Goal: Transaction & Acquisition: Purchase product/service

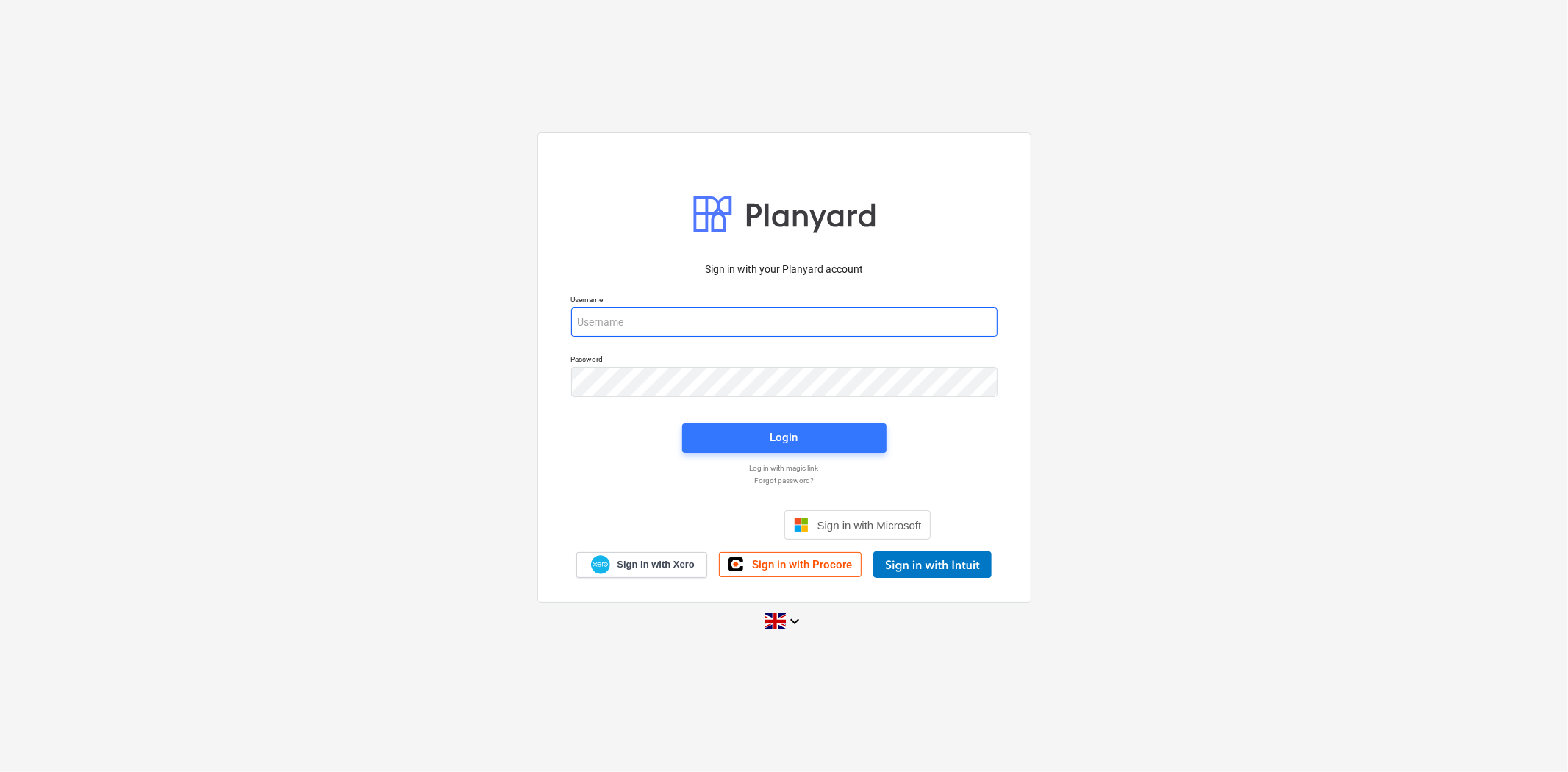
click at [779, 319] on input "email" at bounding box center [784, 322] width 427 height 29
type input "[PERSON_NAME][EMAIL_ADDRESS][PERSON_NAME][DOMAIN_NAME]"
click at [796, 438] on div "Login" at bounding box center [784, 437] width 28 height 19
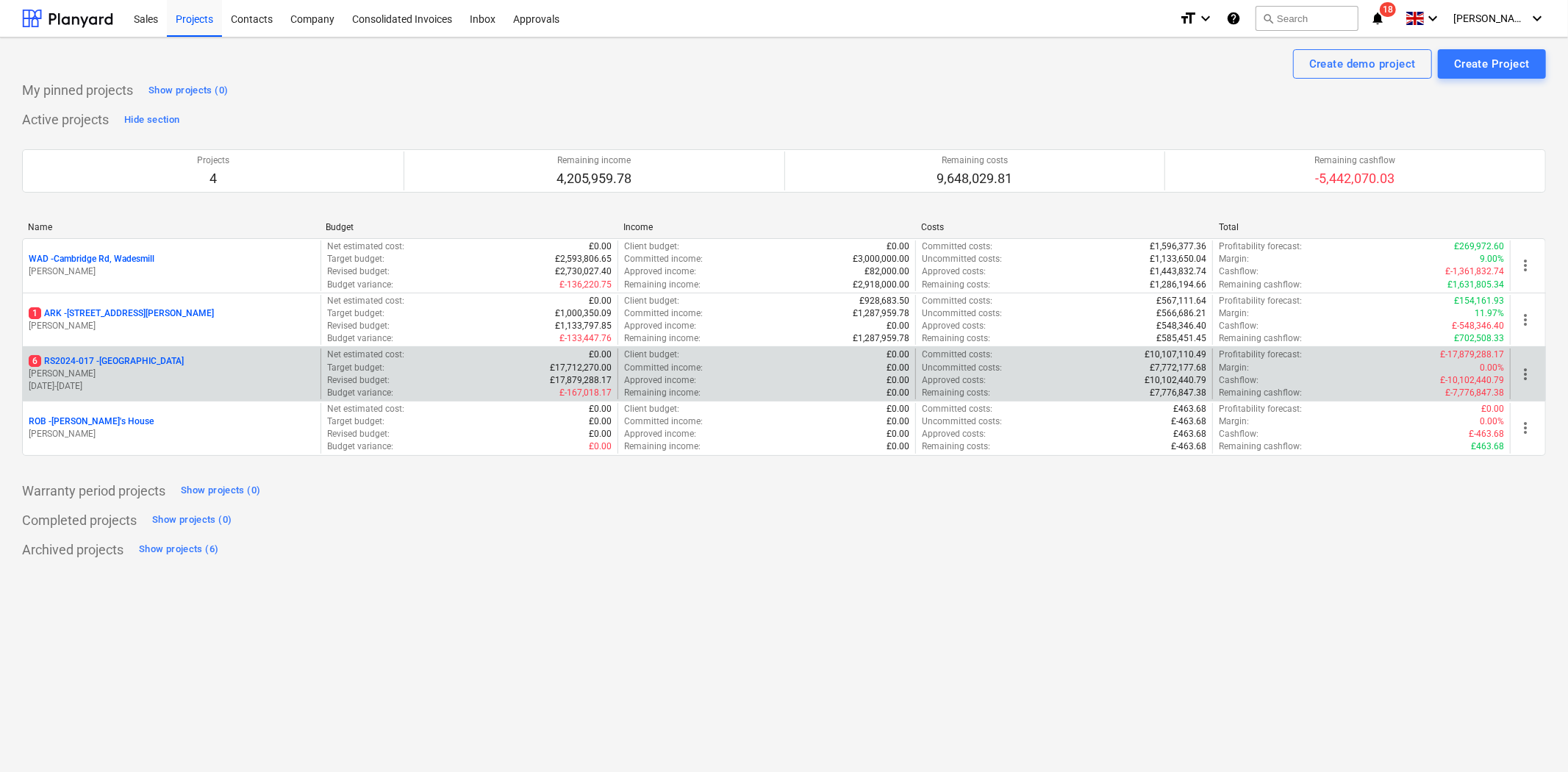
click at [146, 368] on p "6 RS2024-017 - [GEOGRAPHIC_DATA]" at bounding box center [106, 362] width 155 height 13
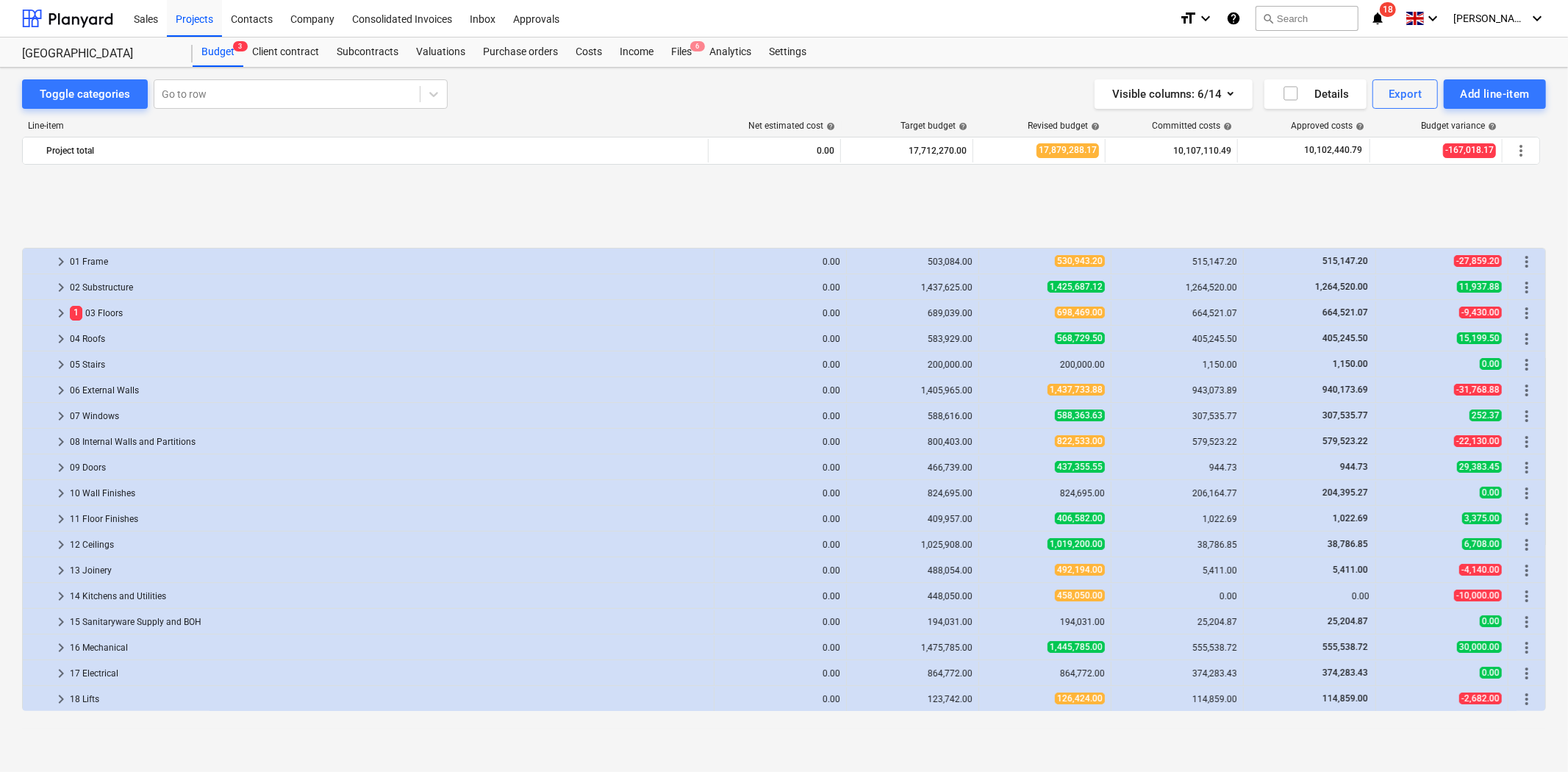
scroll to position [103, 0]
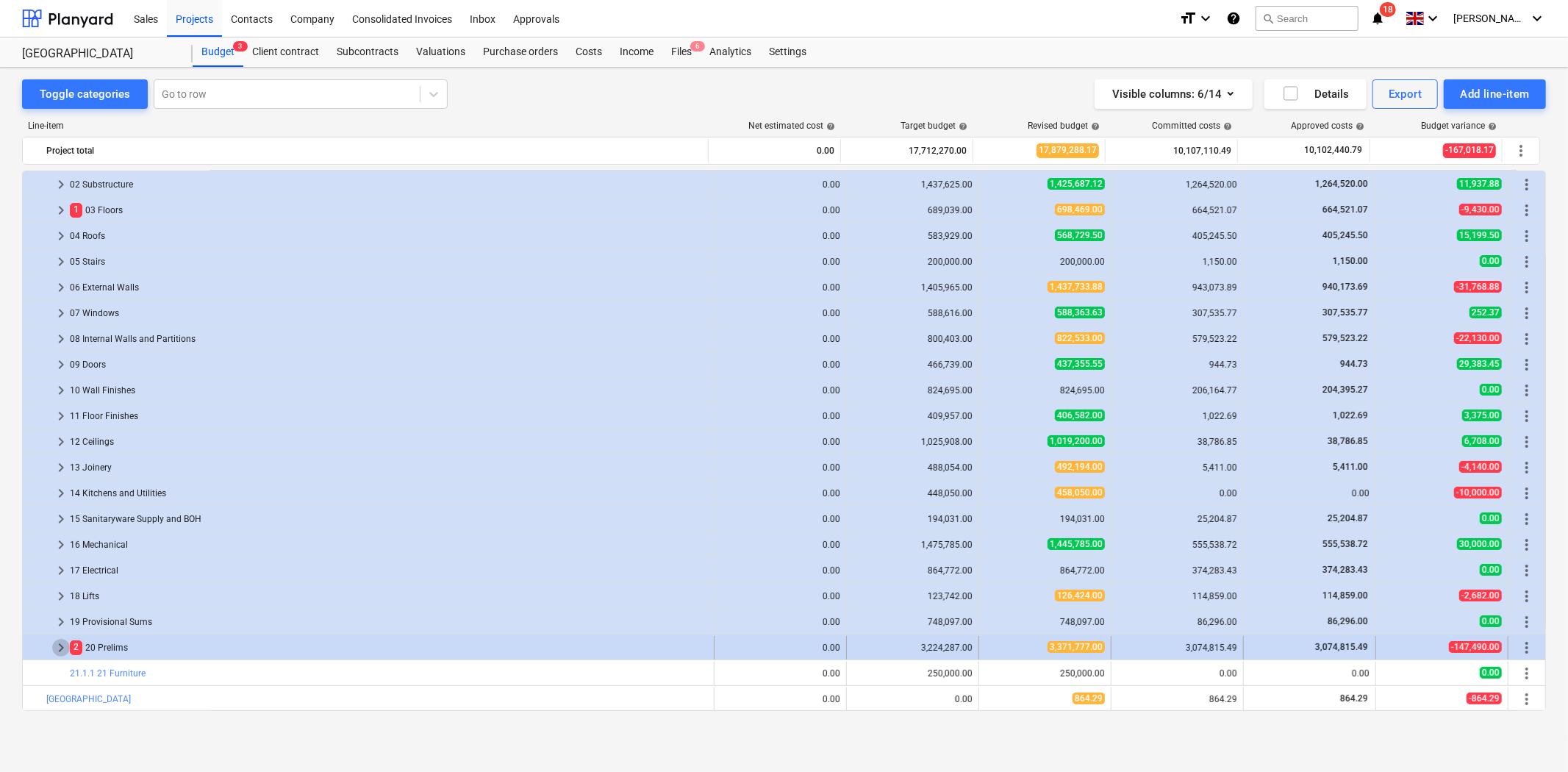
click at [60, 648] on span "keyboard_arrow_right" at bounding box center [61, 647] width 18 height 18
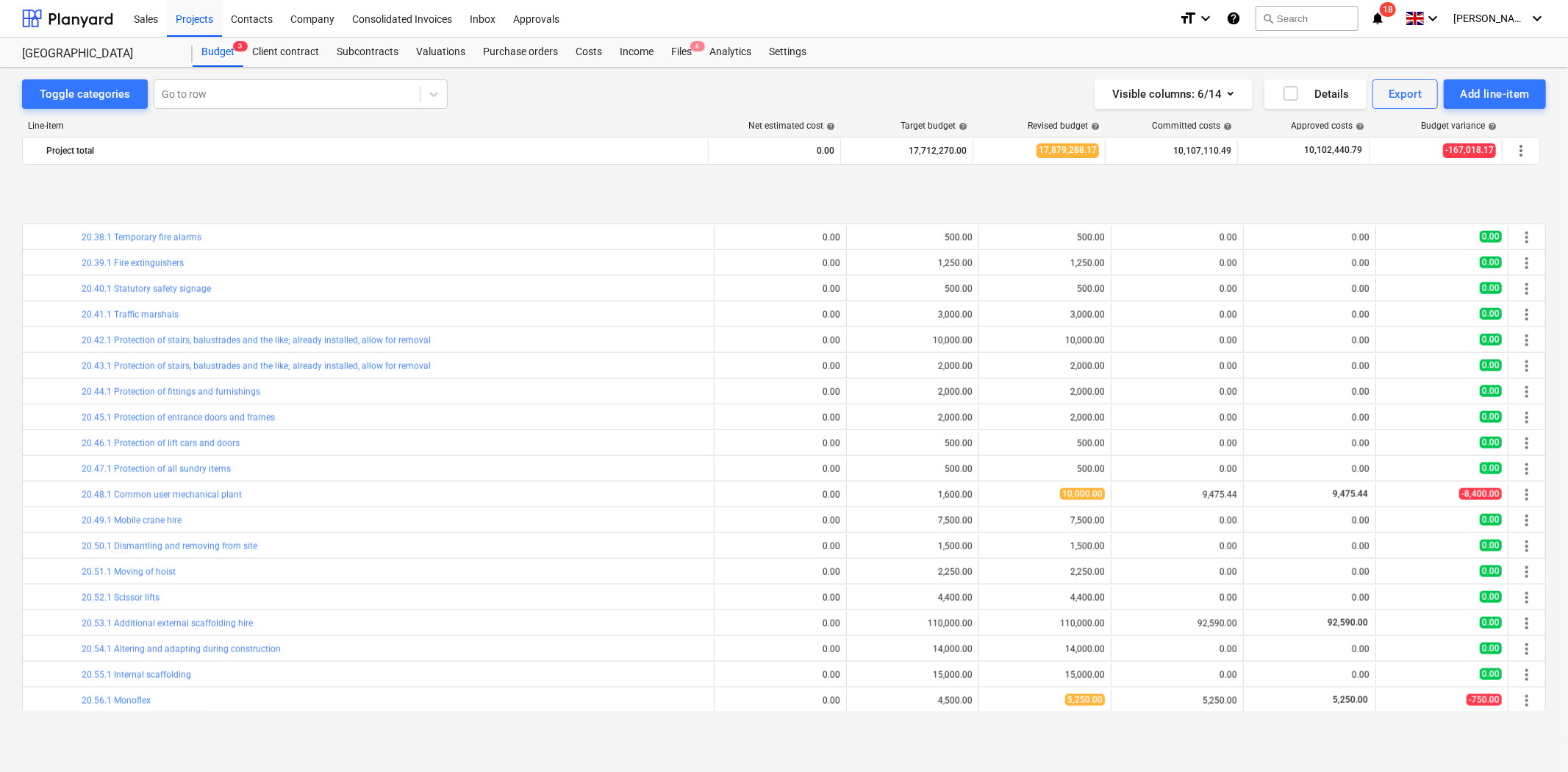
scroll to position [1574, 0]
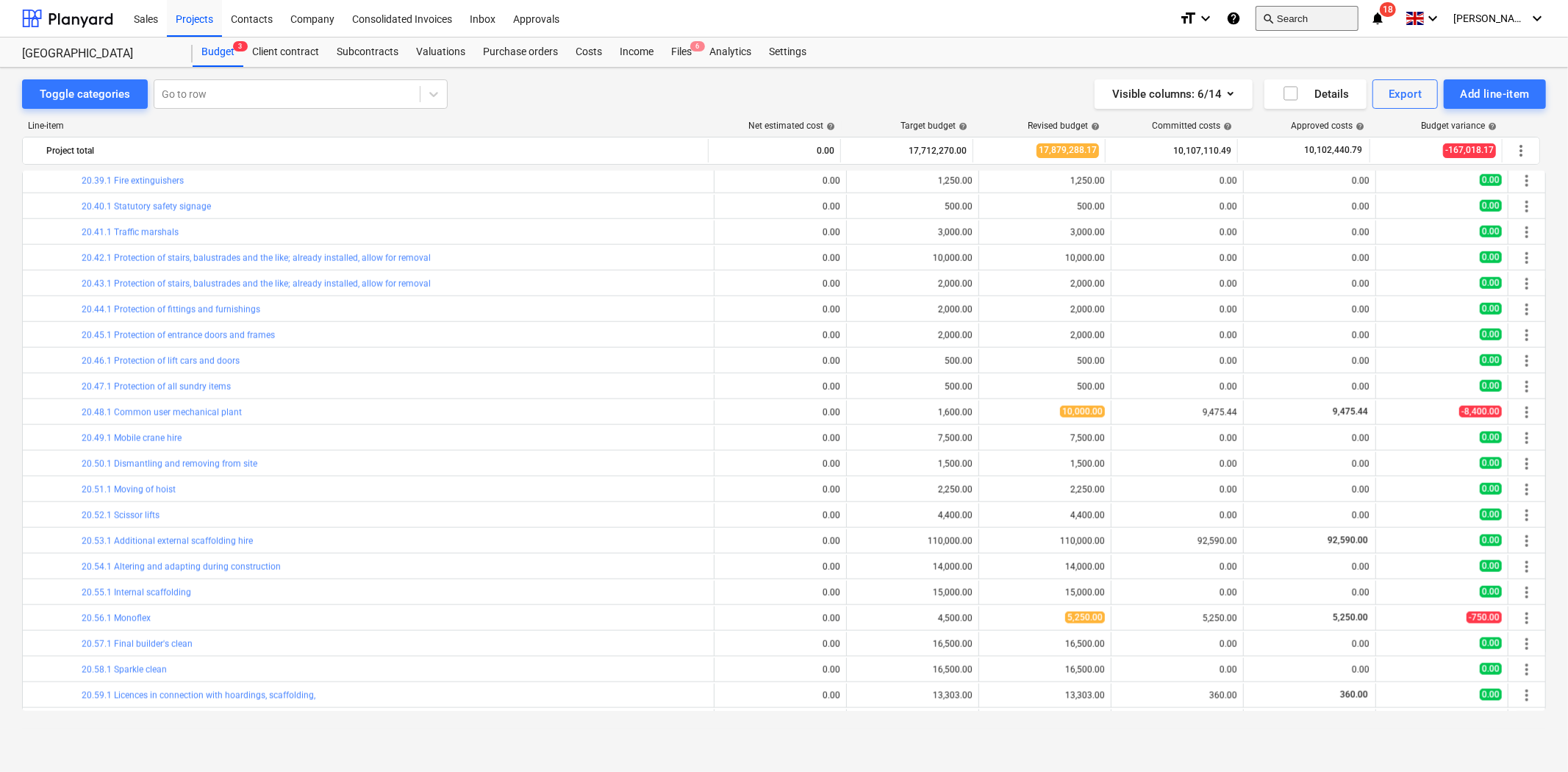
click at [1340, 26] on button "search Search" at bounding box center [1307, 18] width 103 height 25
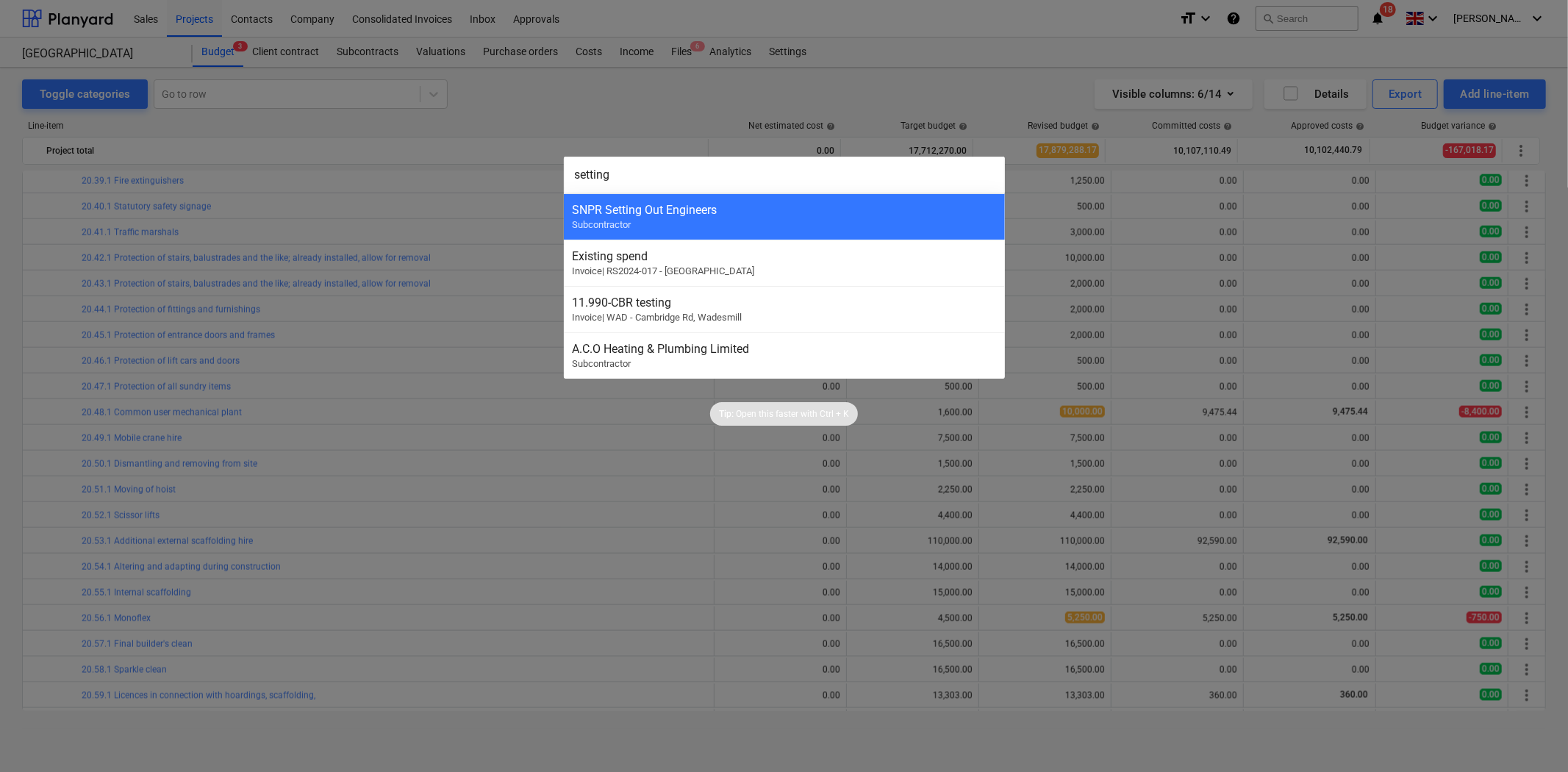
type input "setting"
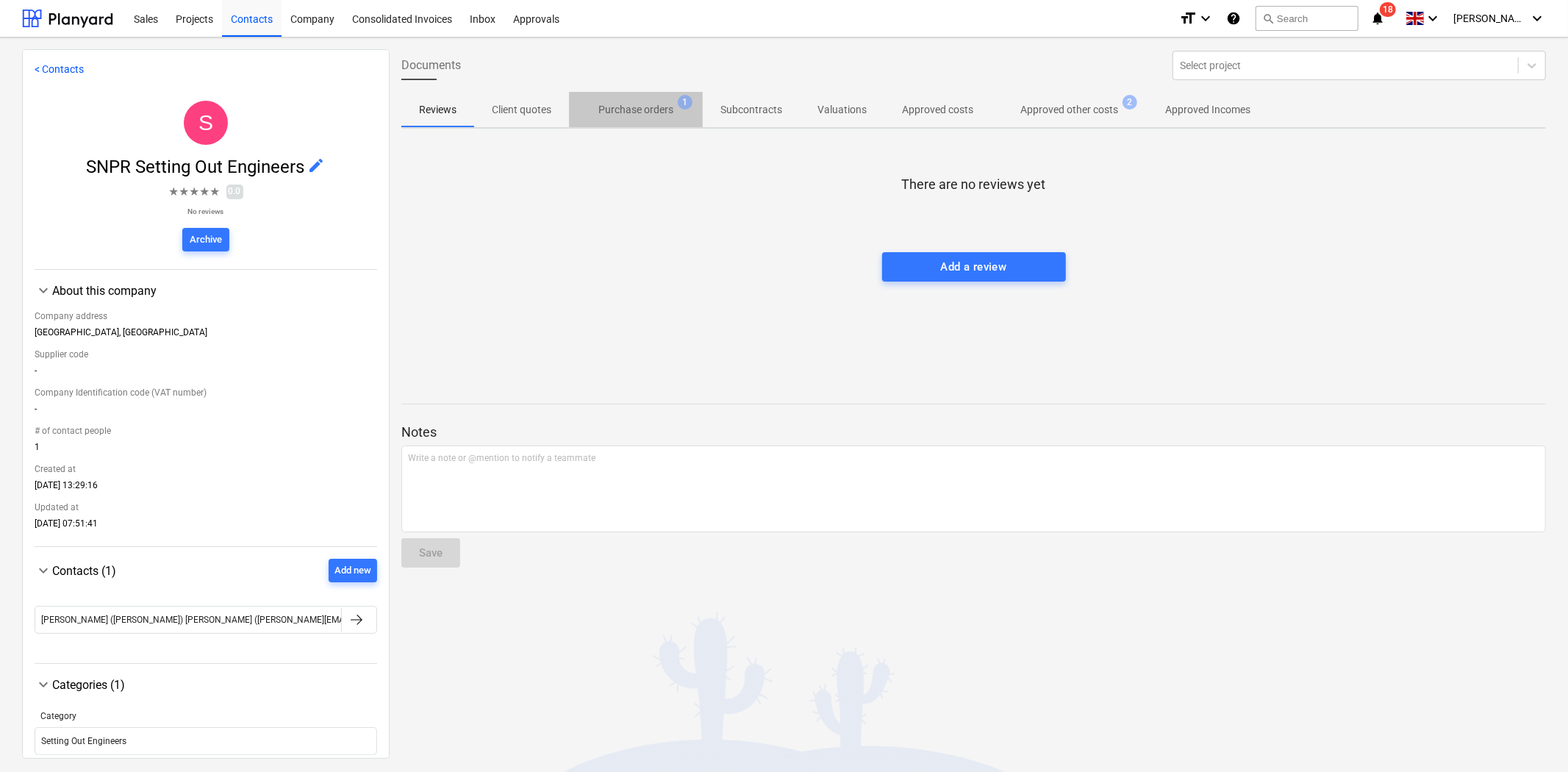
click at [657, 108] on p "Purchase orders" at bounding box center [635, 110] width 75 height 15
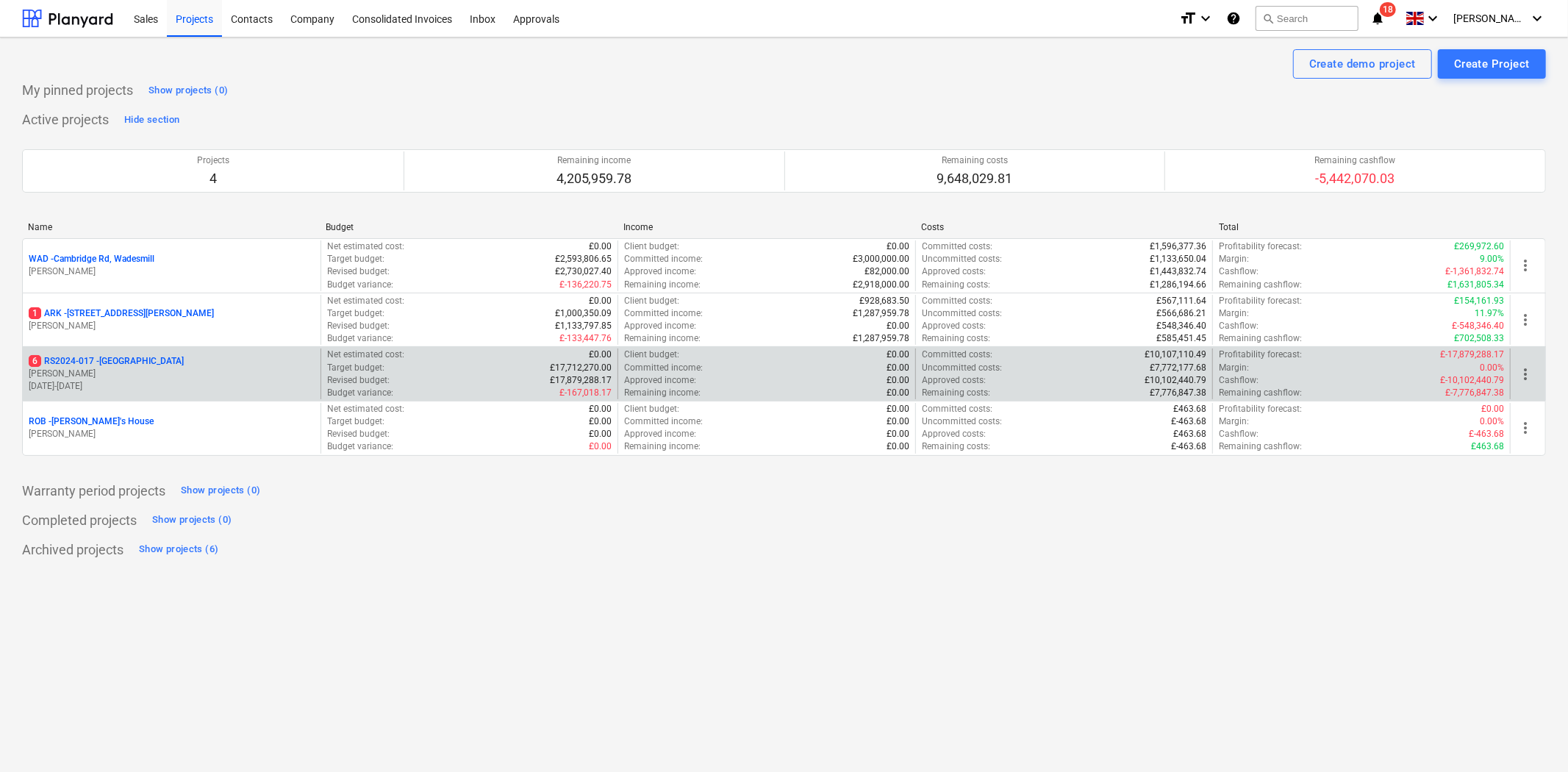
click at [146, 366] on p "6 RS2024-017 - [GEOGRAPHIC_DATA]" at bounding box center [106, 362] width 155 height 13
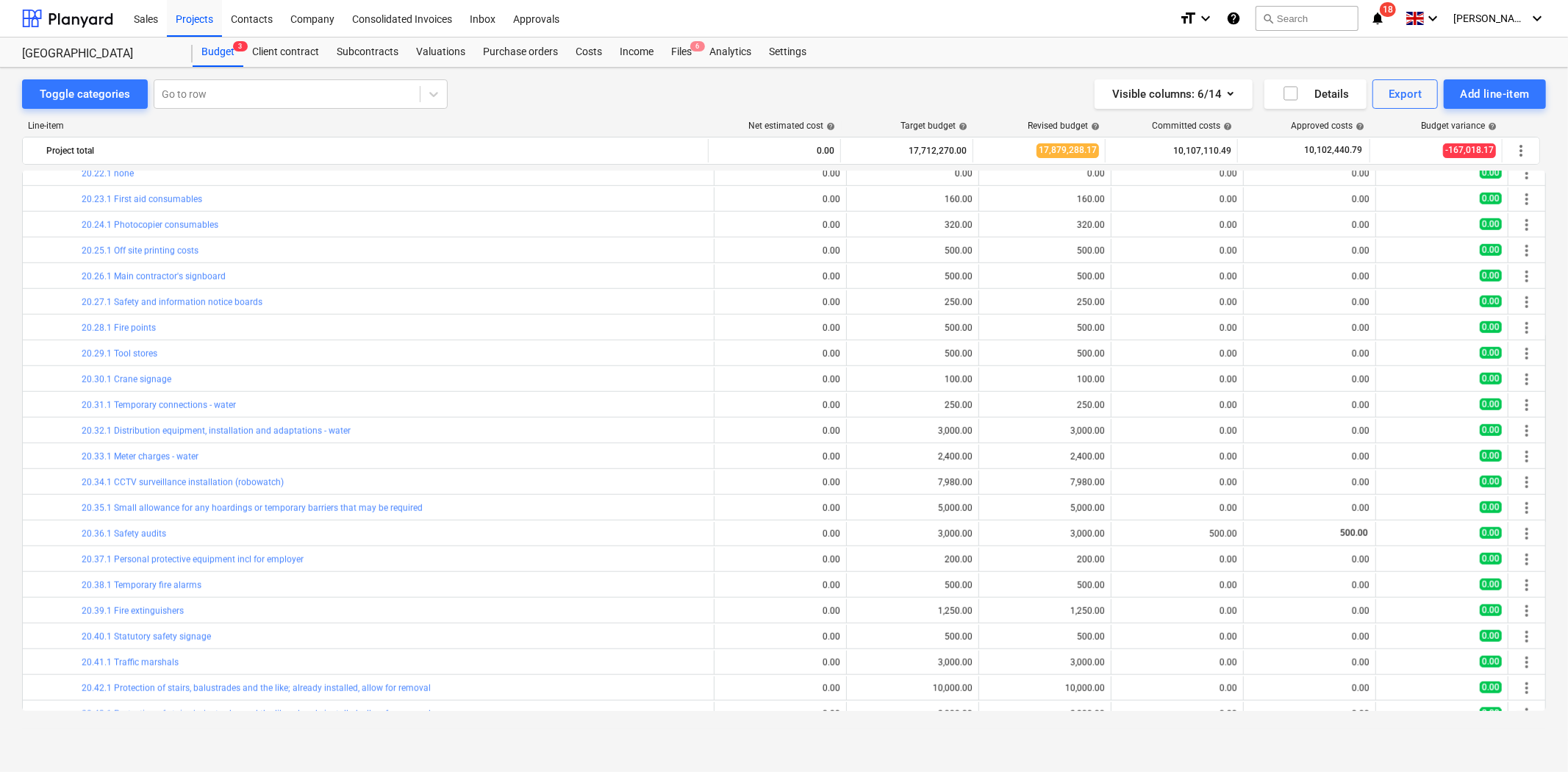
scroll to position [1062, 0]
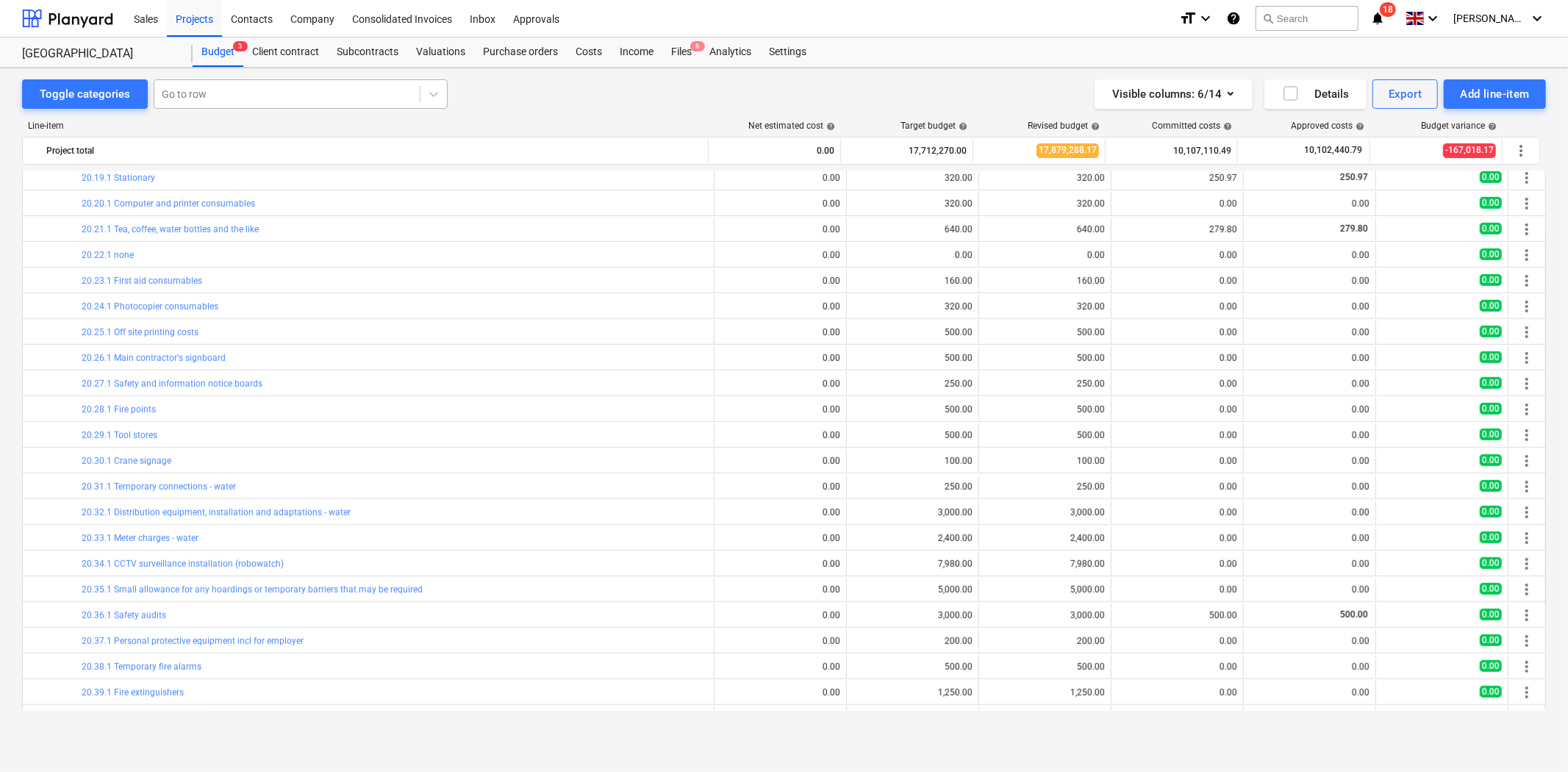
click at [260, 100] on div at bounding box center [287, 94] width 251 height 15
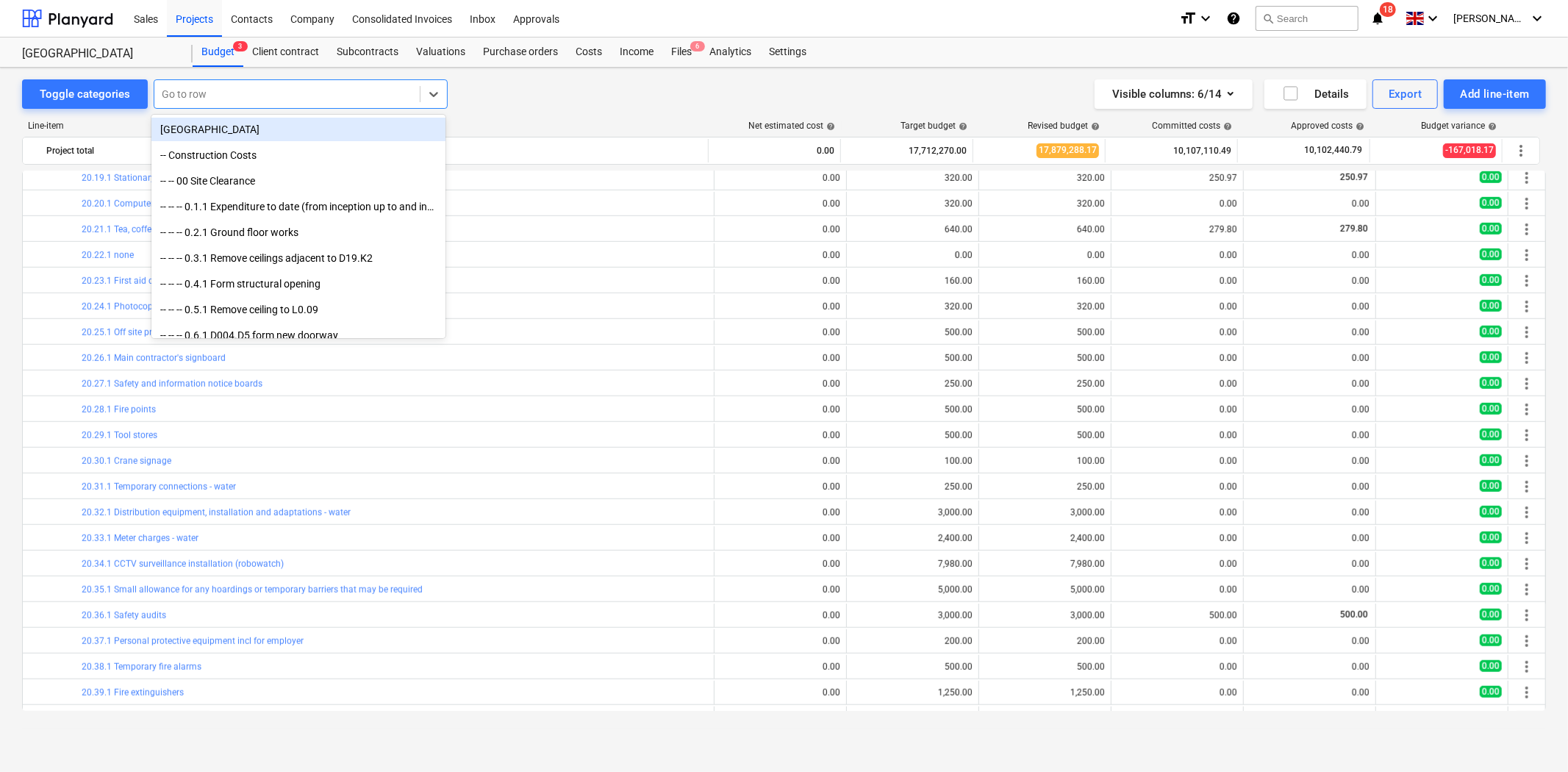
click at [260, 100] on div at bounding box center [287, 94] width 251 height 15
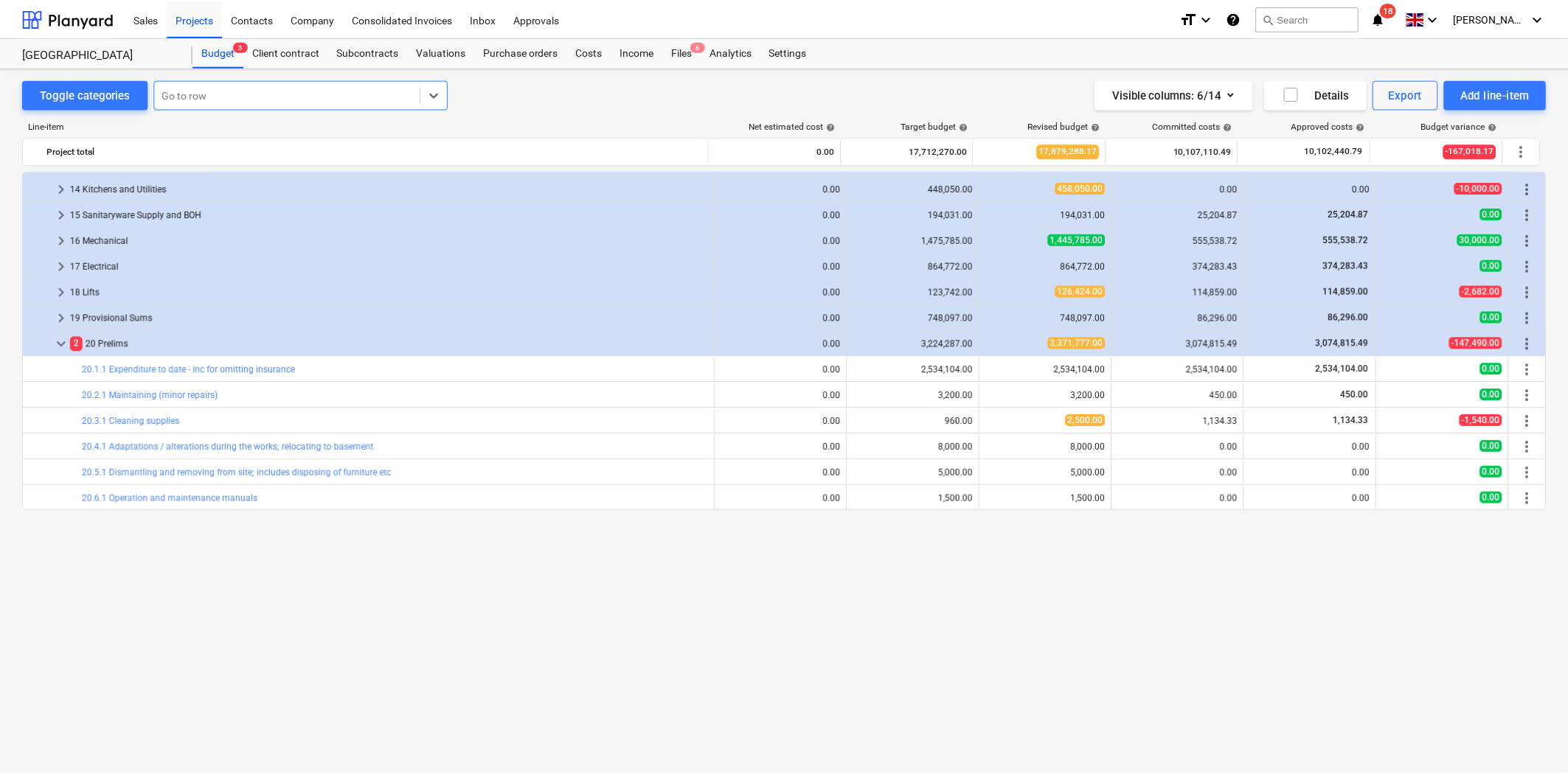
scroll to position [164, 0]
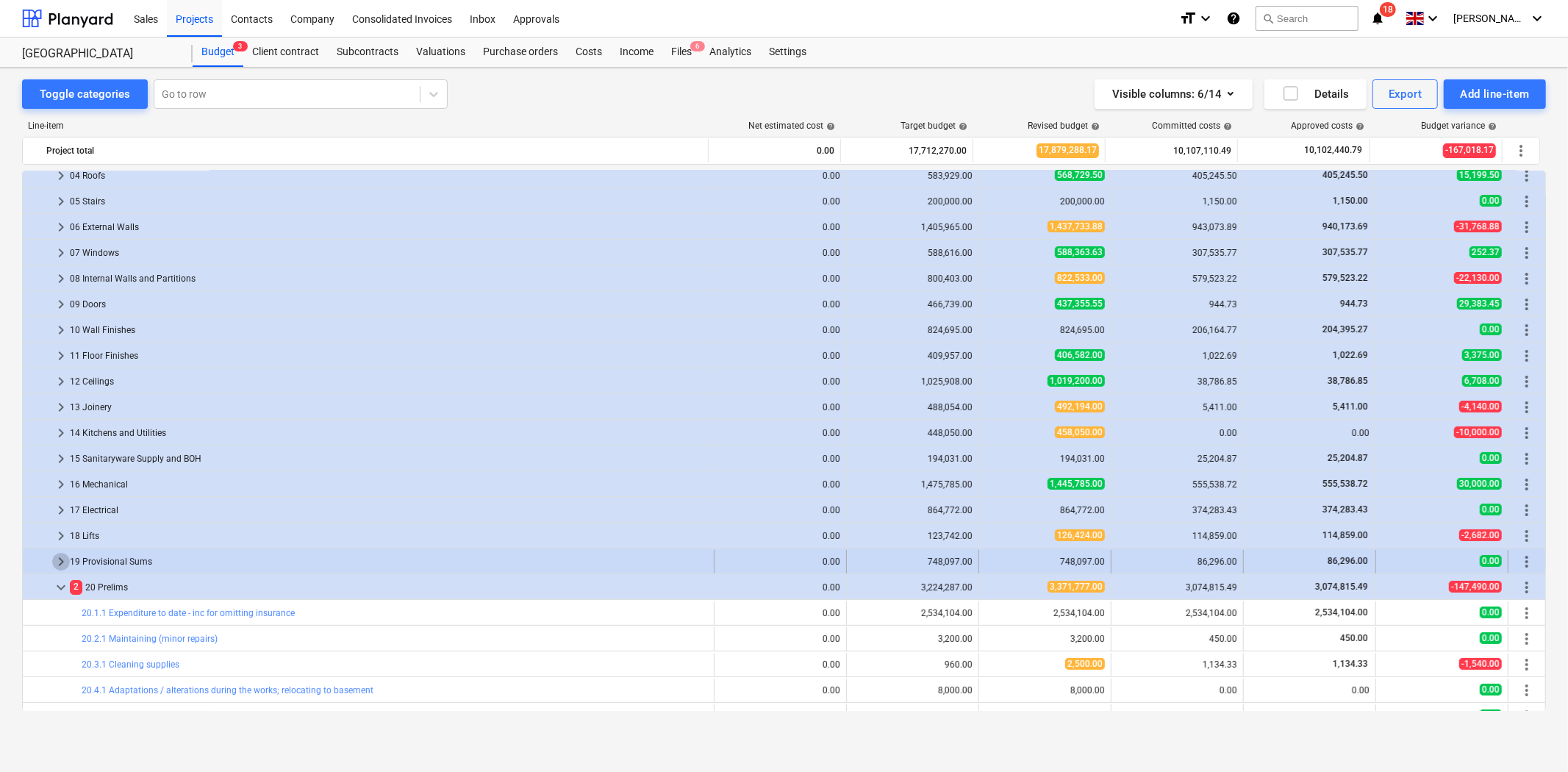
click at [59, 557] on span "keyboard_arrow_right" at bounding box center [61, 562] width 18 height 18
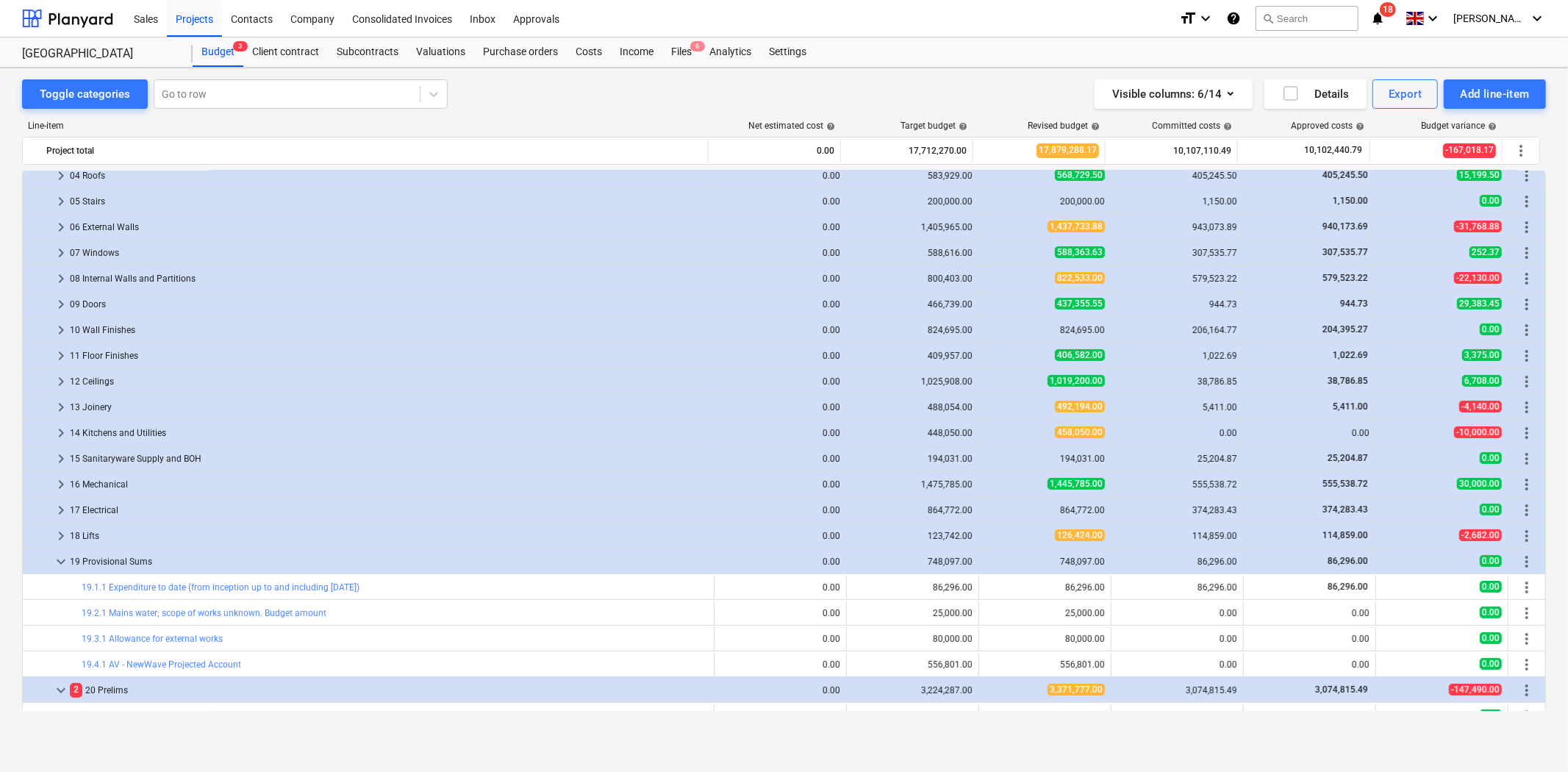
click at [59, 557] on span "keyboard_arrow_down" at bounding box center [61, 562] width 18 height 18
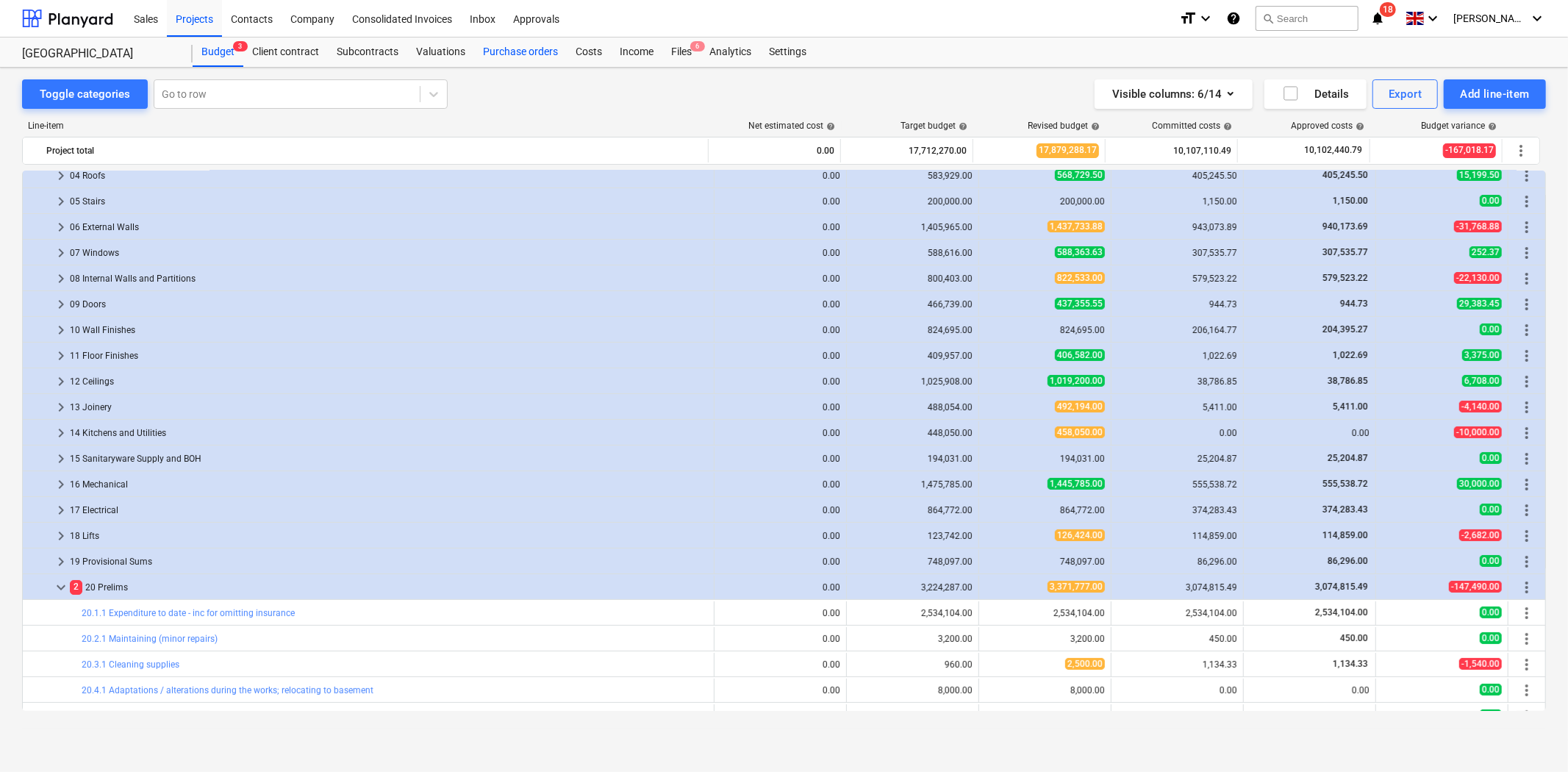
click at [528, 62] on div "Purchase orders" at bounding box center [520, 52] width 93 height 29
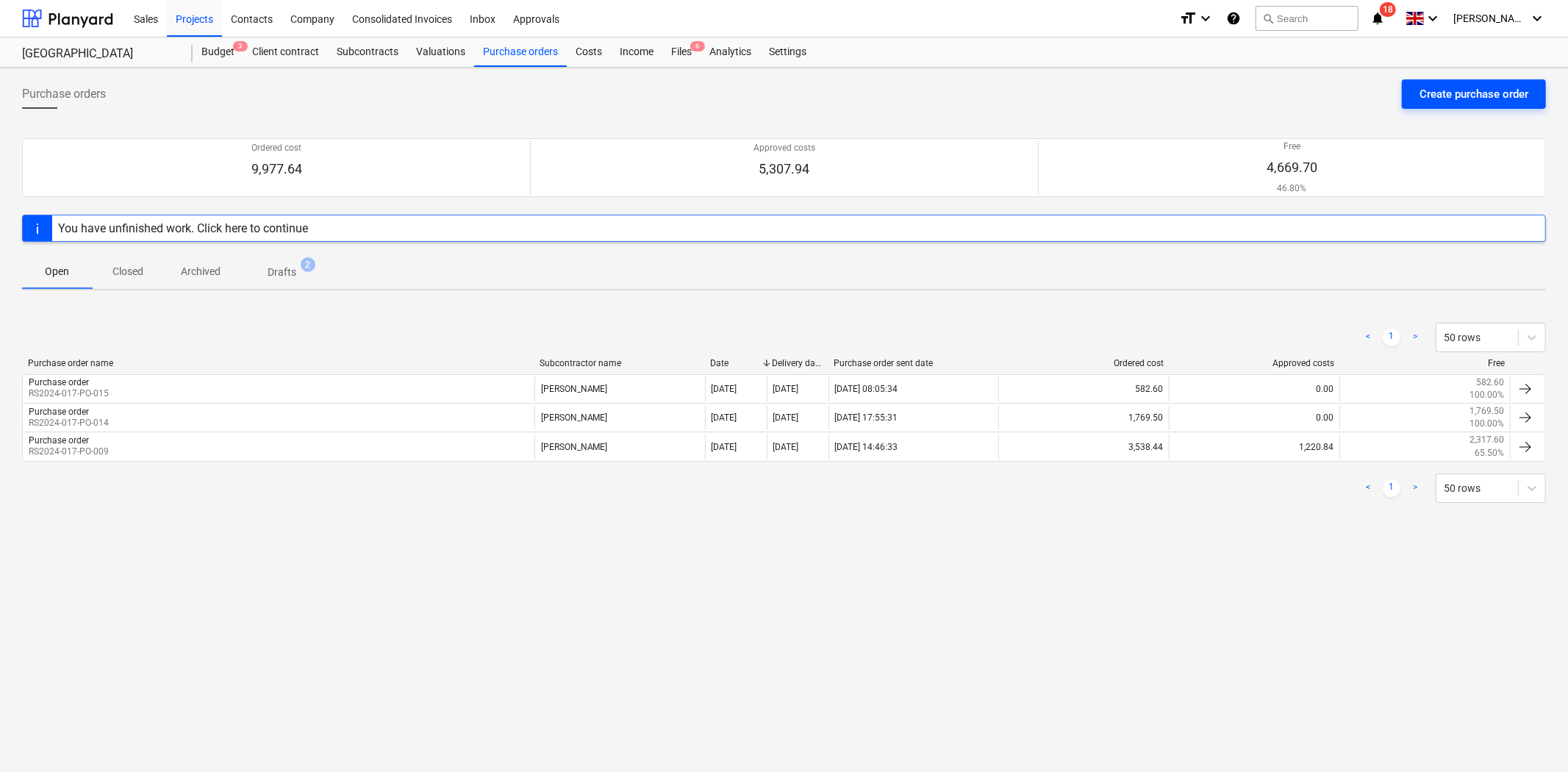
click at [1452, 92] on div "Create purchase order" at bounding box center [1474, 94] width 109 height 19
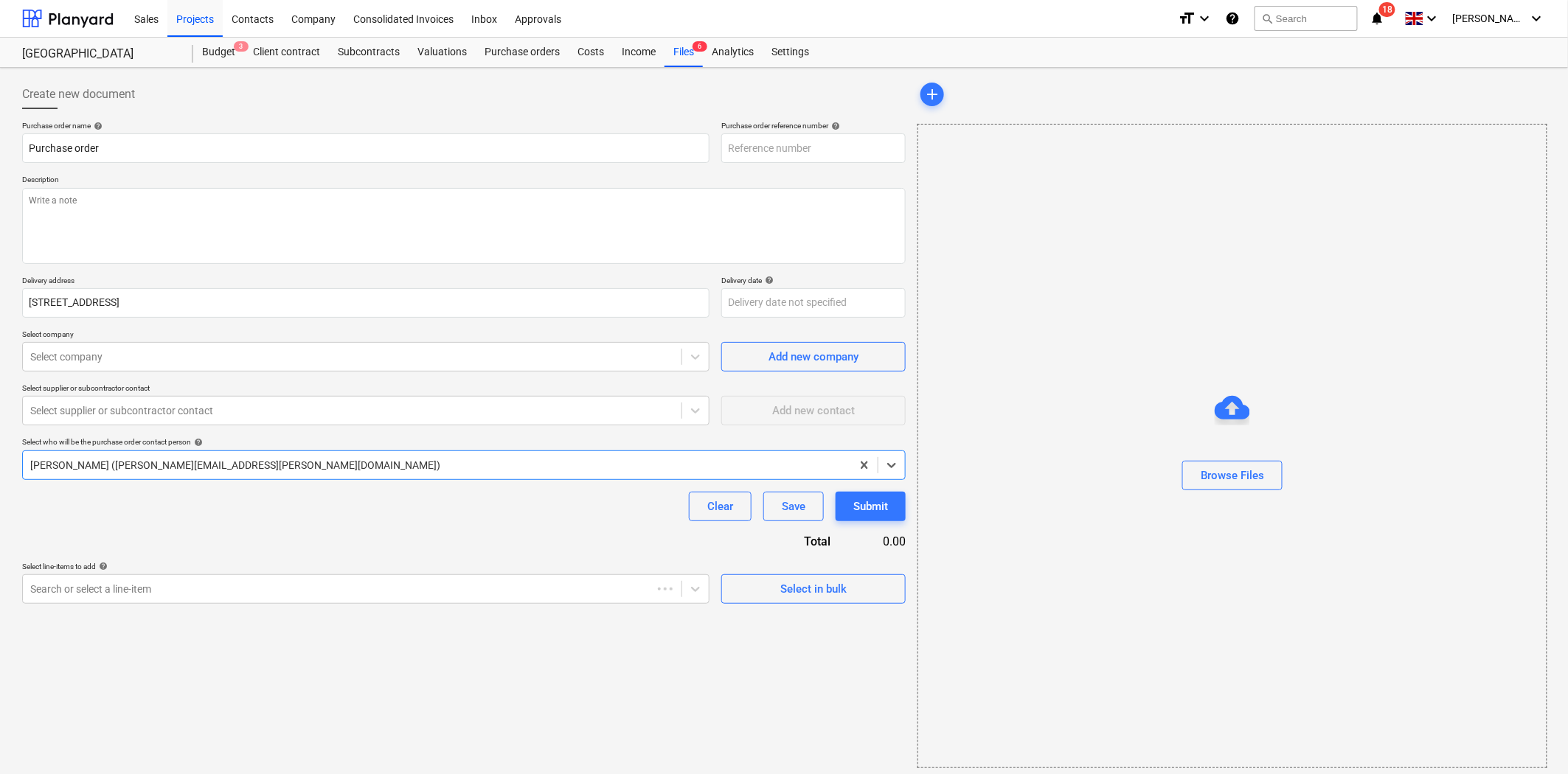
type textarea "x"
type input "RS2024-017-PO-017"
click at [165, 224] on textarea at bounding box center [464, 226] width 883 height 76
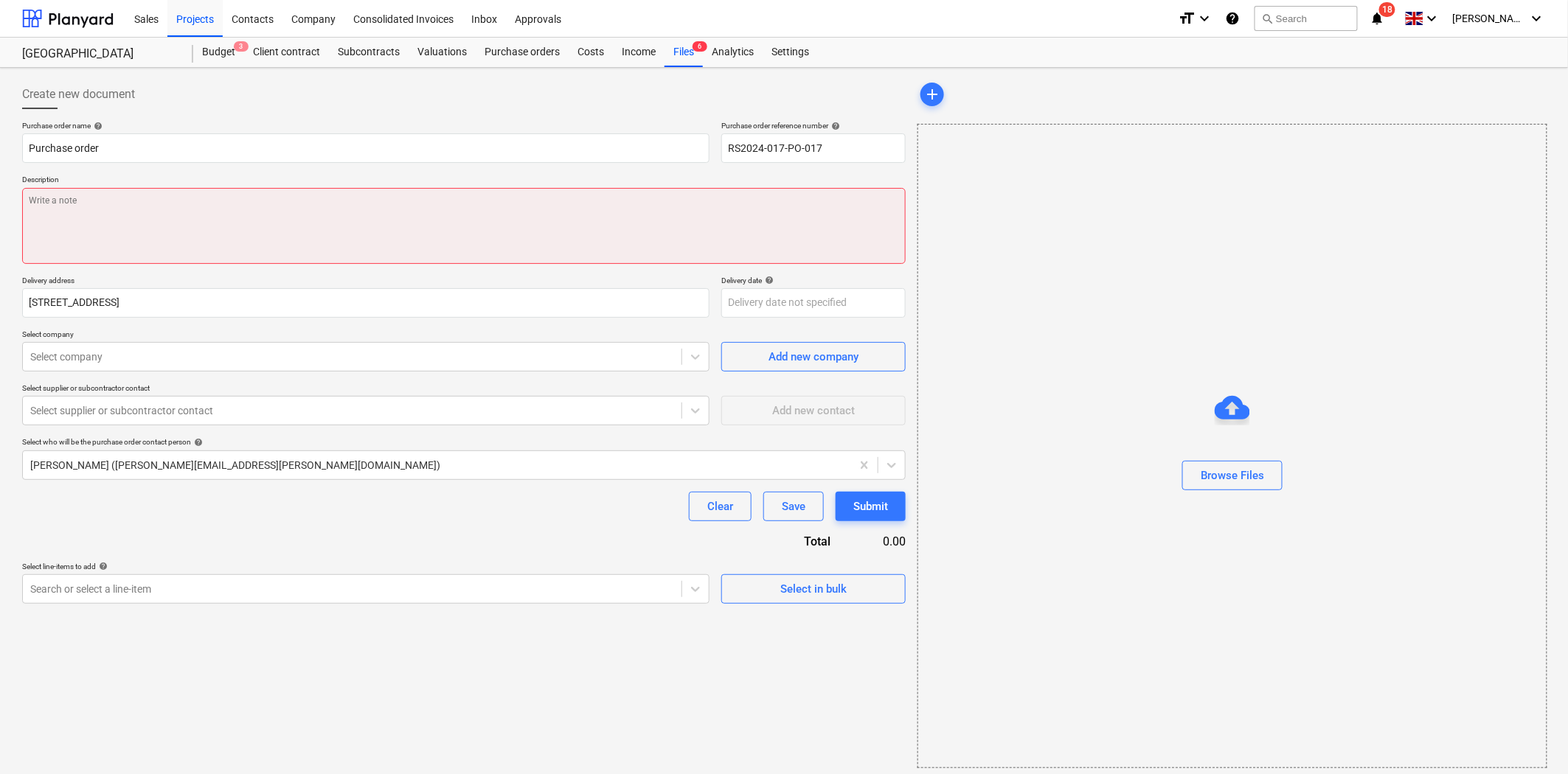
click at [149, 208] on textarea at bounding box center [464, 226] width 883 height 76
type textarea "x"
type textarea "A"
type textarea "x"
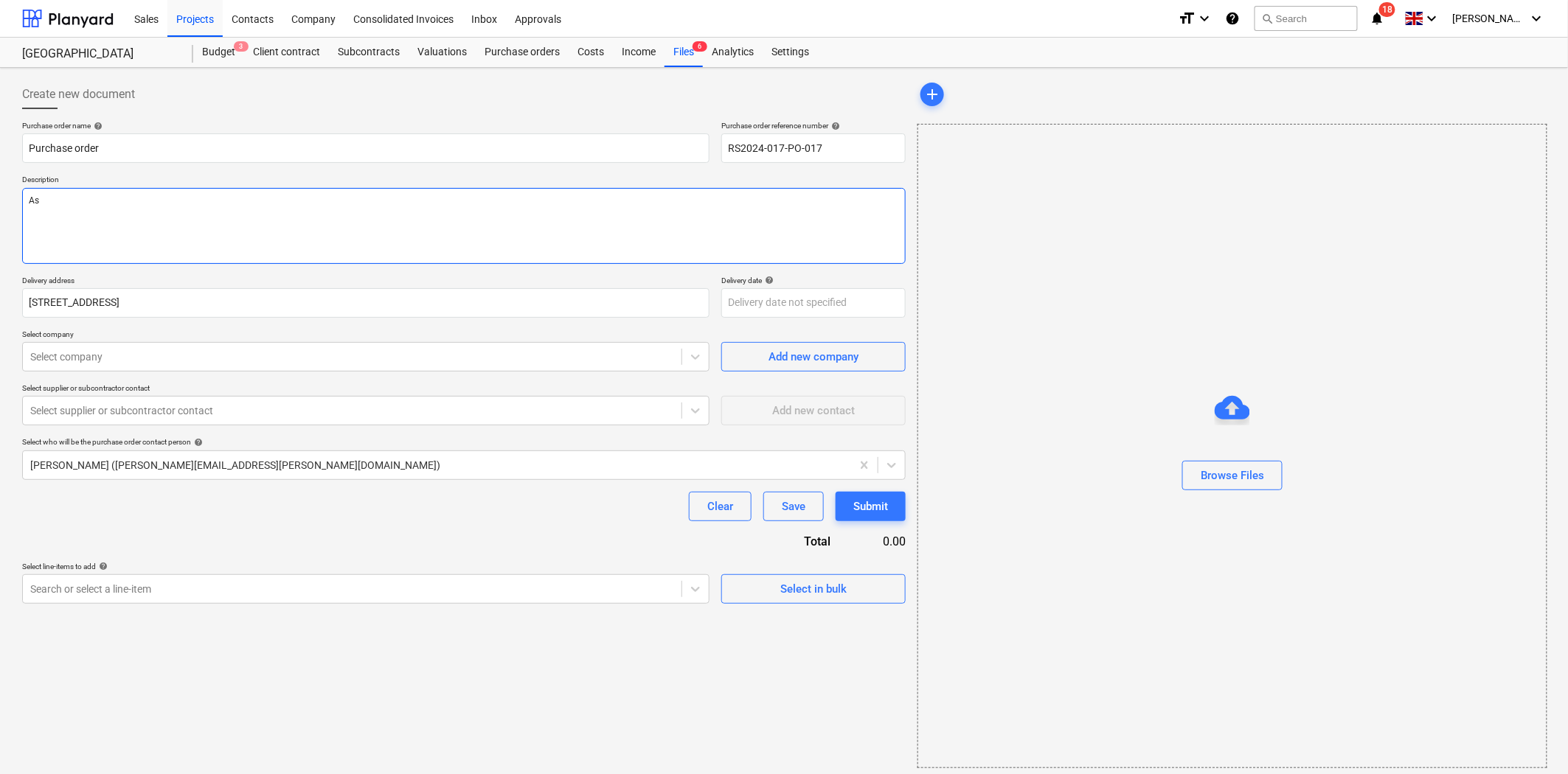
type textarea "As"
type textarea "x"
type textarea "As p"
type textarea "x"
type textarea "As pe"
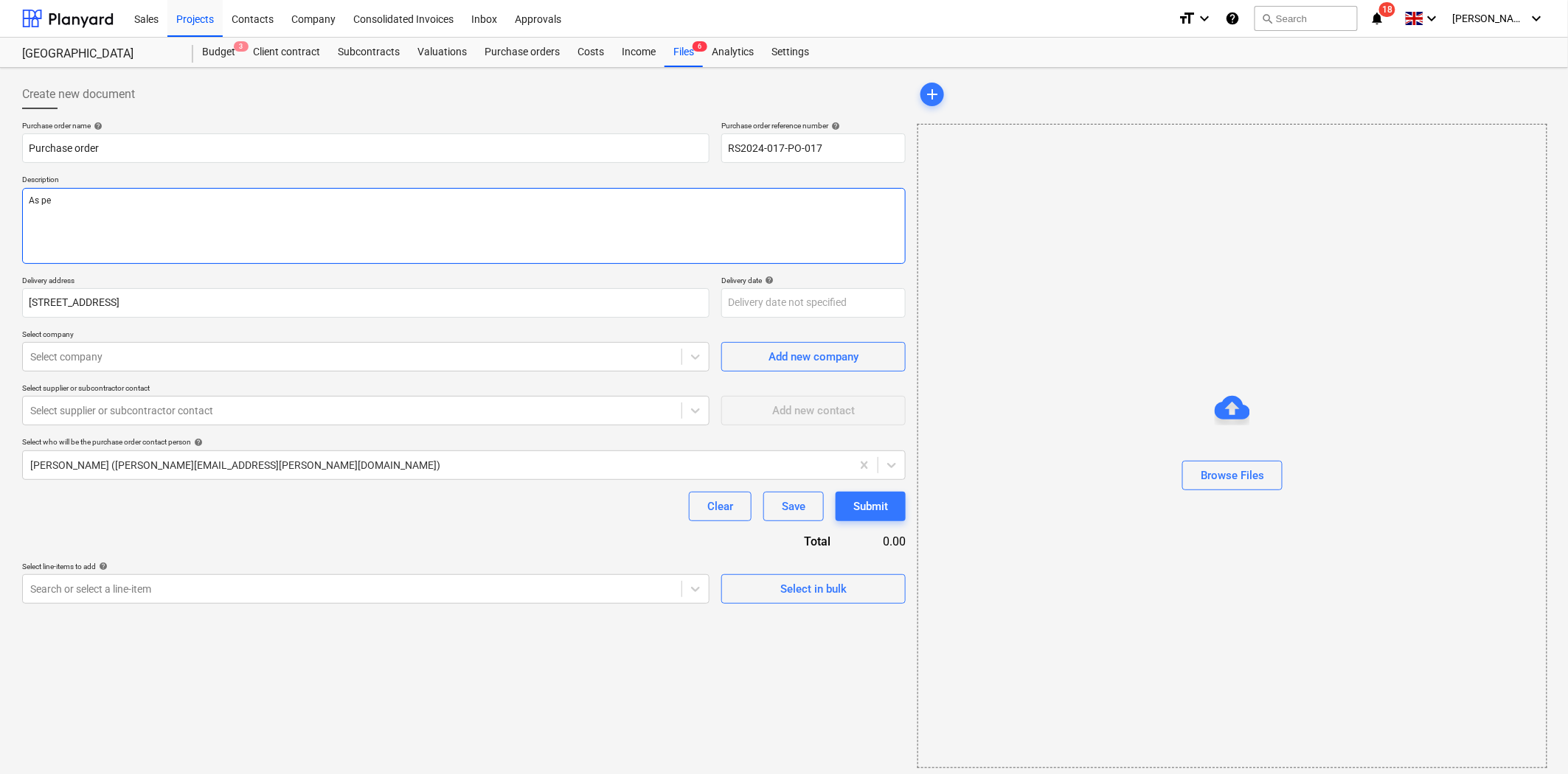
type textarea "x"
type textarea "As per"
type textarea "x"
type textarea "As per"
paste textarea "Quote 2832Q176650"
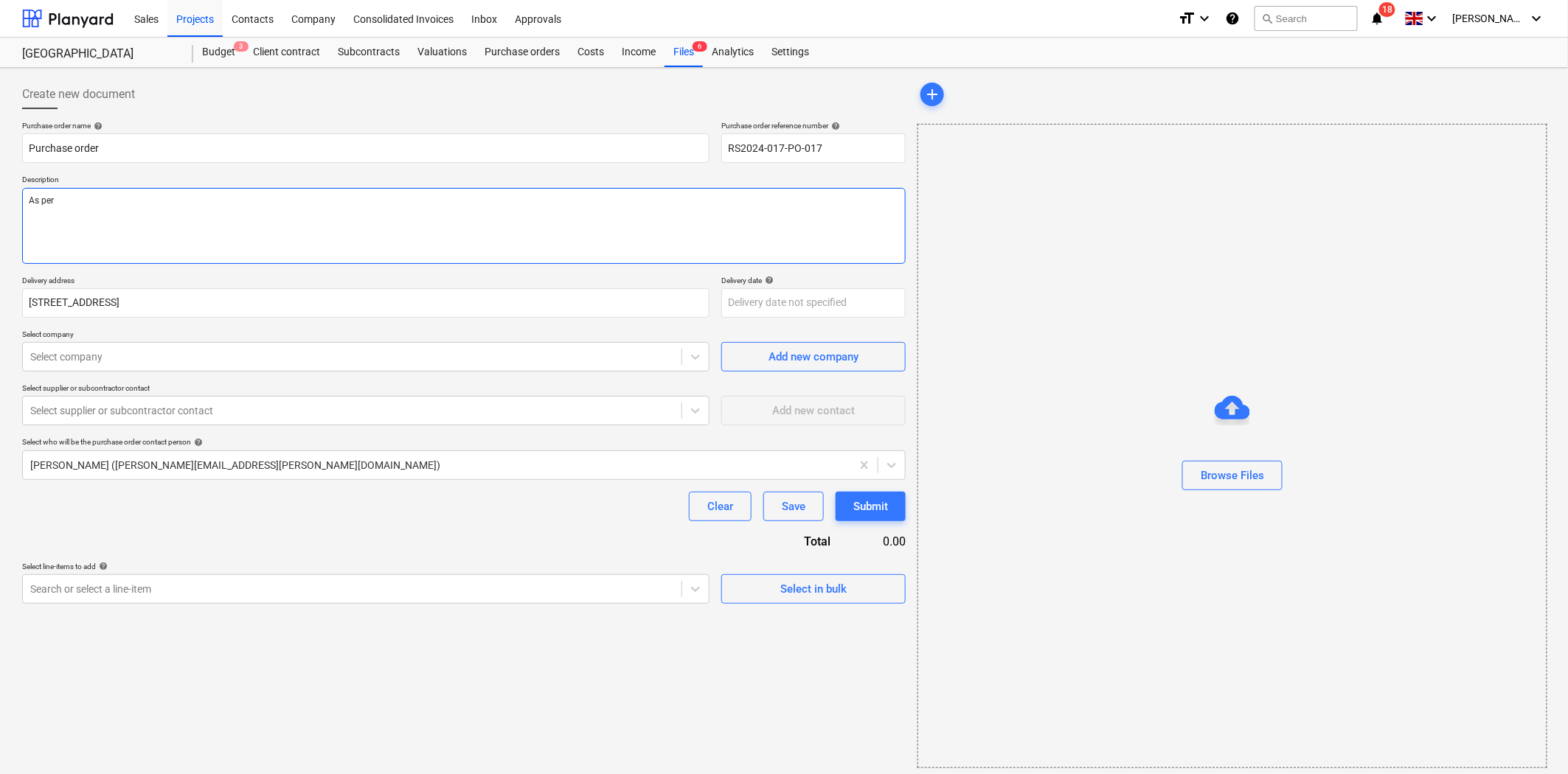
type textarea "x"
type textarea "As per Quote 2832Q176650"
type textarea "x"
type textarea "As per Quote 2832Q176650"
click at [208, 352] on div at bounding box center [352, 356] width 644 height 15
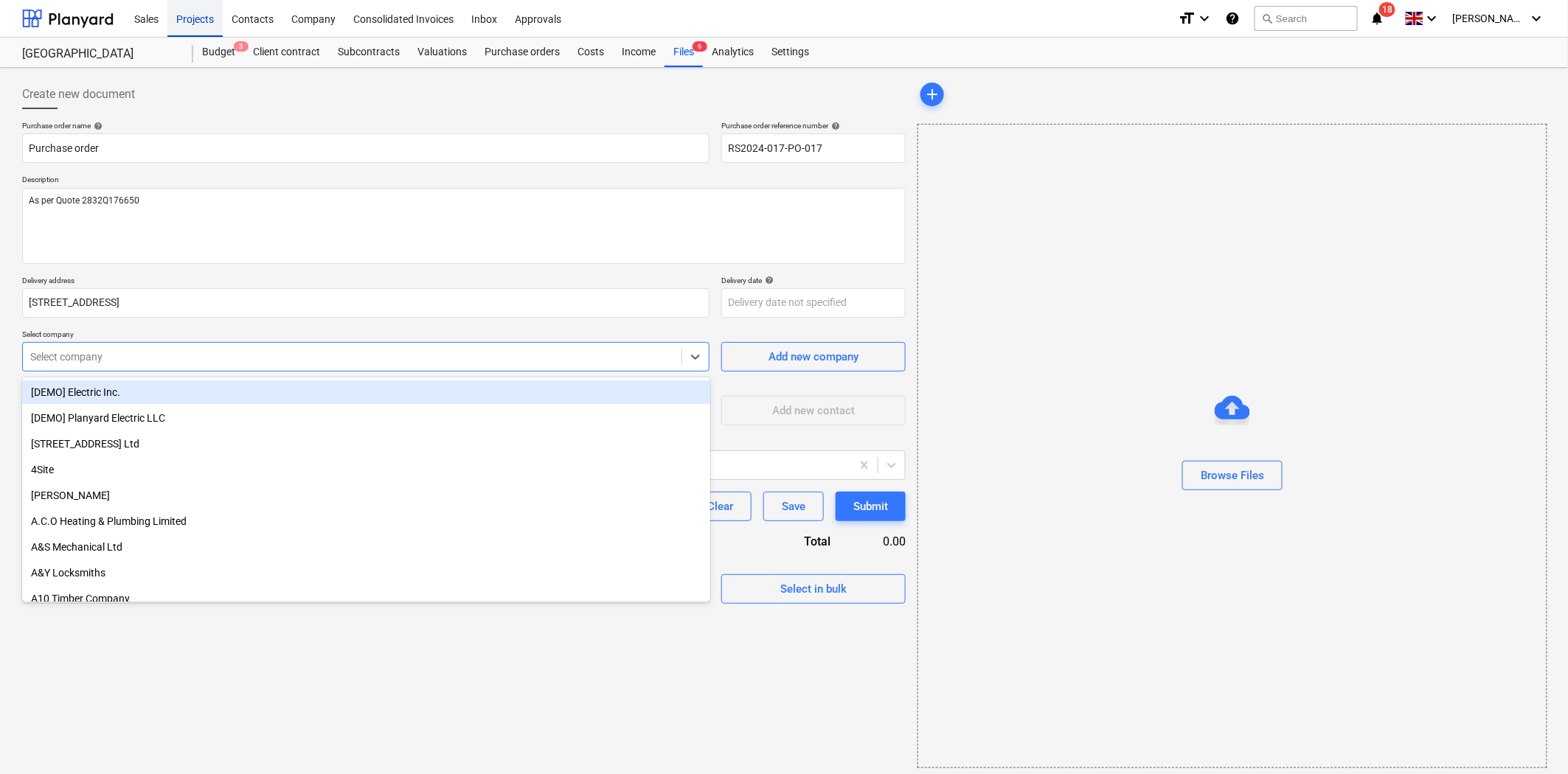
click at [201, 19] on div "Projects" at bounding box center [195, 18] width 55 height 38
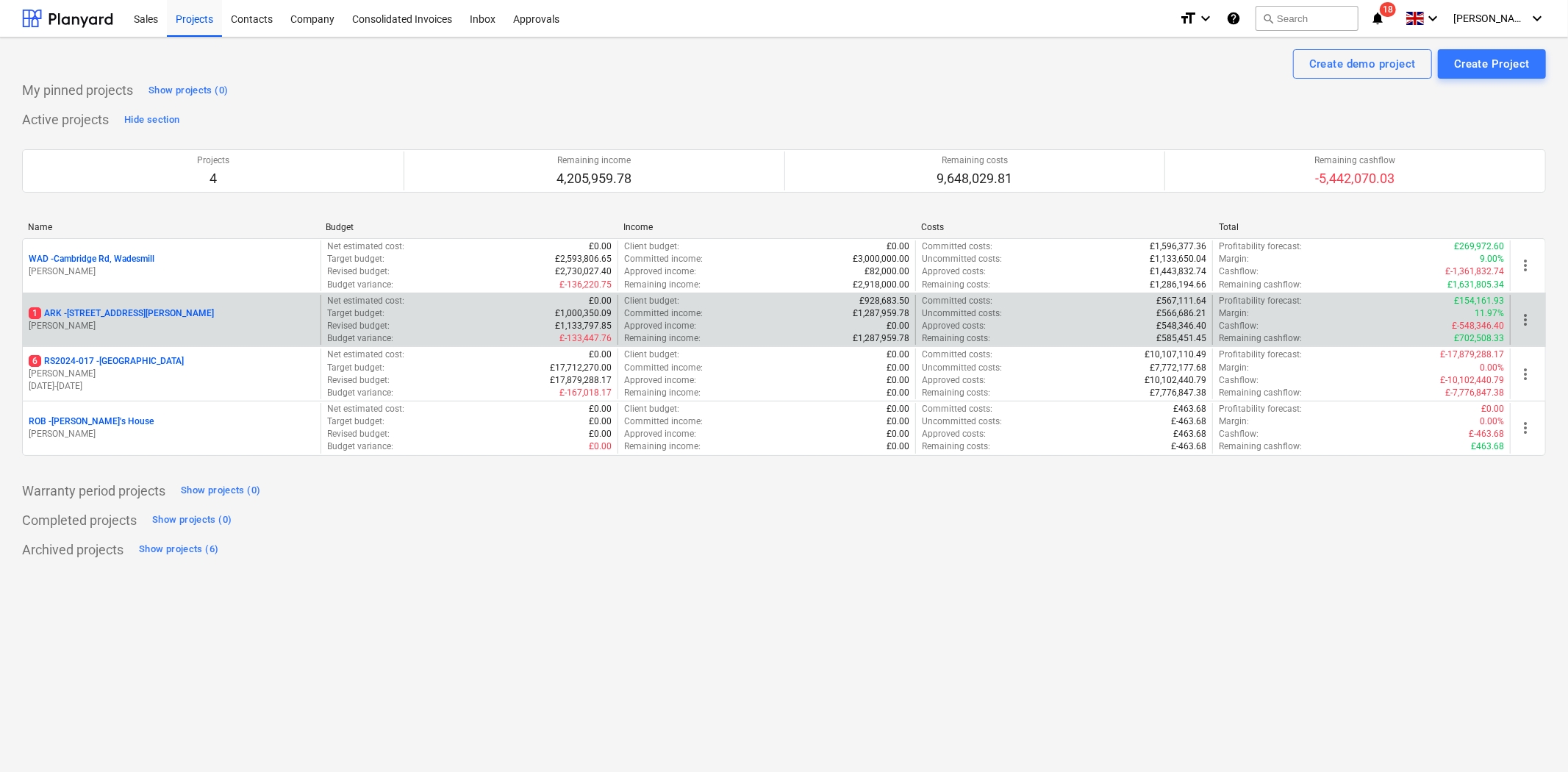
click at [141, 320] on p "1 ARK - 2 Galley Lane Arkley" at bounding box center [121, 313] width 185 height 13
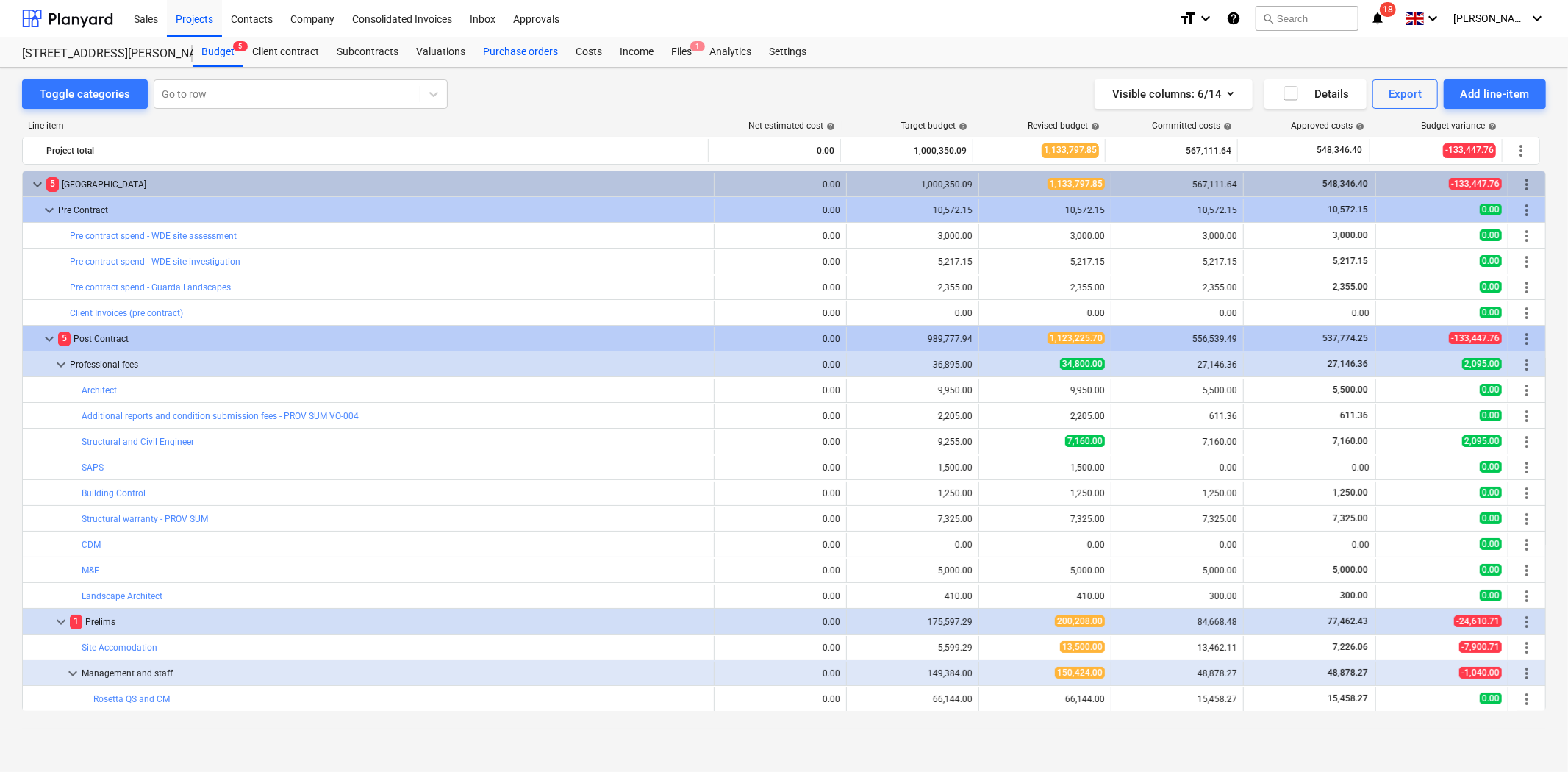
click at [504, 39] on div "Purchase orders" at bounding box center [520, 52] width 93 height 29
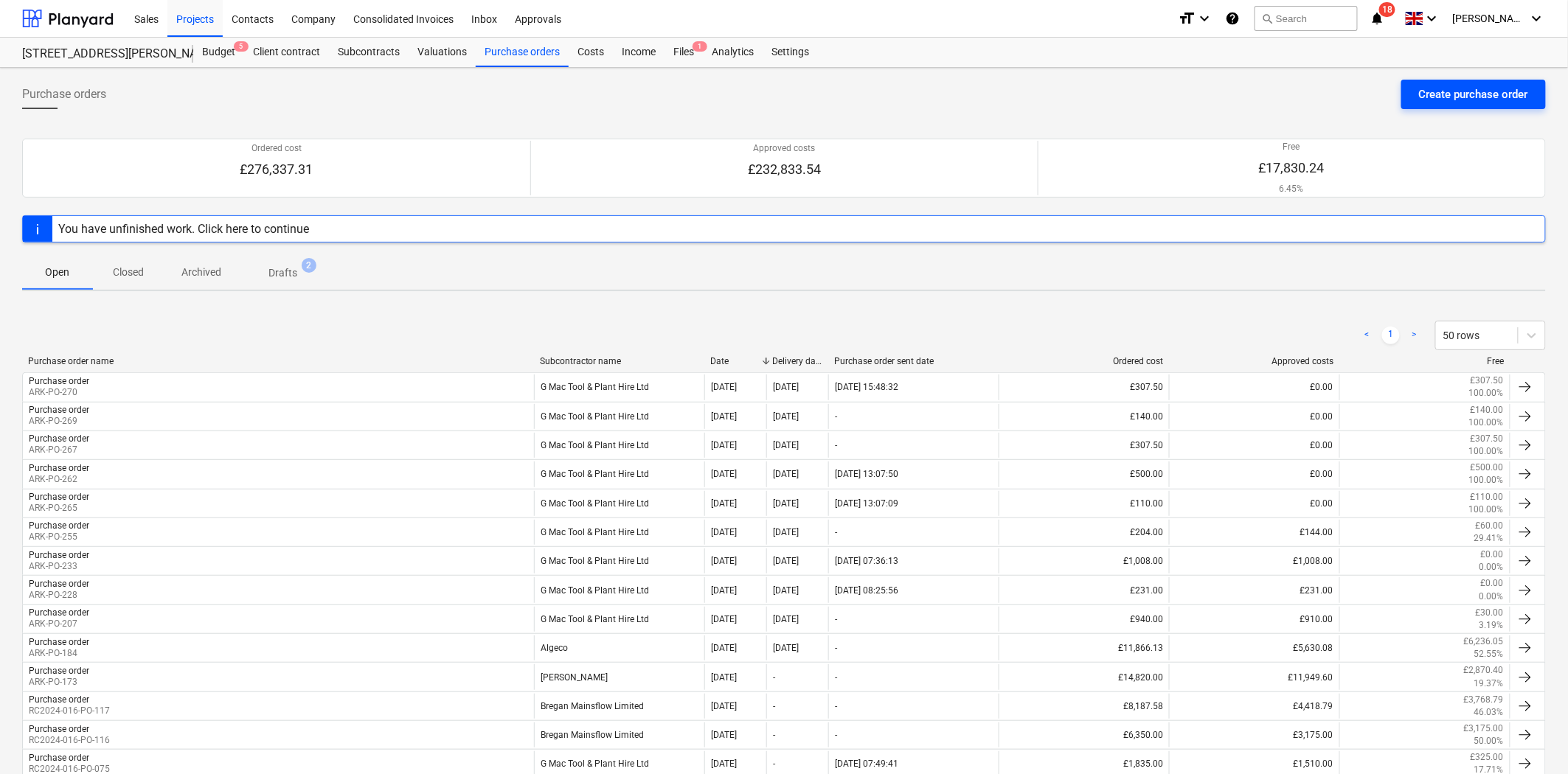
click at [1447, 83] on button "Create purchase order" at bounding box center [1473, 95] width 145 height 29
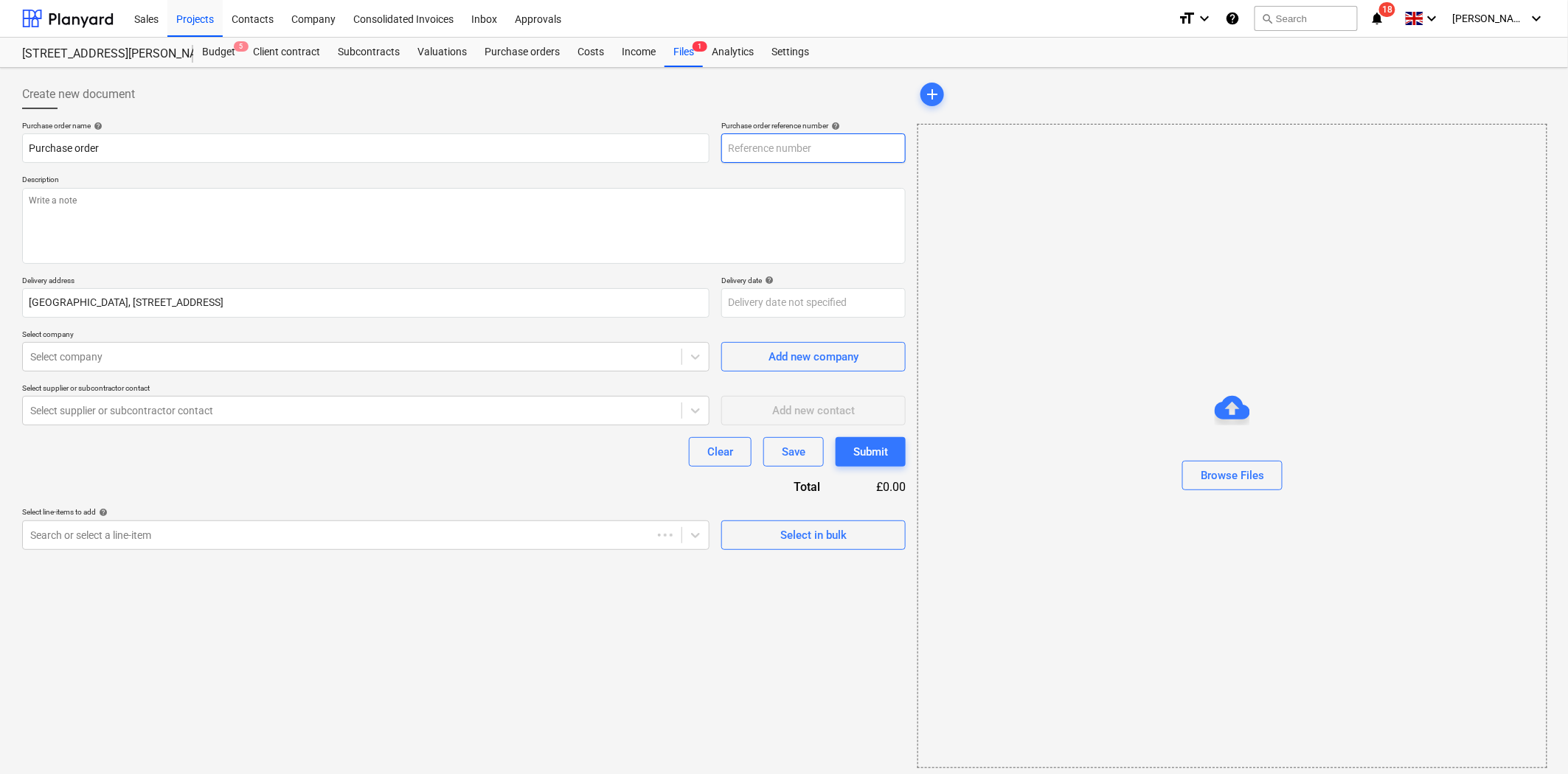
type textarea "x"
type input "ARK-PO-271"
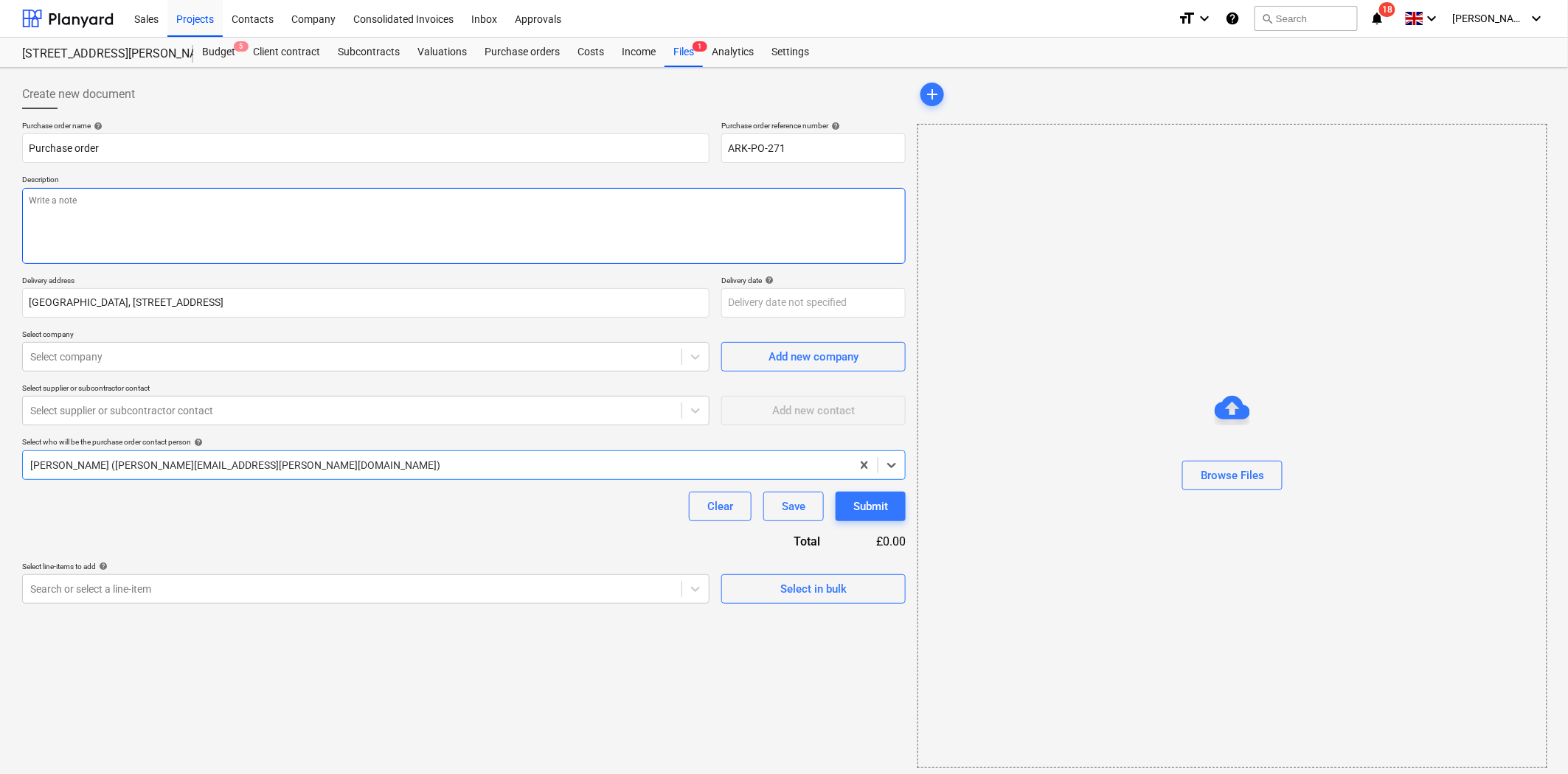
click at [321, 229] on textarea at bounding box center [464, 226] width 883 height 76
type textarea "x"
type textarea "A"
type textarea "x"
type textarea "As"
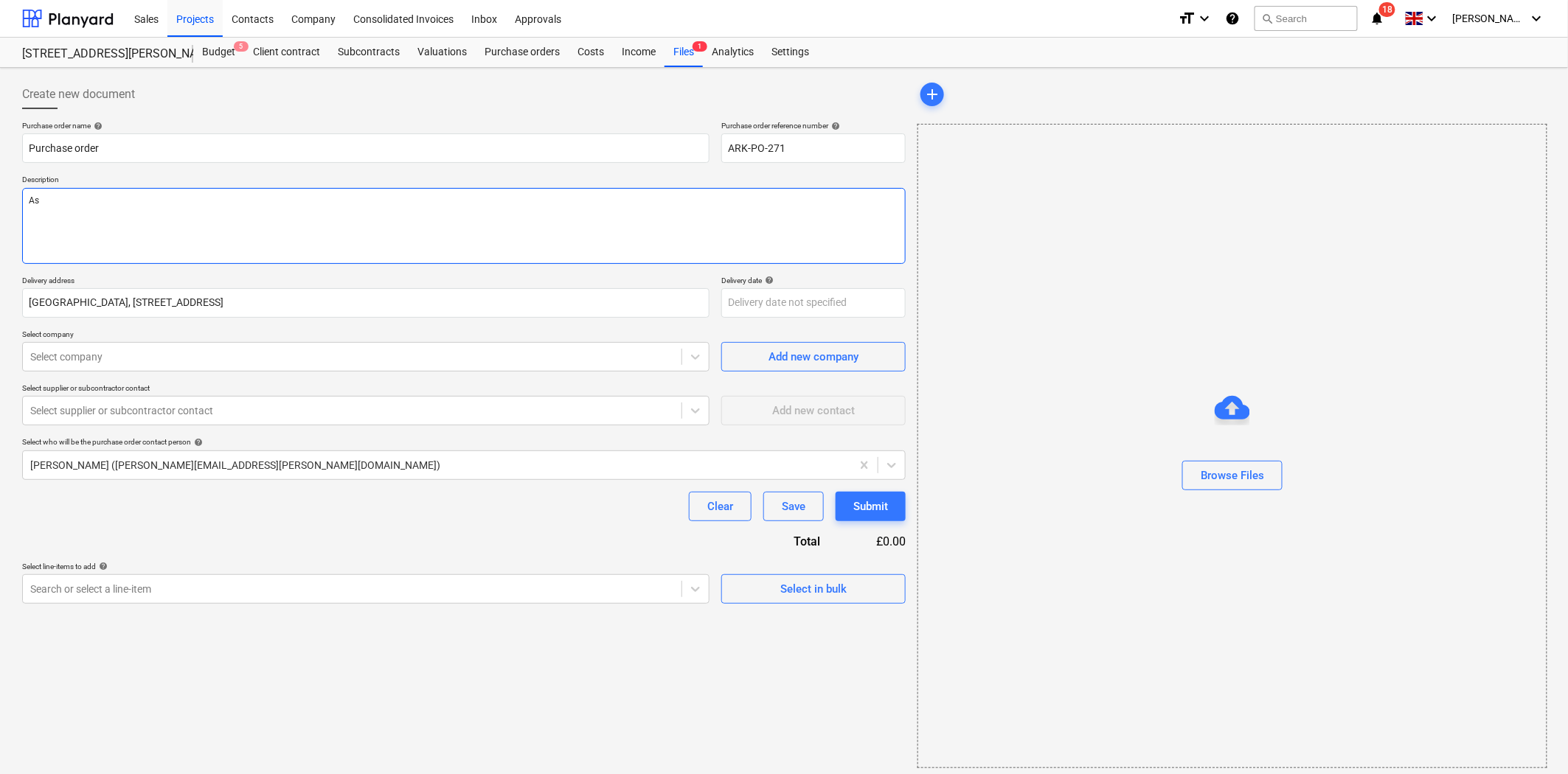
type textarea "x"
type textarea "As"
type textarea "x"
type textarea "As pe"
type textarea "x"
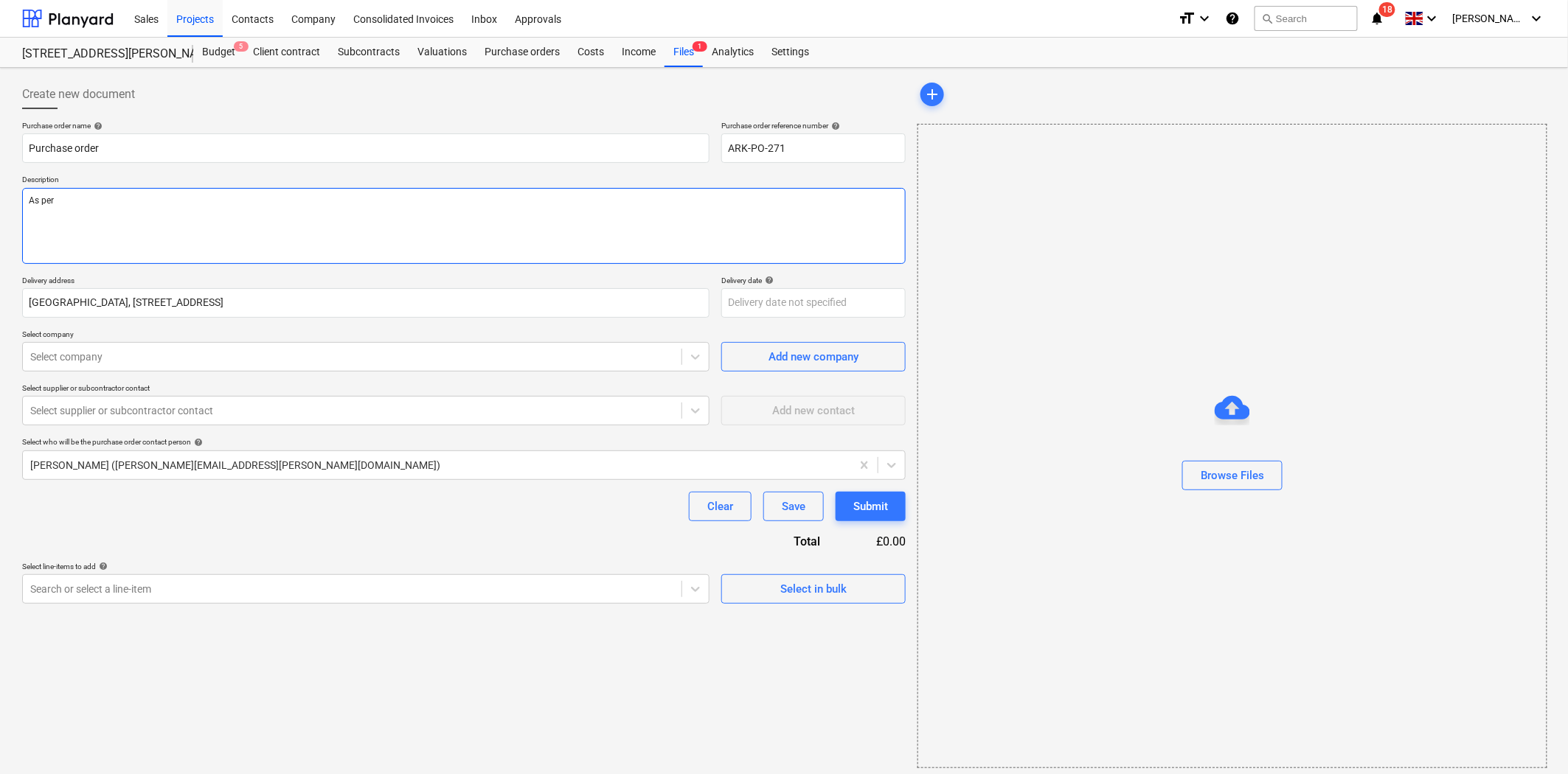
type textarea "As per"
paste textarea "Quote 2832Q176650"
type textarea "x"
type textarea "As per Quote 2832Q176650"
type textarea "x"
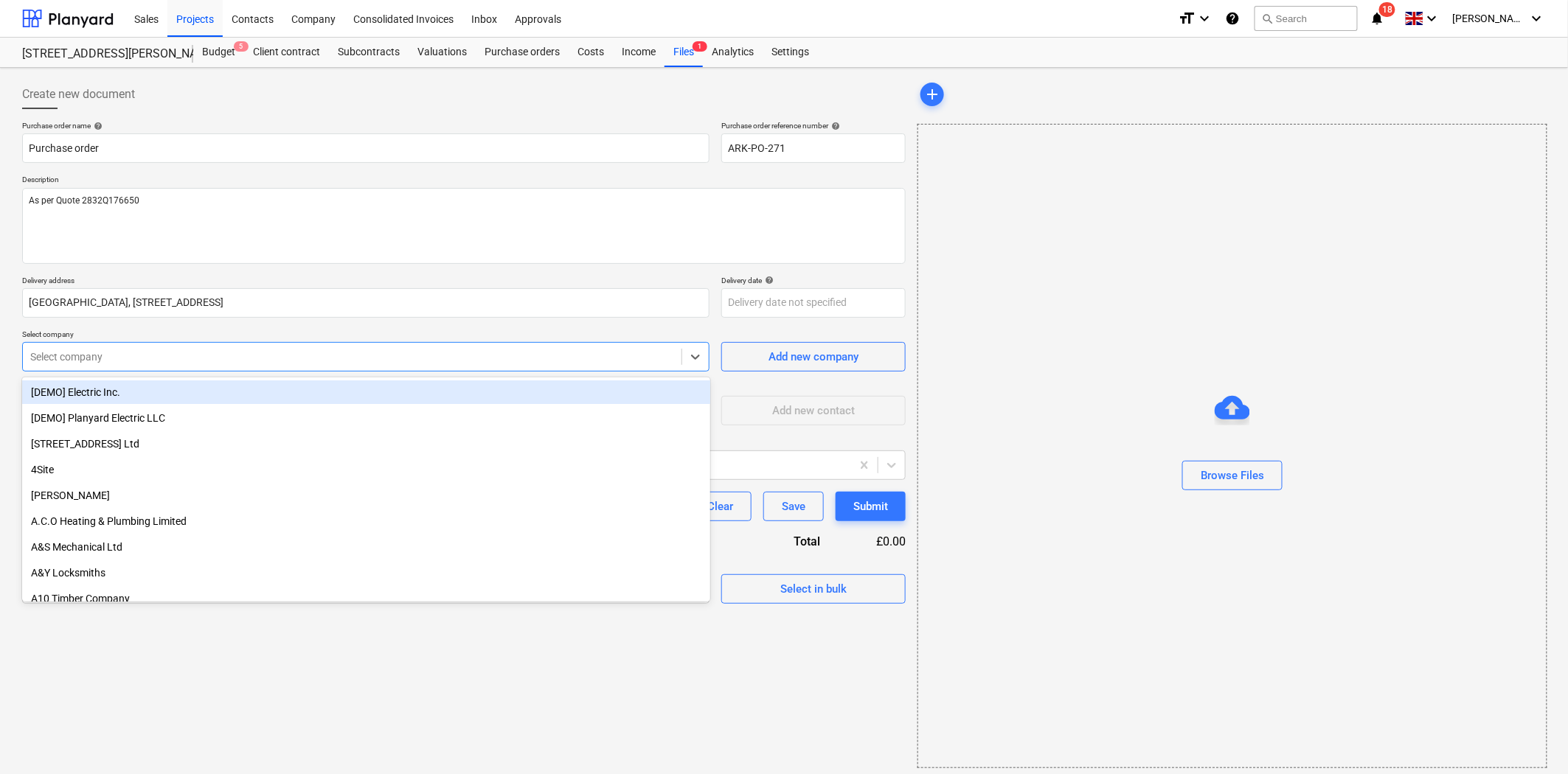
click at [280, 369] on div "Select company" at bounding box center [366, 356] width 687 height 29
type input "trav"
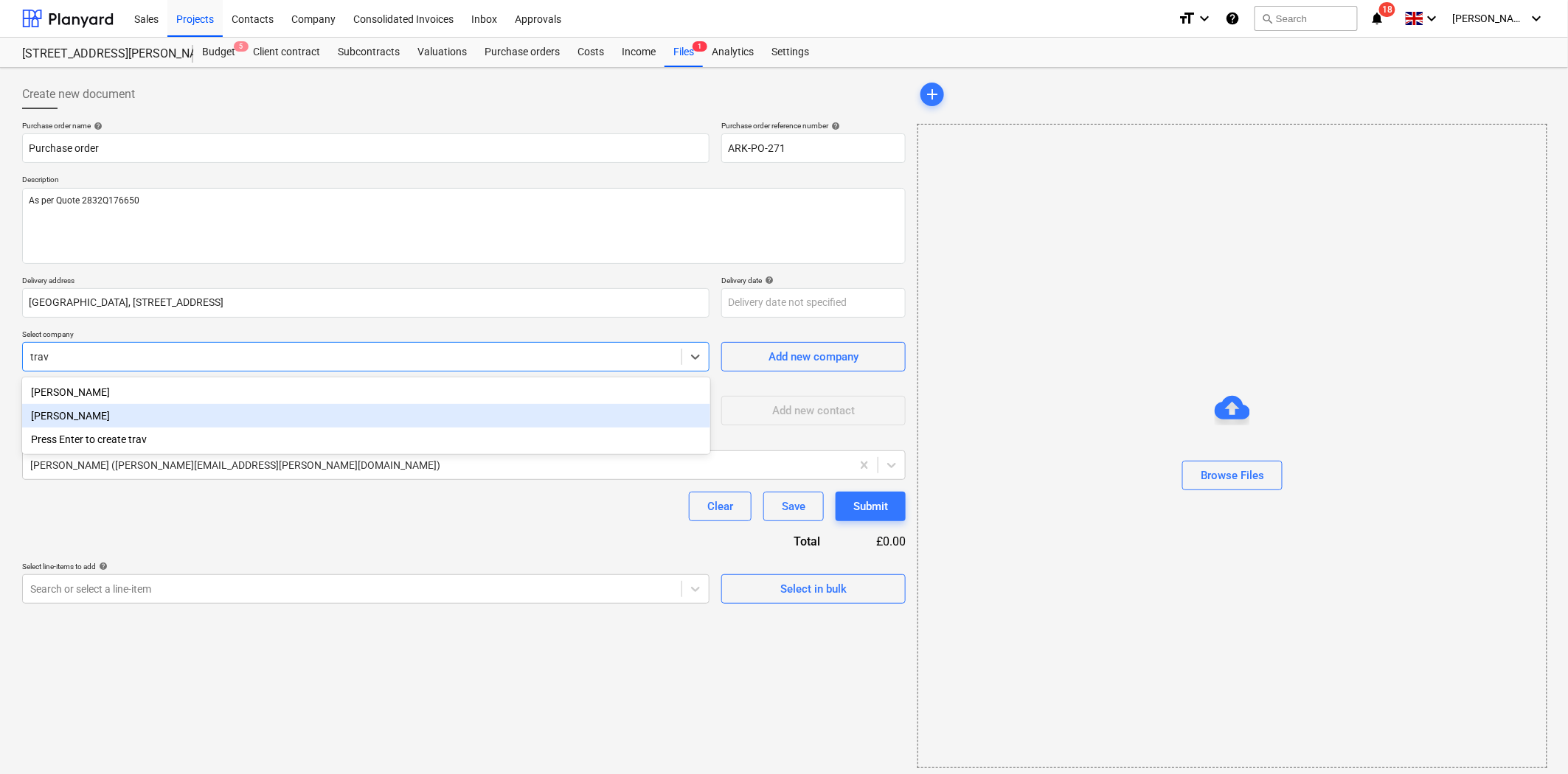
click at [195, 408] on div "[PERSON_NAME]" at bounding box center [366, 415] width 688 height 23
type textarea "x"
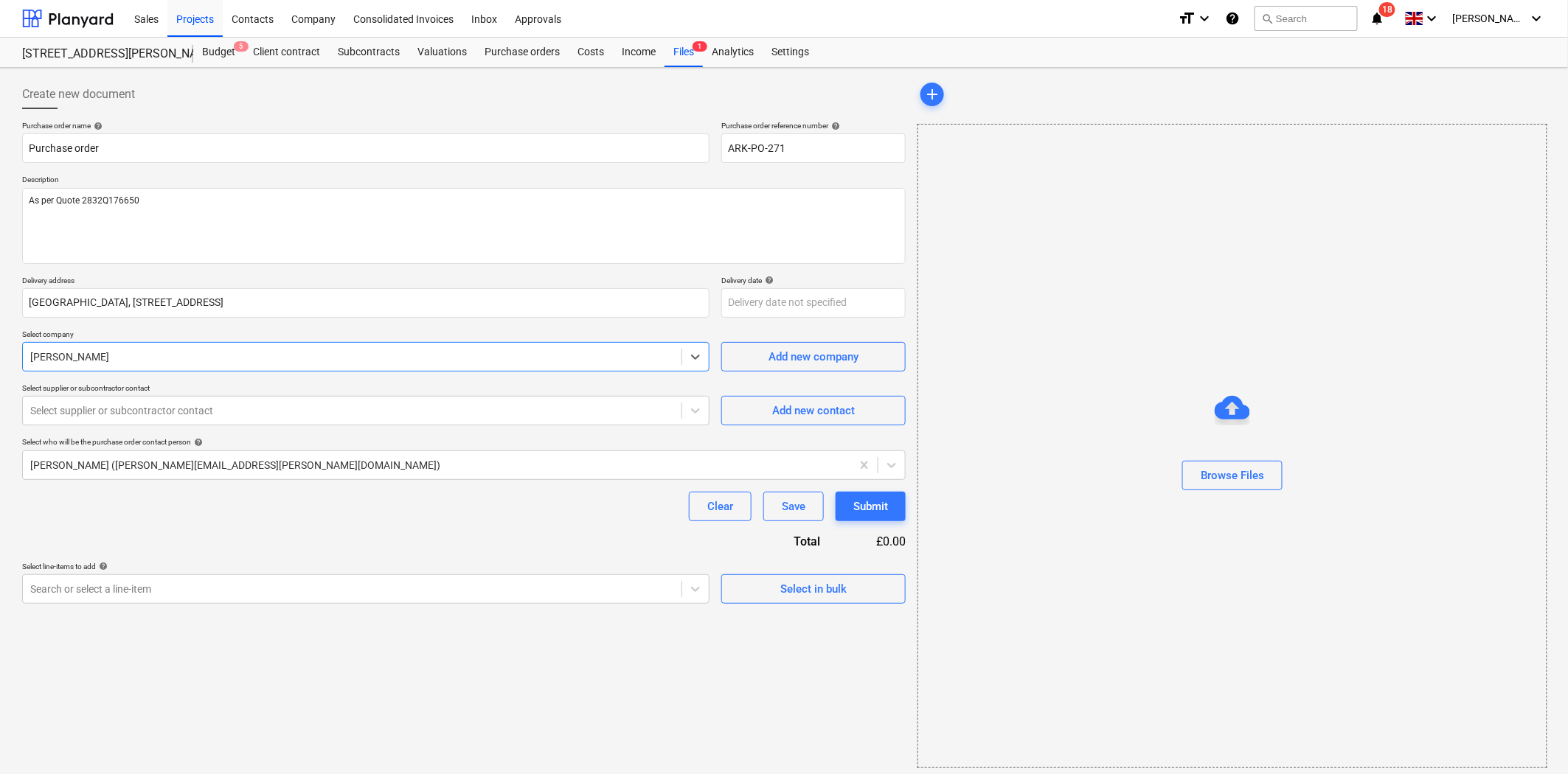
click at [195, 408] on div at bounding box center [352, 411] width 644 height 15
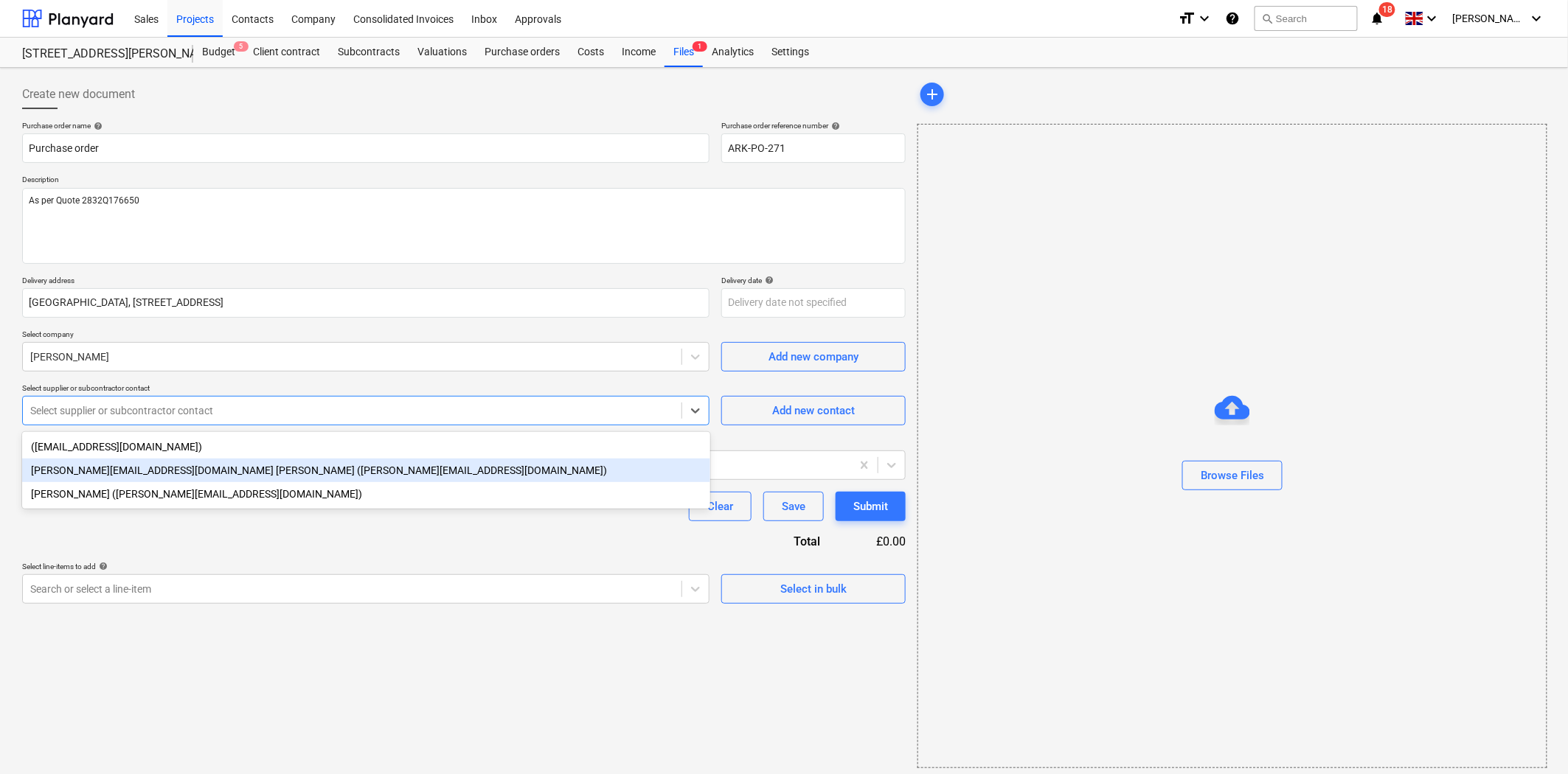
click at [199, 467] on div "[PERSON_NAME][EMAIL_ADDRESS][DOMAIN_NAME] [PERSON_NAME] ([PERSON_NAME][EMAIL_AD…" at bounding box center [366, 470] width 688 height 23
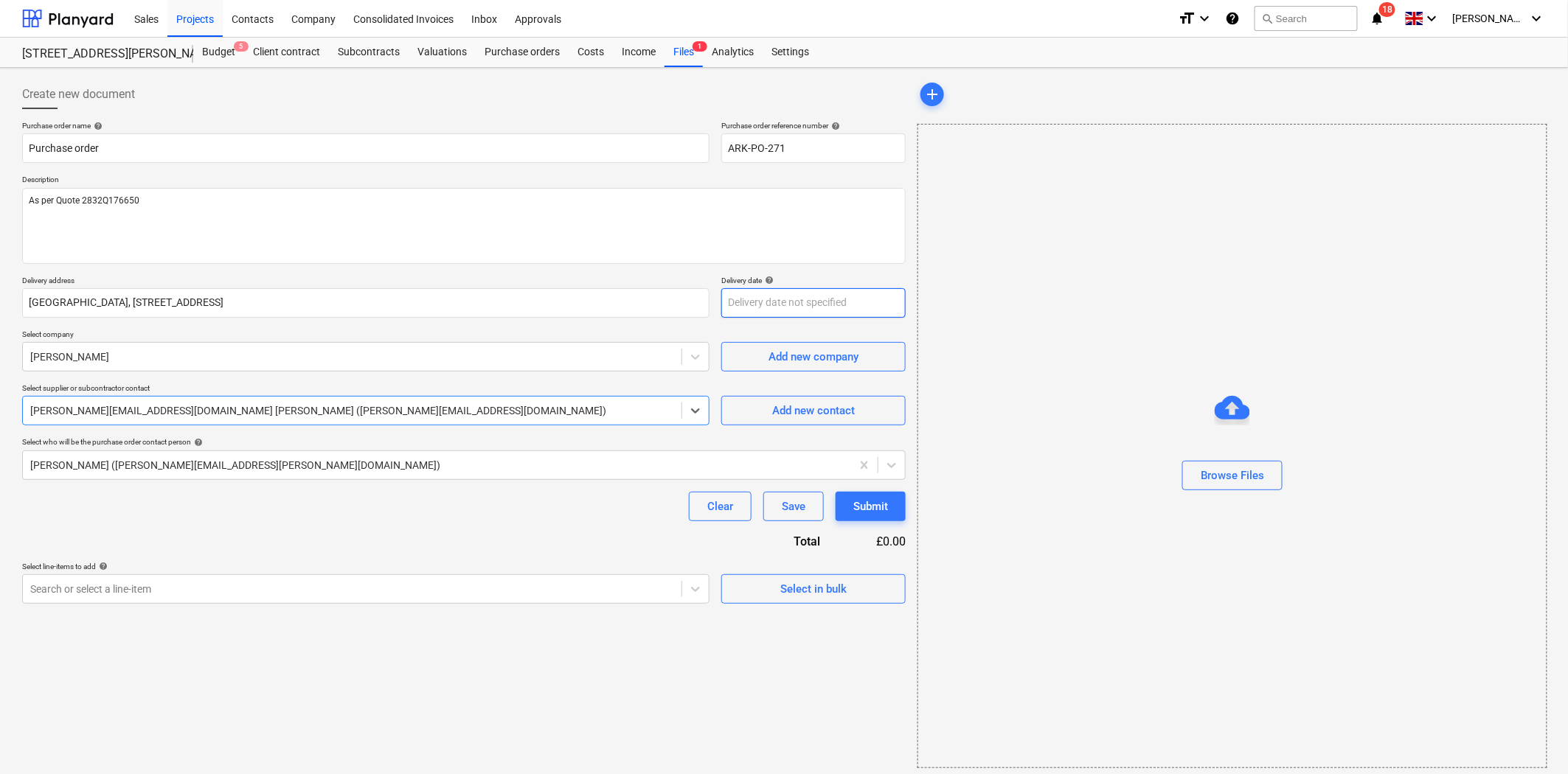
click at [768, 307] on body "Sales Projects Contacts Company Consolidated Invoices Inbox Approvals format_si…" at bounding box center [784, 387] width 1568 height 774
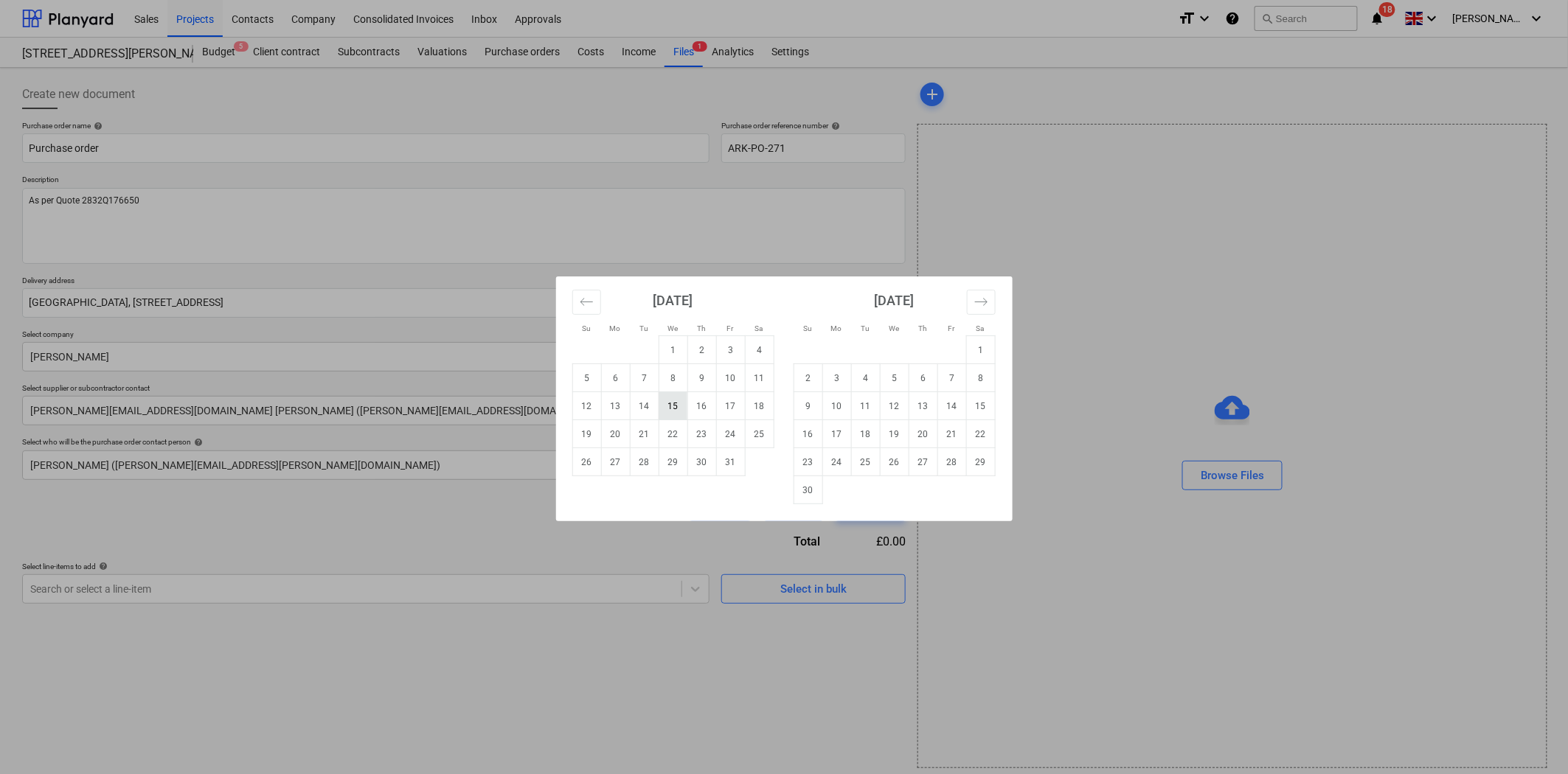
click at [676, 399] on td "15" at bounding box center [672, 406] width 28 height 28
type textarea "x"
type input "[DATE]"
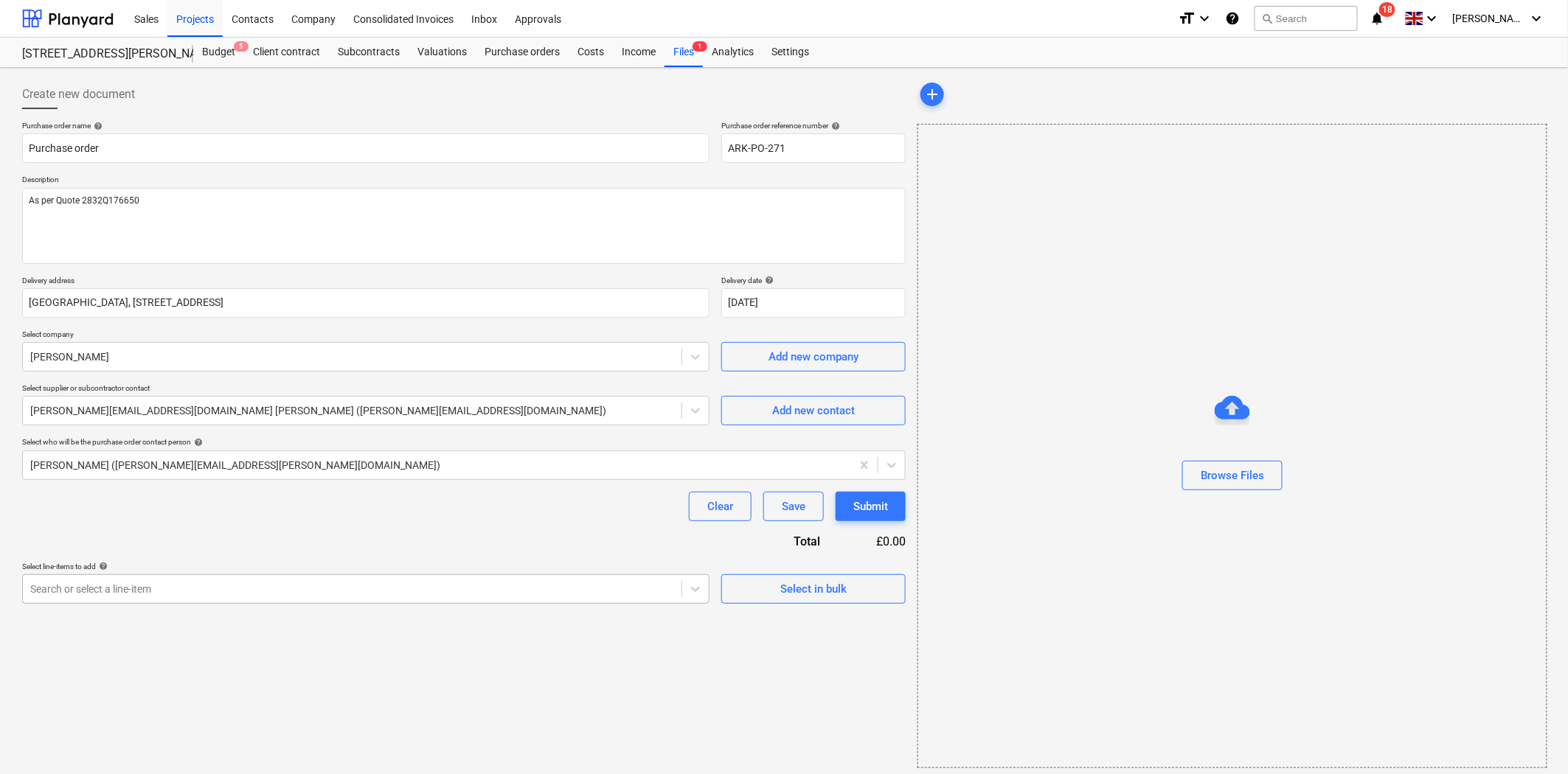
click at [187, 579] on div "Search or select a line-item" at bounding box center [352, 589] width 659 height 21
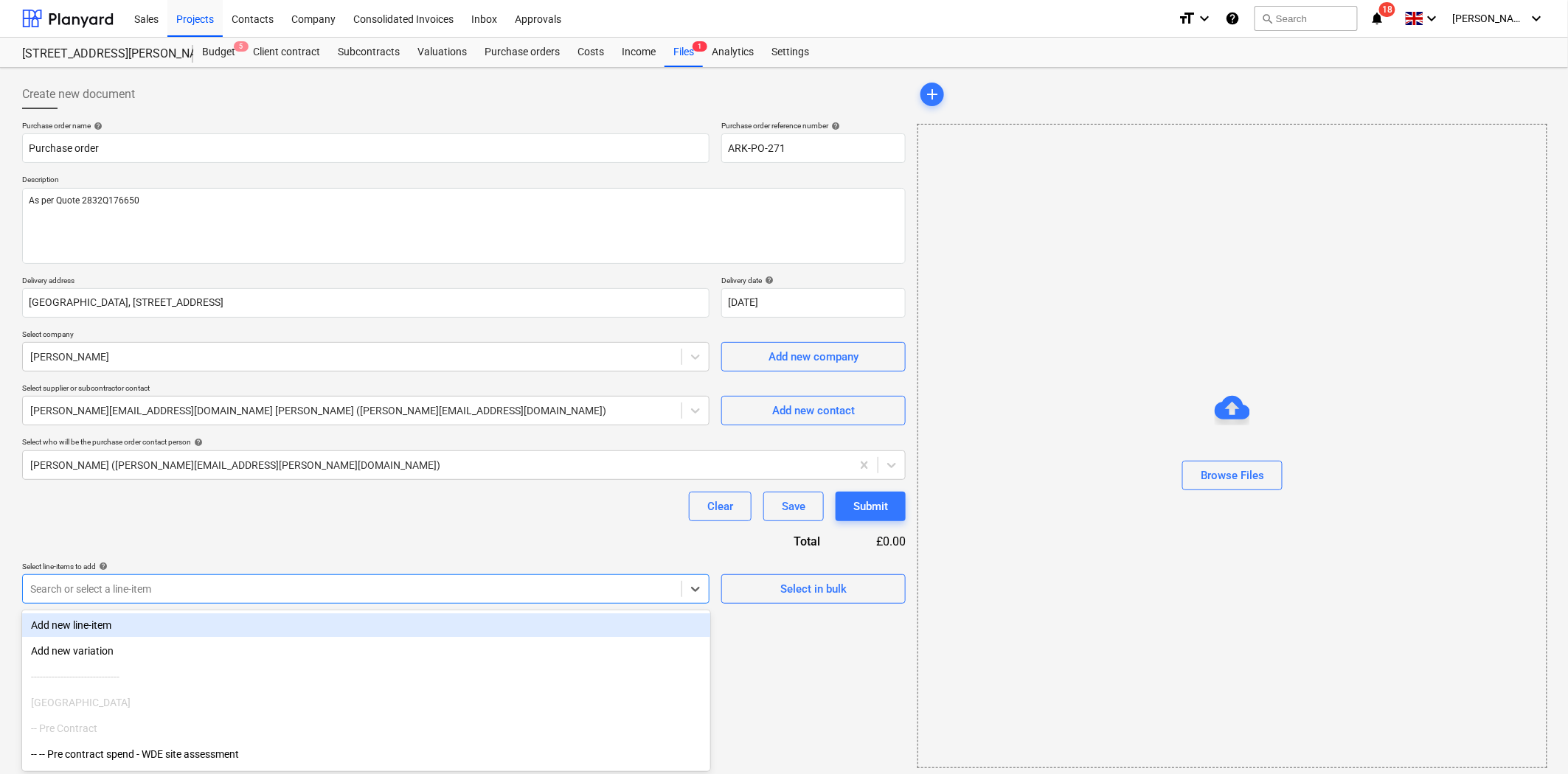
scroll to position [6, 0]
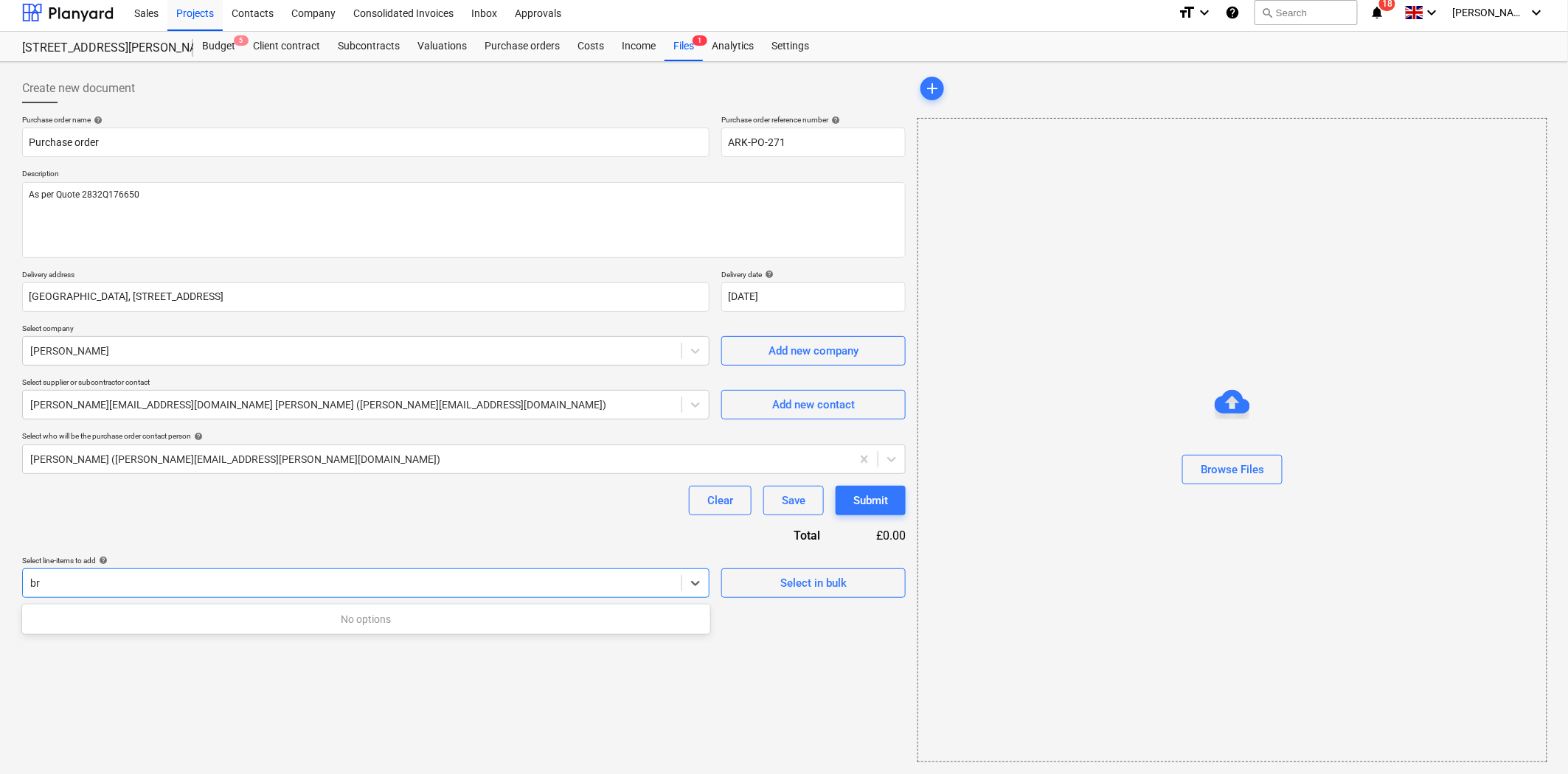
type input "b"
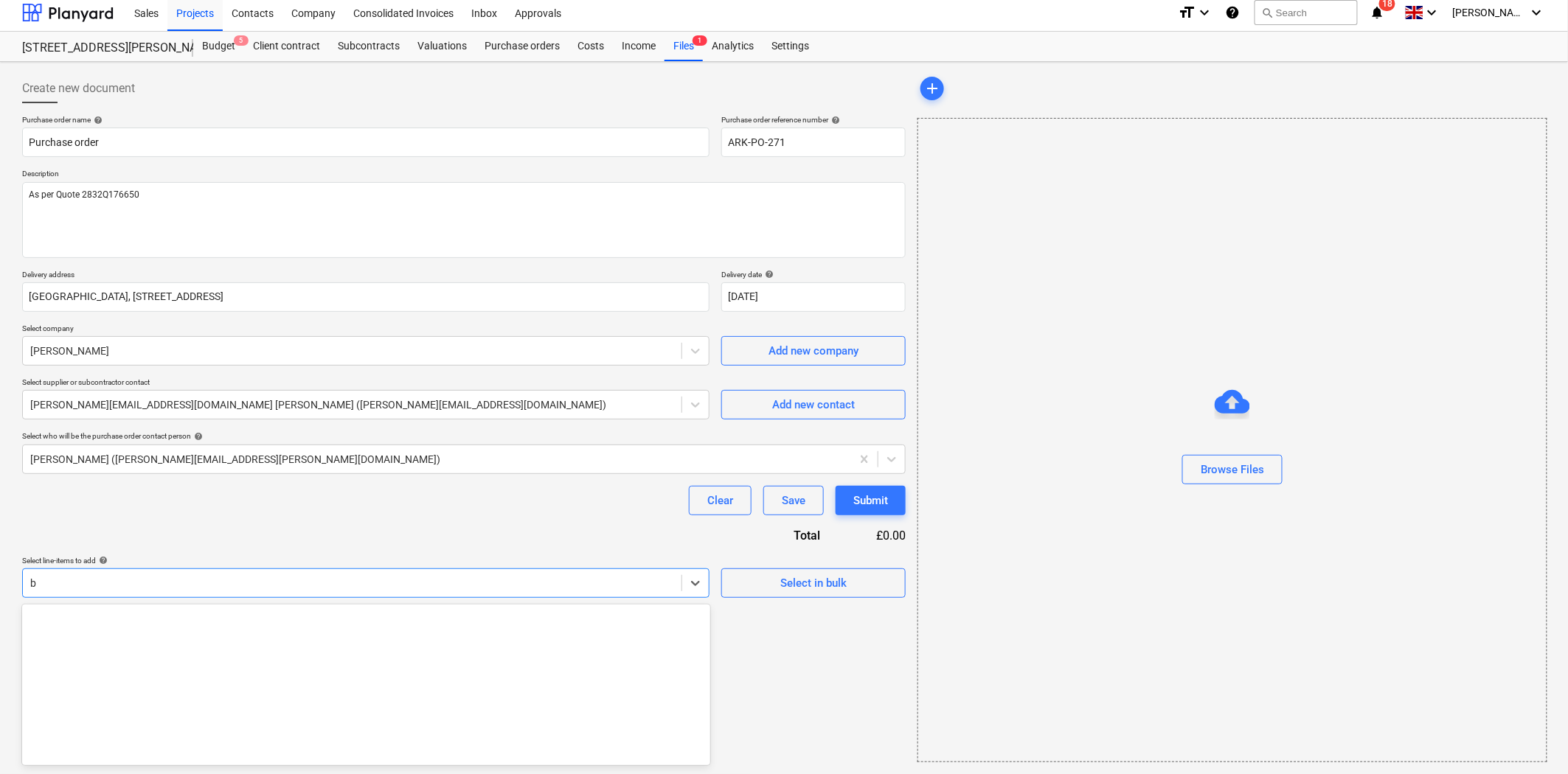
scroll to position [573, 0]
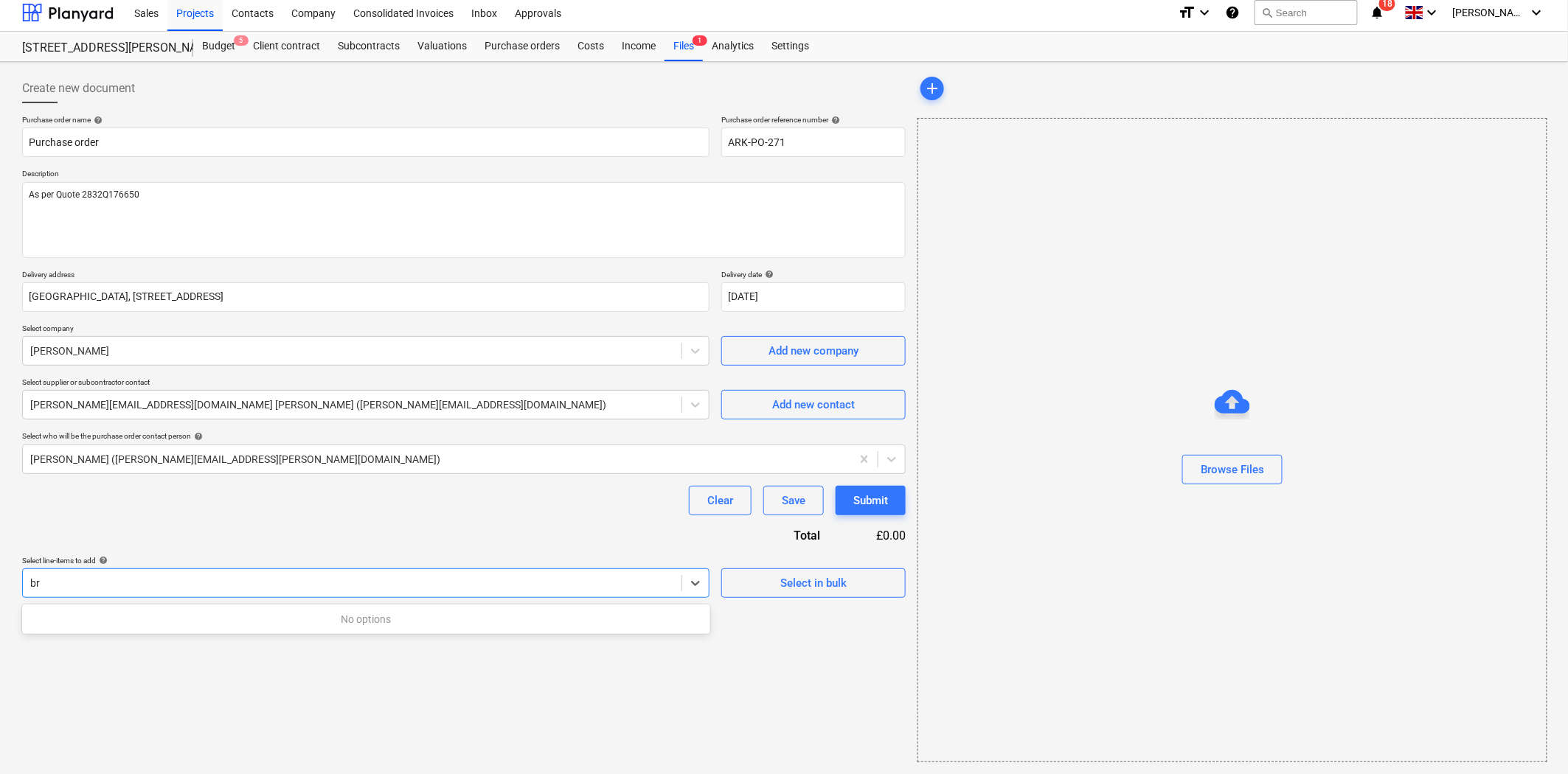
type input "b"
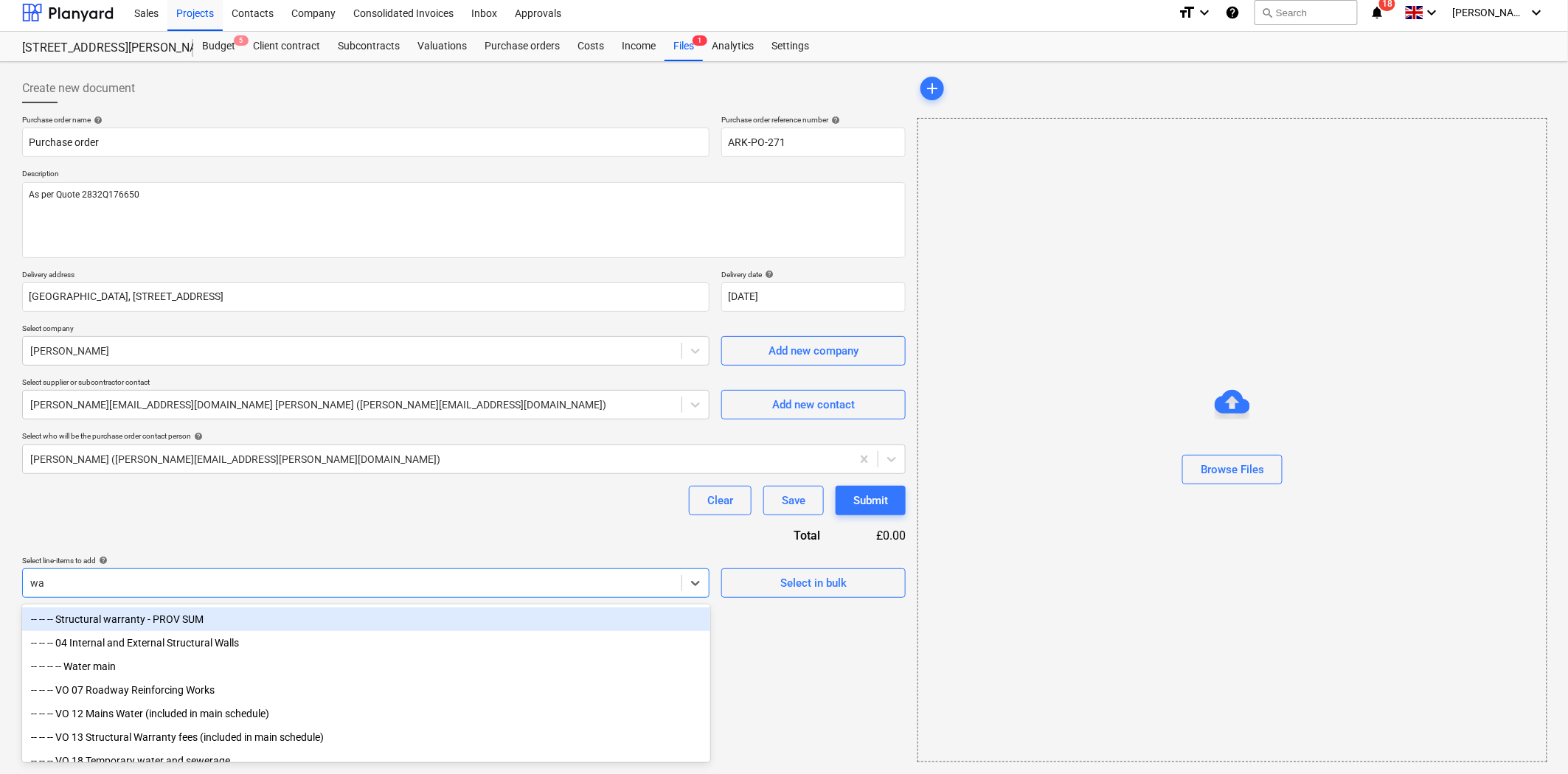
type input "wal"
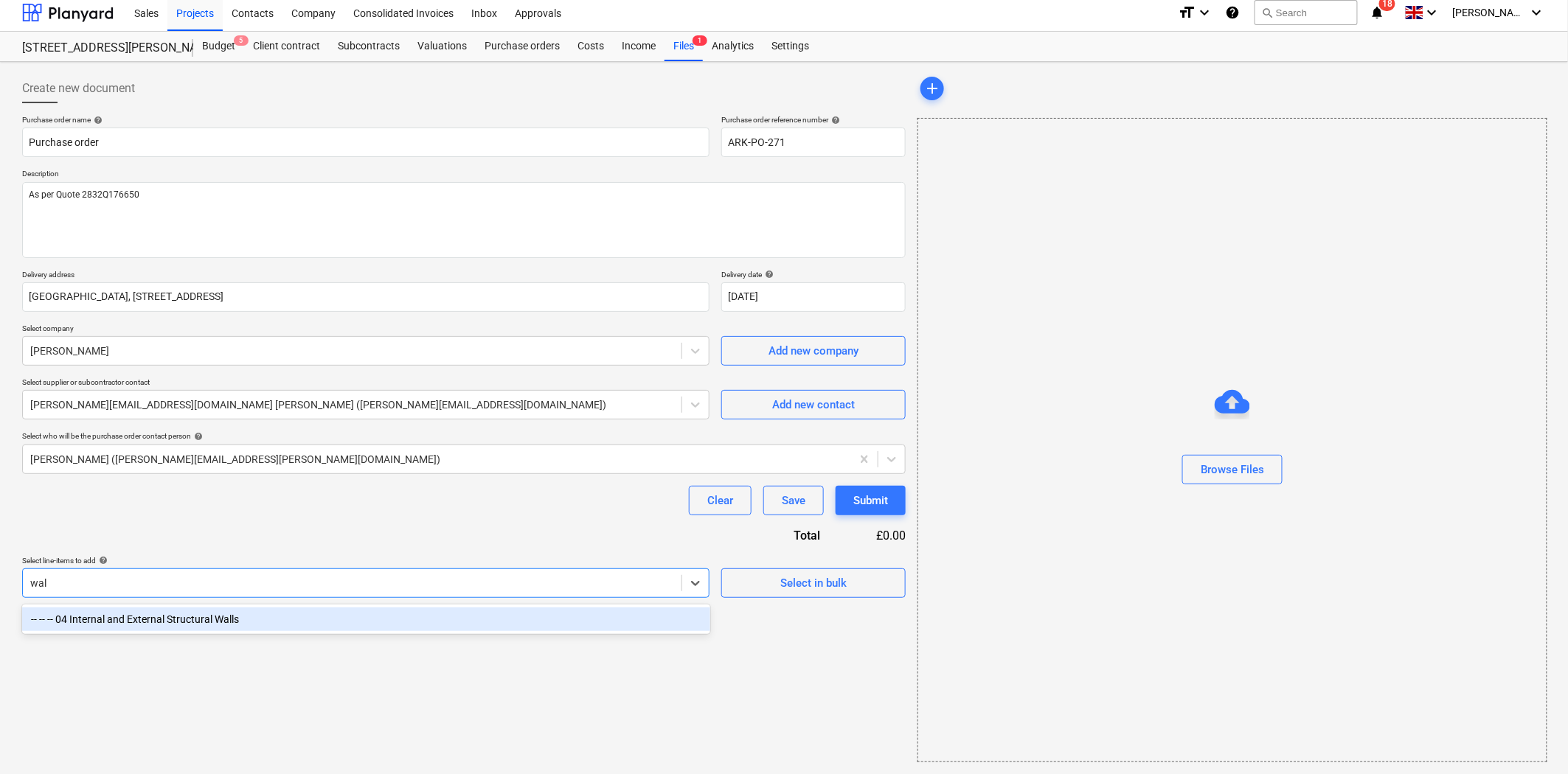
click at [280, 629] on div "-- -- -- 04 Internal and External Structural Walls" at bounding box center [366, 619] width 688 height 23
type textarea "x"
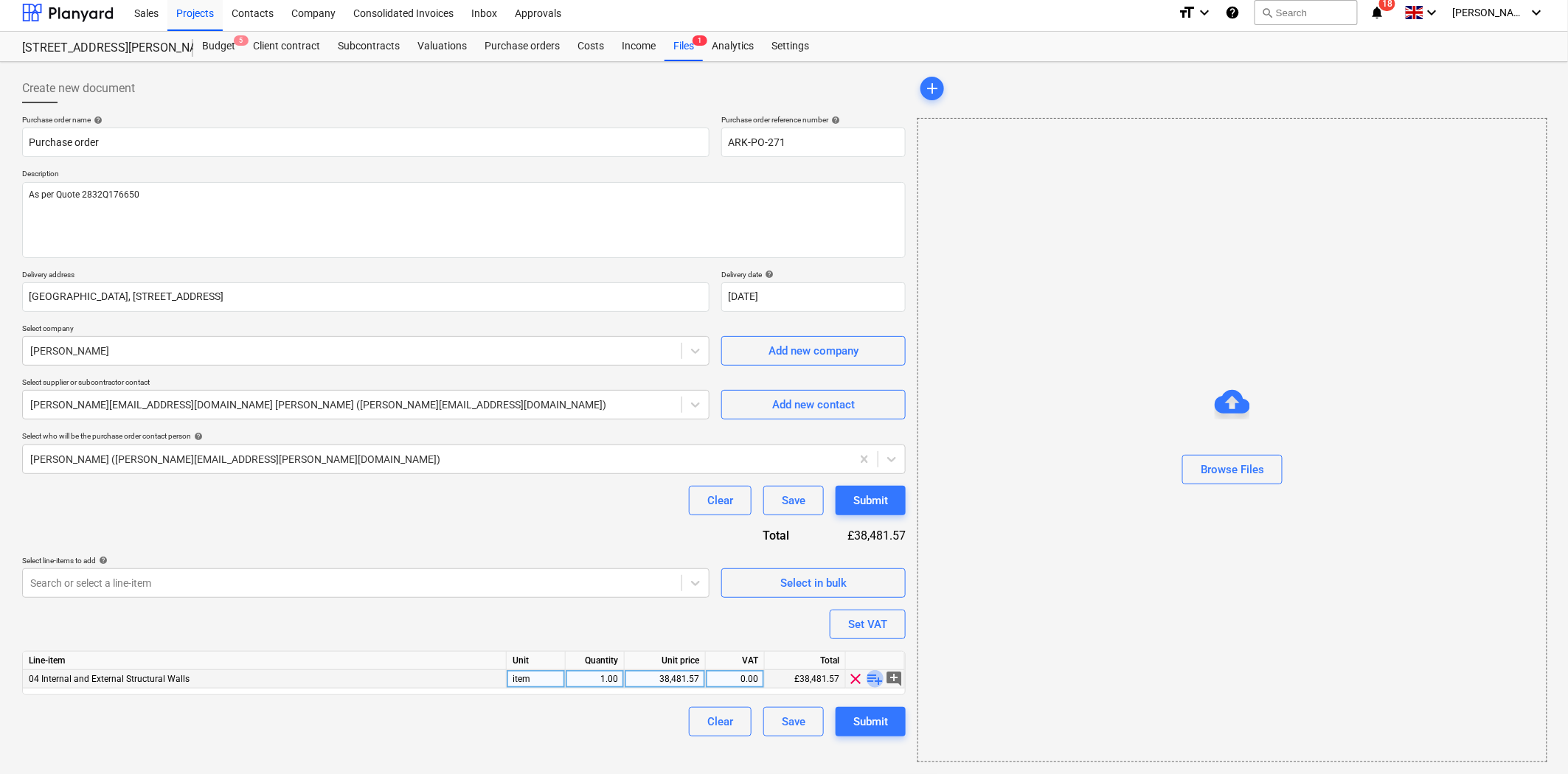
click at [876, 679] on span "playlist_add" at bounding box center [875, 679] width 18 height 18
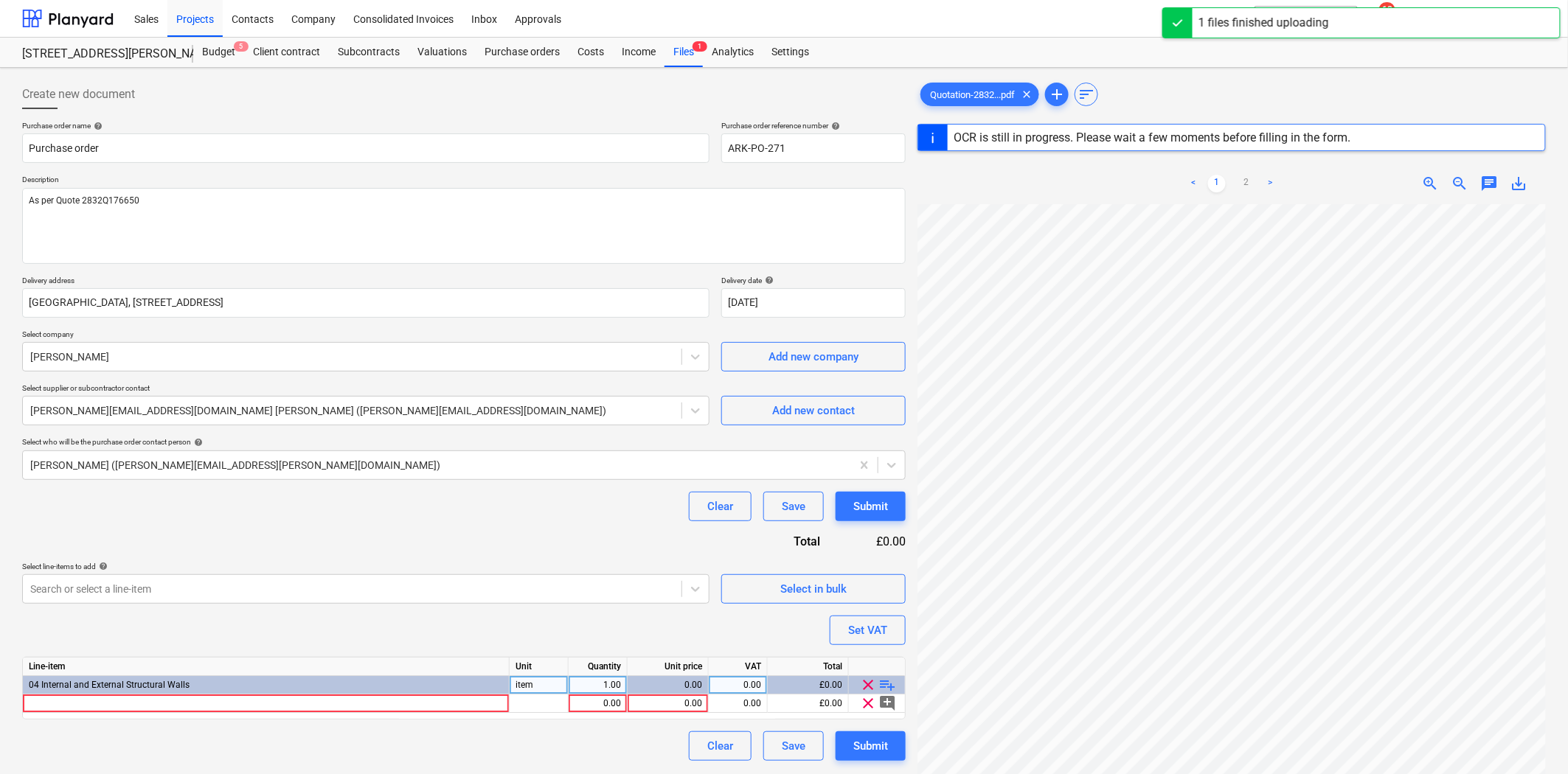
click at [1269, 180] on link ">" at bounding box center [1270, 183] width 18 height 18
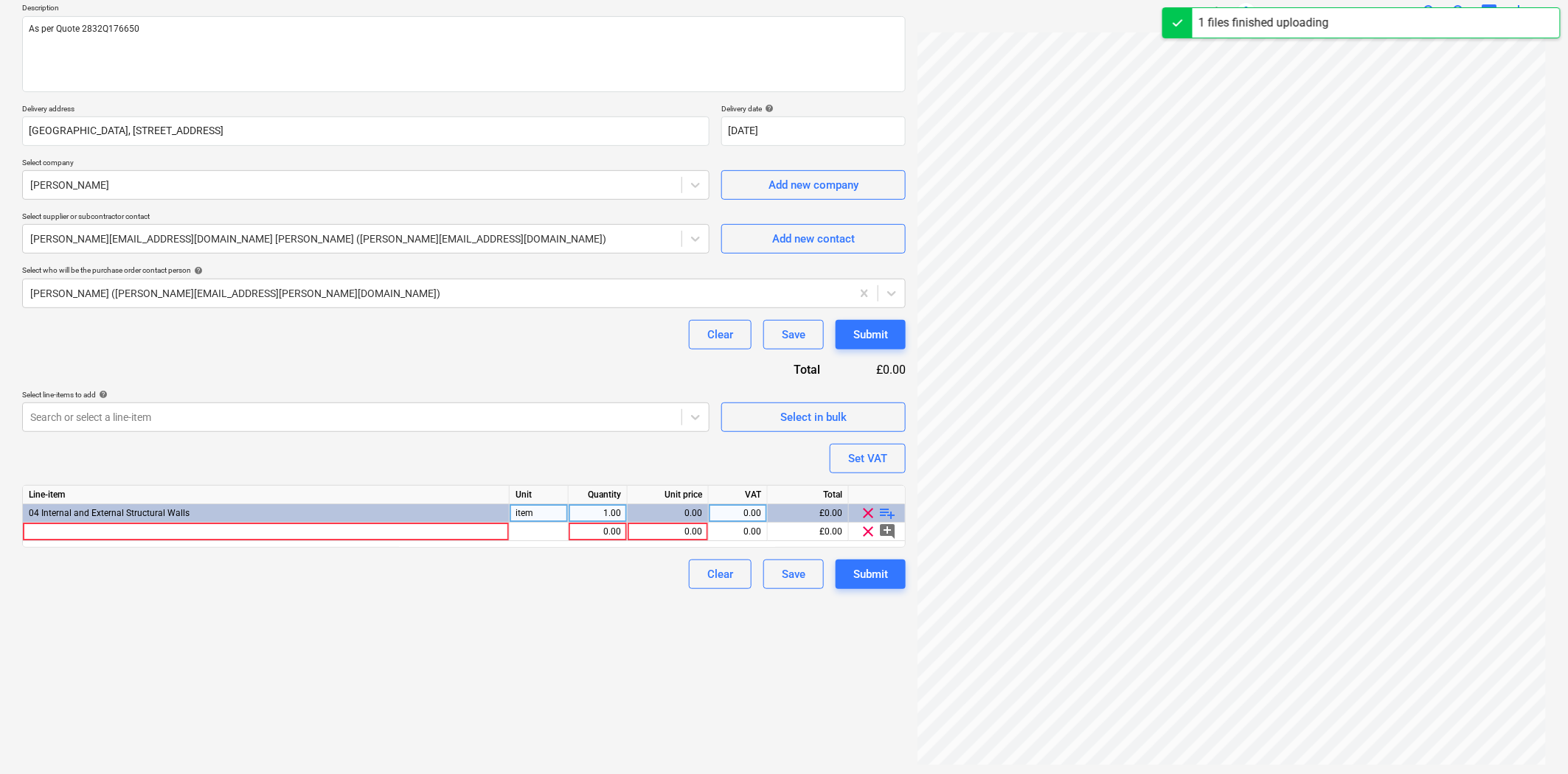
scroll to position [175, 0]
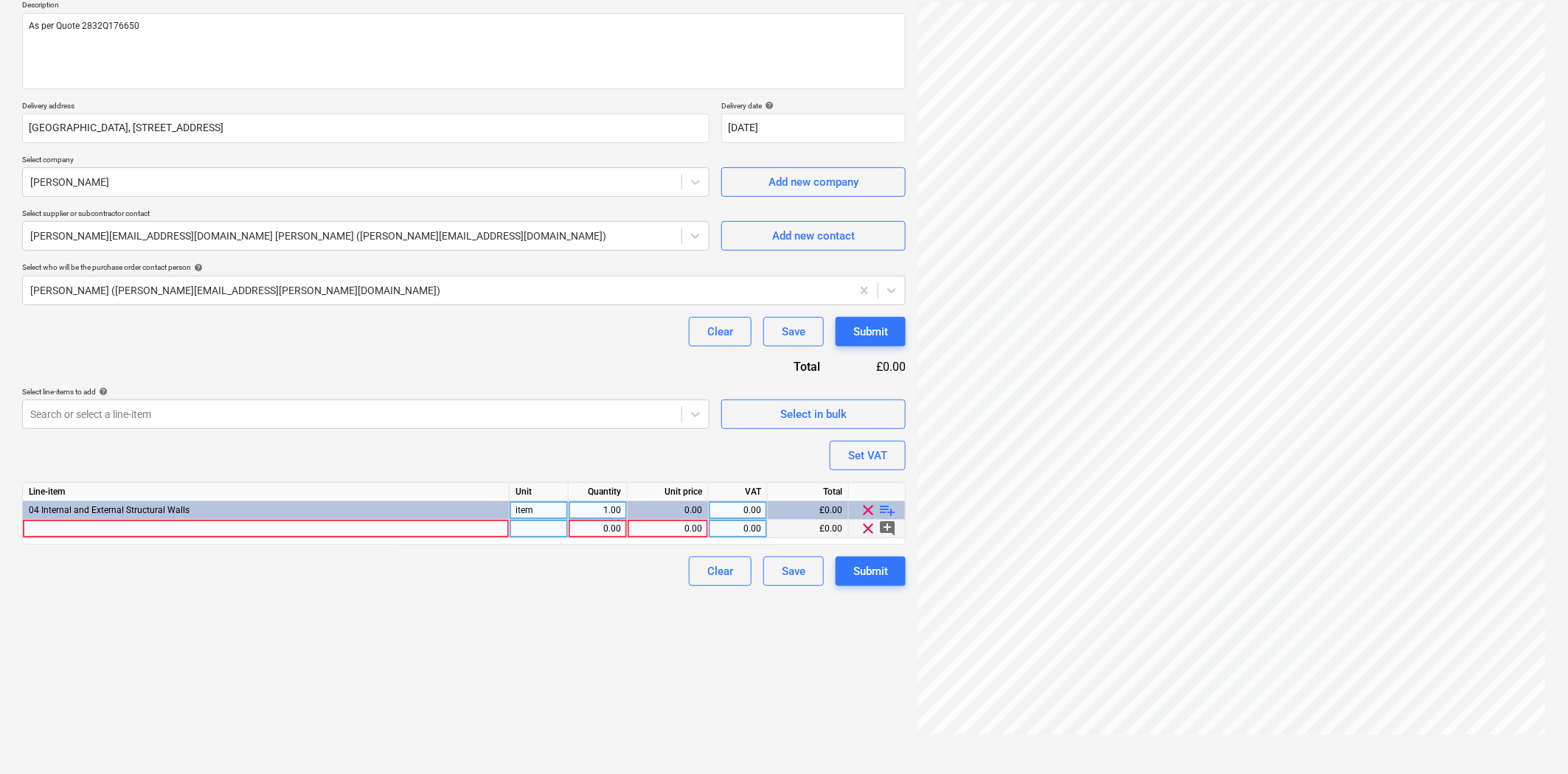
click at [203, 529] on div at bounding box center [266, 529] width 487 height 18
type textarea "x"
type input "LBC SELECTED REGRADES BRICK 65MM PK390"
click at [613, 536] on div "0.00" at bounding box center [598, 529] width 46 height 18
type textarea "x"
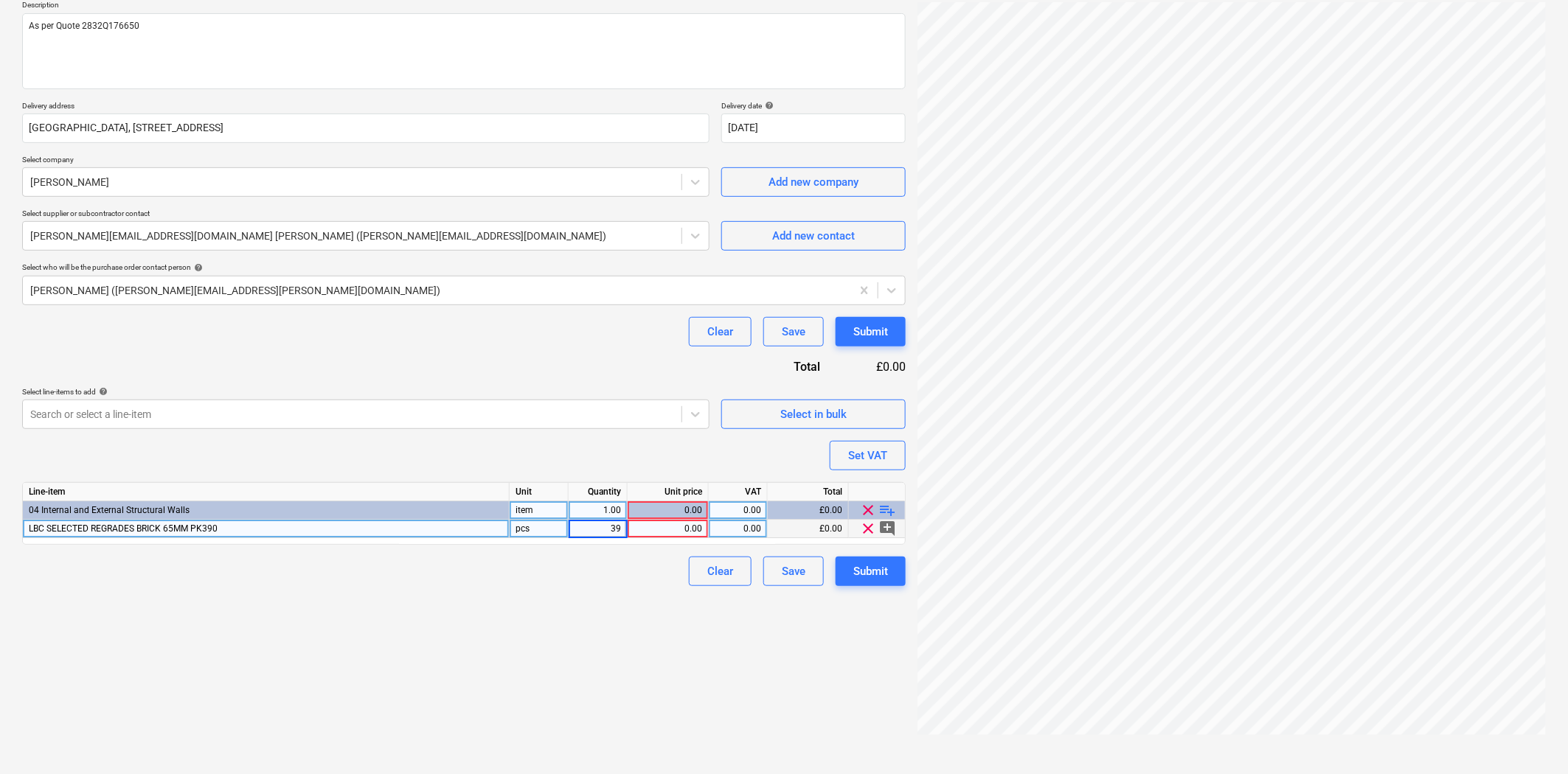
type input "390"
click at [889, 510] on span "playlist_add" at bounding box center [888, 510] width 18 height 18
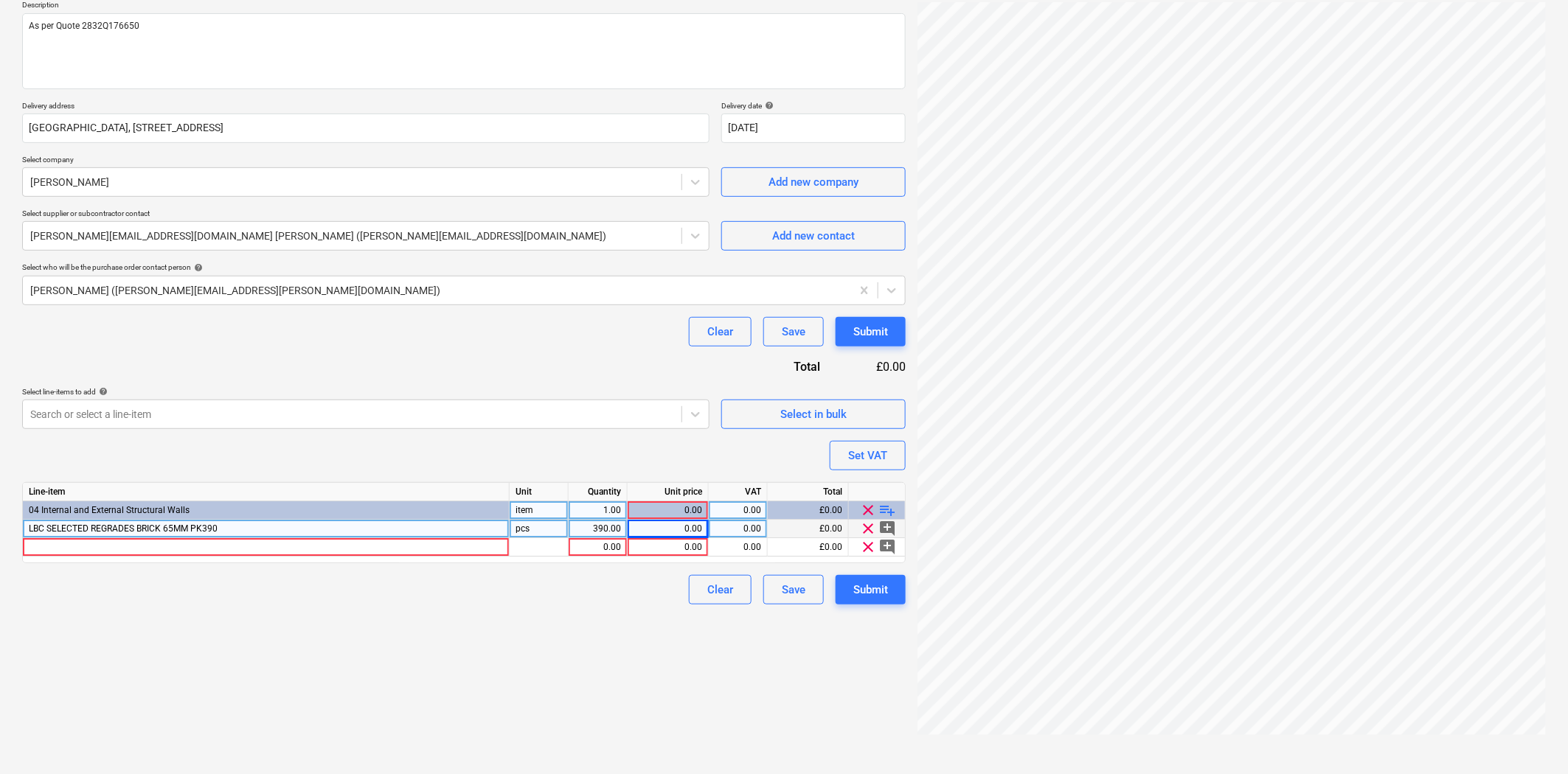
type textarea "x"
click at [345, 537] on div "LBC SELECTED REGRADES BRICK 65MM PK390" at bounding box center [266, 529] width 487 height 18
click at [352, 543] on div at bounding box center [266, 547] width 487 height 18
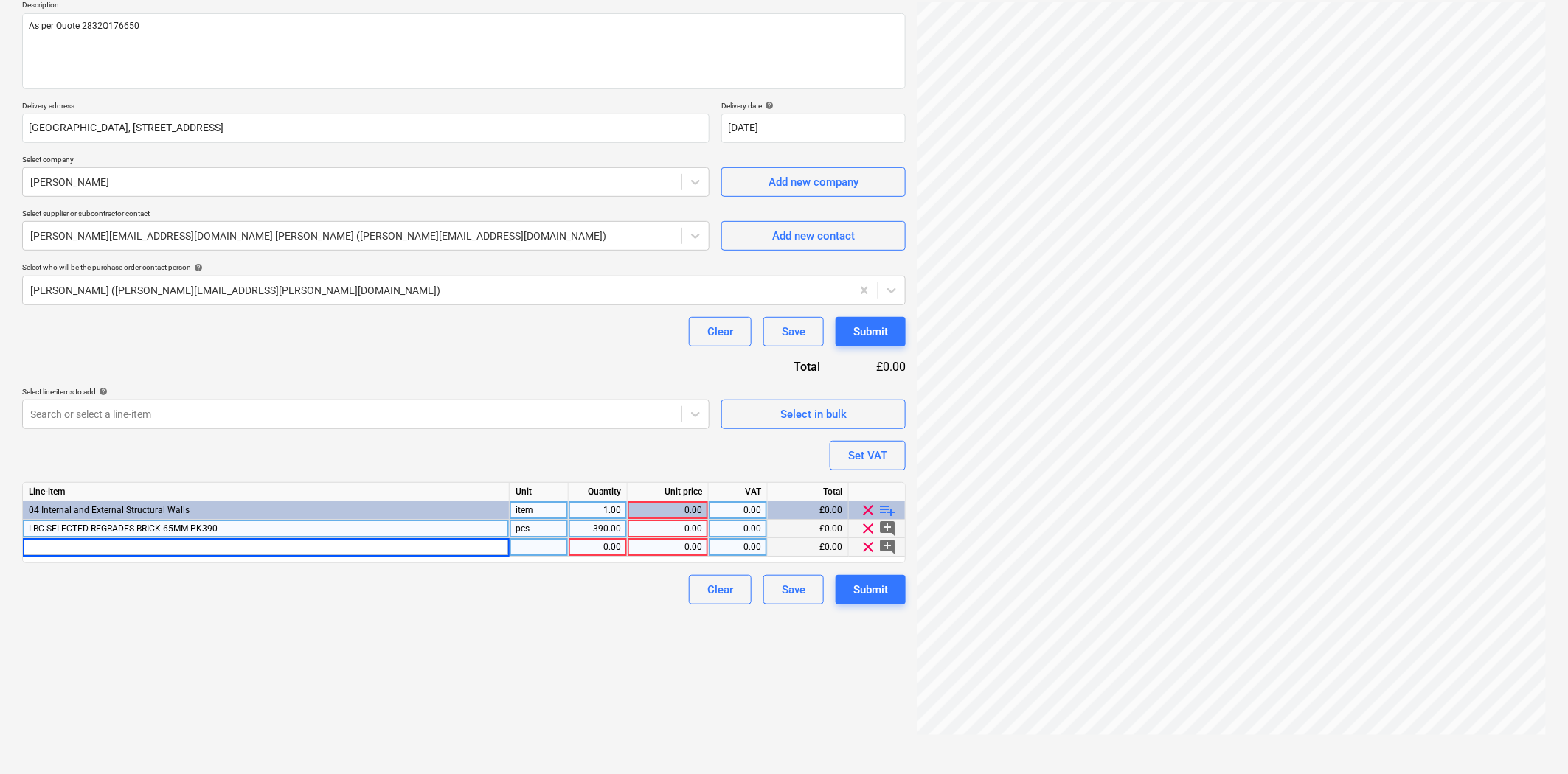
type input "RED PERF ENG CLASS B 65MM PK400/500"
click at [879, 512] on span "playlist_add" at bounding box center [888, 510] width 18 height 18
type textarea "x"
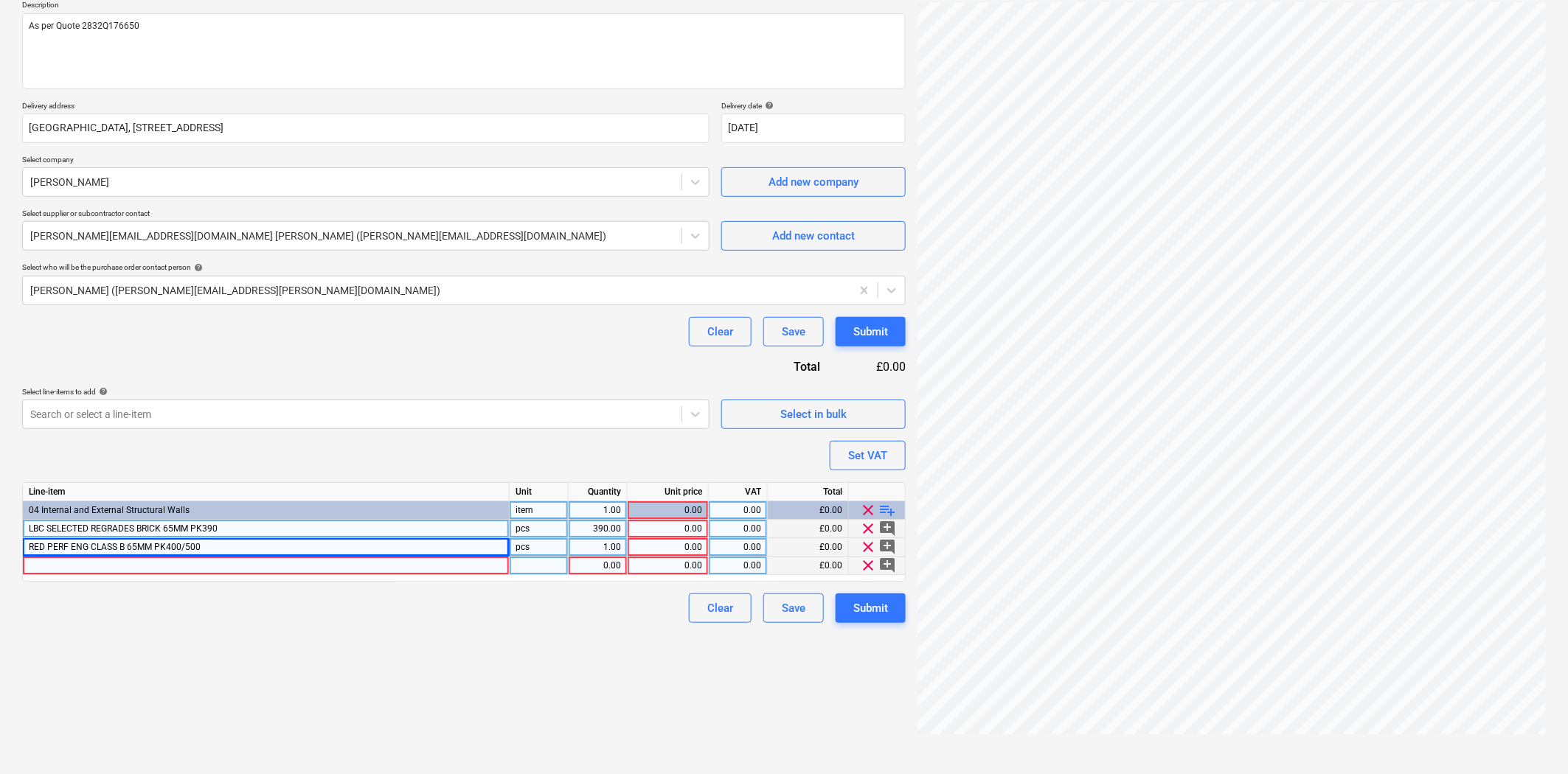
click at [393, 565] on div at bounding box center [266, 566] width 487 height 18
type input "NDC POLIPAK DPC 600MM X 30M"
type textarea "x"
click at [610, 562] on div "0.00" at bounding box center [598, 566] width 46 height 18
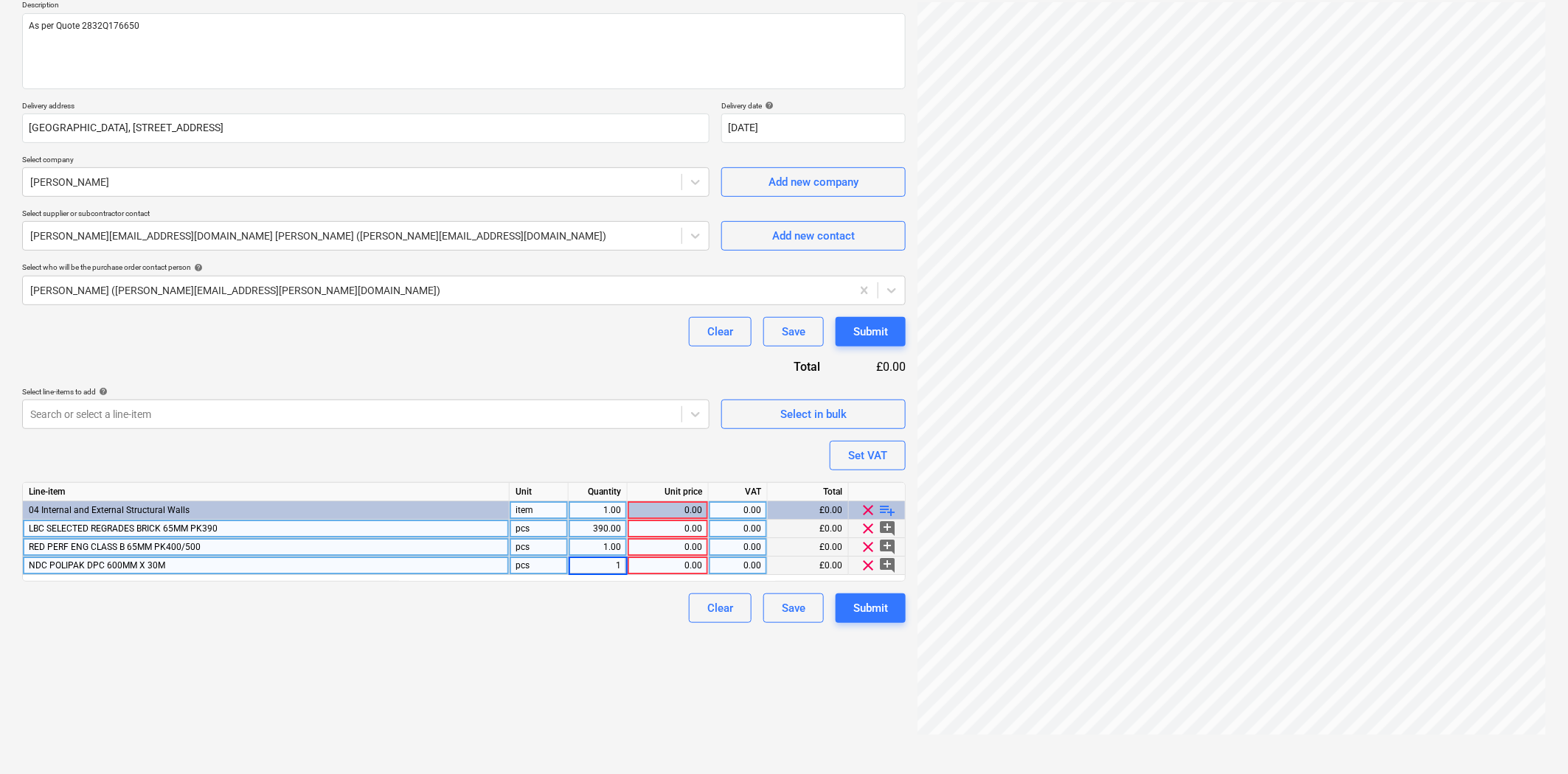
click at [660, 565] on div "0.00" at bounding box center [668, 566] width 69 height 18
type input "13"
type textarea "x"
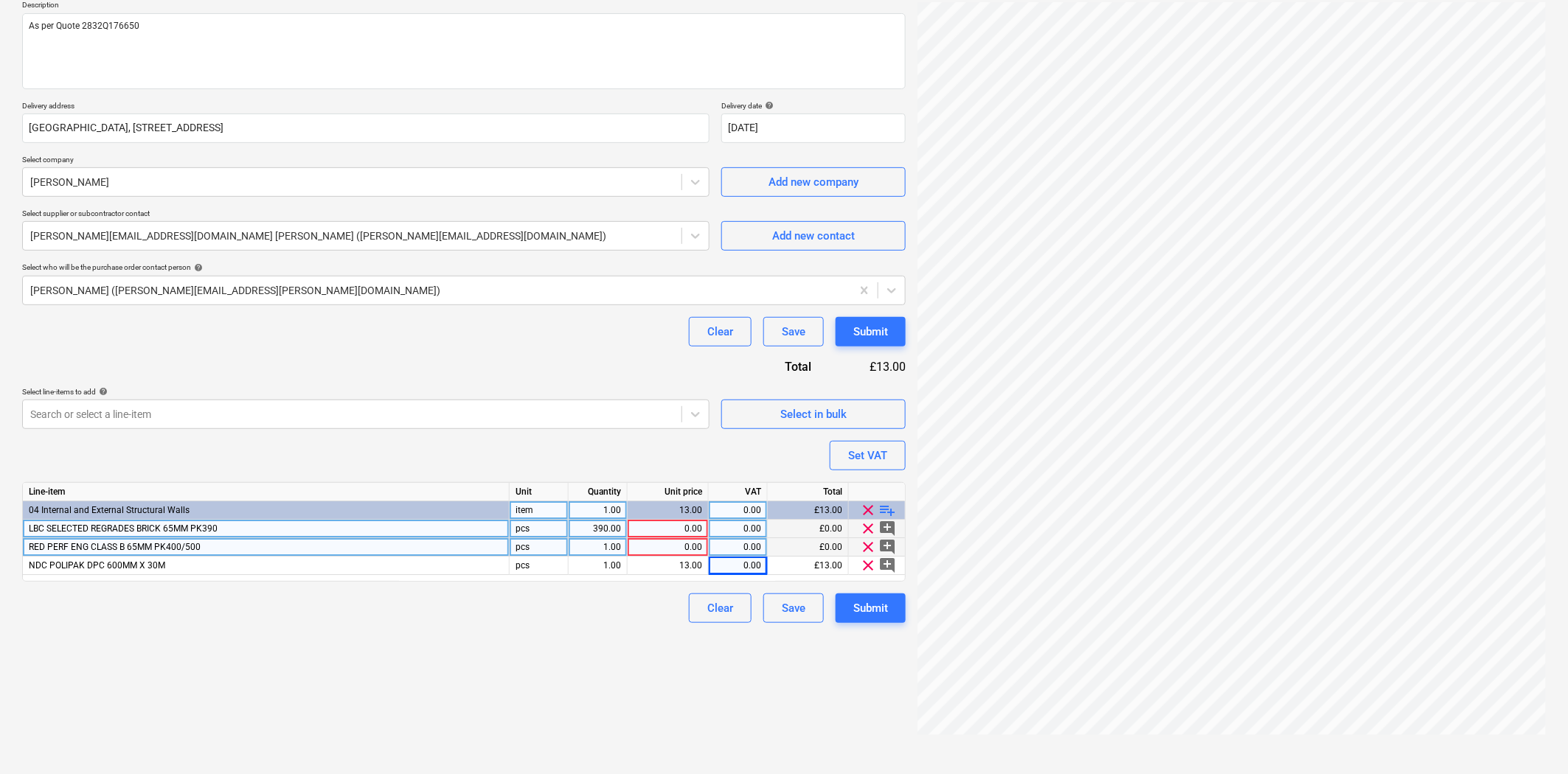
click at [638, 547] on div "0.00" at bounding box center [668, 547] width 69 height 18
click at [614, 548] on div "1.00" at bounding box center [598, 547] width 46 height 18
type input "500"
type textarea "x"
click at [657, 548] on div "0.00" at bounding box center [668, 547] width 69 height 18
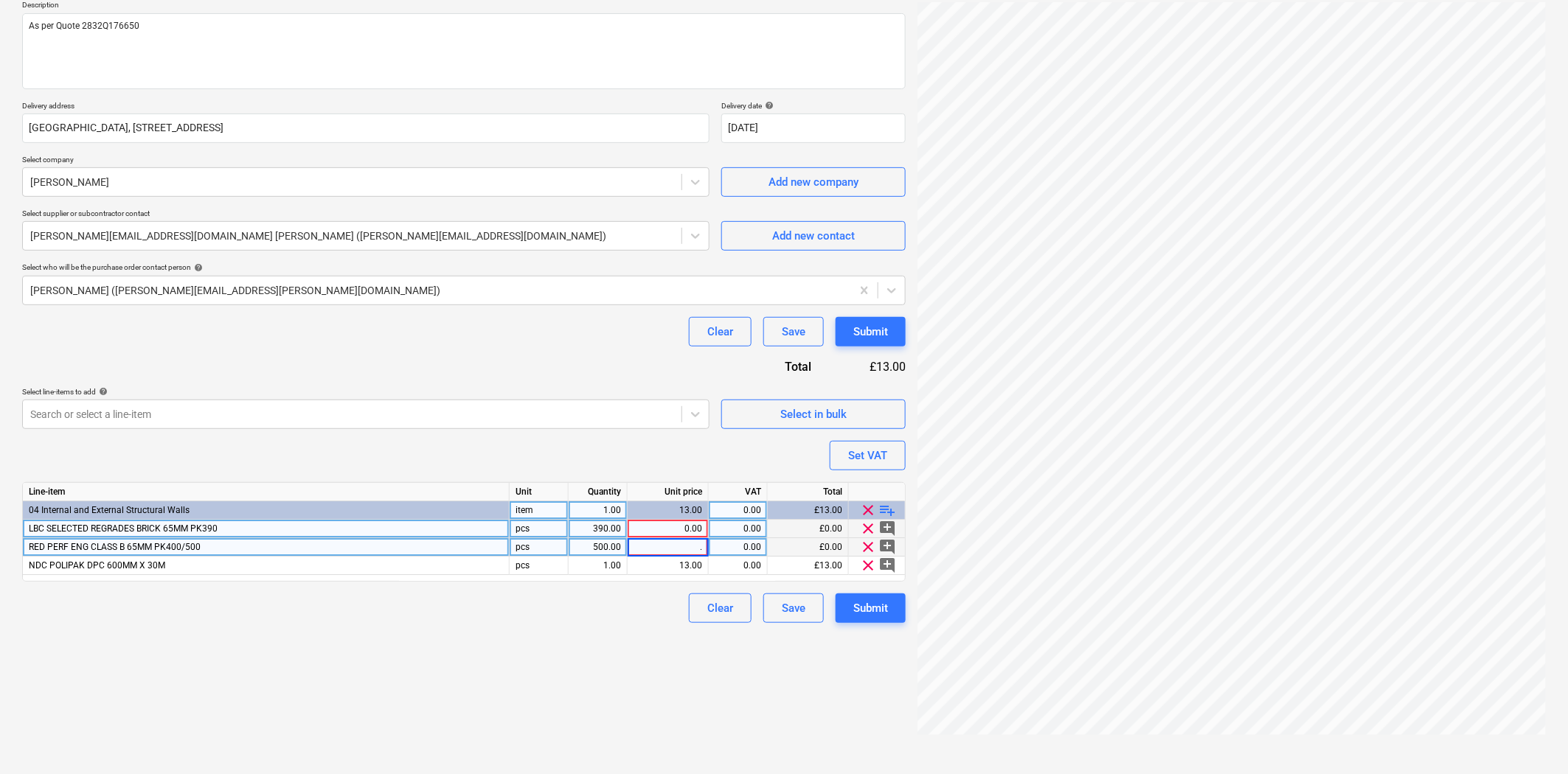
type input ".5"
type textarea "x"
click at [676, 527] on div "0.00" at bounding box center [668, 529] width 69 height 18
type input "0.74"
click at [866, 609] on div "Submit" at bounding box center [871, 608] width 34 height 19
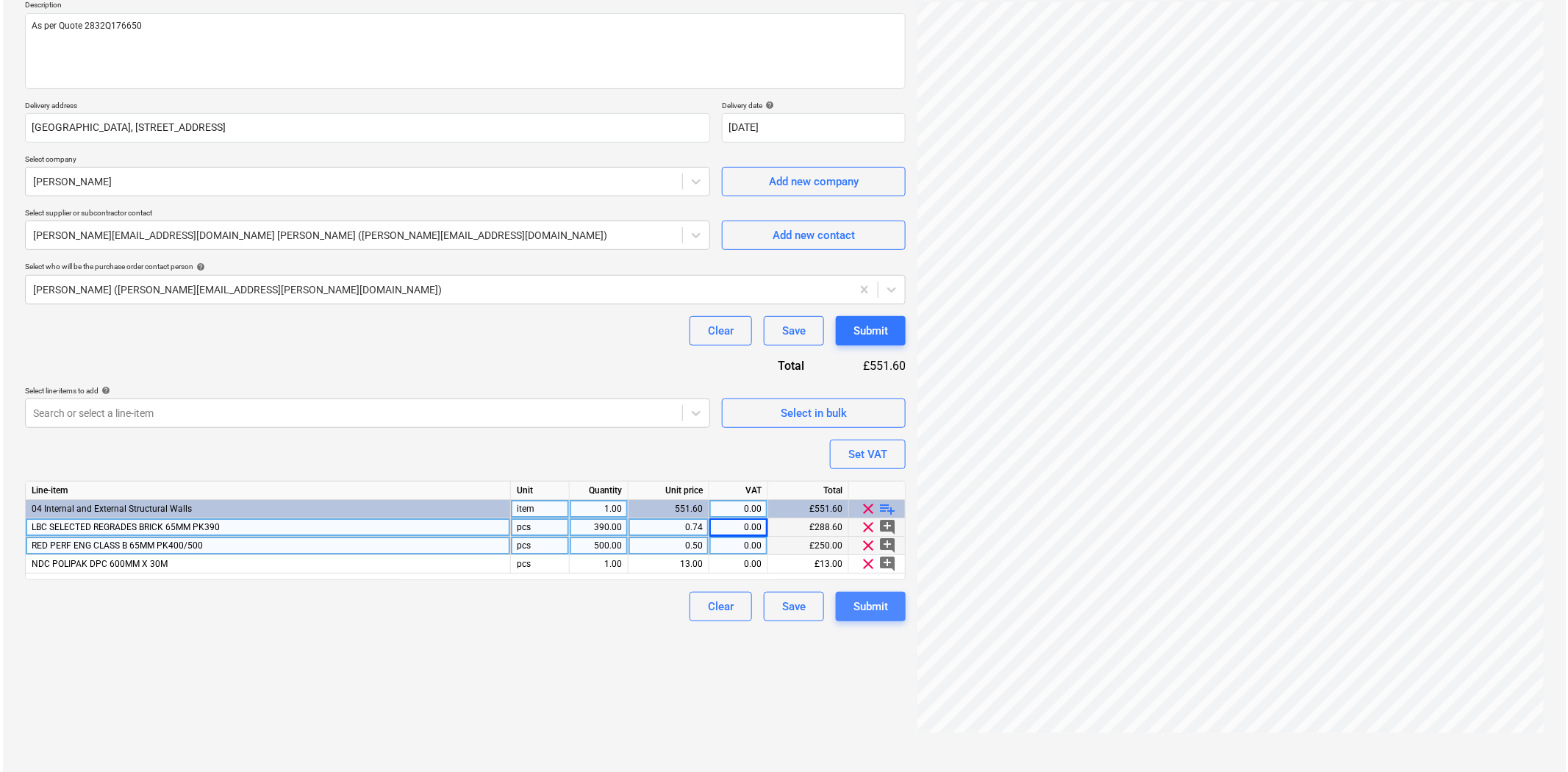
scroll to position [147, 0]
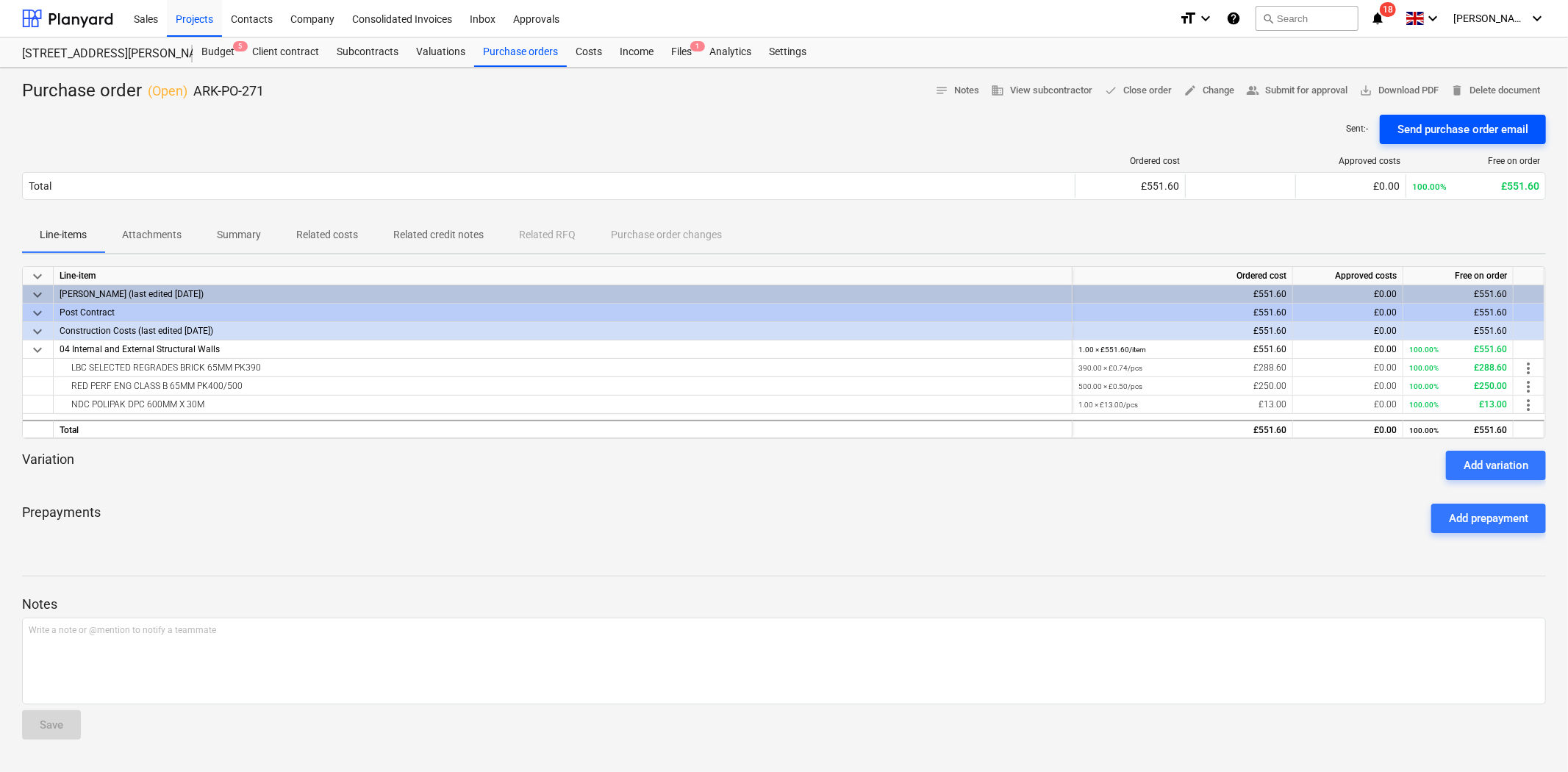
click at [1431, 126] on div "Send purchase order email" at bounding box center [1462, 130] width 130 height 19
click at [489, 48] on div "Purchase orders" at bounding box center [520, 52] width 93 height 29
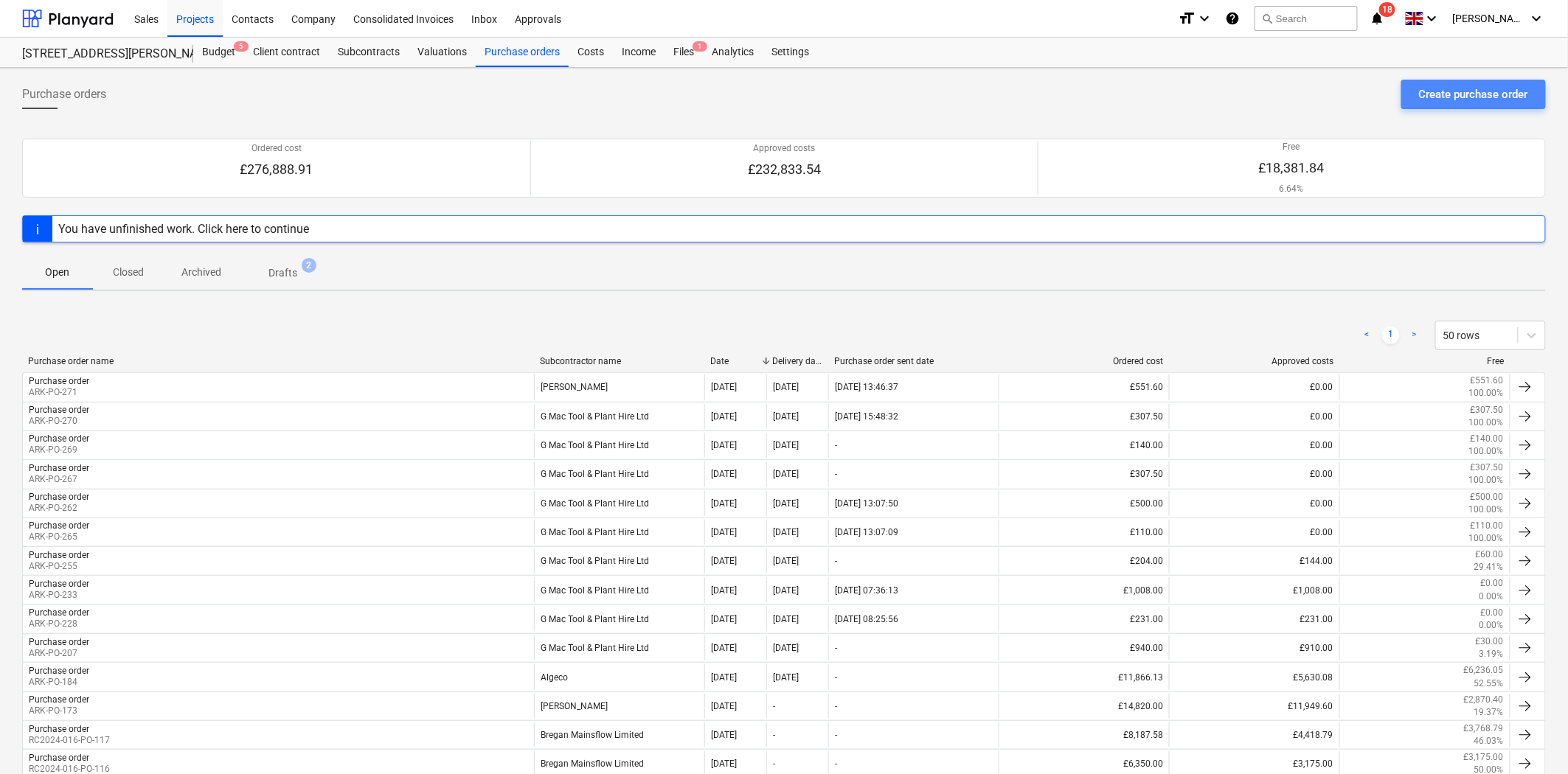
click at [1470, 96] on div "Create purchase order" at bounding box center [1473, 94] width 109 height 19
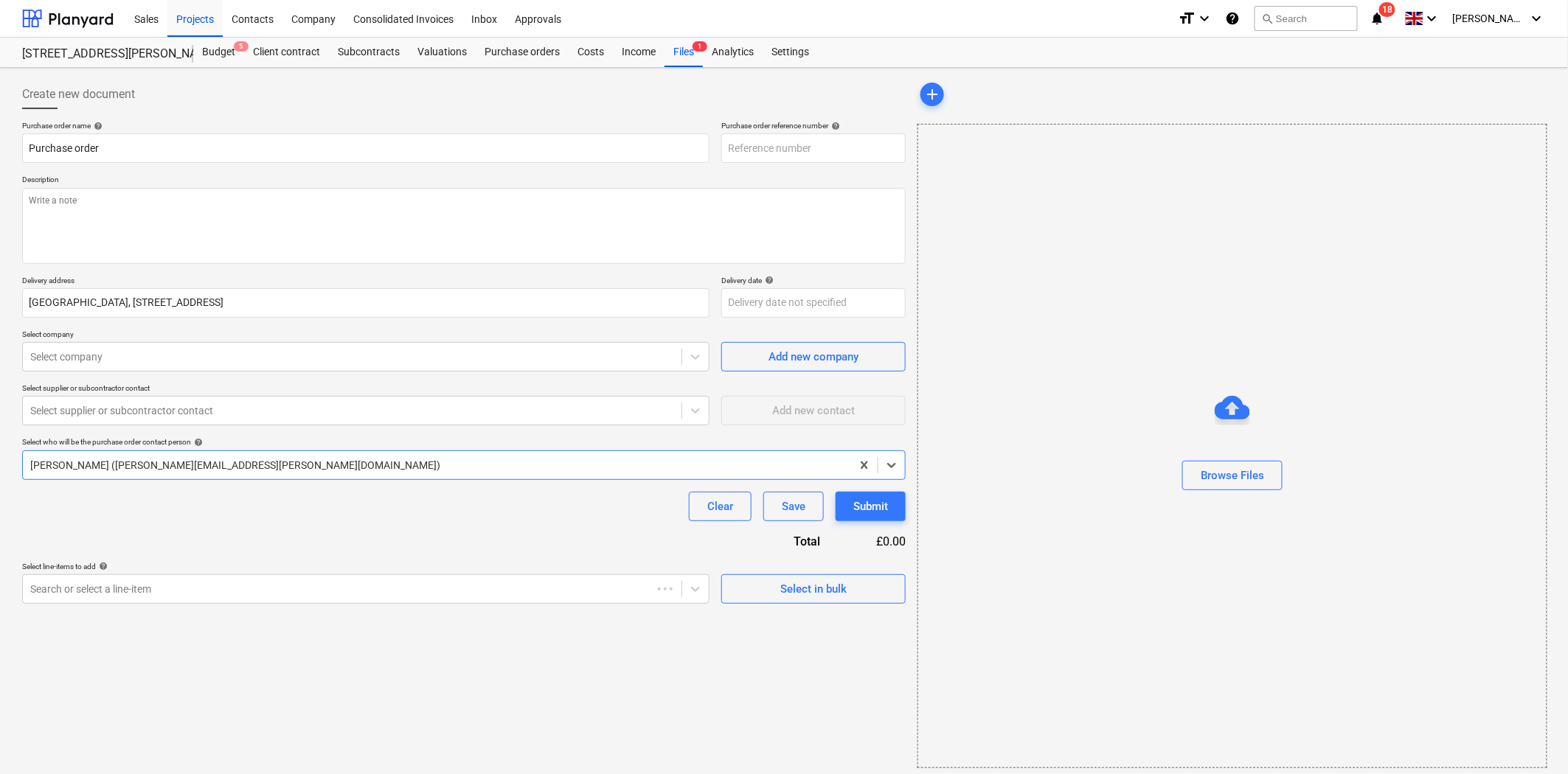
type textarea "x"
type input "ARK-PO-272"
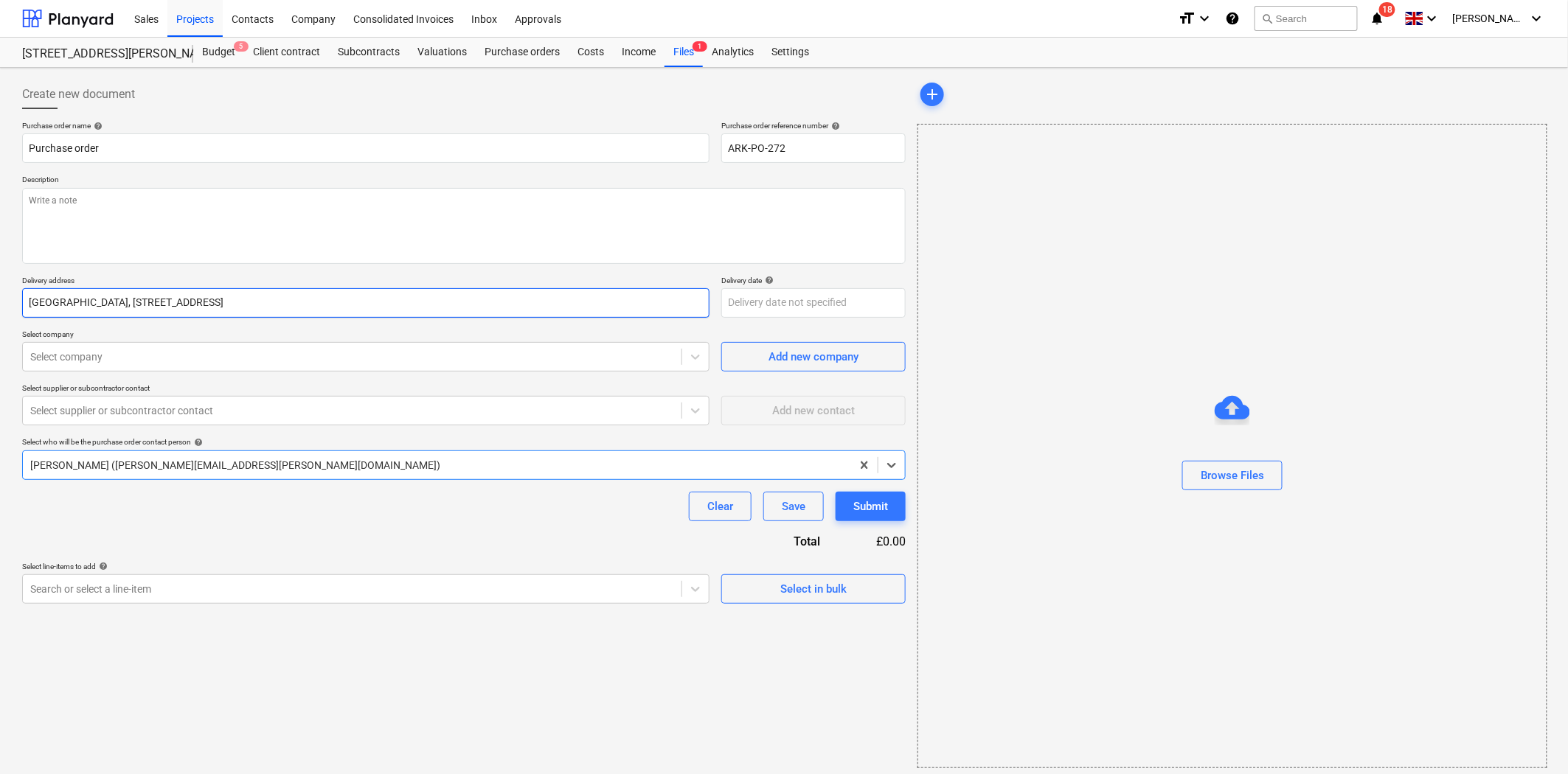
click at [342, 312] on input "[GEOGRAPHIC_DATA], [STREET_ADDRESS]" at bounding box center [366, 303] width 687 height 29
click at [707, 296] on input "[GEOGRAPHIC_DATA], [STREET_ADDRESS]" at bounding box center [366, 303] width 687 height 29
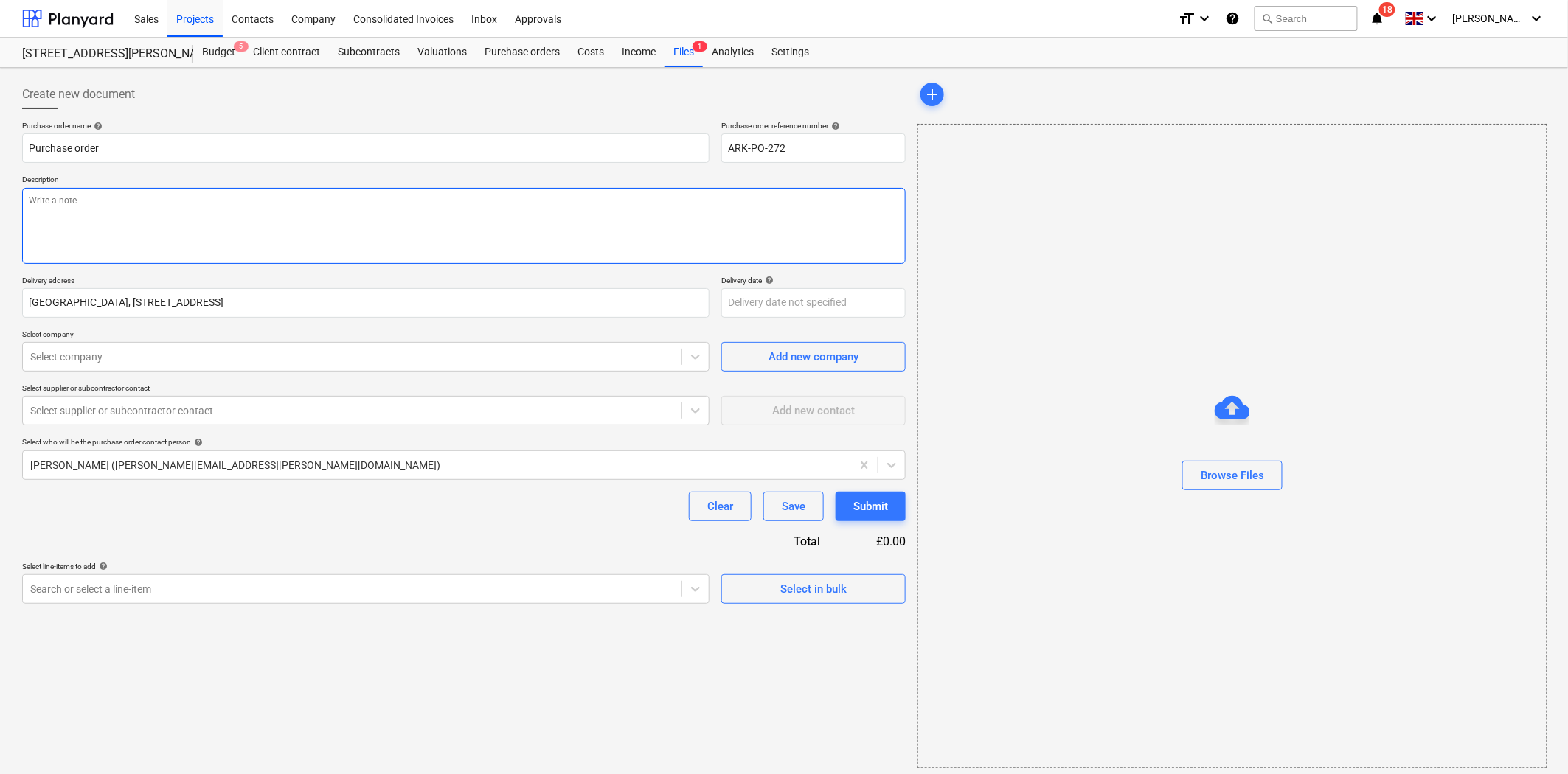
click at [563, 239] on textarea at bounding box center [464, 226] width 883 height 76
click at [583, 275] on div "Purchase order name help Purchase order Purchase order reference number help AR…" at bounding box center [464, 362] width 883 height 483
click at [490, 149] on input "Purchase order" at bounding box center [366, 148] width 687 height 29
type textarea "x"
click at [481, 116] on div at bounding box center [464, 115] width 883 height 12
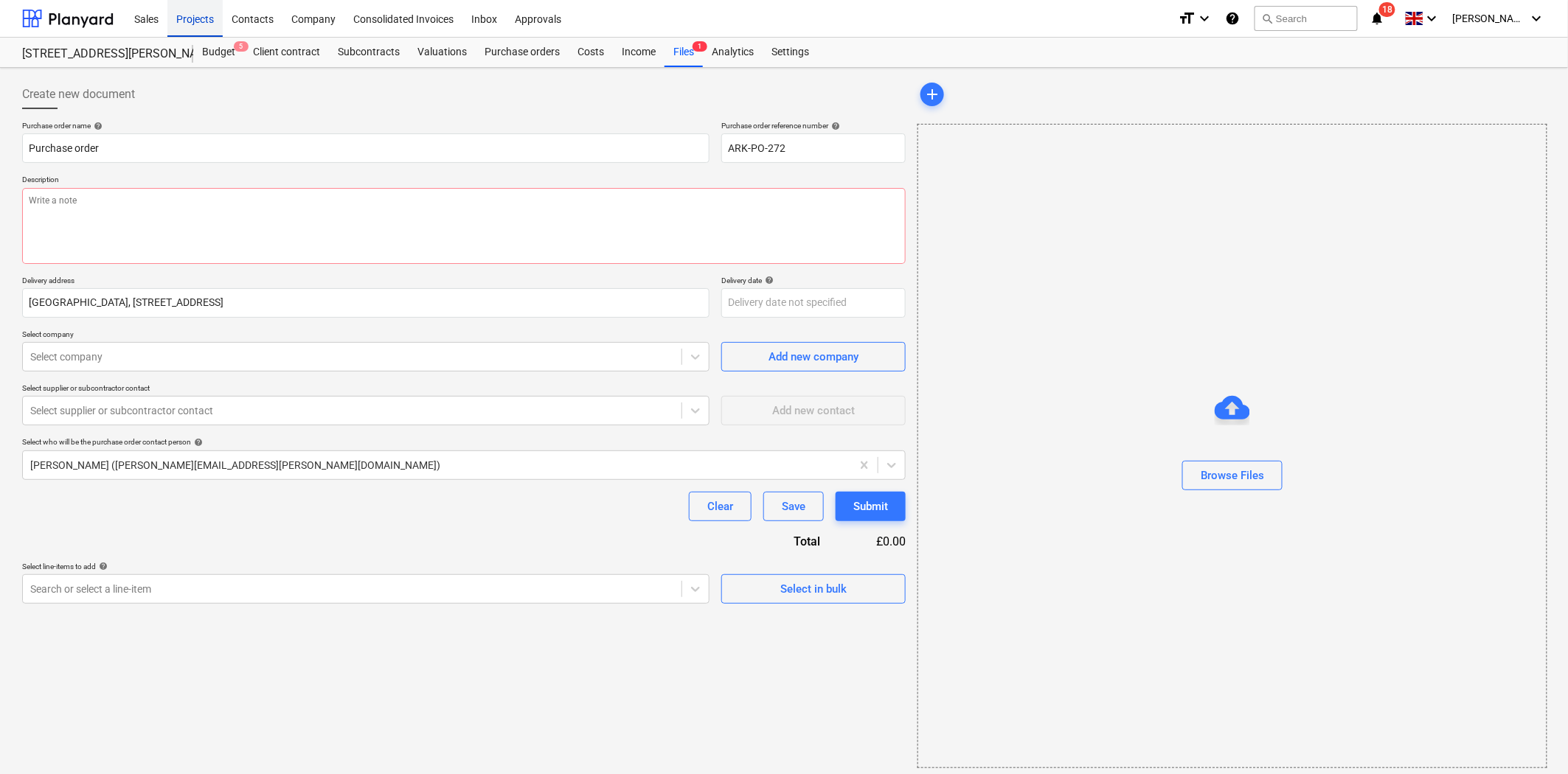
click at [203, 22] on div "Projects" at bounding box center [195, 18] width 55 height 38
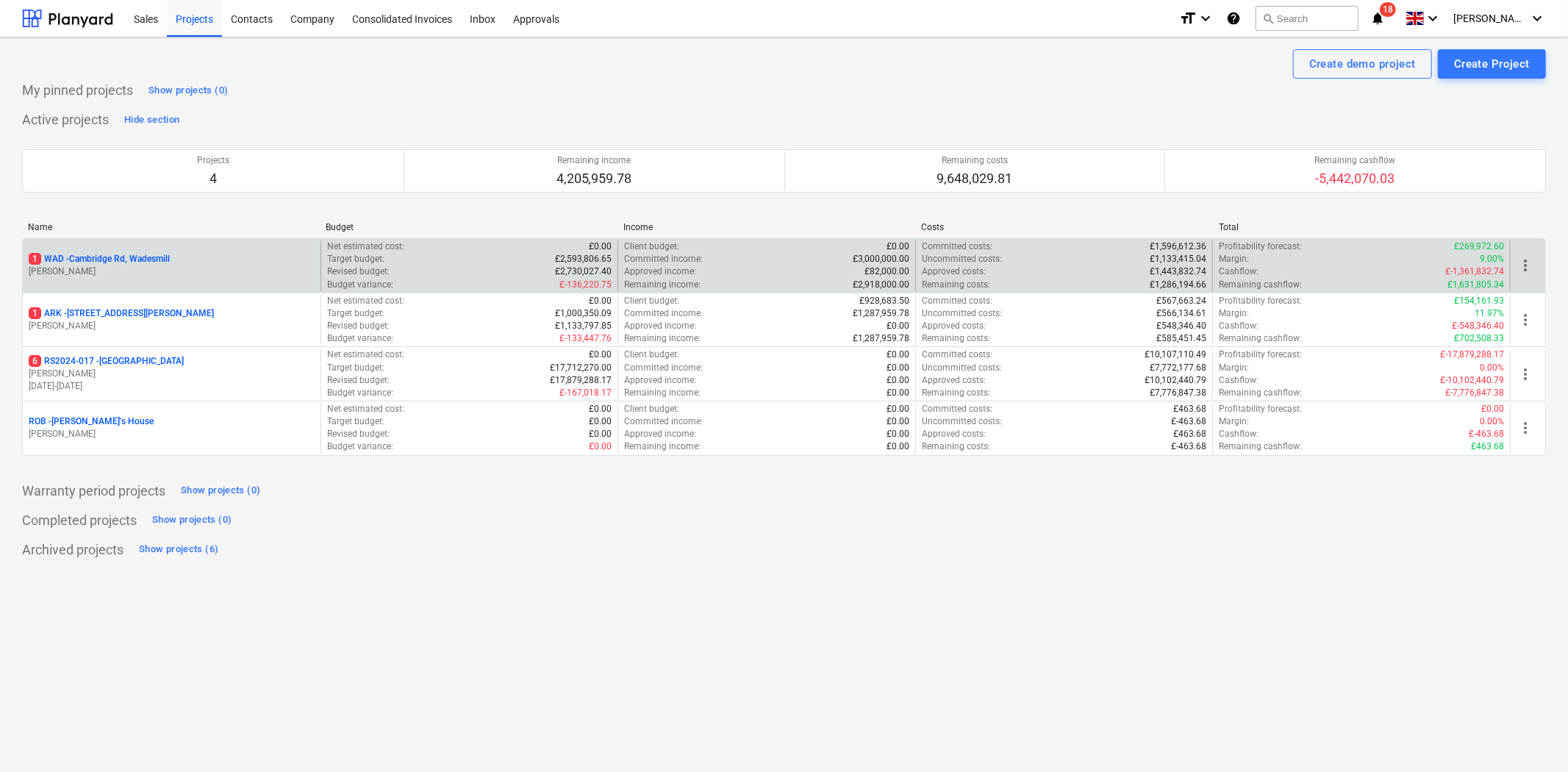
click at [155, 271] on p "[PERSON_NAME]" at bounding box center [171, 271] width 286 height 13
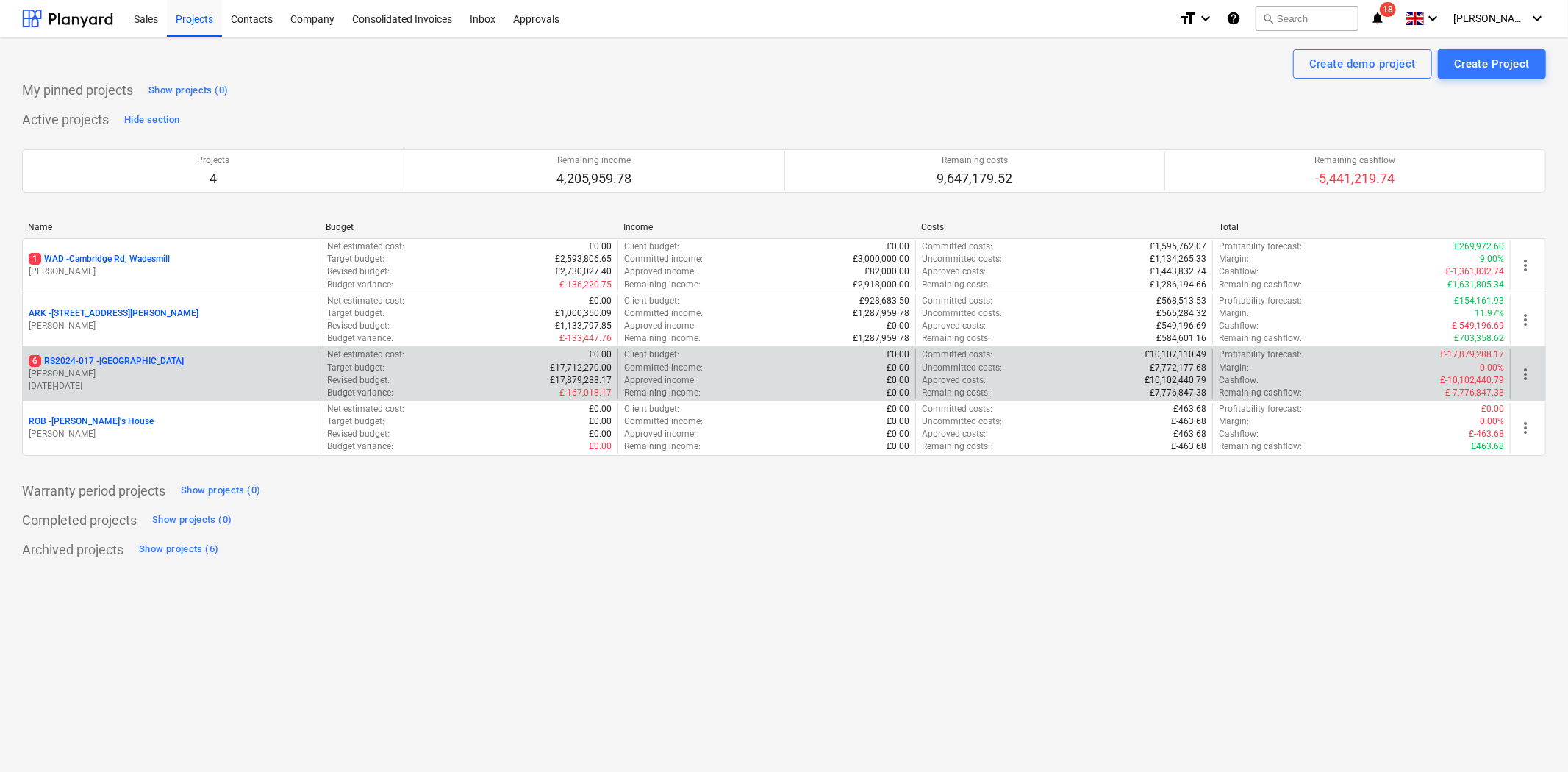
click at [113, 362] on p "6 RS2024-017 - [GEOGRAPHIC_DATA]" at bounding box center [106, 362] width 155 height 13
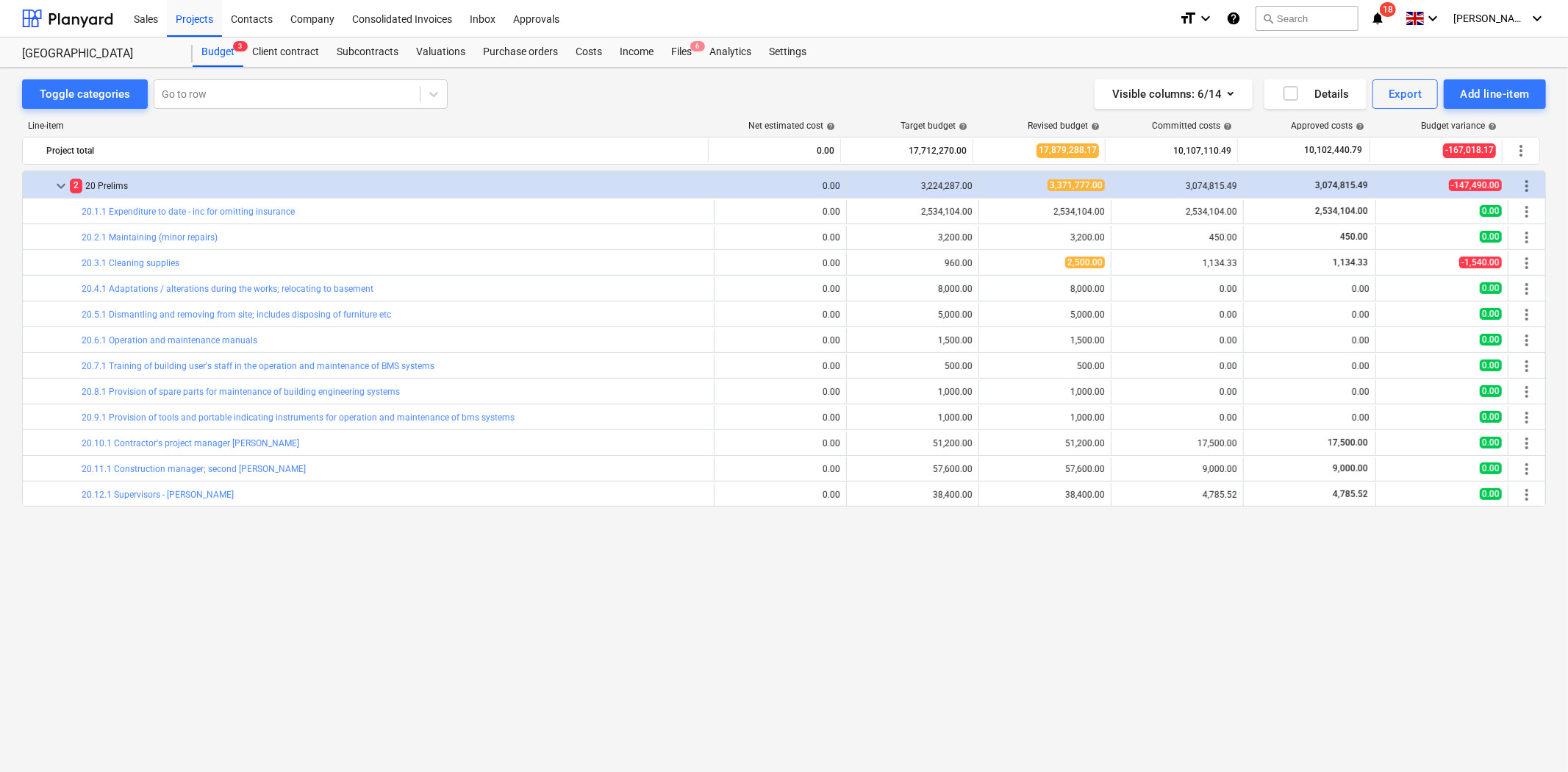
scroll to position [320, 0]
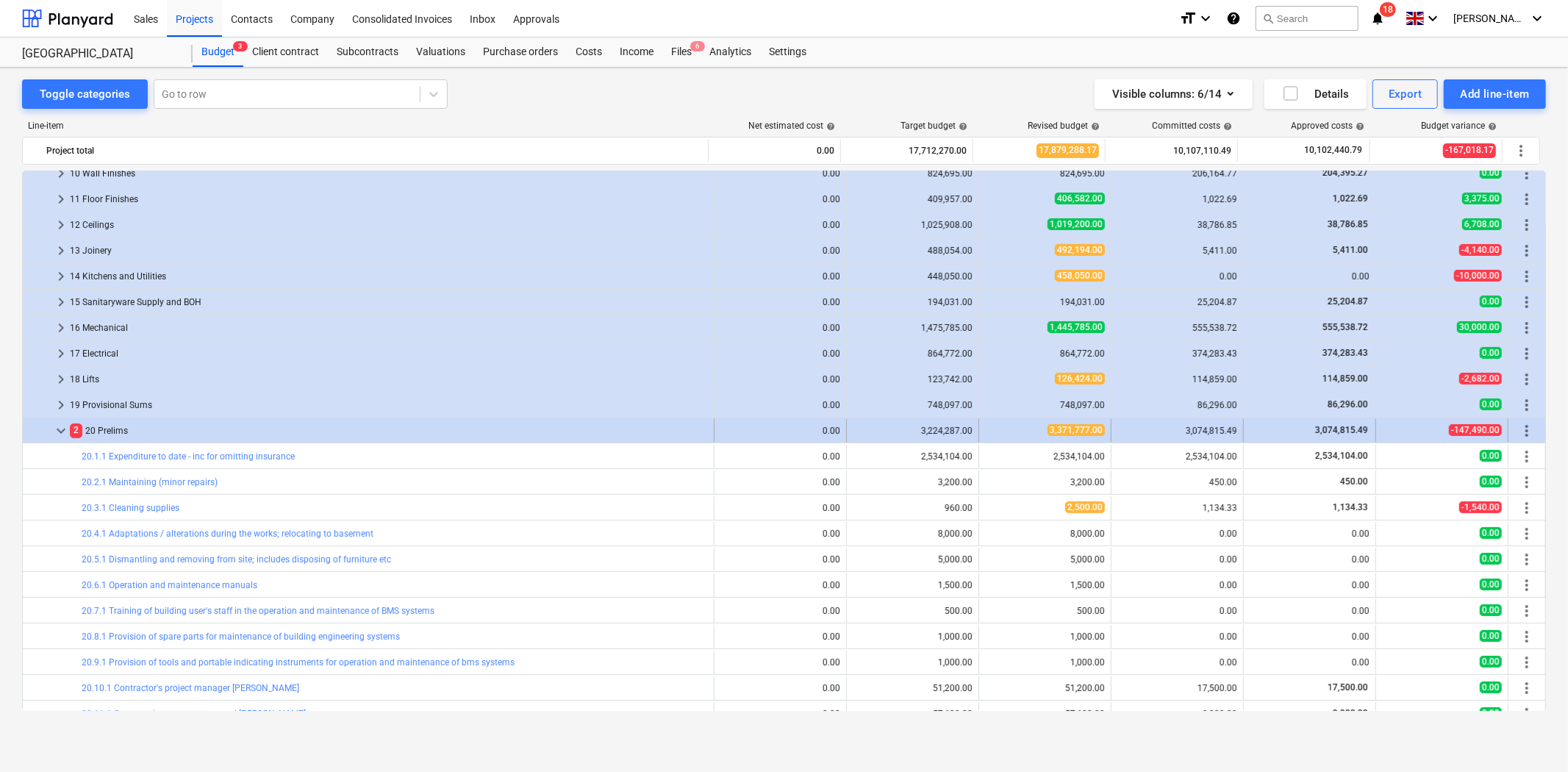
click at [63, 425] on span "keyboard_arrow_down" at bounding box center [61, 431] width 18 height 18
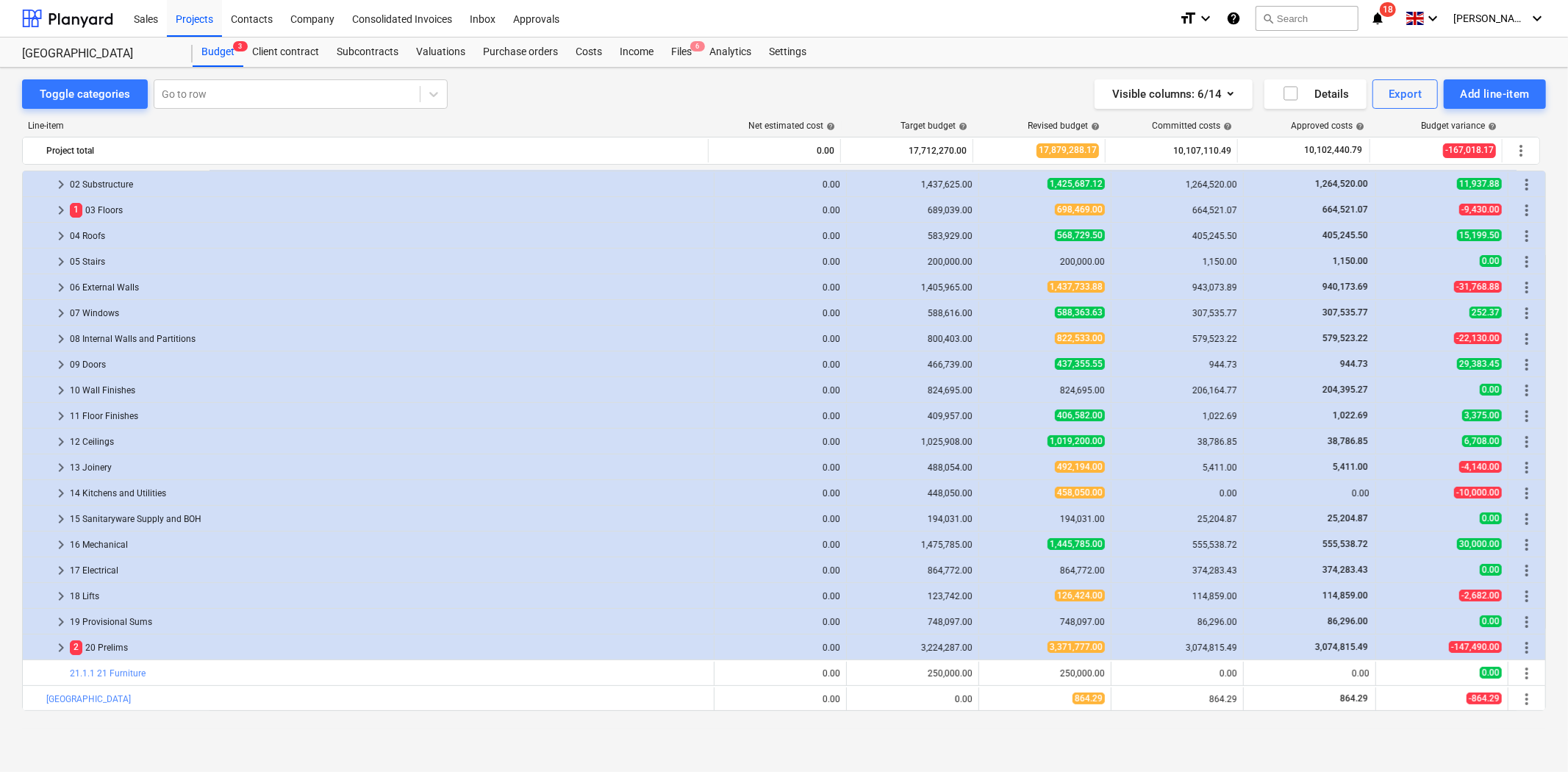
scroll to position [103, 0]
click at [66, 239] on span "keyboard_arrow_right" at bounding box center [61, 236] width 18 height 18
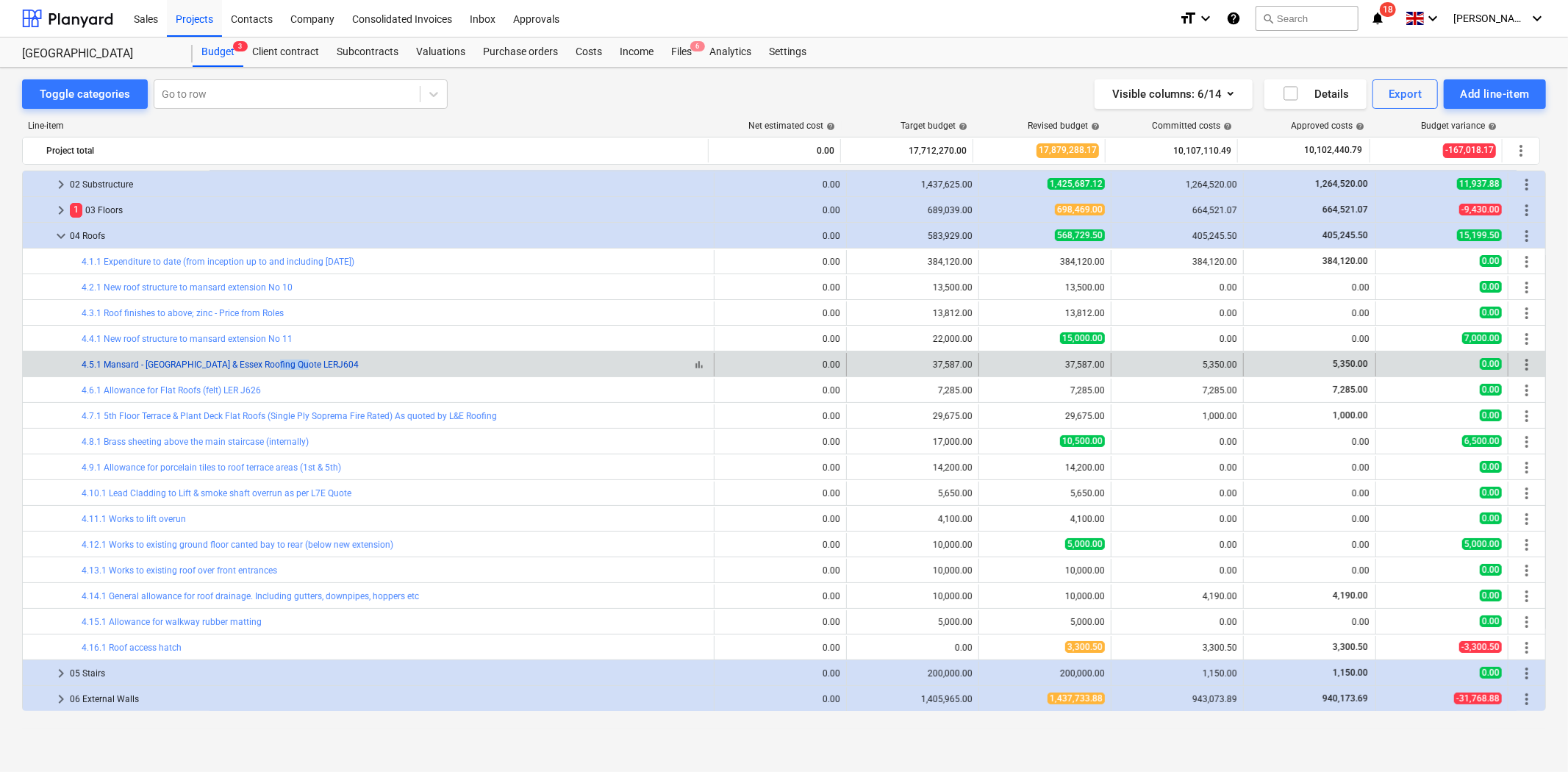
drag, startPoint x: 303, startPoint y: 365, endPoint x: 267, endPoint y: 366, distance: 36.0
click at [267, 366] on div "bar_chart 4.5.1 Mansard - [GEOGRAPHIC_DATA] & Essex Roofing Quote LERJ604" at bounding box center [395, 365] width 627 height 10
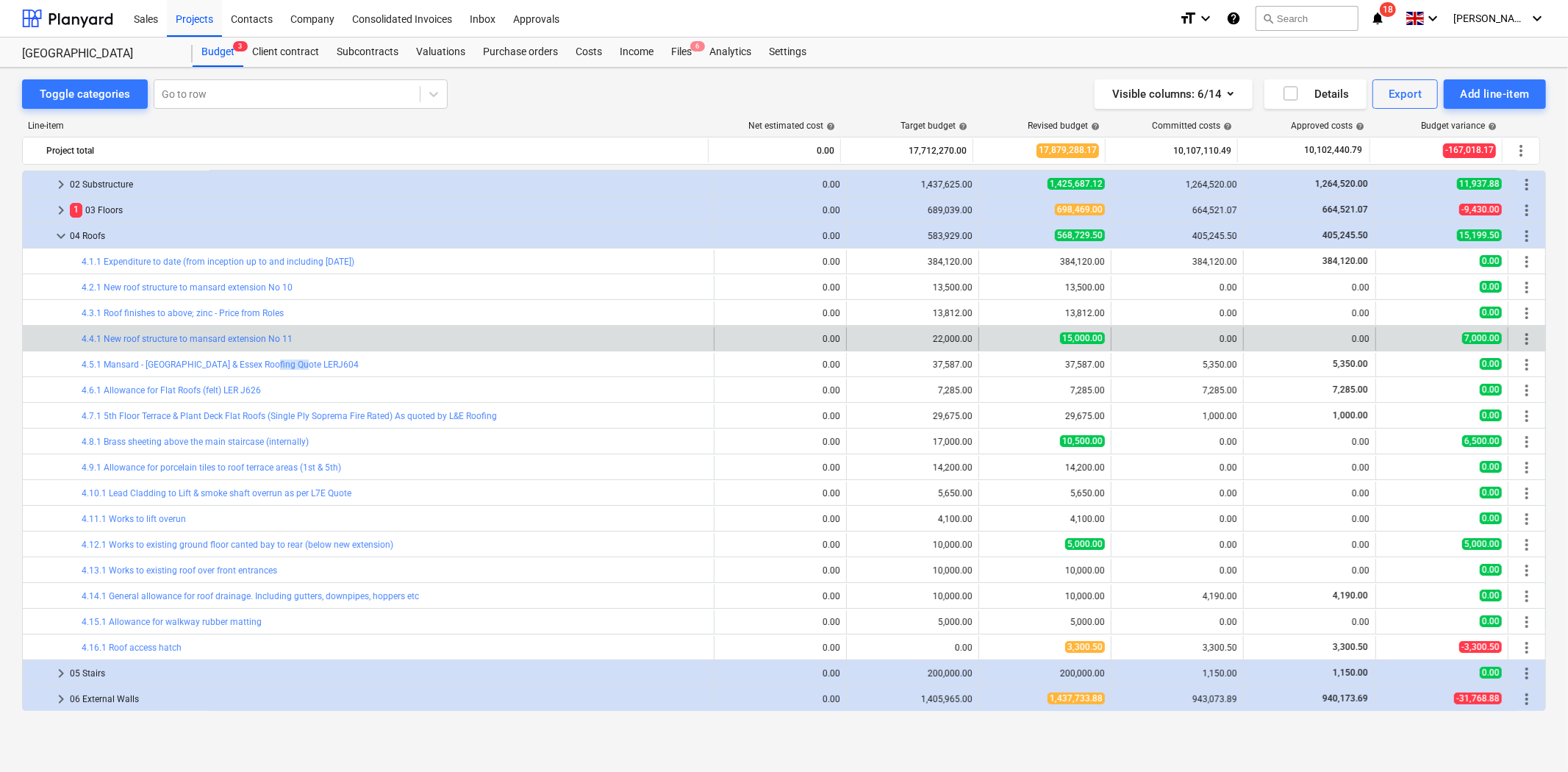
copy link "LERJ604"
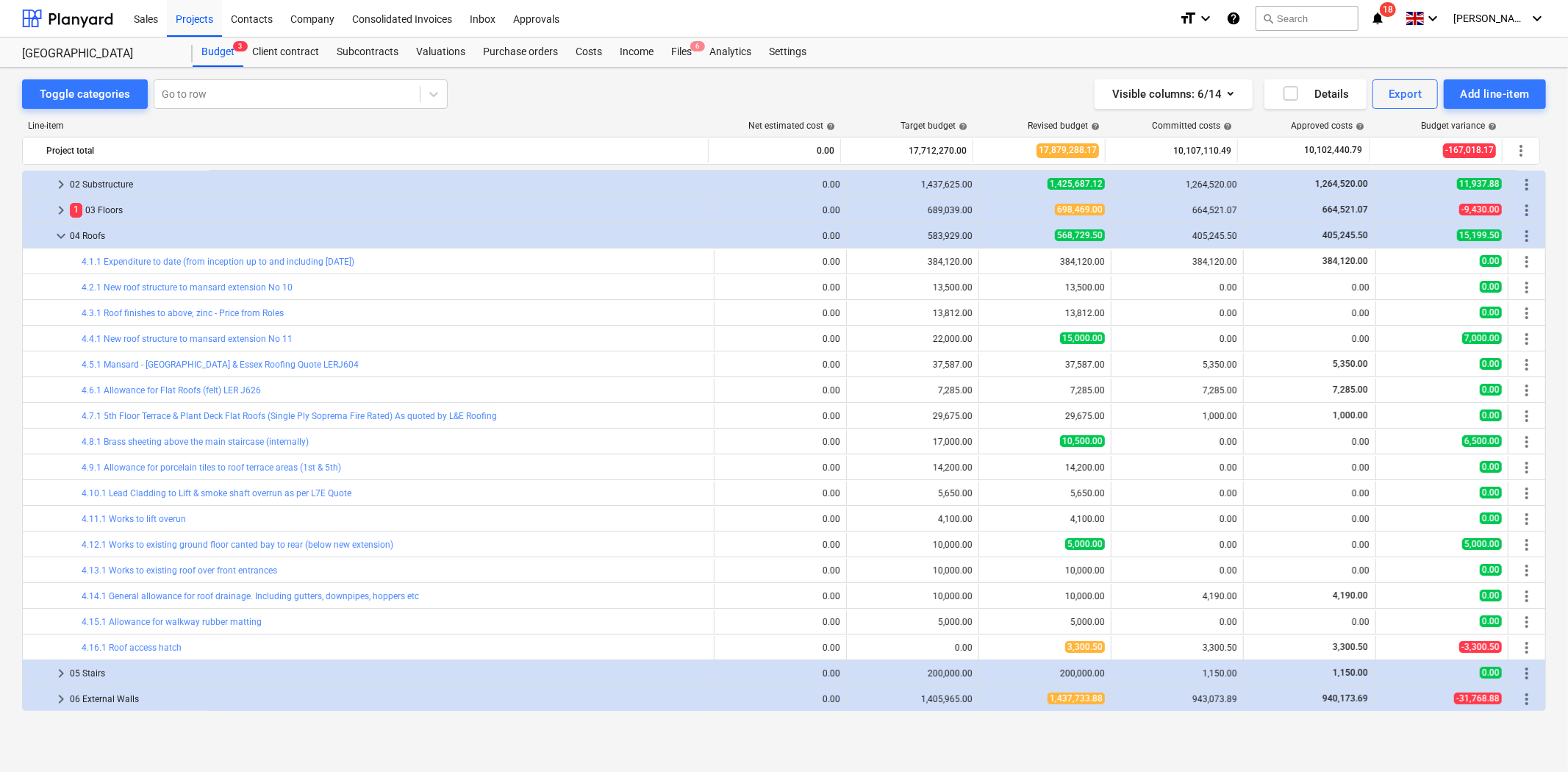
click at [221, 363] on link "4.5.1 Mansard - [GEOGRAPHIC_DATA] & Essex Roofing Quote LERJ604" at bounding box center [220, 365] width 277 height 10
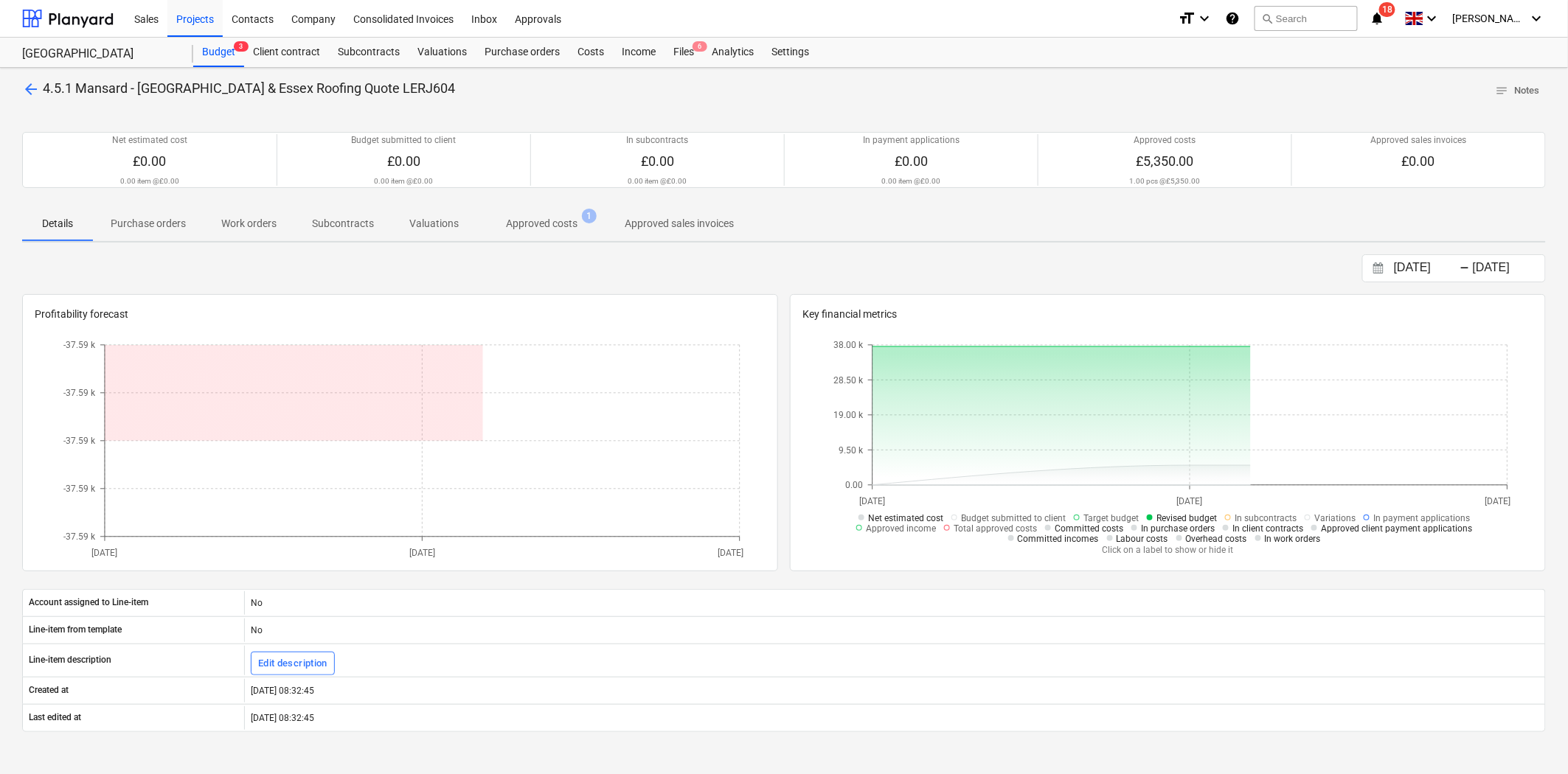
click at [568, 216] on p "Approved costs" at bounding box center [542, 224] width 71 height 15
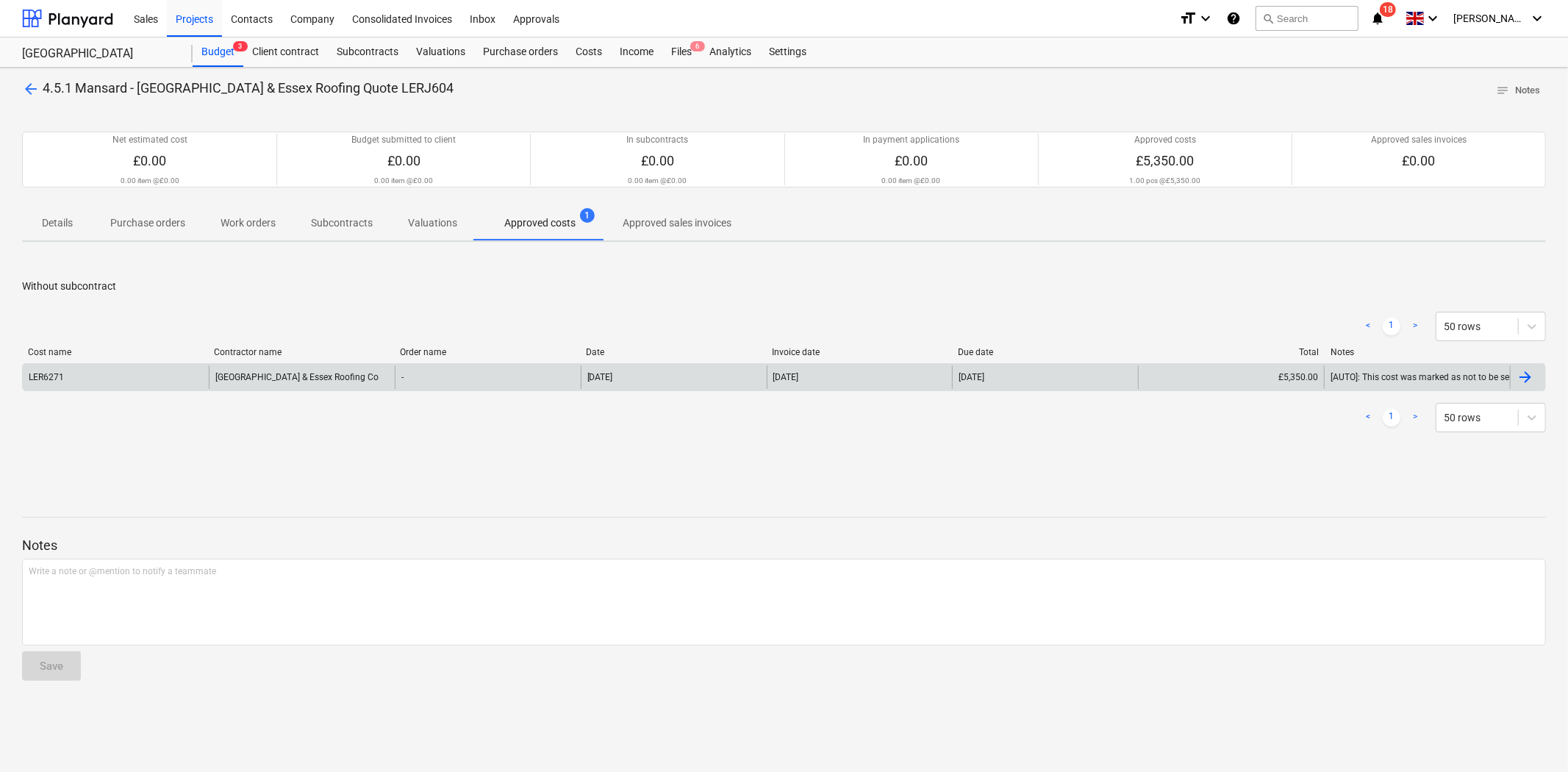
click at [160, 377] on div "LER6271" at bounding box center [116, 377] width 186 height 23
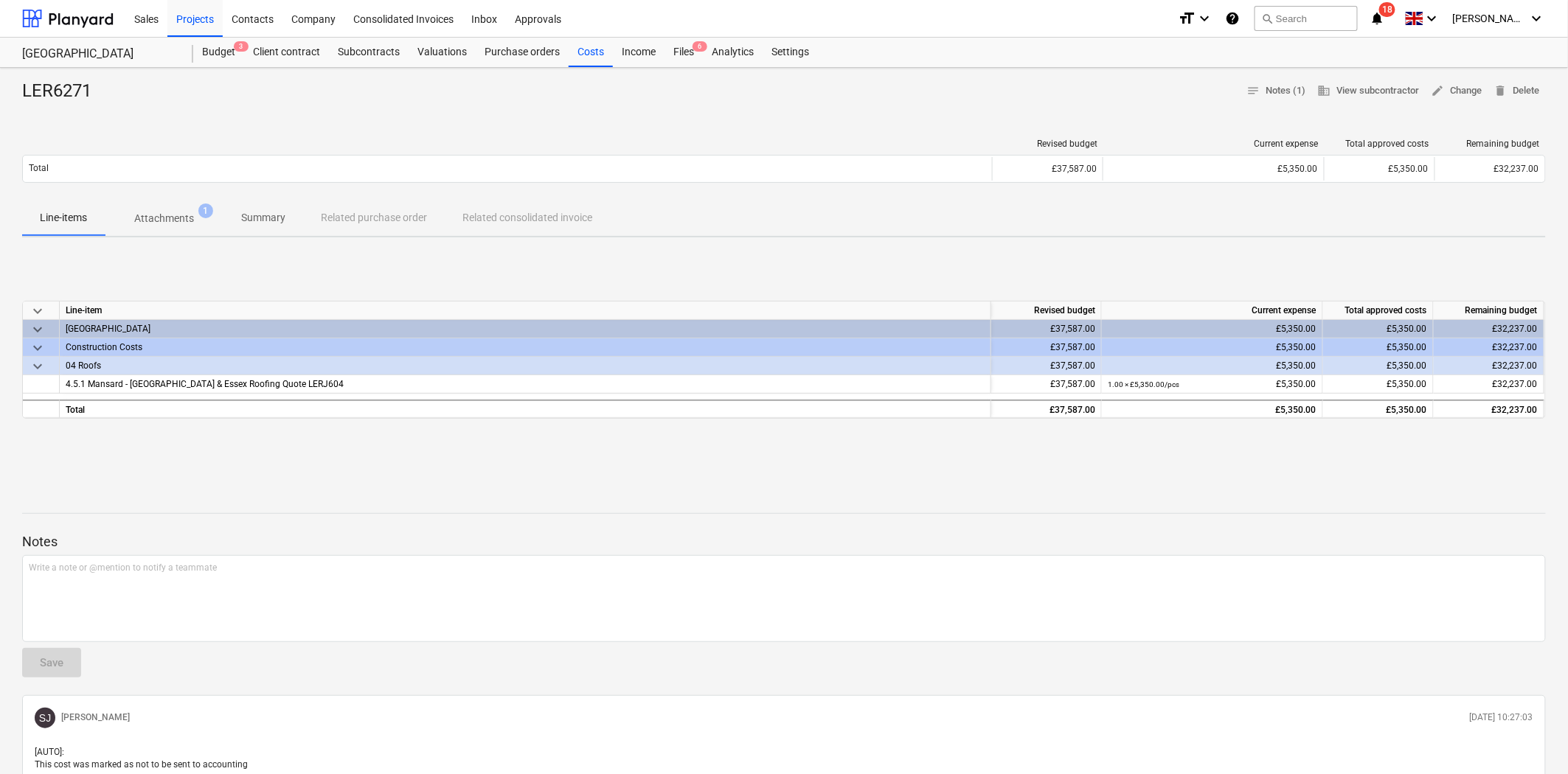
click at [181, 220] on p "Attachments" at bounding box center [164, 219] width 59 height 15
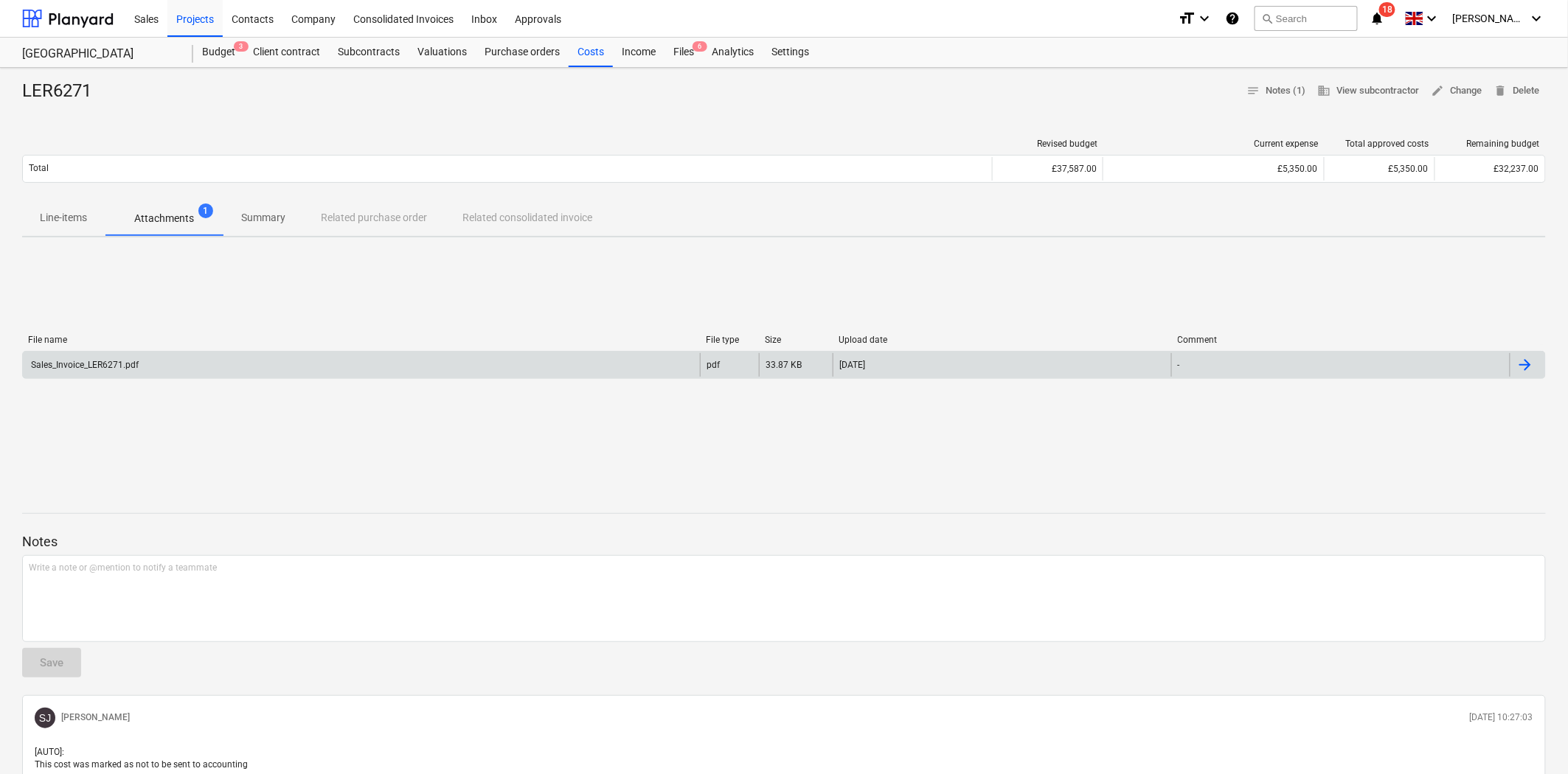
click at [155, 366] on div "Sales_Invoice_LER6271.pdf" at bounding box center [362, 364] width 677 height 23
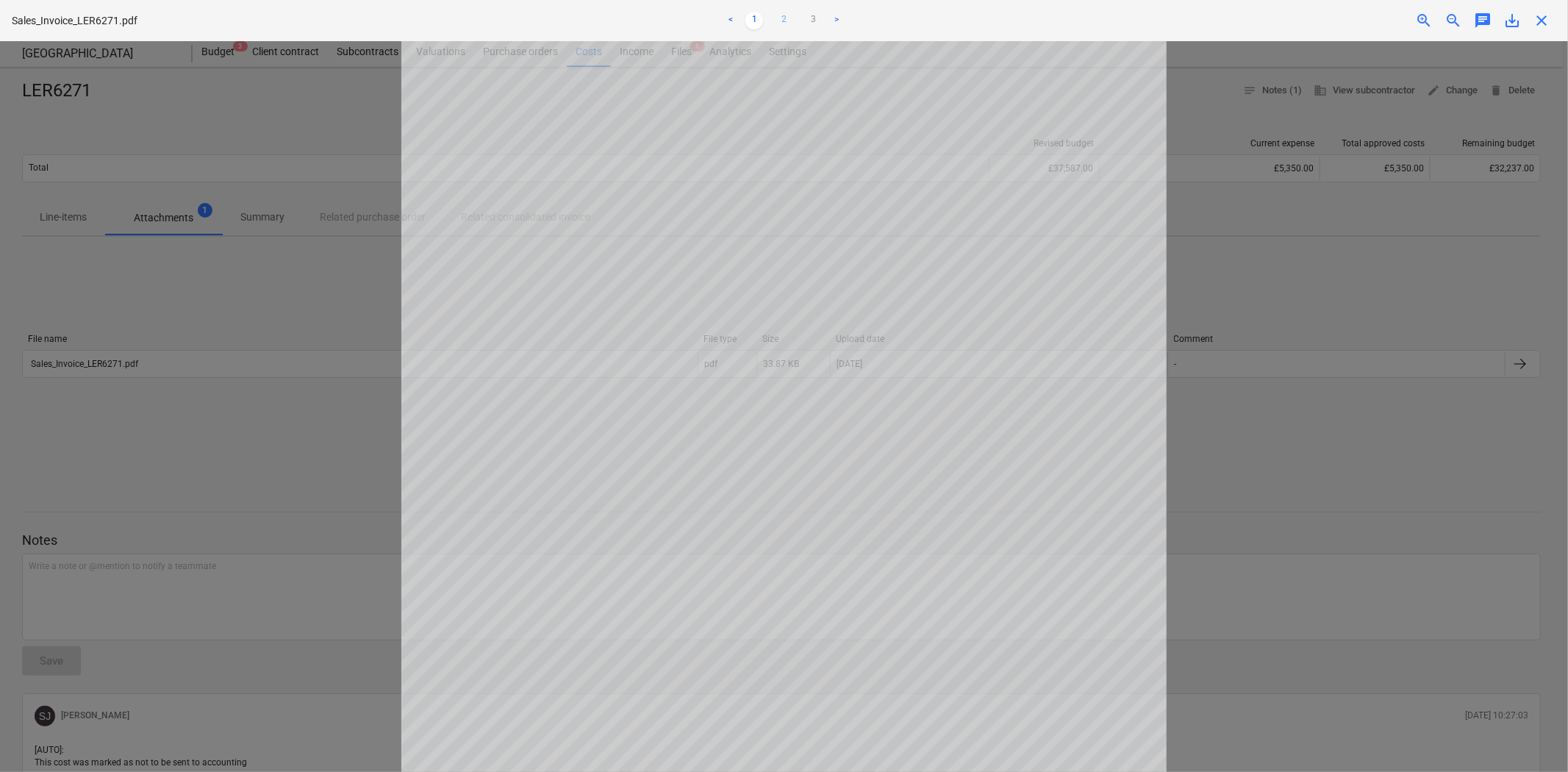
click at [783, 18] on link "2" at bounding box center [784, 21] width 18 height 18
click at [821, 19] on link "3" at bounding box center [813, 21] width 18 height 18
click at [1267, 177] on div at bounding box center [784, 406] width 1568 height 731
click at [1533, 18] on span "close" at bounding box center [1541, 21] width 18 height 18
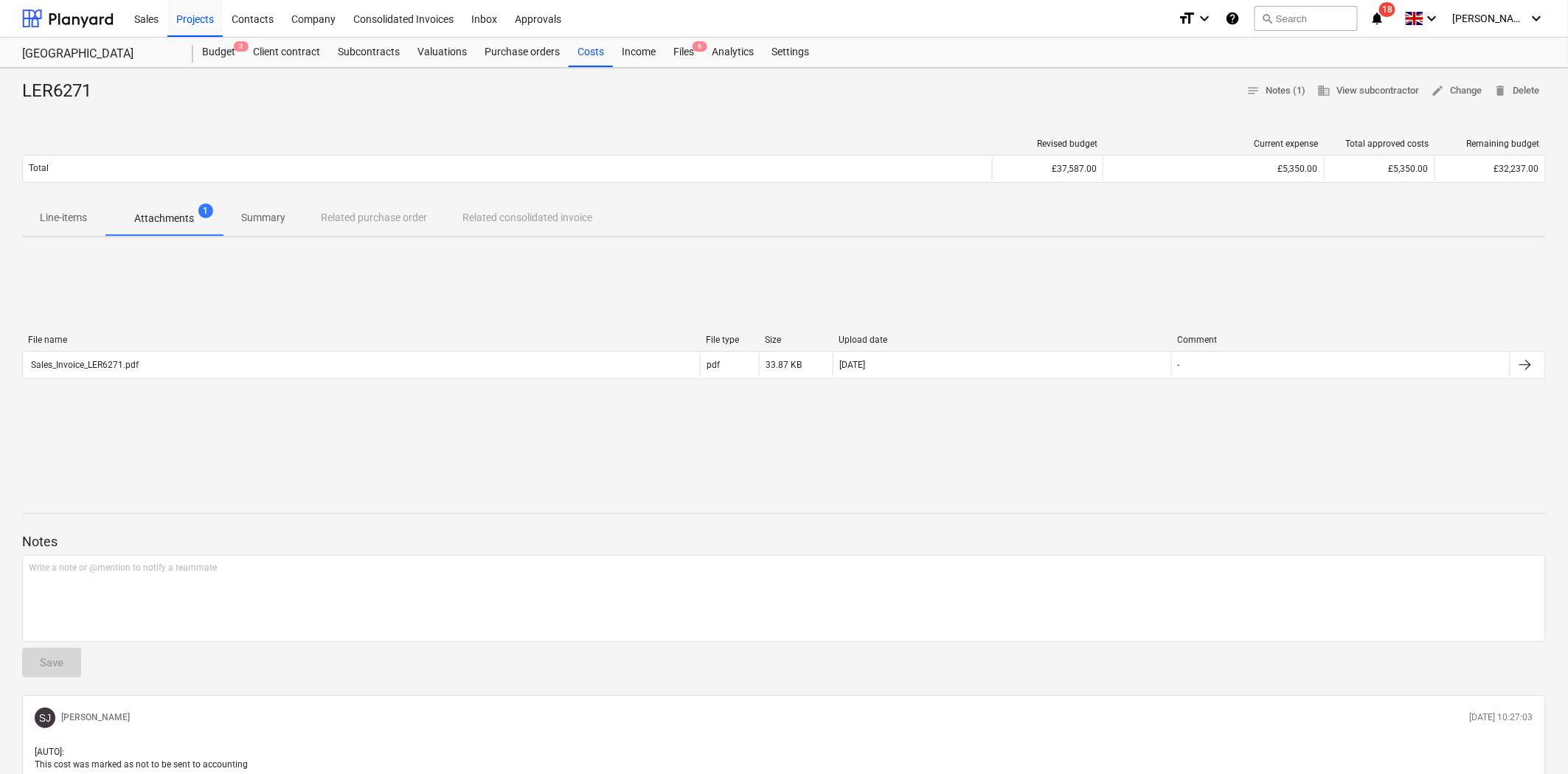
click at [59, 224] on p "Line-items" at bounding box center [63, 218] width 47 height 15
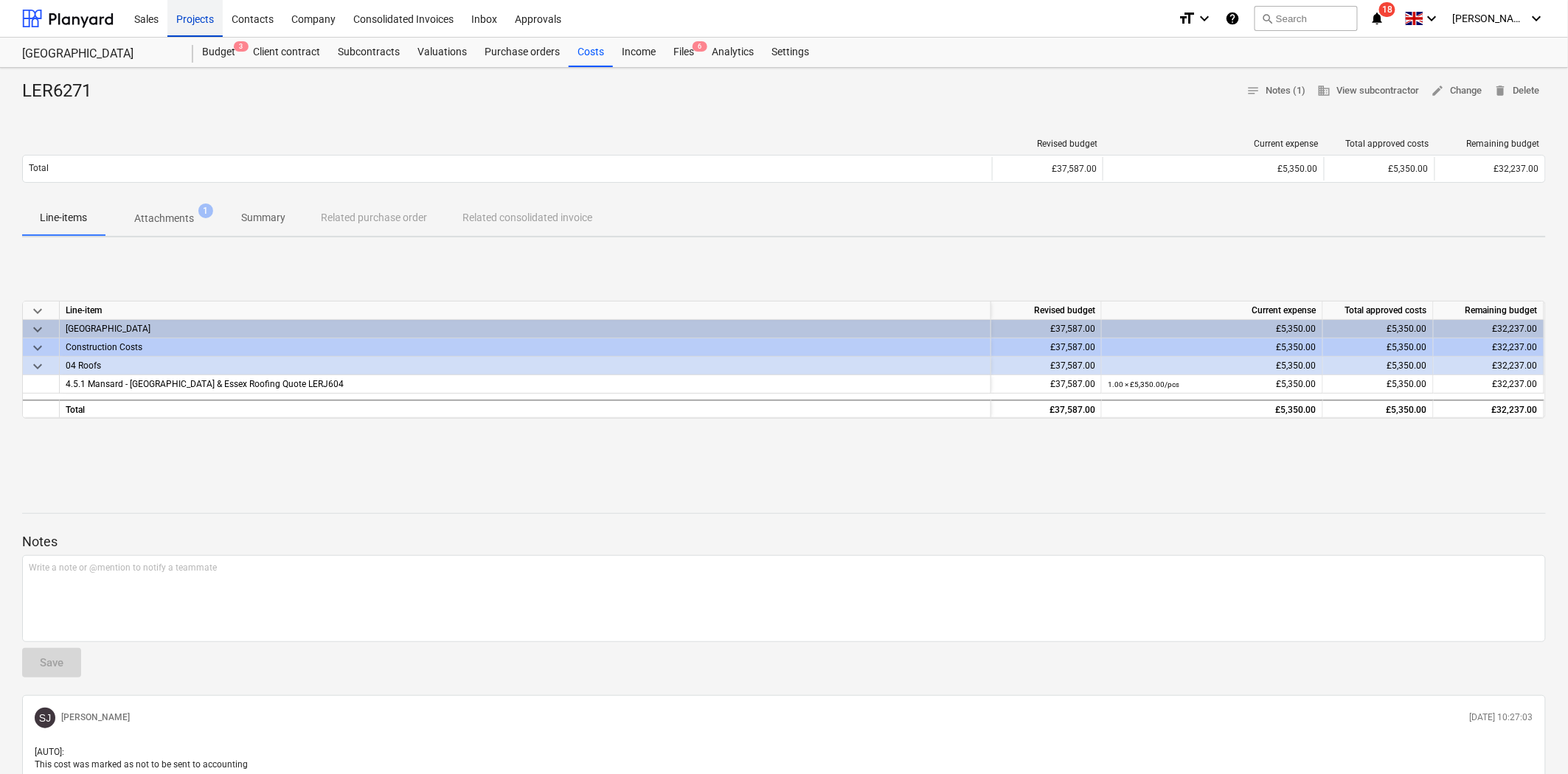
click at [204, 18] on div "Projects" at bounding box center [195, 18] width 55 height 38
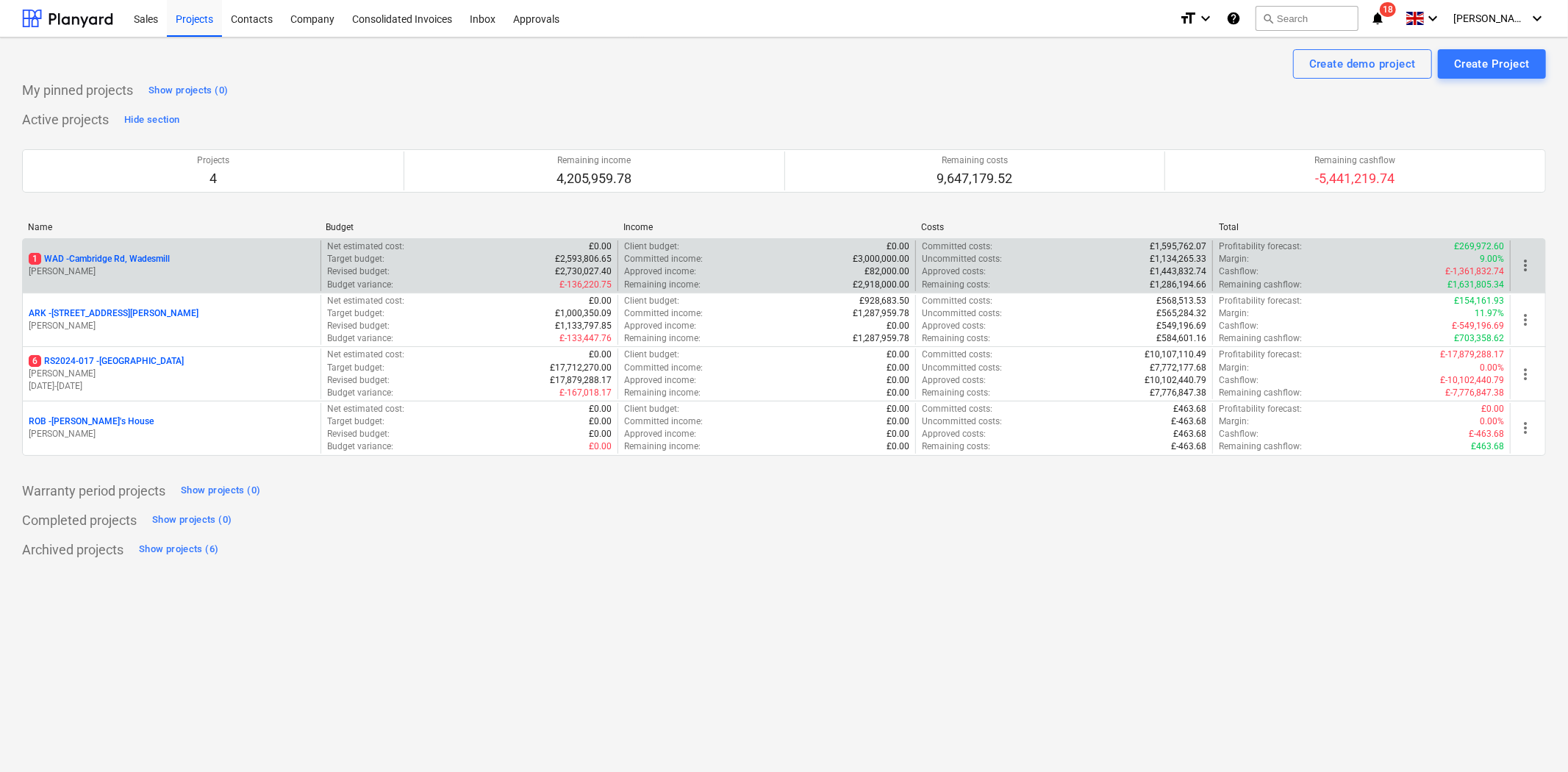
click at [166, 269] on p "[PERSON_NAME]" at bounding box center [171, 271] width 286 height 13
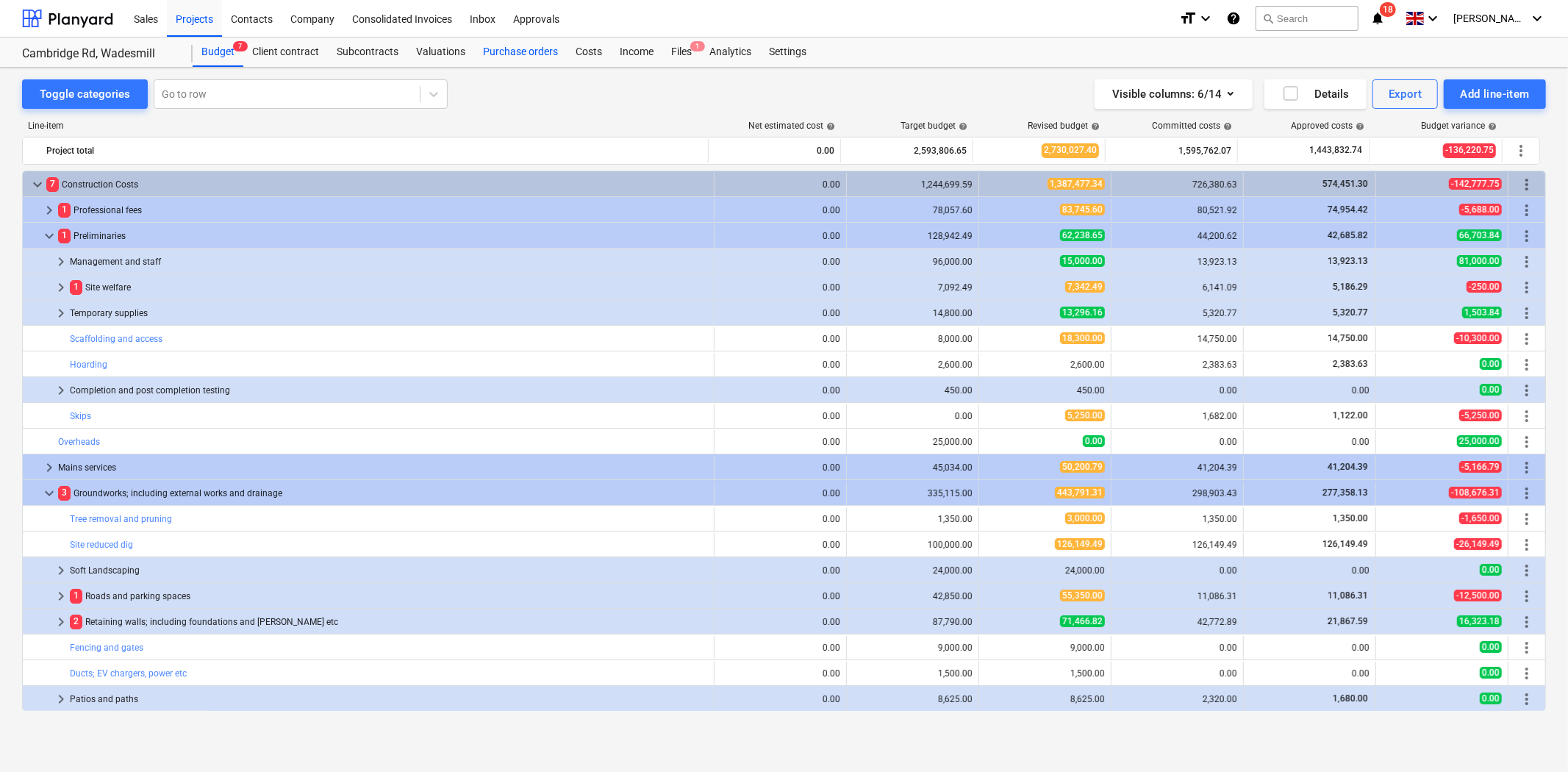
click at [518, 54] on div "Purchase orders" at bounding box center [520, 52] width 93 height 29
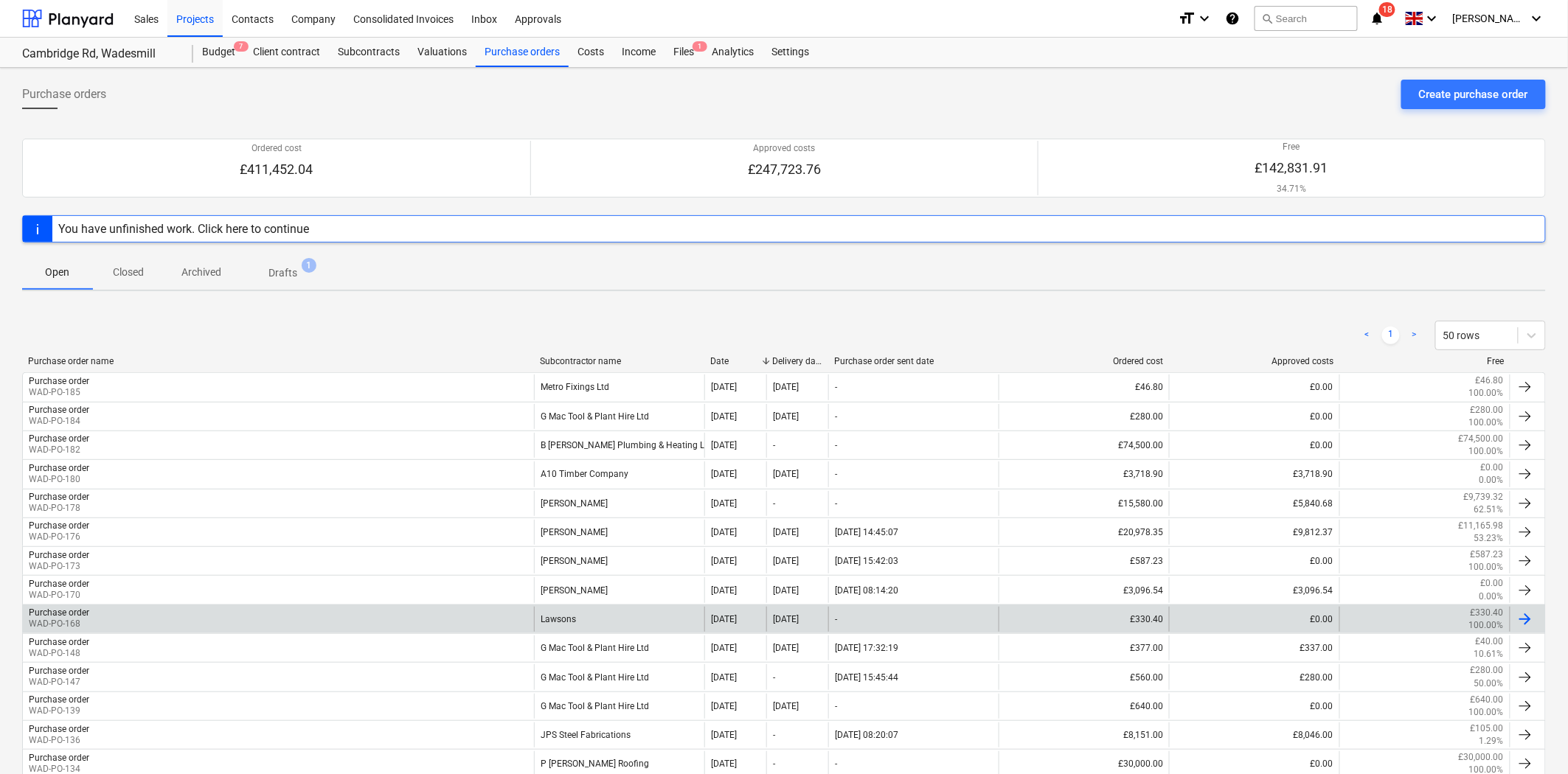
click at [594, 619] on div "Lawsons" at bounding box center [619, 619] width 170 height 25
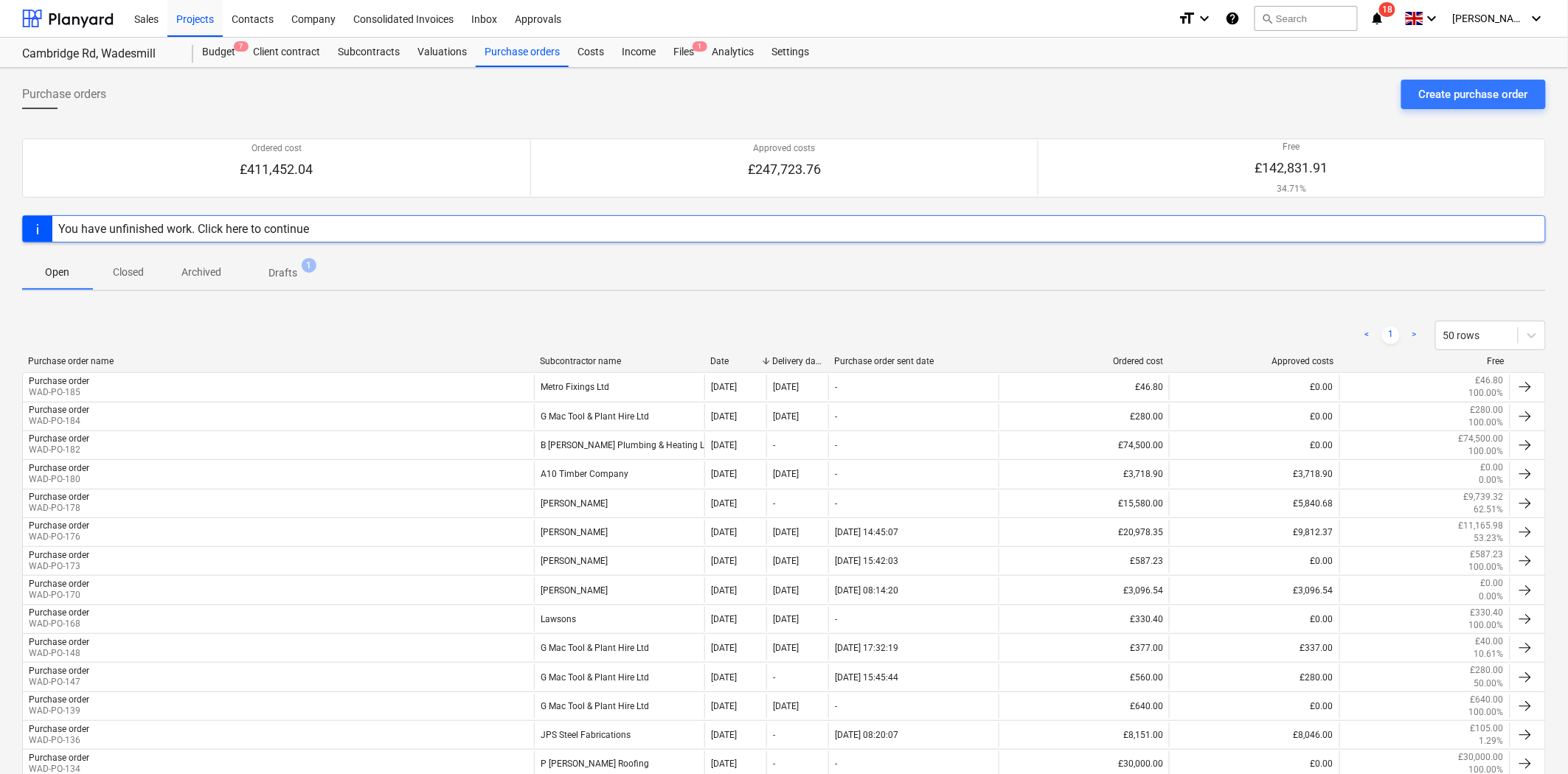
click at [142, 269] on p "Closed" at bounding box center [127, 272] width 35 height 15
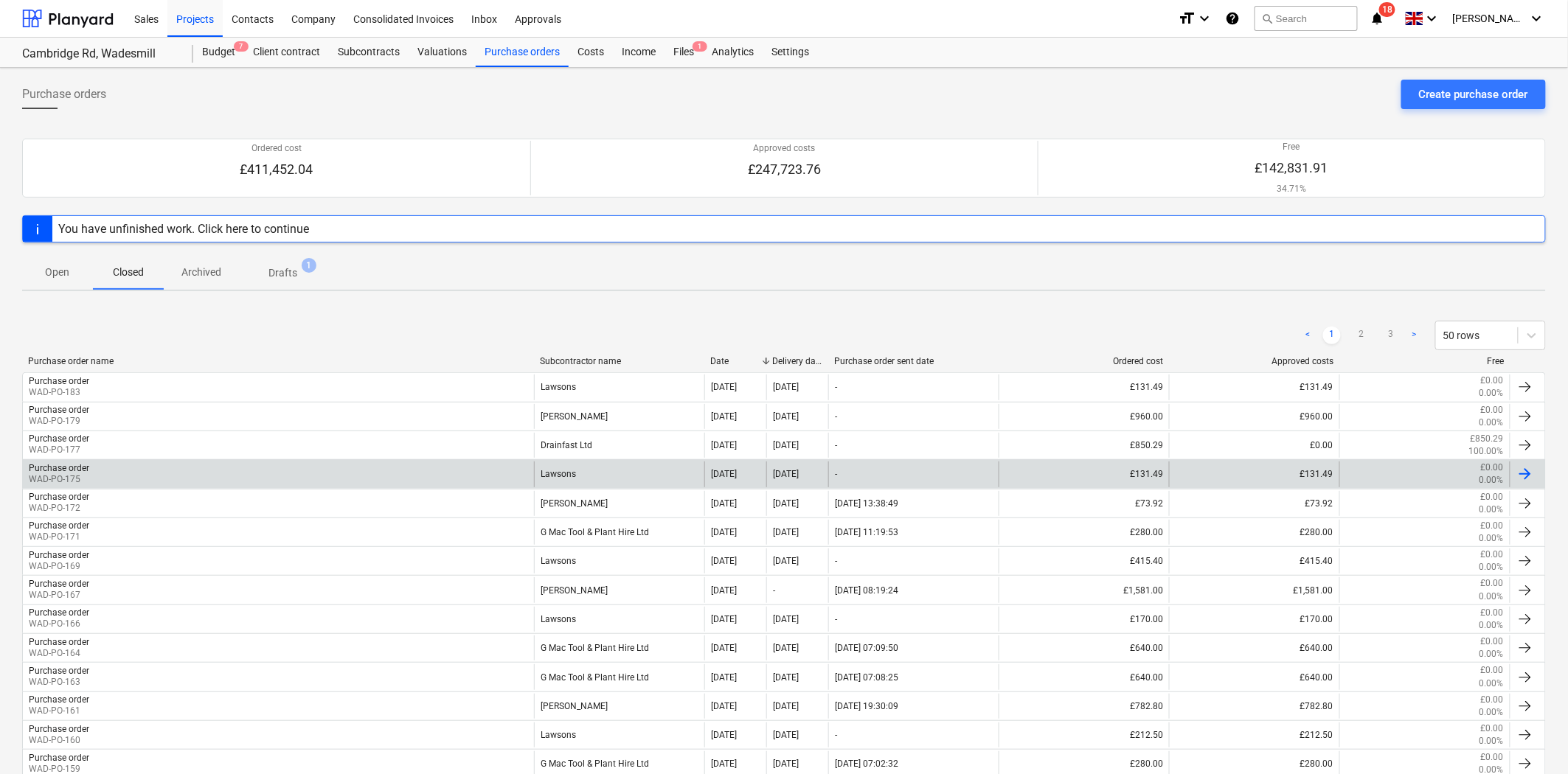
click at [666, 475] on div "Lawsons" at bounding box center [619, 474] width 170 height 25
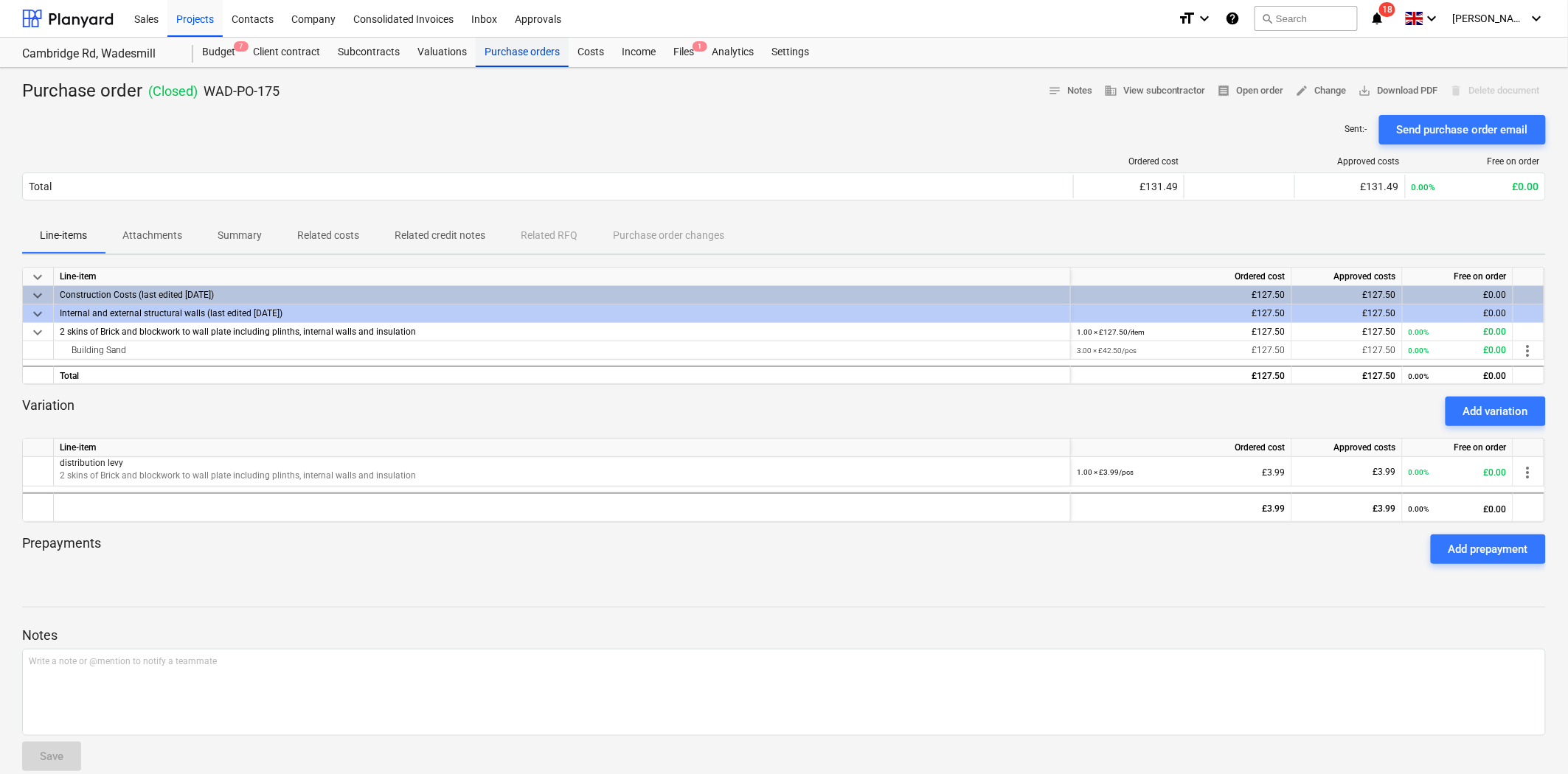
click at [528, 53] on div "Purchase orders" at bounding box center [522, 53] width 93 height 29
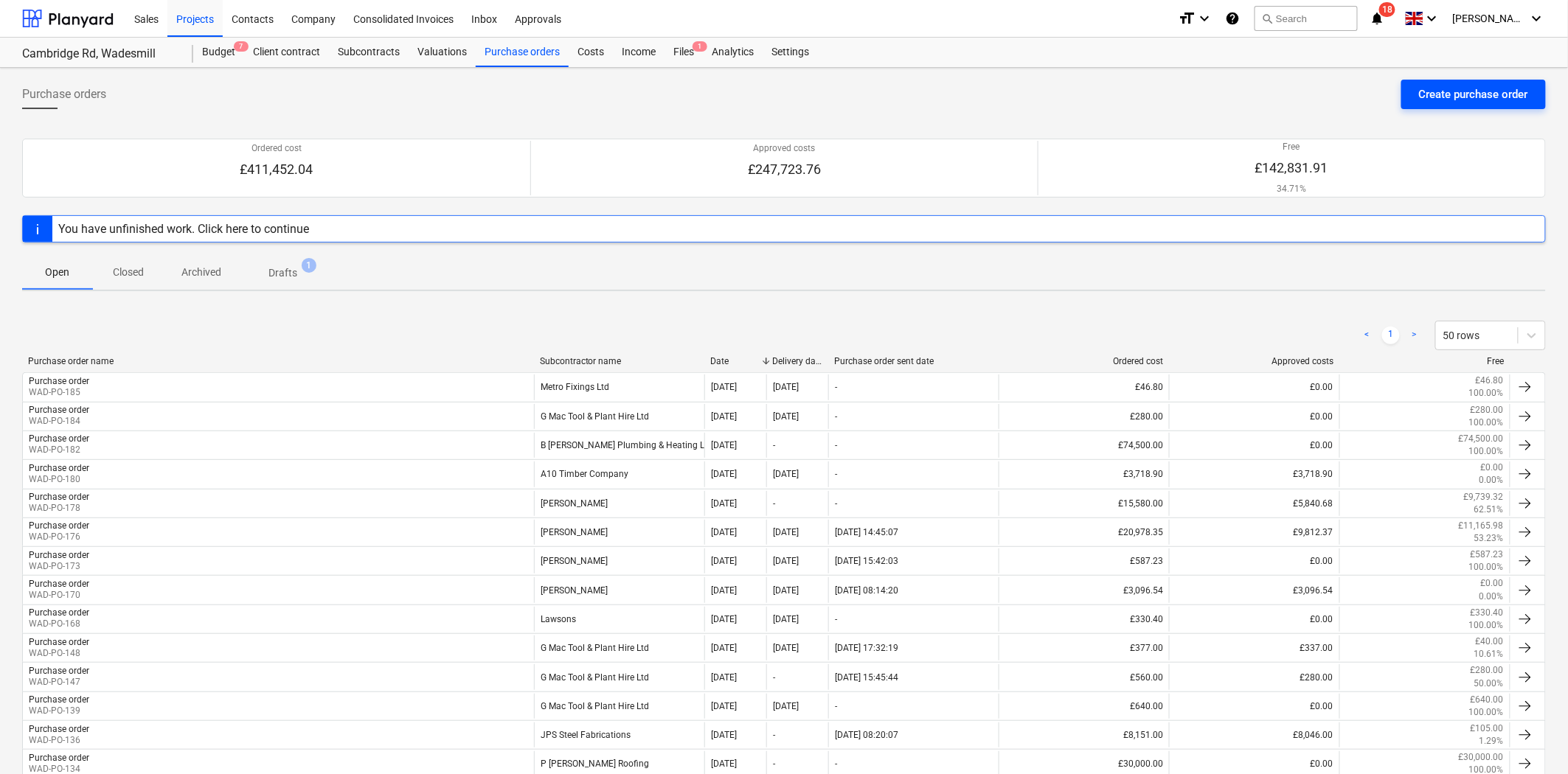
click at [1473, 101] on div "Create purchase order" at bounding box center [1473, 94] width 109 height 19
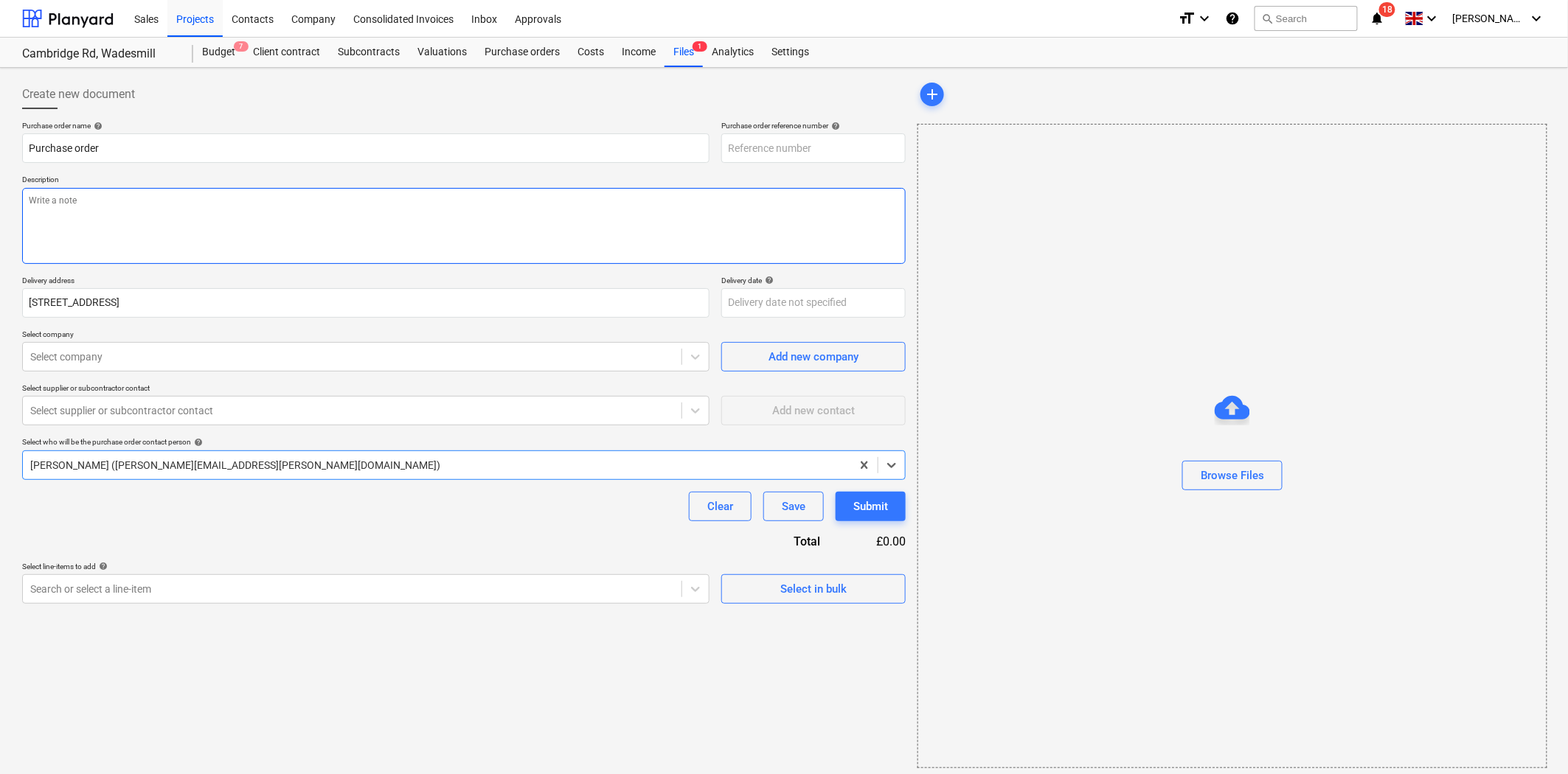
type textarea "x"
type input "WAD-PO-186"
click at [254, 207] on textarea at bounding box center [464, 226] width 883 height 76
type textarea "x"
type textarea "B"
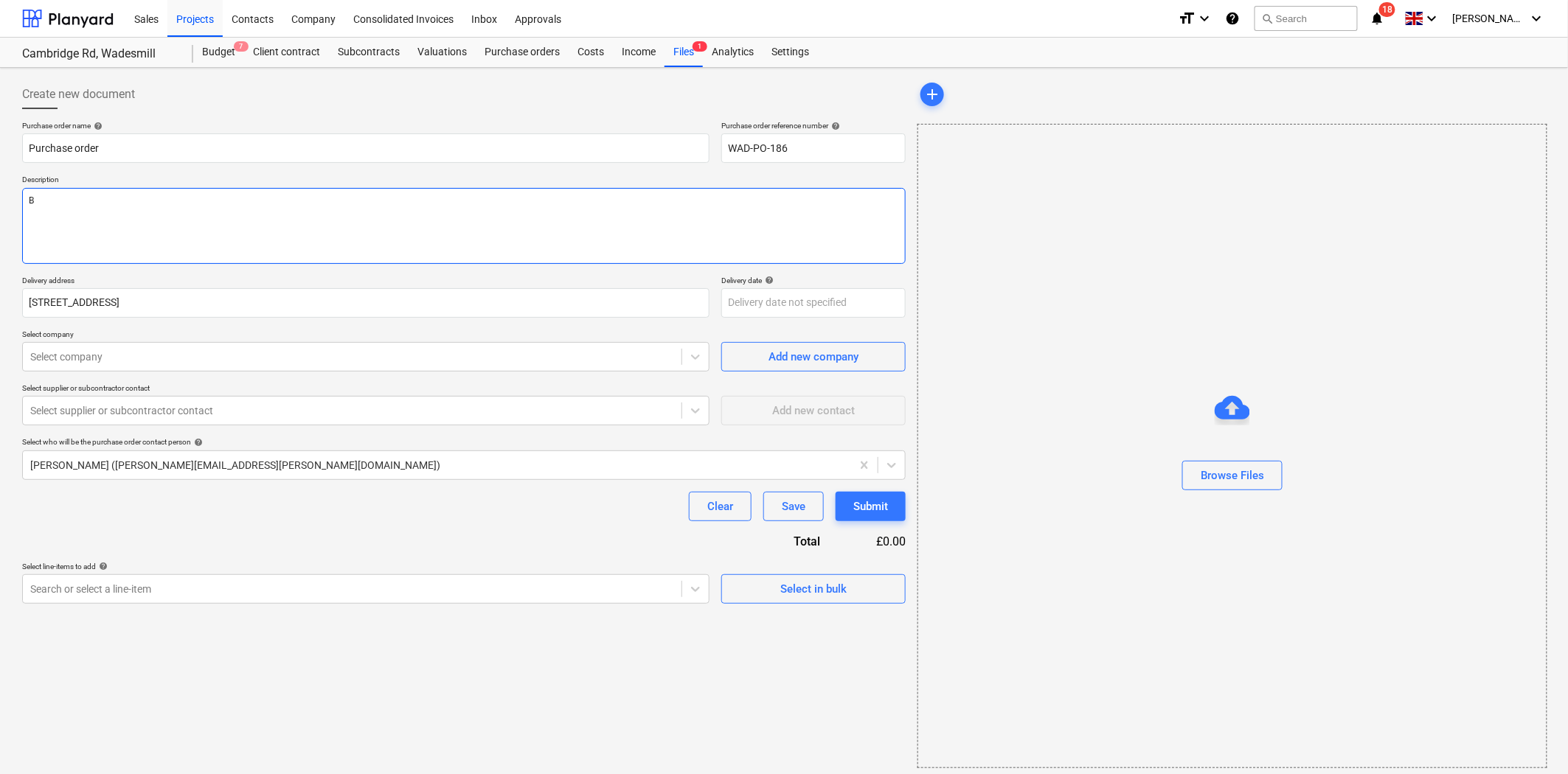
type textarea "x"
type textarea "Bu"
type textarea "x"
type textarea "Bui"
type textarea "x"
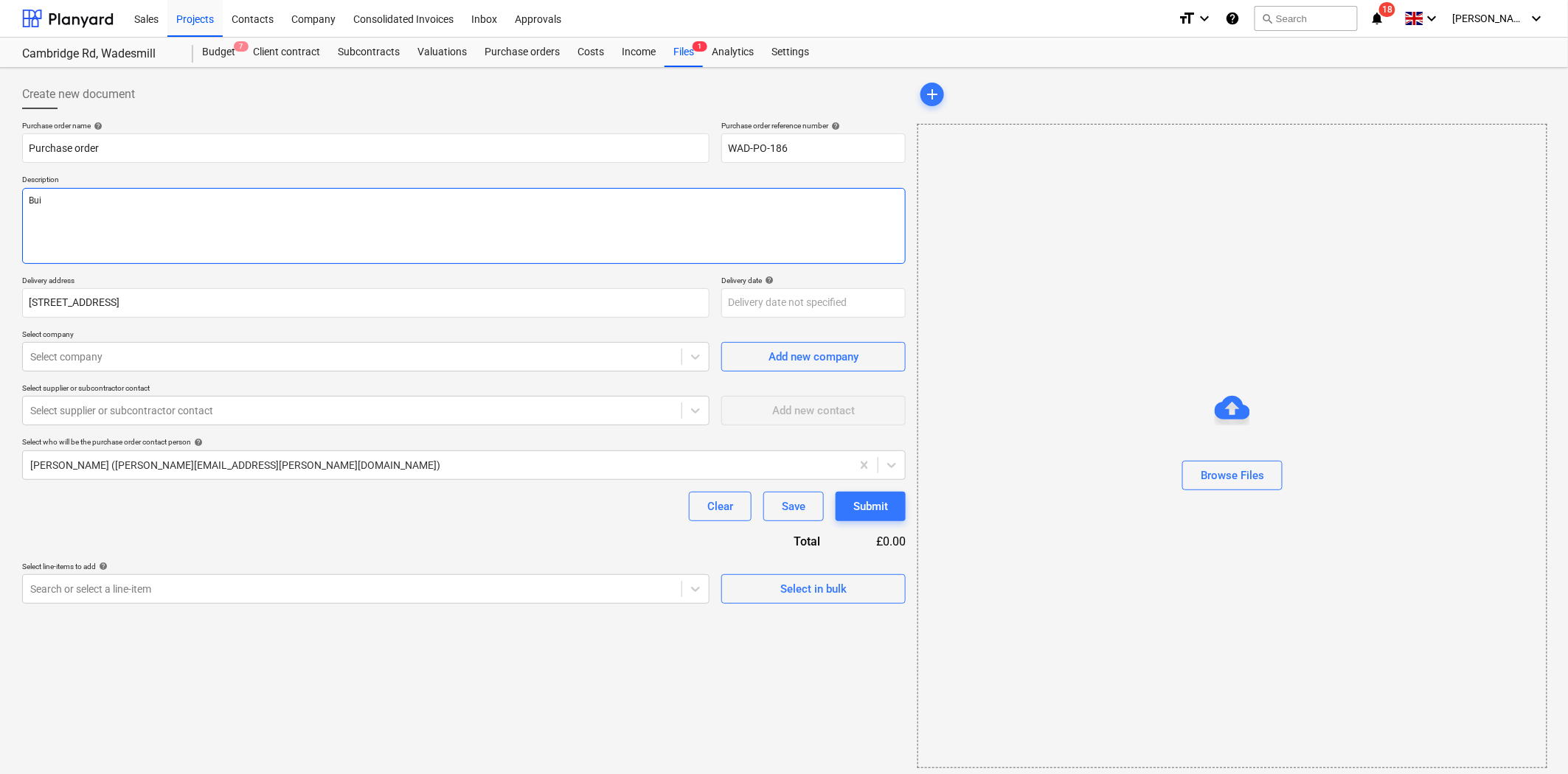
type textarea "Buil"
type textarea "x"
type textarea "Build"
type textarea "x"
type textarea "Buildig"
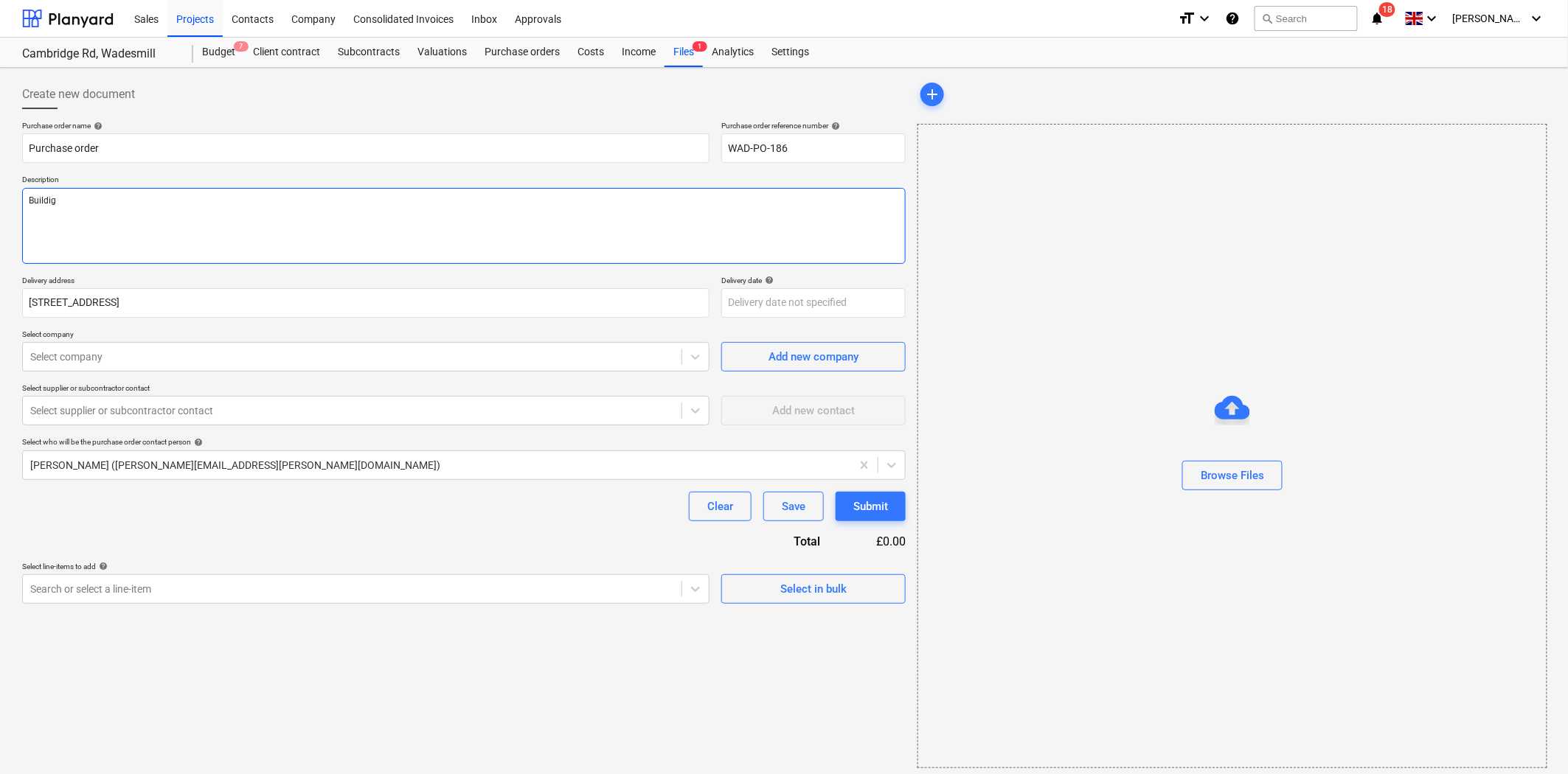
type textarea "x"
type textarea "Buildign"
type textarea "x"
type textarea "Buildign"
type textarea "x"
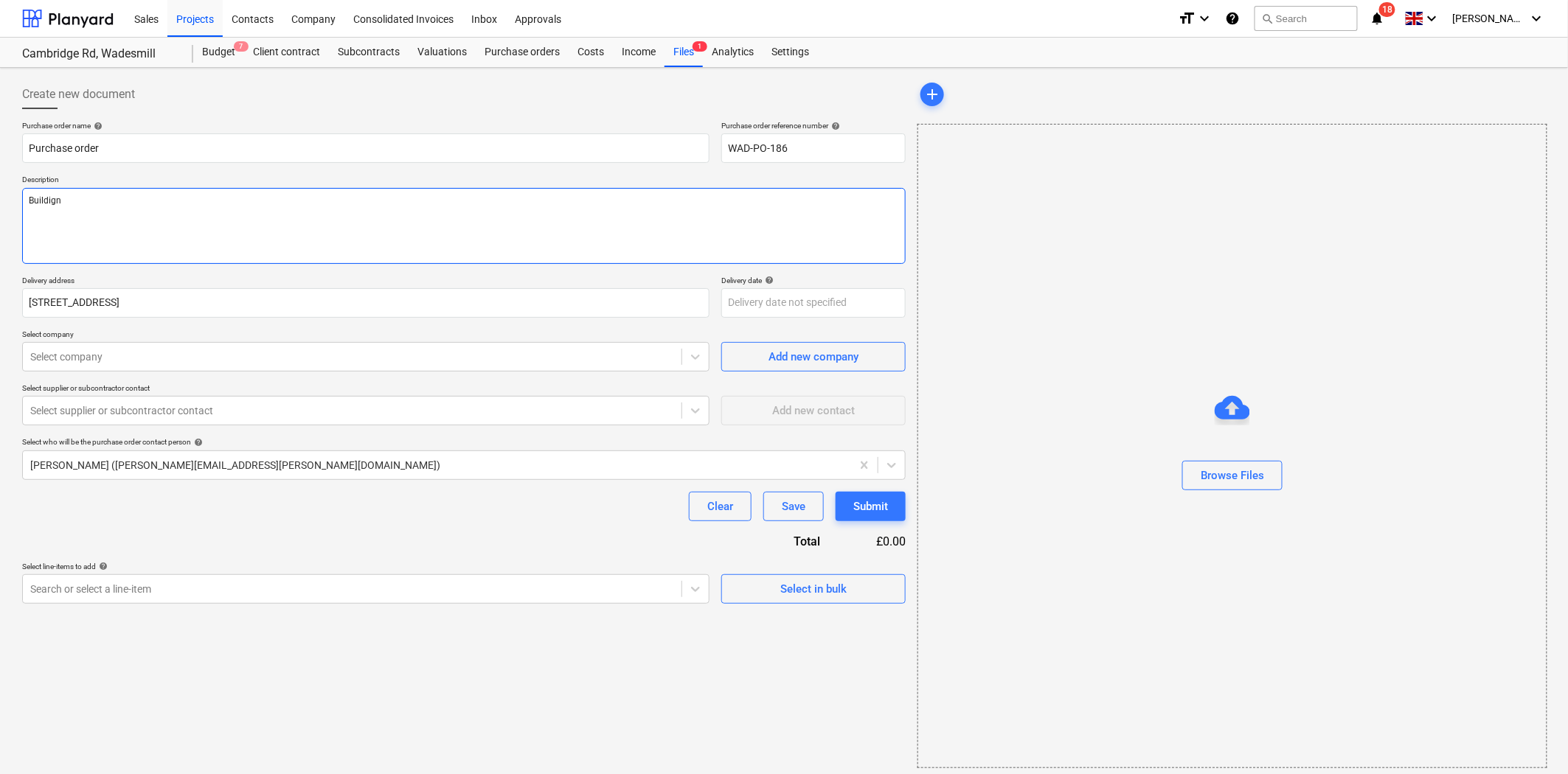
type textarea "Buildign S"
type textarea "x"
type textarea "Buildign [PERSON_NAME]"
type textarea "x"
type textarea "Buildign San"
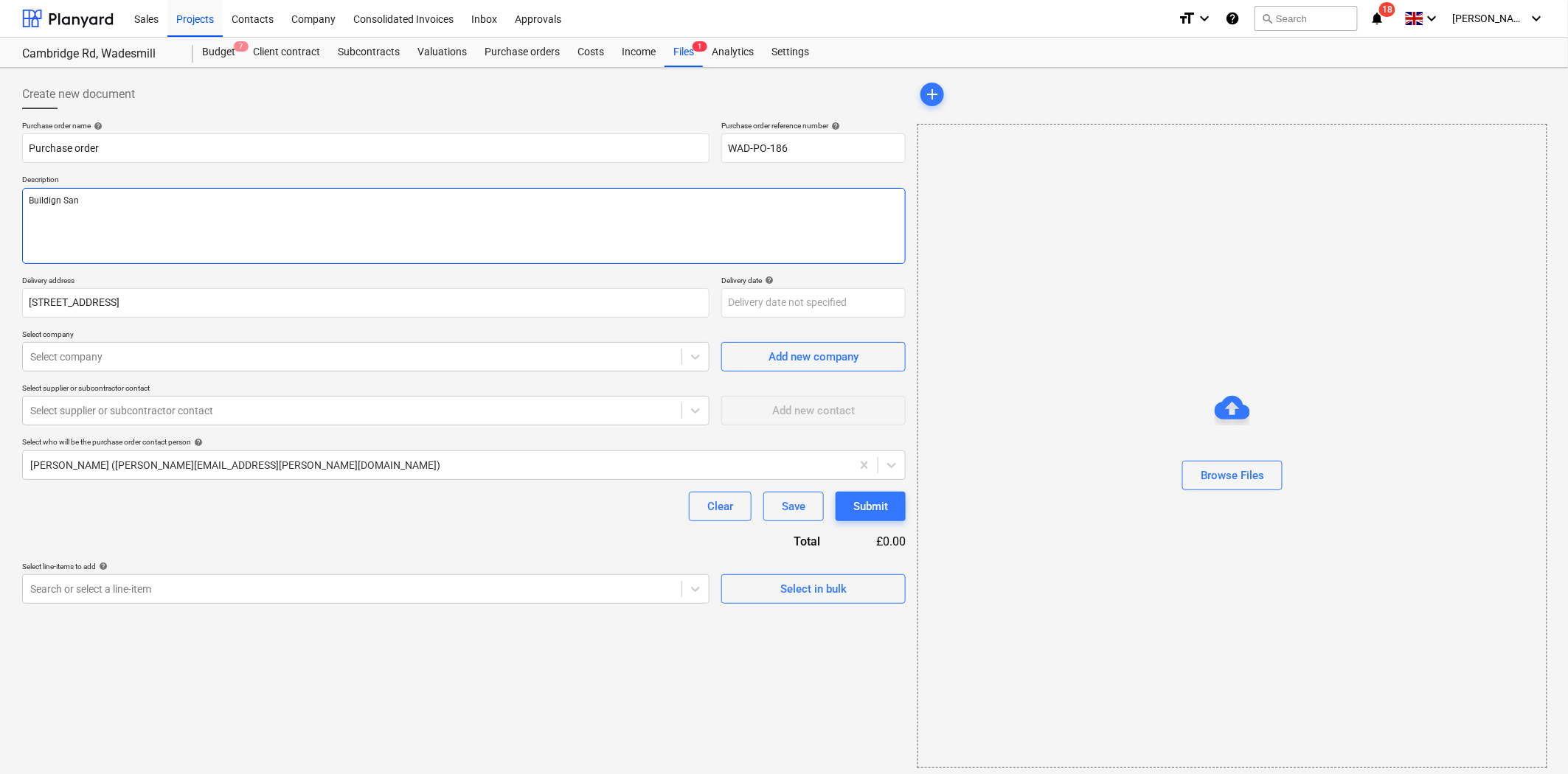
type textarea "x"
type textarea "Buildign Sand"
type textarea "x"
type textarea "Buildign Sand"
type textarea "x"
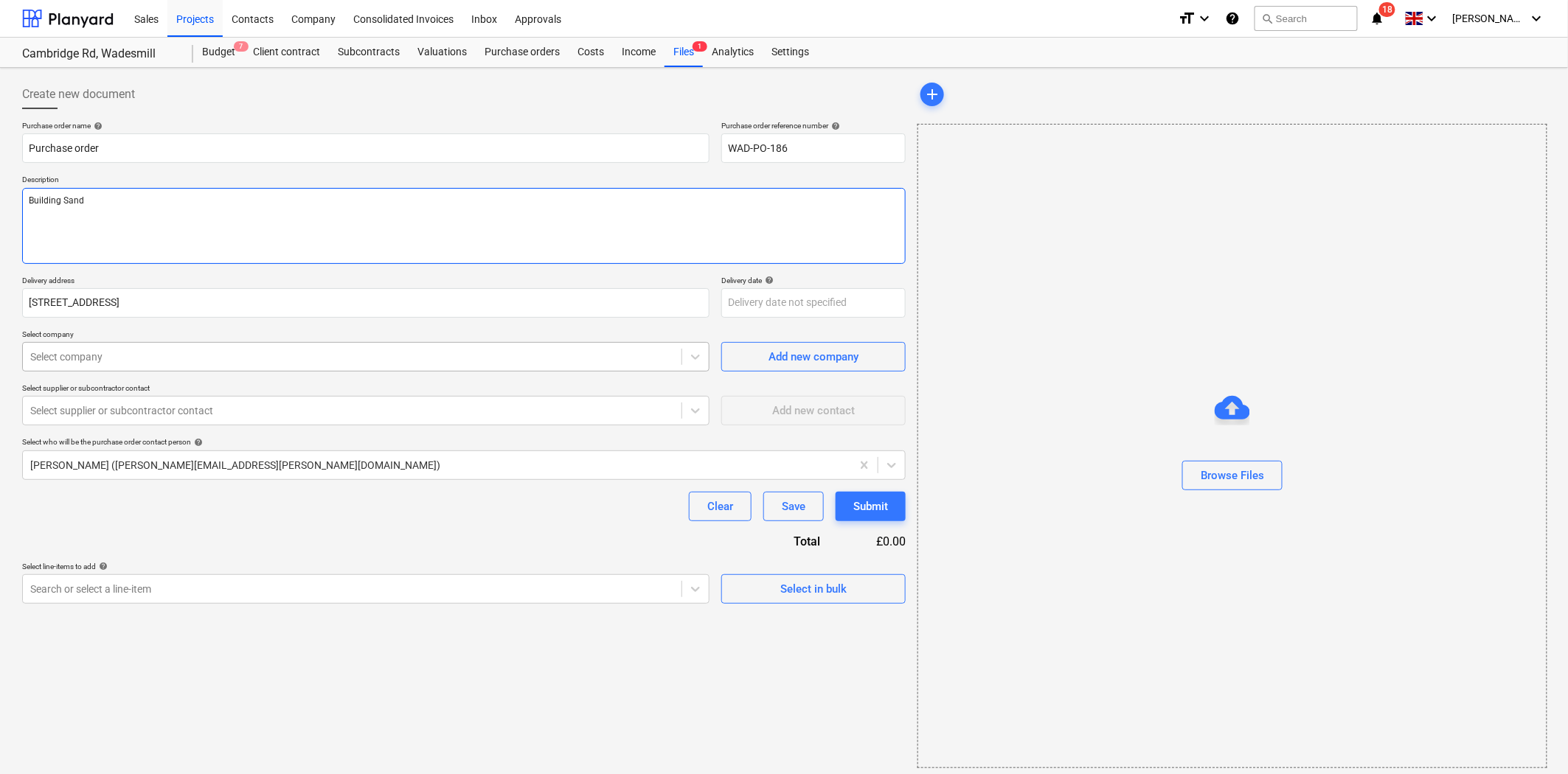
type textarea "Building Sand"
type textarea "x"
click at [239, 357] on div at bounding box center [352, 356] width 644 height 15
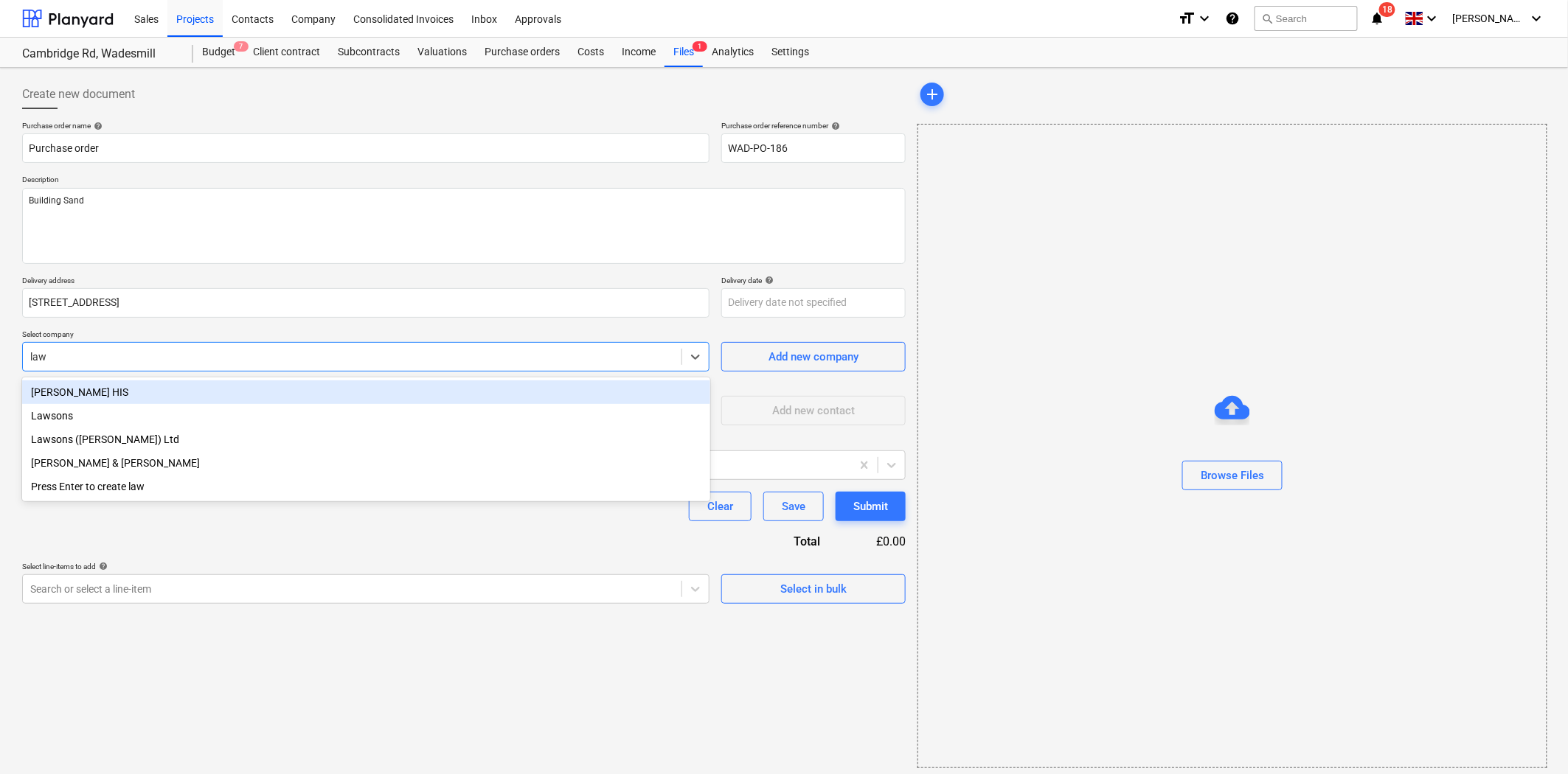
type input "laws"
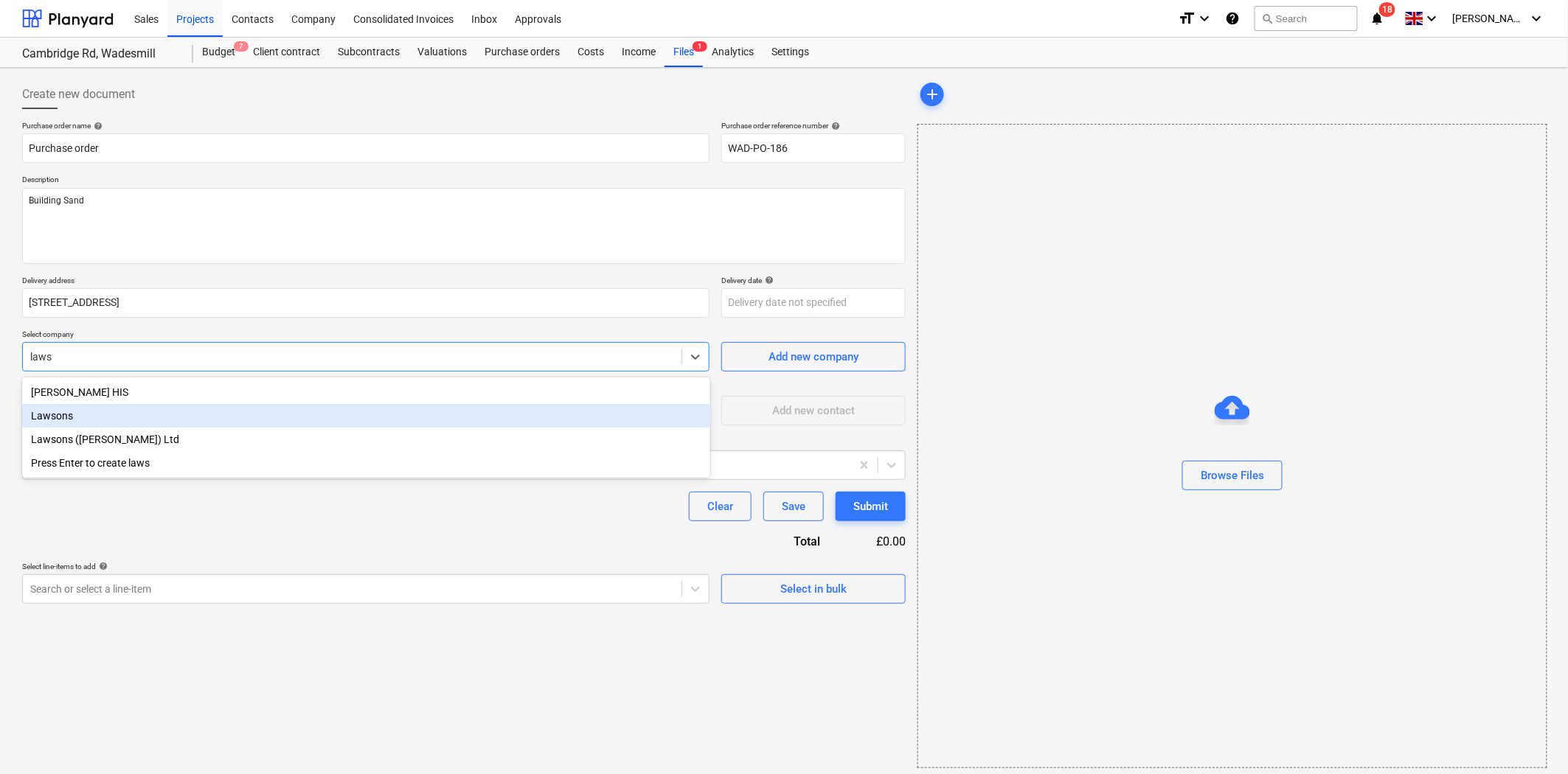
click at [152, 406] on div "Lawsons" at bounding box center [366, 415] width 688 height 23
type textarea "x"
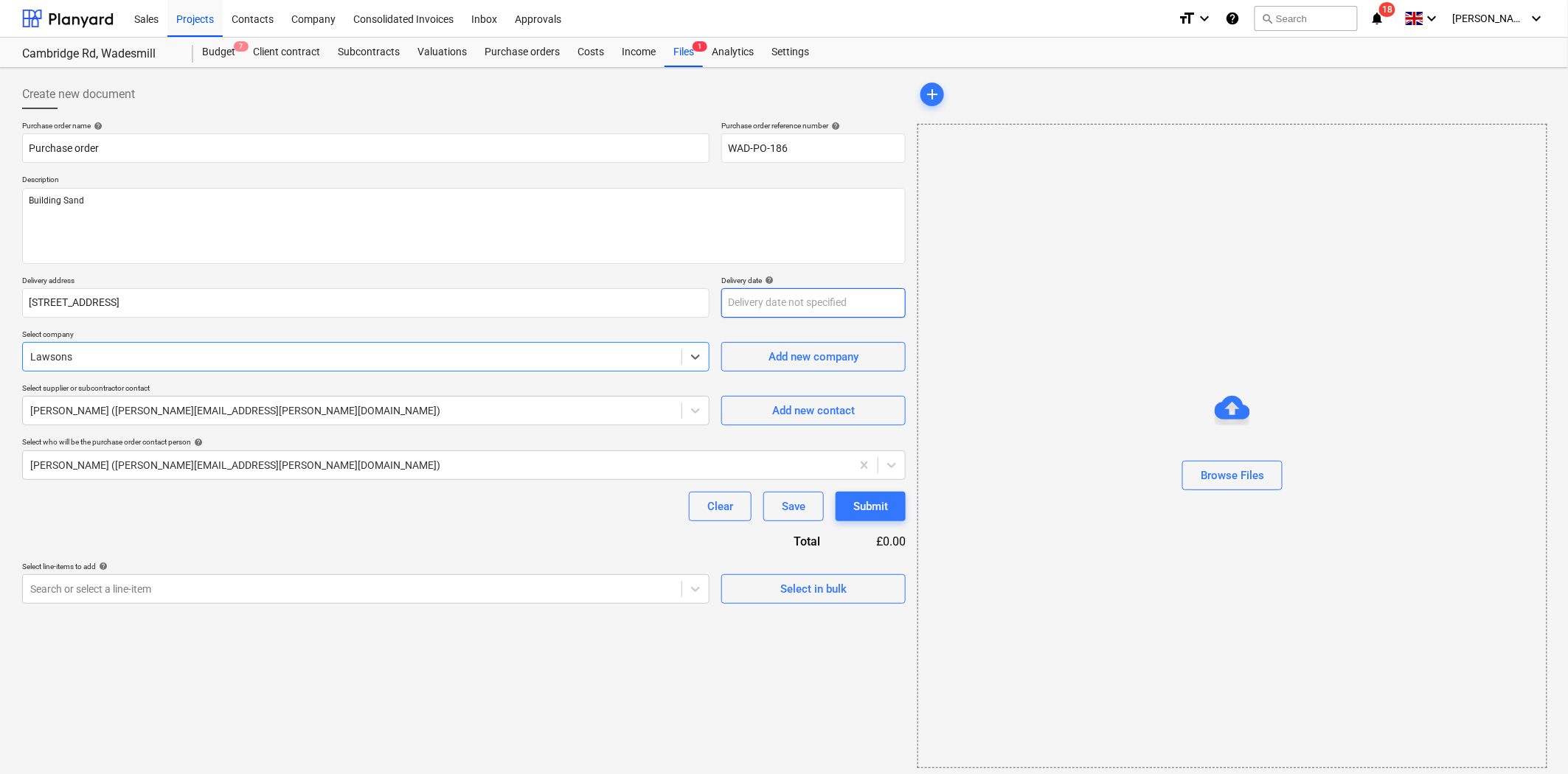
click at [830, 294] on body "Sales Projects Contacts Company Consolidated Invoices Inbox Approvals format_si…" at bounding box center [784, 387] width 1568 height 774
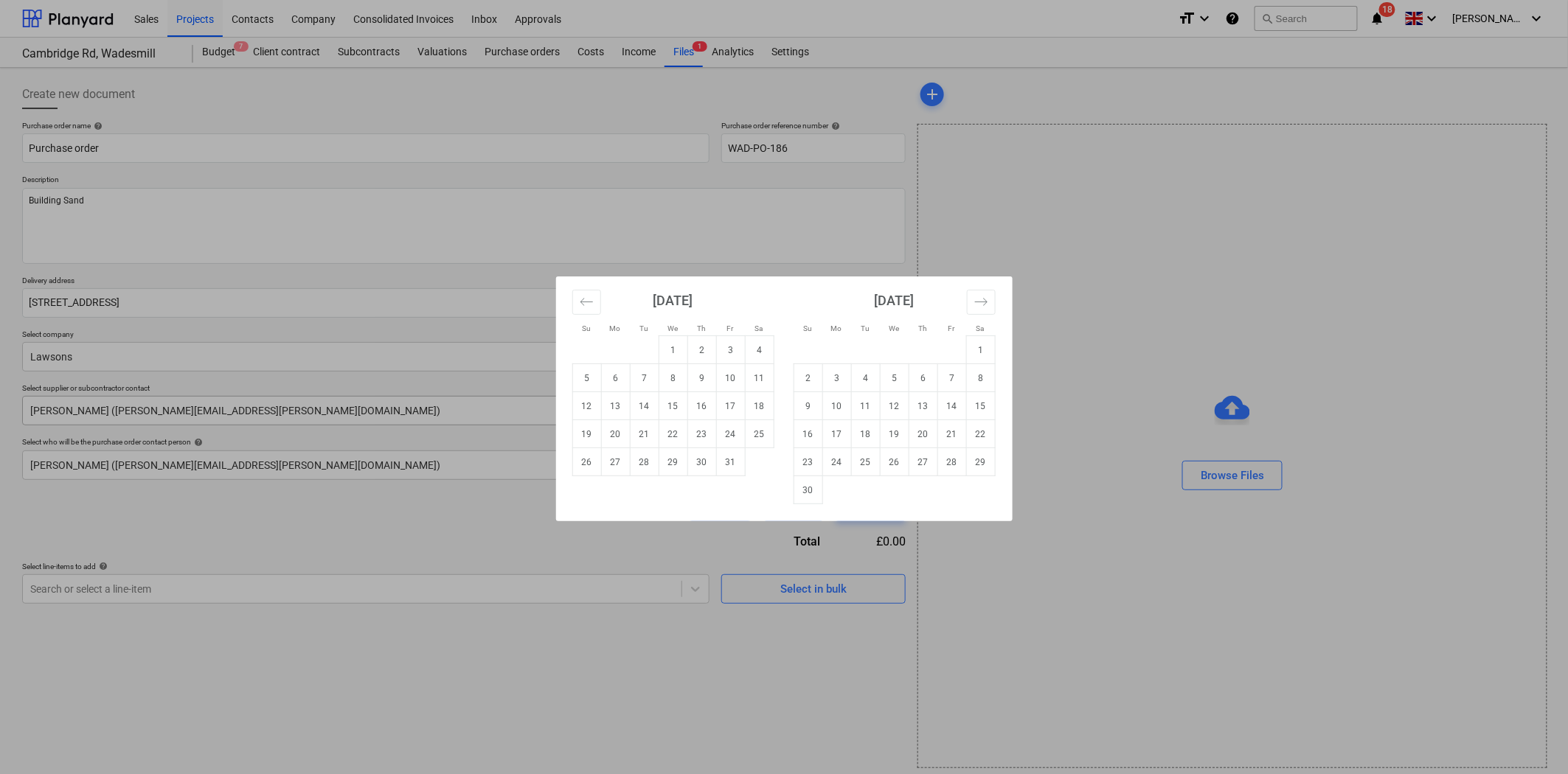
click at [679, 404] on td "15" at bounding box center [672, 406] width 28 height 28
type textarea "x"
type input "[DATE]"
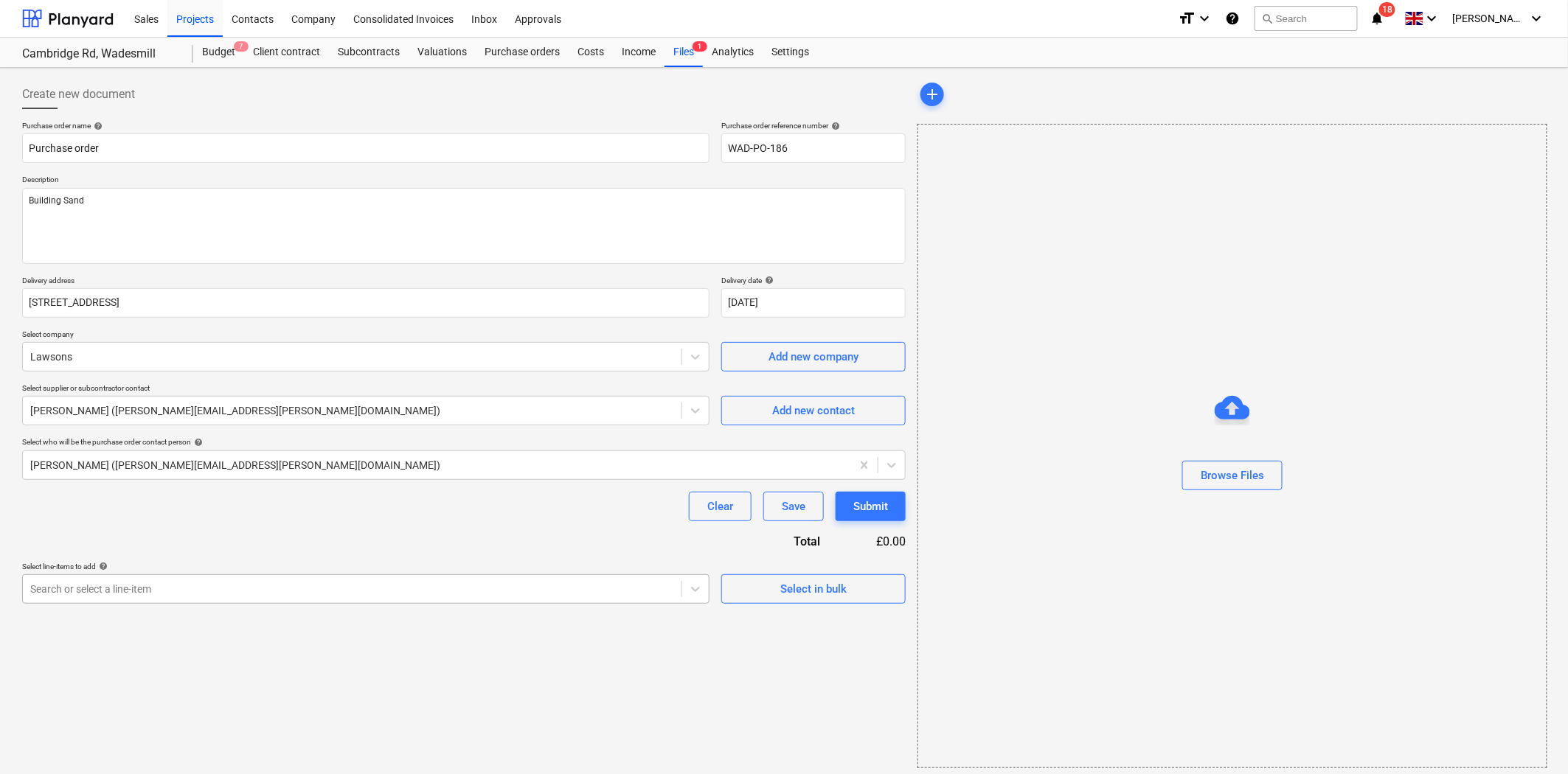
click at [253, 588] on div at bounding box center [352, 589] width 644 height 15
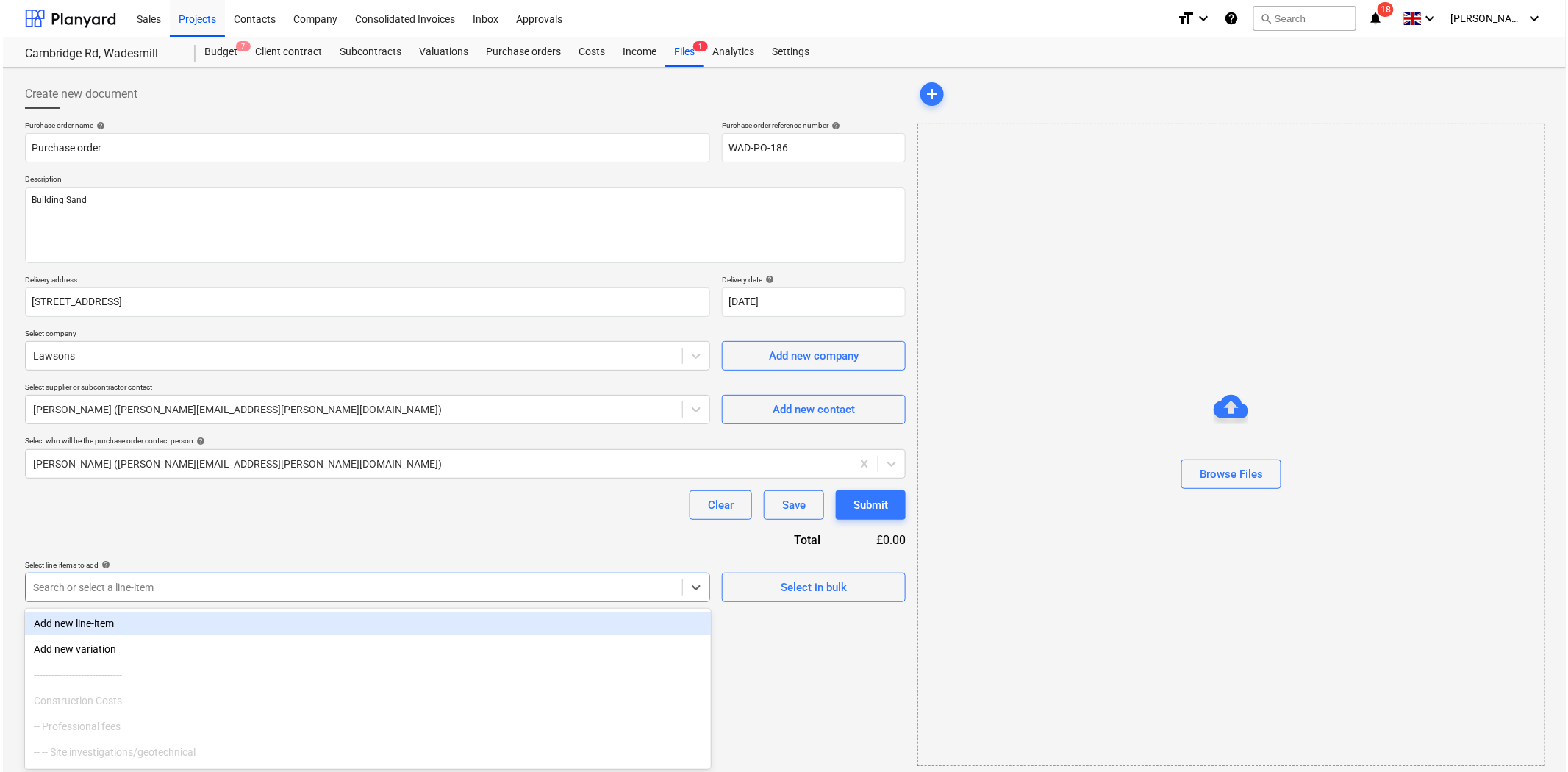
scroll to position [6, 0]
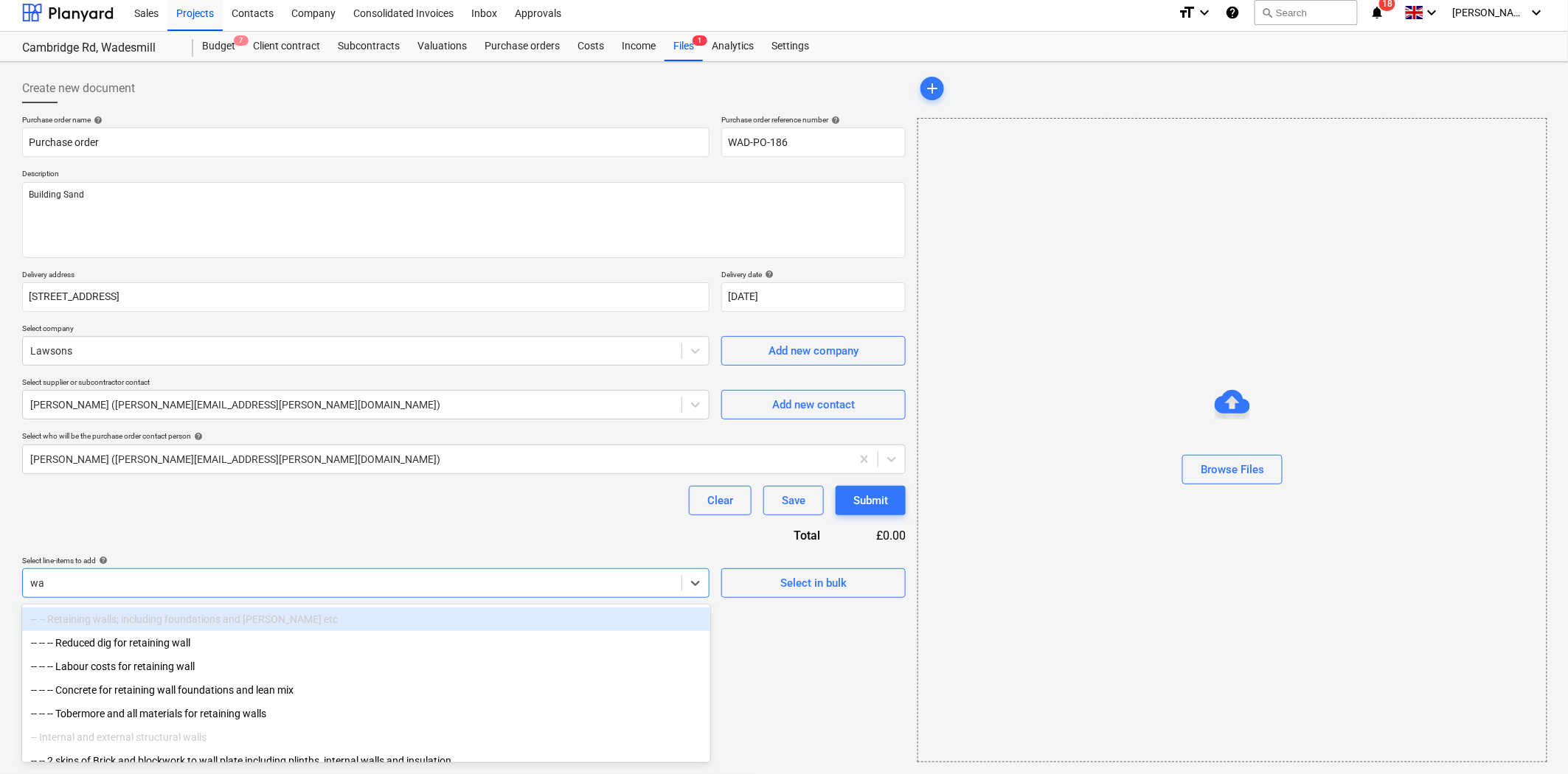
type input "w"
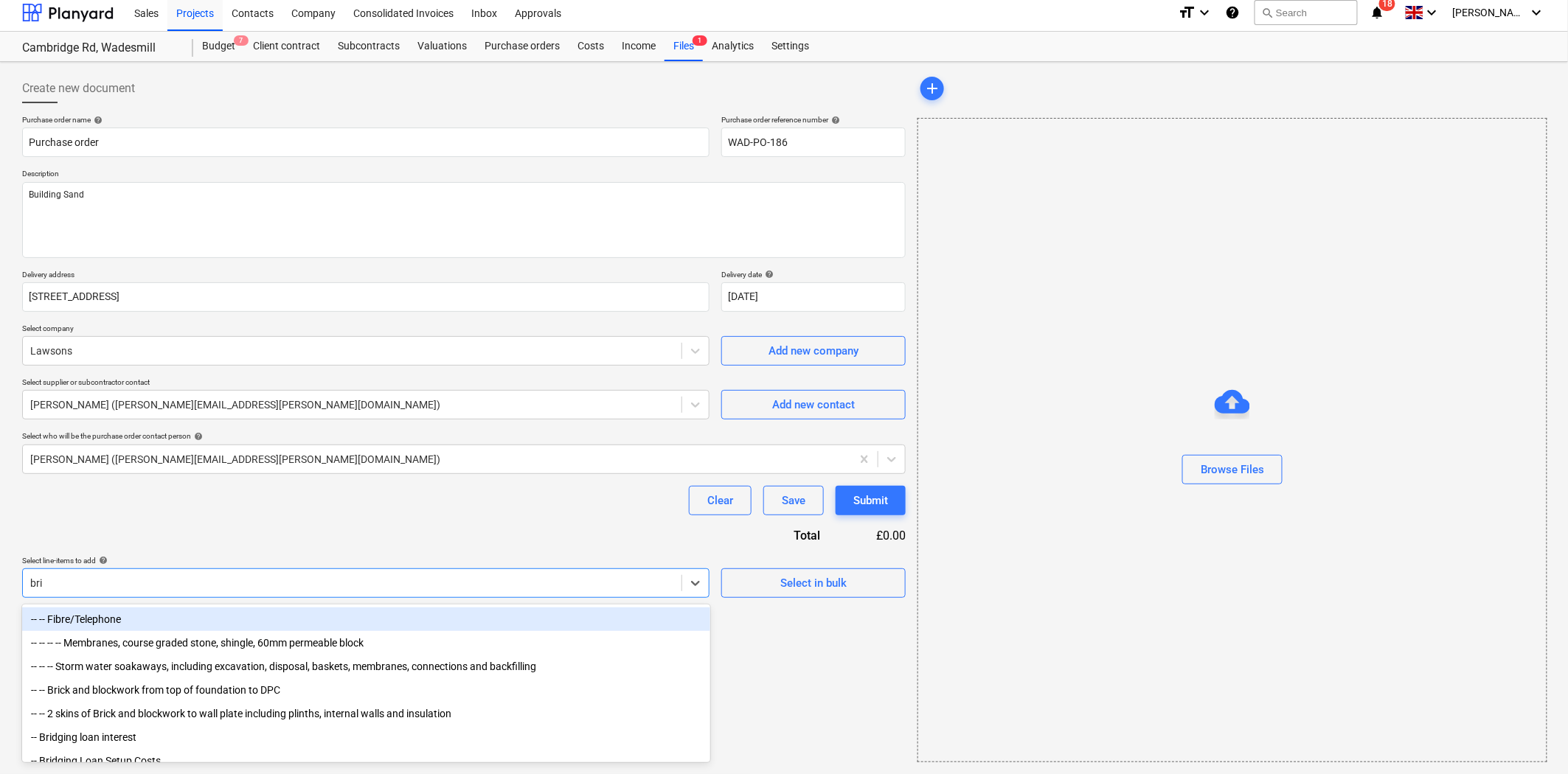
type input "bric"
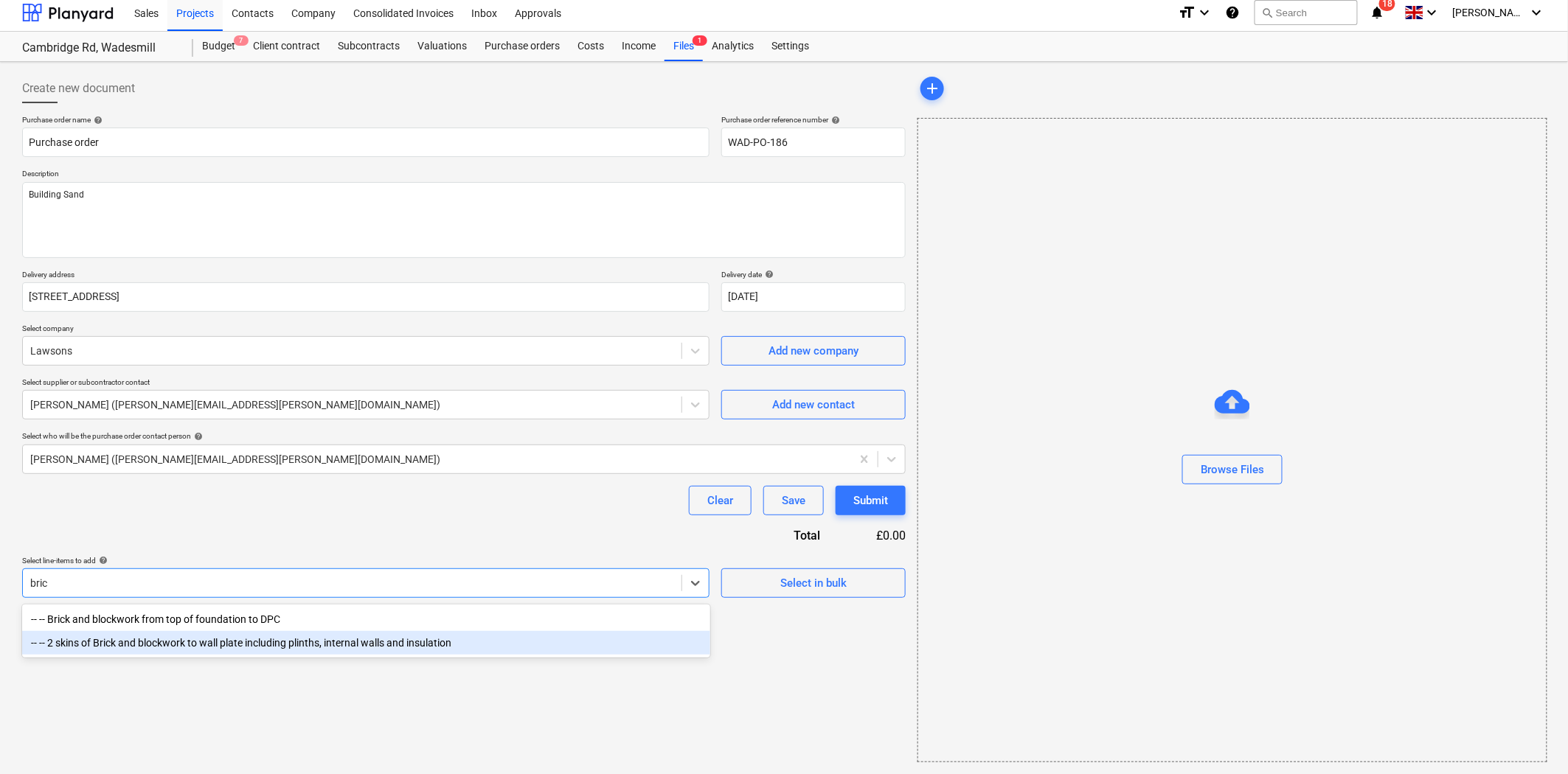
click at [289, 632] on div "-- -- 2 skins of Brick and blockwork to wall plate including plinths, internal …" at bounding box center [366, 642] width 688 height 23
type textarea "x"
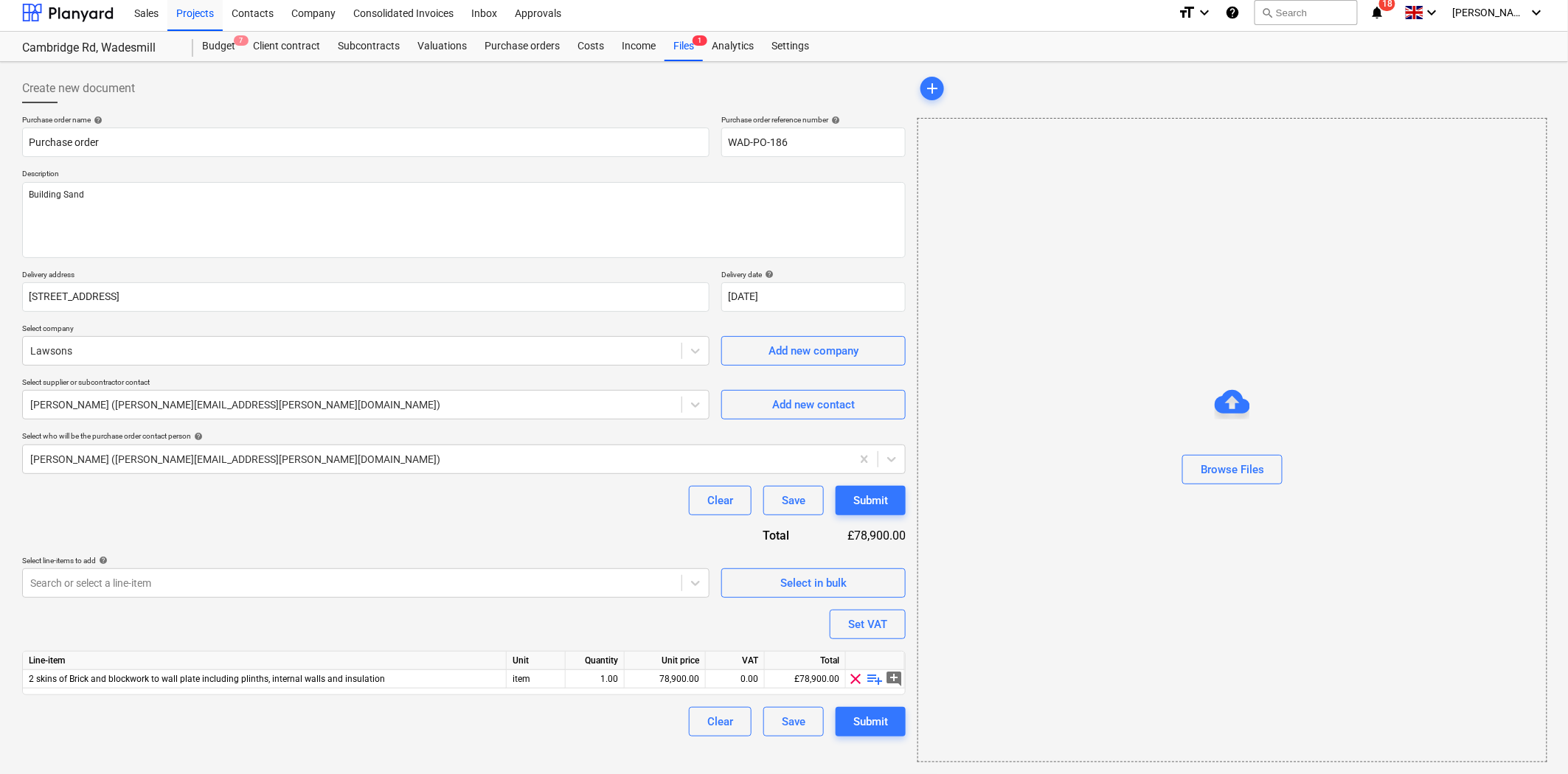
click at [871, 677] on span "playlist_add" at bounding box center [875, 679] width 18 height 18
type textarea "x"
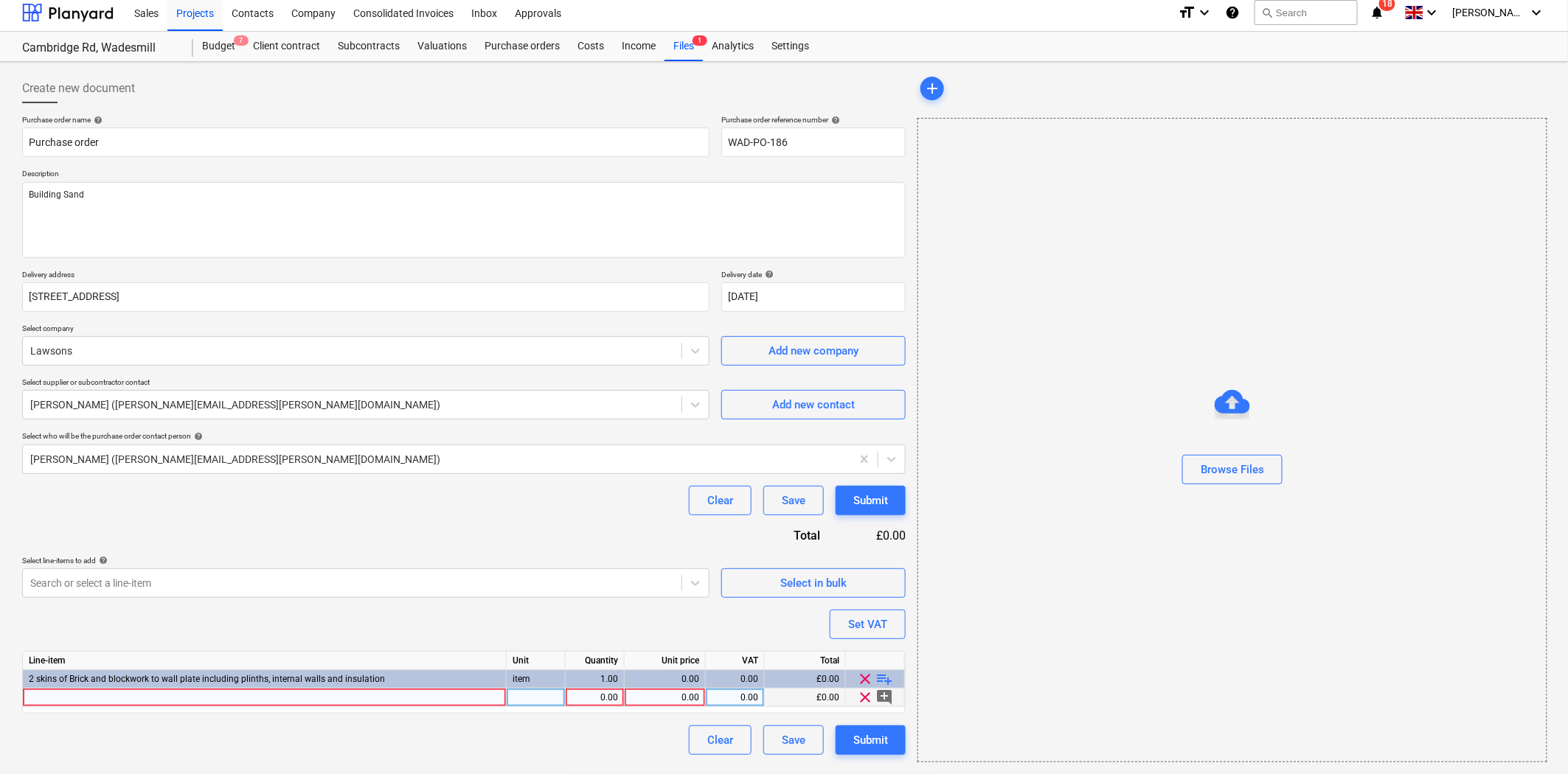
click at [437, 697] on div at bounding box center [265, 697] width 484 height 18
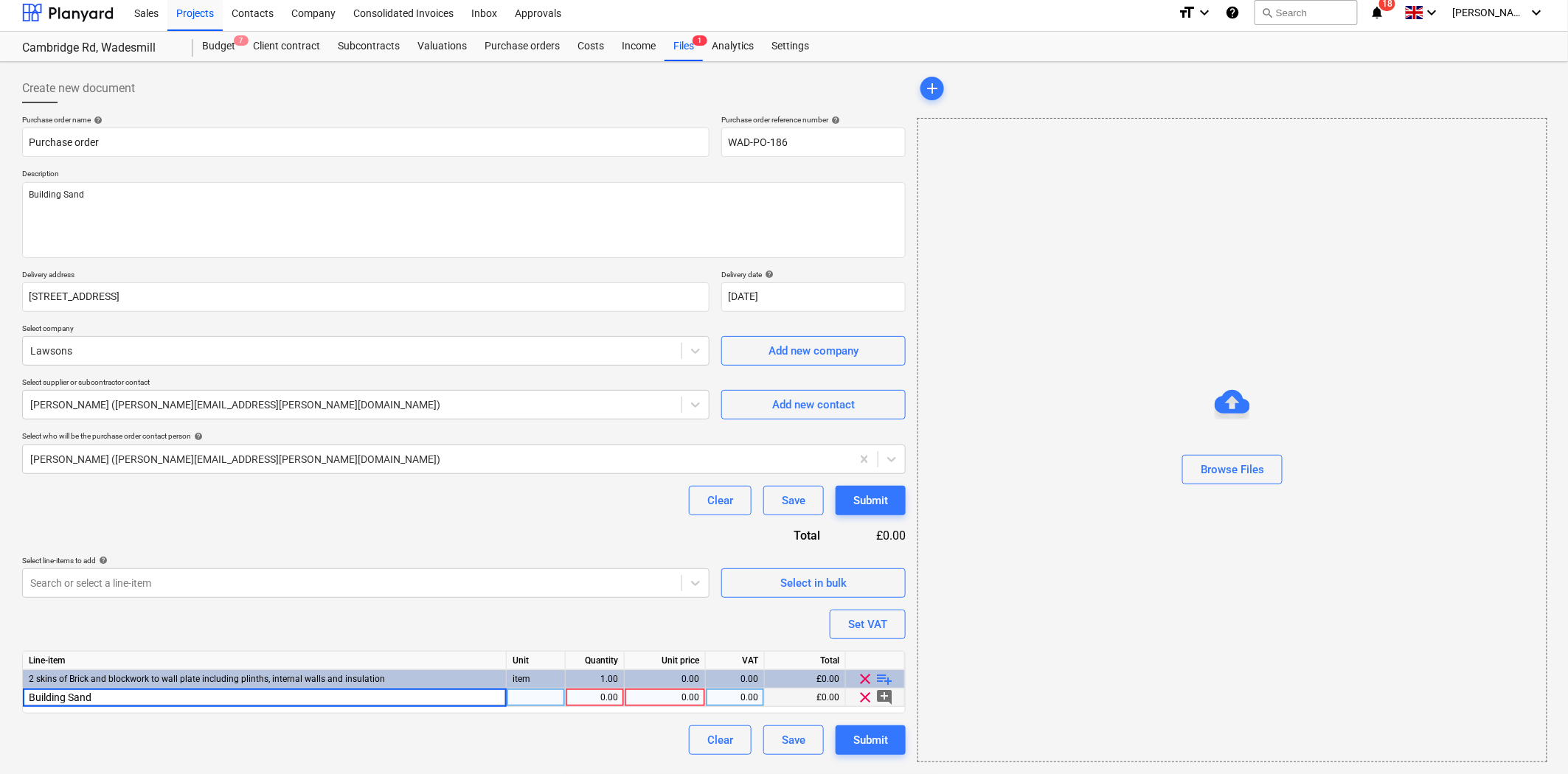
type input "Building Sand"
type textarea "x"
click at [605, 703] on div "0.00" at bounding box center [595, 697] width 46 height 18
type input "2"
type textarea "x"
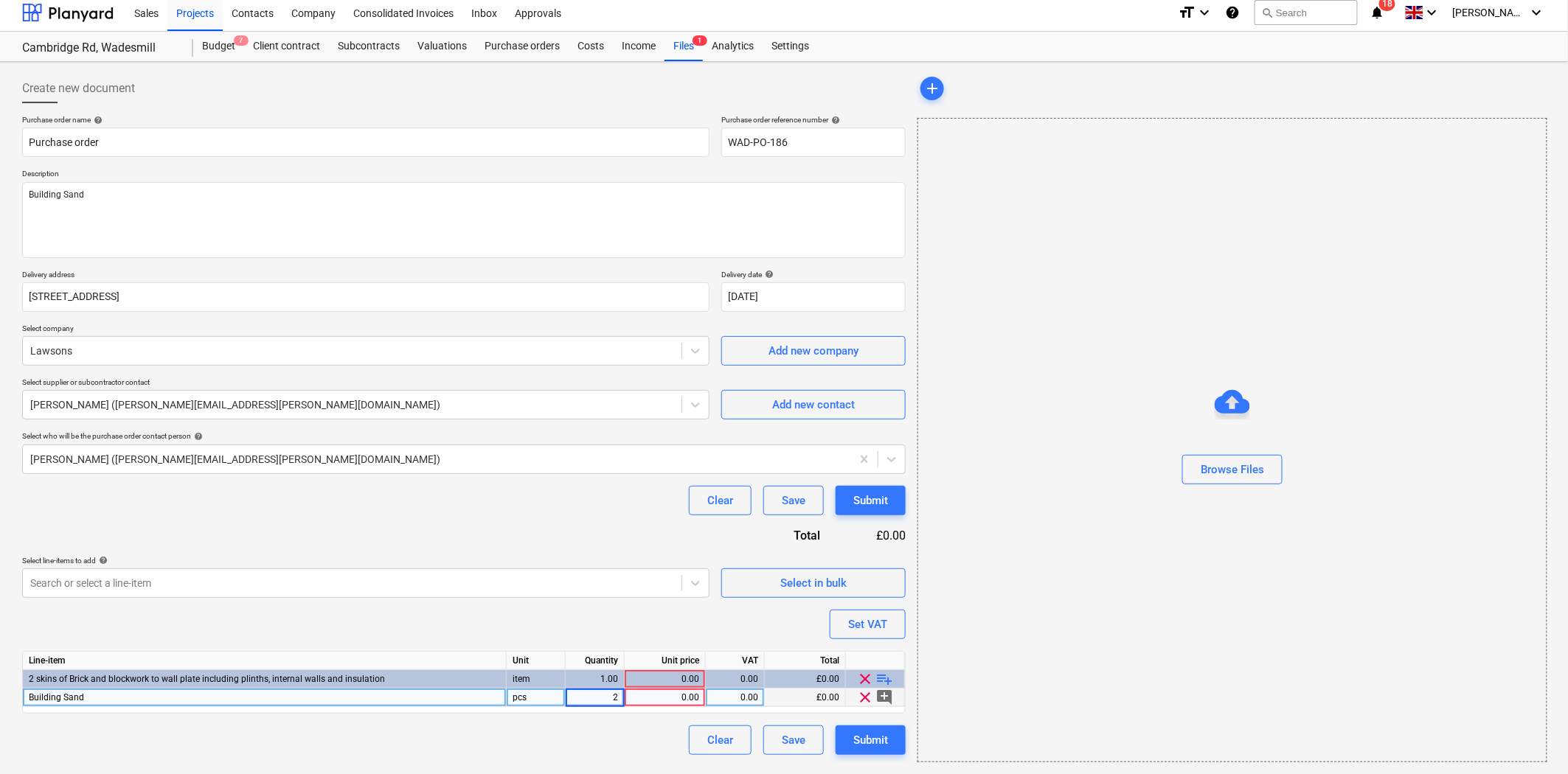
click at [677, 690] on div "0.00" at bounding box center [665, 697] width 69 height 18
type input "42.50"
click at [592, 499] on div "Clear Save Submit" at bounding box center [464, 500] width 883 height 29
click at [877, 734] on div "Submit" at bounding box center [871, 740] width 34 height 19
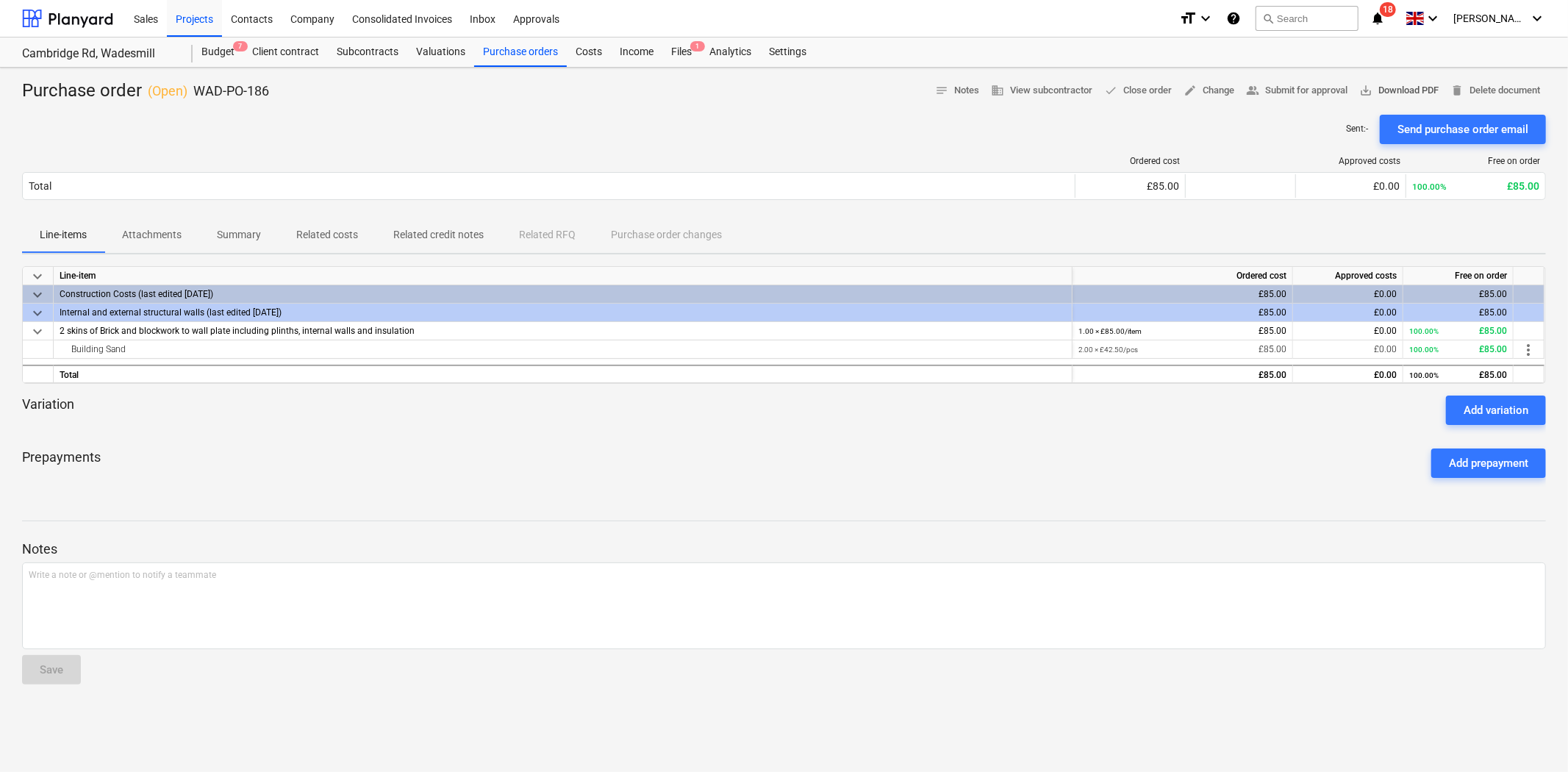
click at [1394, 89] on span "save_alt Download PDF" at bounding box center [1399, 91] width 80 height 17
click at [203, 20] on div "Projects" at bounding box center [194, 18] width 55 height 38
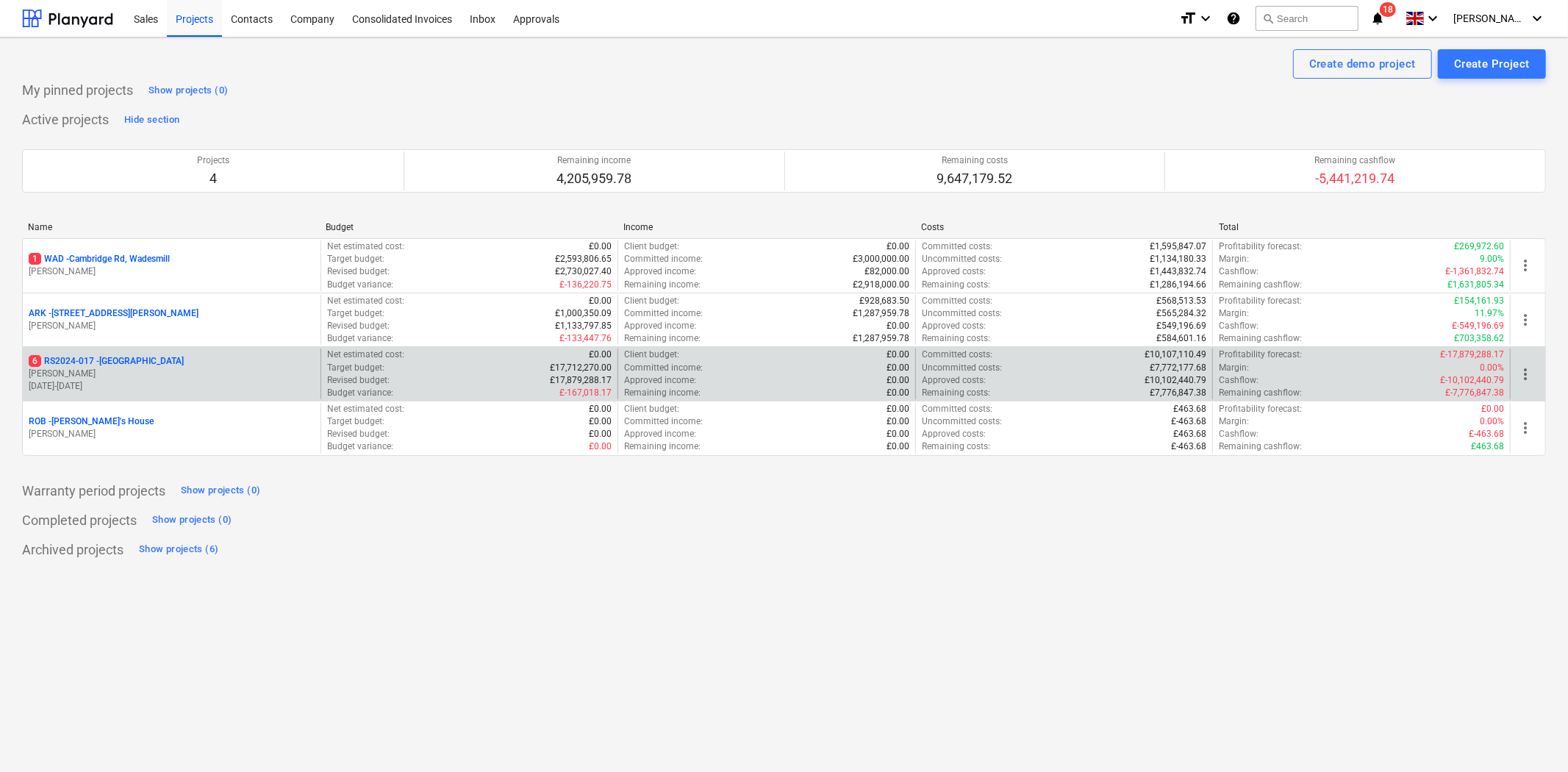
click at [100, 361] on p "6 RS2024-017 - [GEOGRAPHIC_DATA]" at bounding box center [106, 362] width 155 height 13
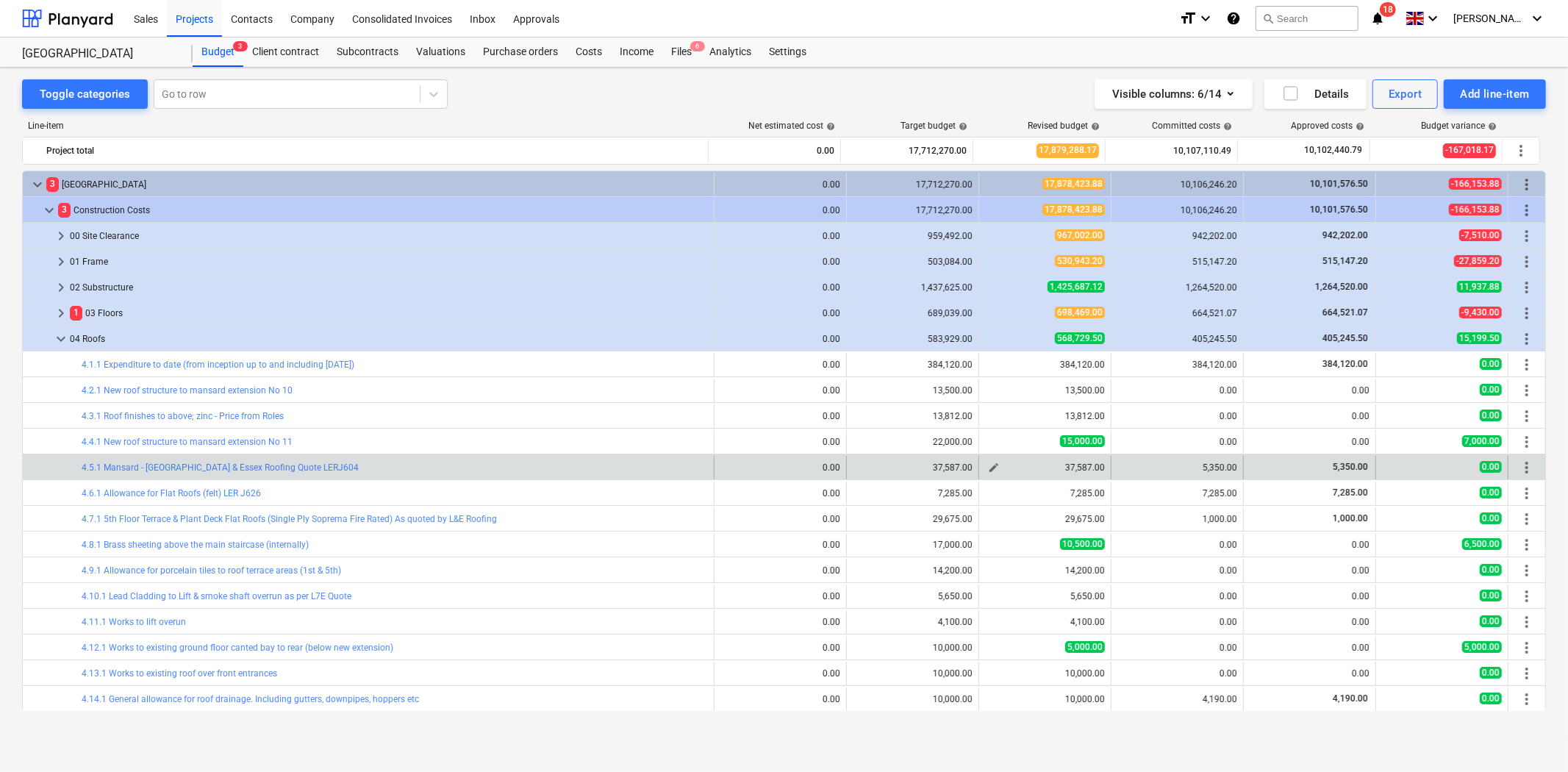
click at [992, 468] on span "edit" at bounding box center [994, 468] width 12 height 12
type textarea "x"
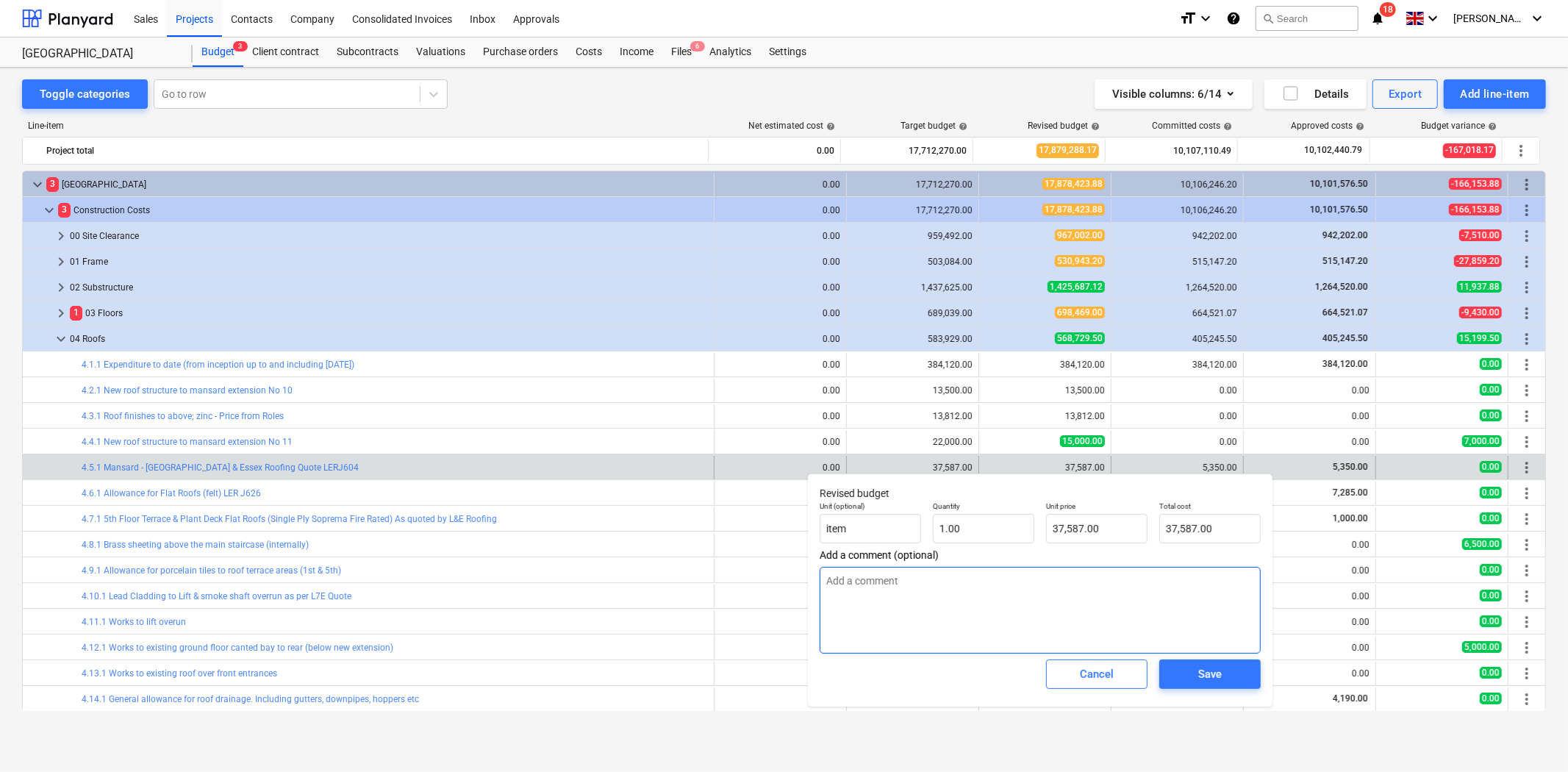
click at [996, 618] on textarea at bounding box center [1040, 610] width 441 height 87
type input "37587"
drag, startPoint x: 1119, startPoint y: 523, endPoint x: 1001, endPoint y: 519, distance: 118.1
click at [1001, 519] on div "Unit (optional) item Quantity 1.00 Unit price 37587 Total cost 37,587.00" at bounding box center [1040, 522] width 453 height 54
type textarea "x"
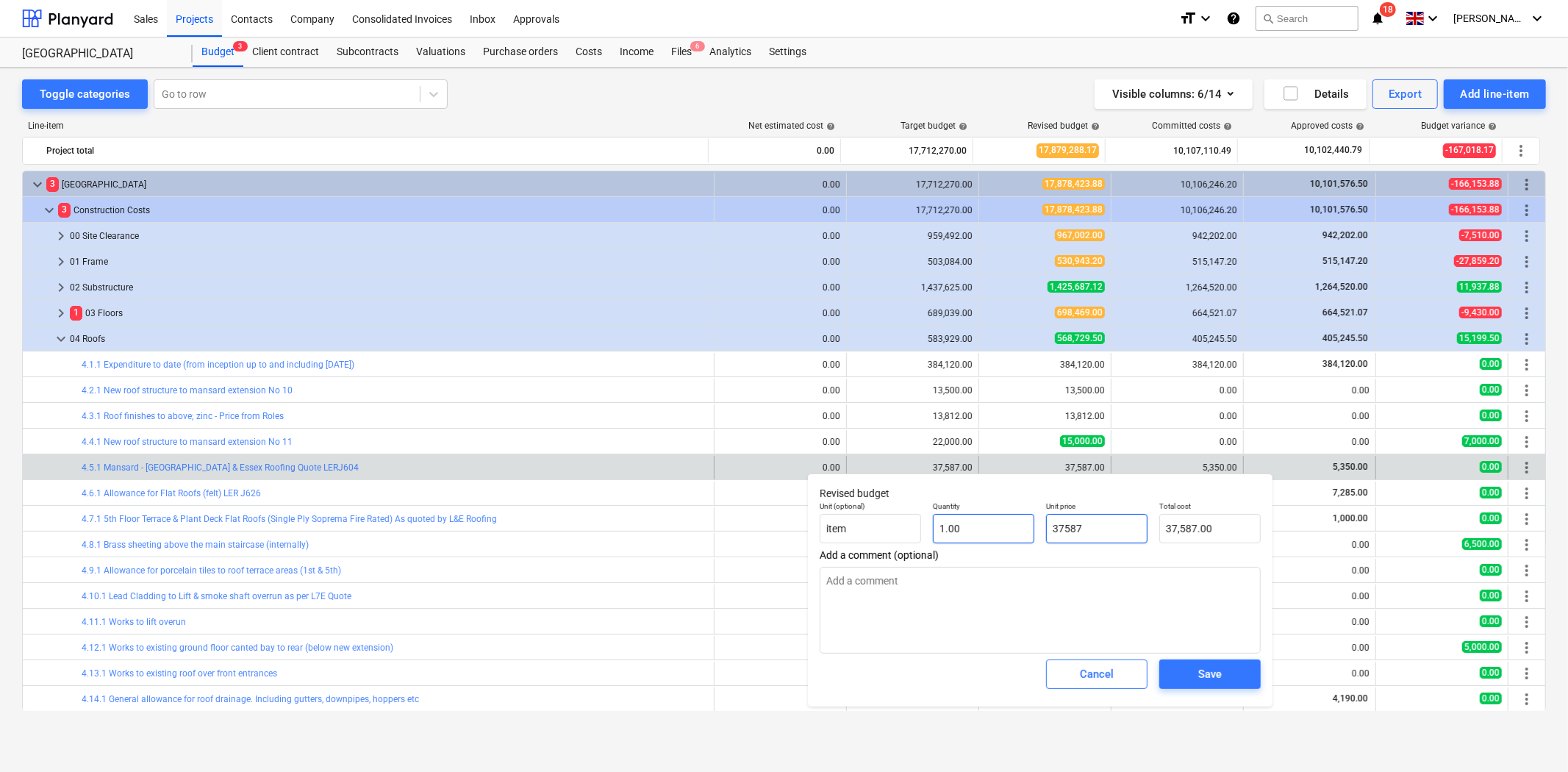
type input "2"
type input "2.00"
type textarea "x"
type input "23"
type input "23.00"
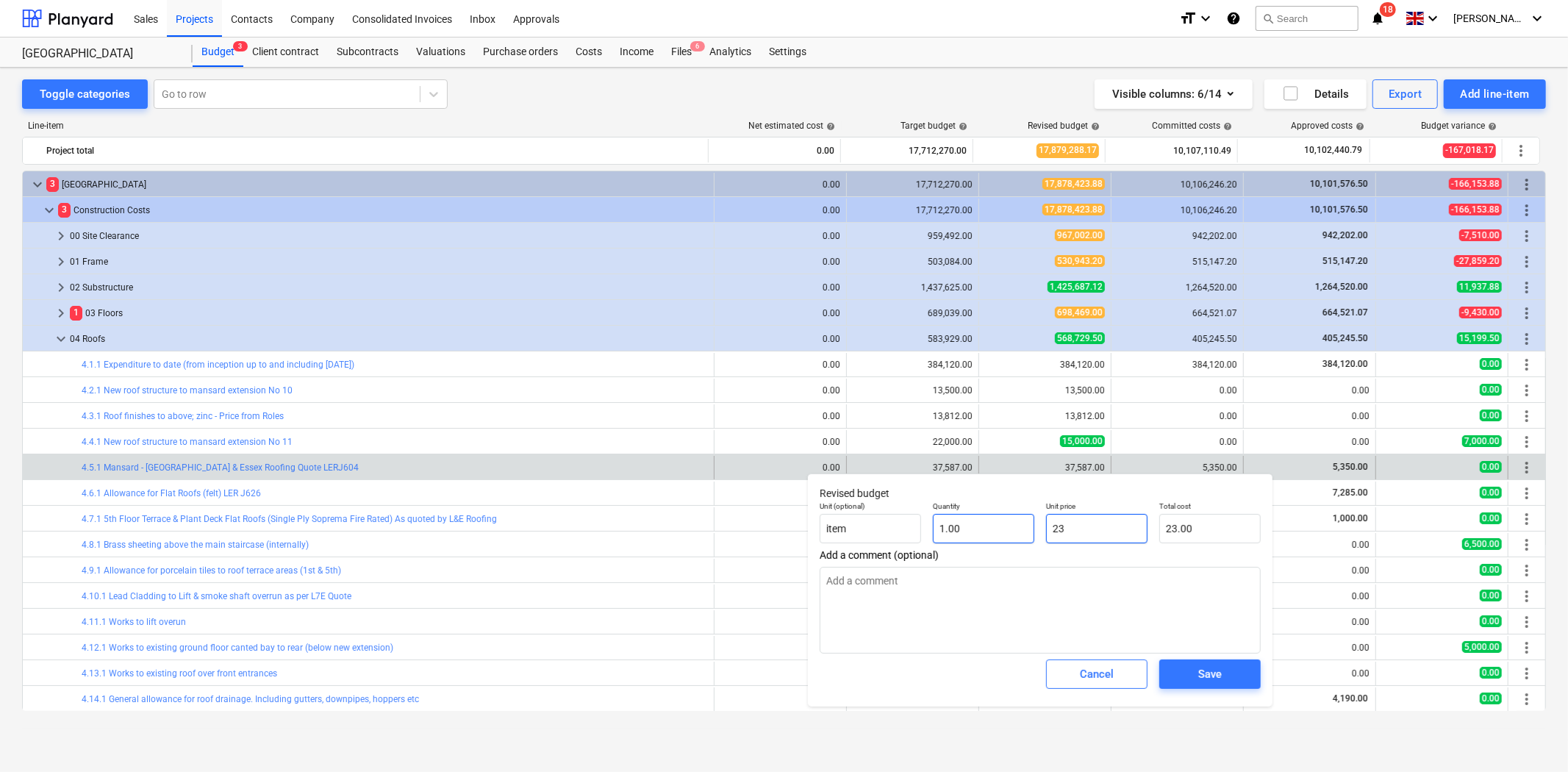
type textarea "x"
type input "233"
type input "233.00"
type textarea "x"
type input "2335"
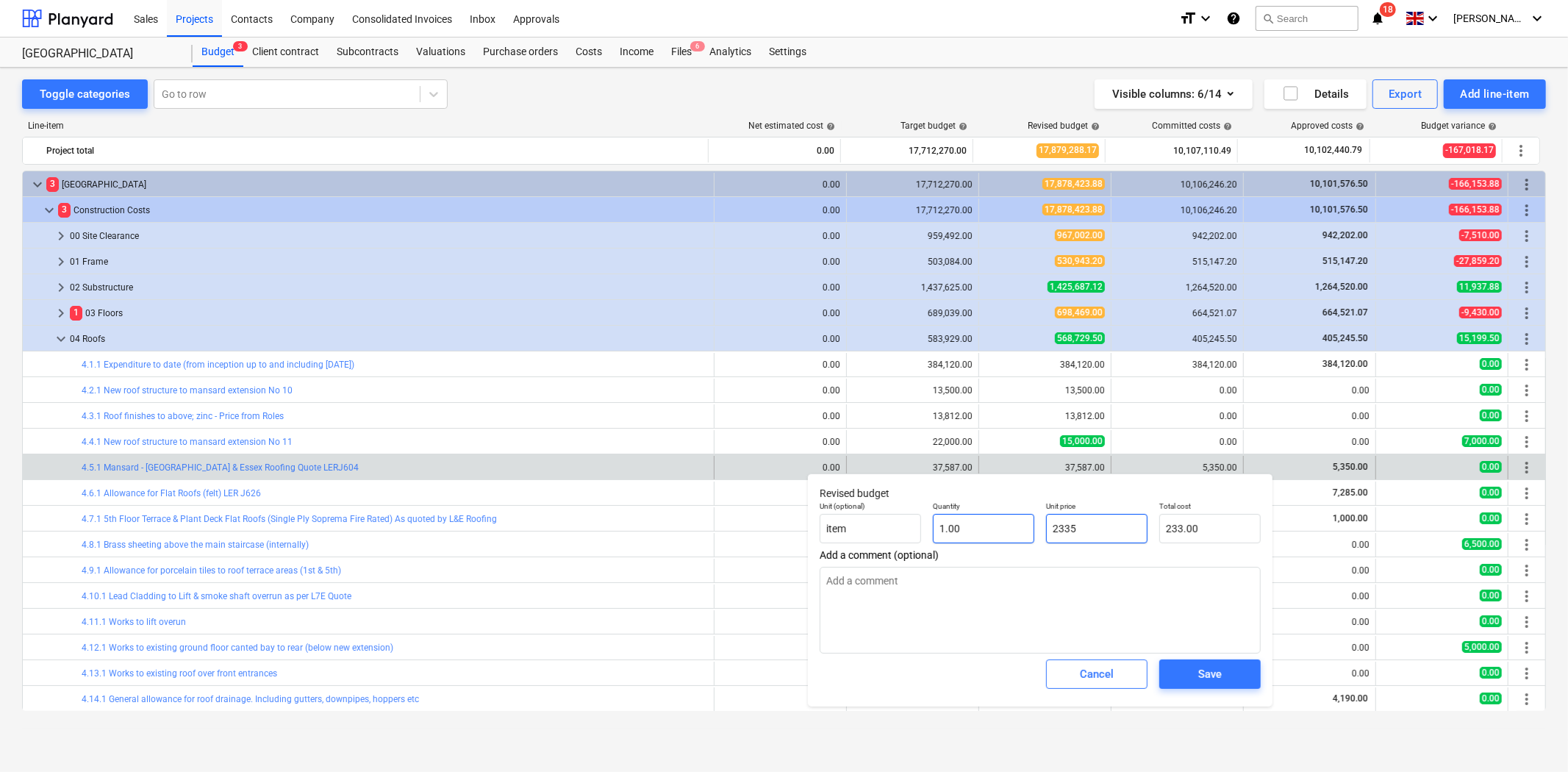
type input "2,335.00"
type textarea "x"
type input "23350"
type input "23,350.00"
click at [1221, 678] on div "Save" at bounding box center [1209, 674] width 23 height 19
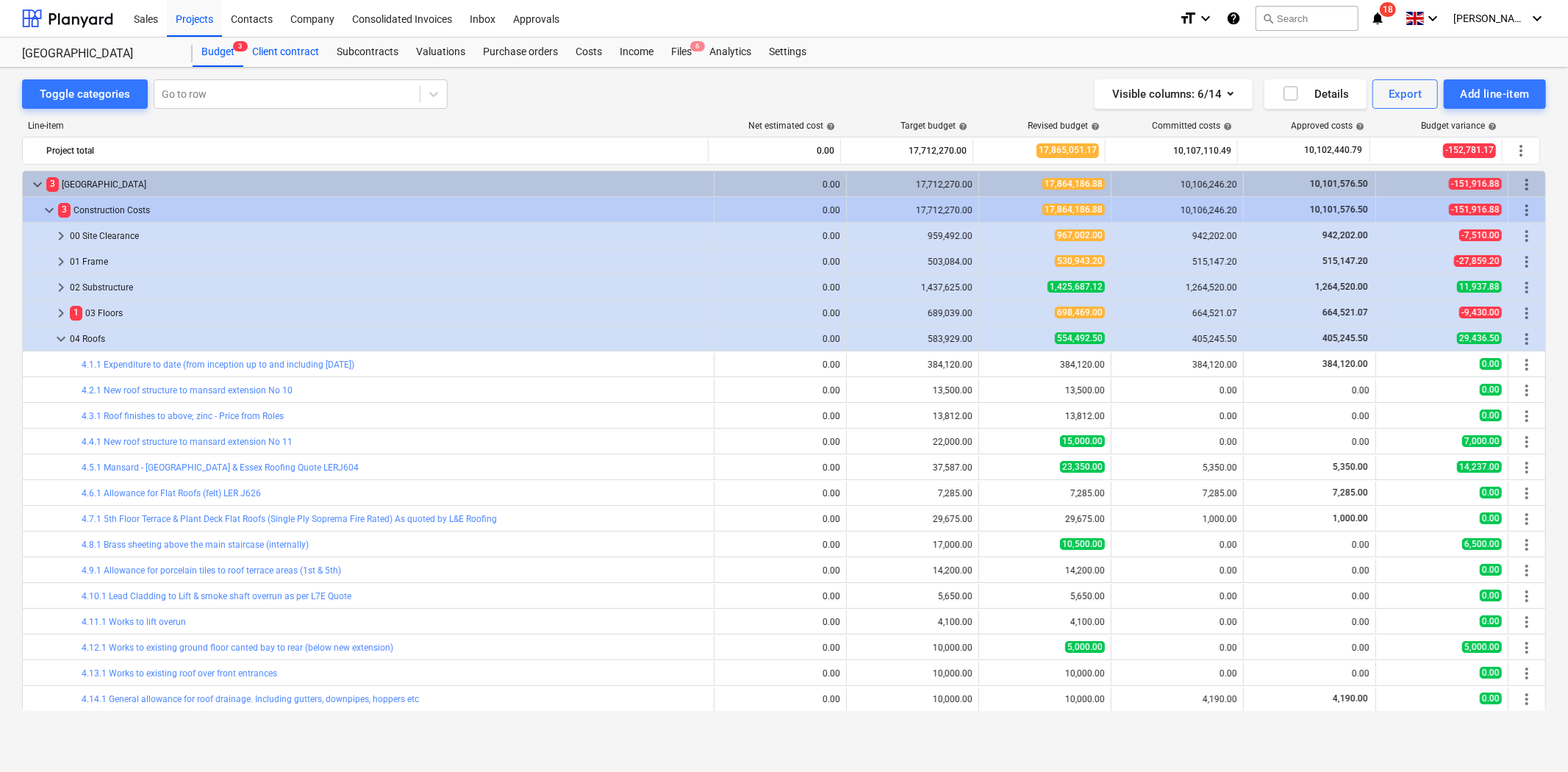
drag, startPoint x: 231, startPoint y: 48, endPoint x: 319, endPoint y: 46, distance: 88.0
click at [231, 48] on div "Budget 3" at bounding box center [217, 52] width 51 height 29
click at [361, 53] on div "Subcontracts" at bounding box center [367, 52] width 80 height 29
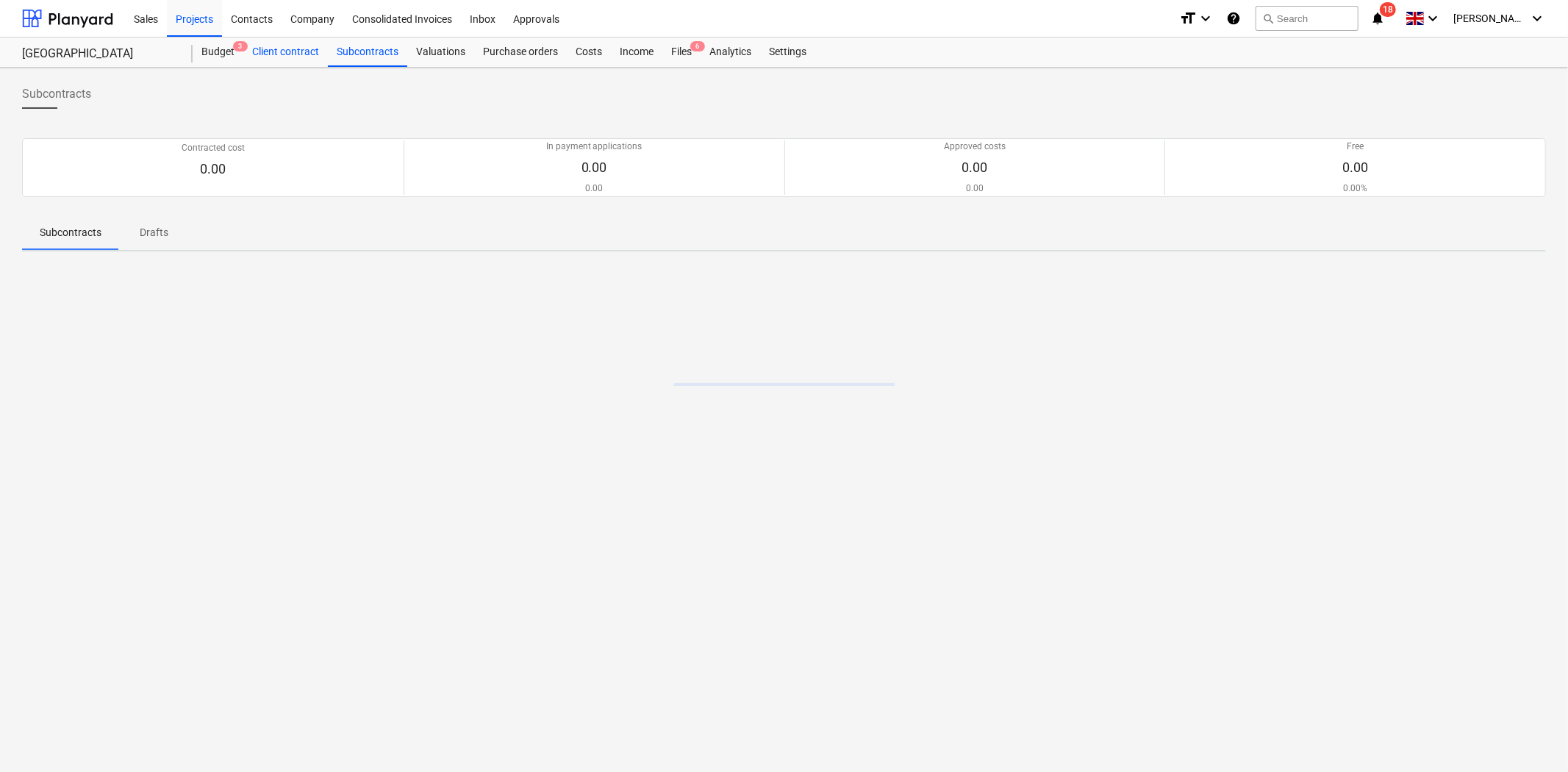
click at [281, 53] on div "Client contract" at bounding box center [286, 52] width 84 height 29
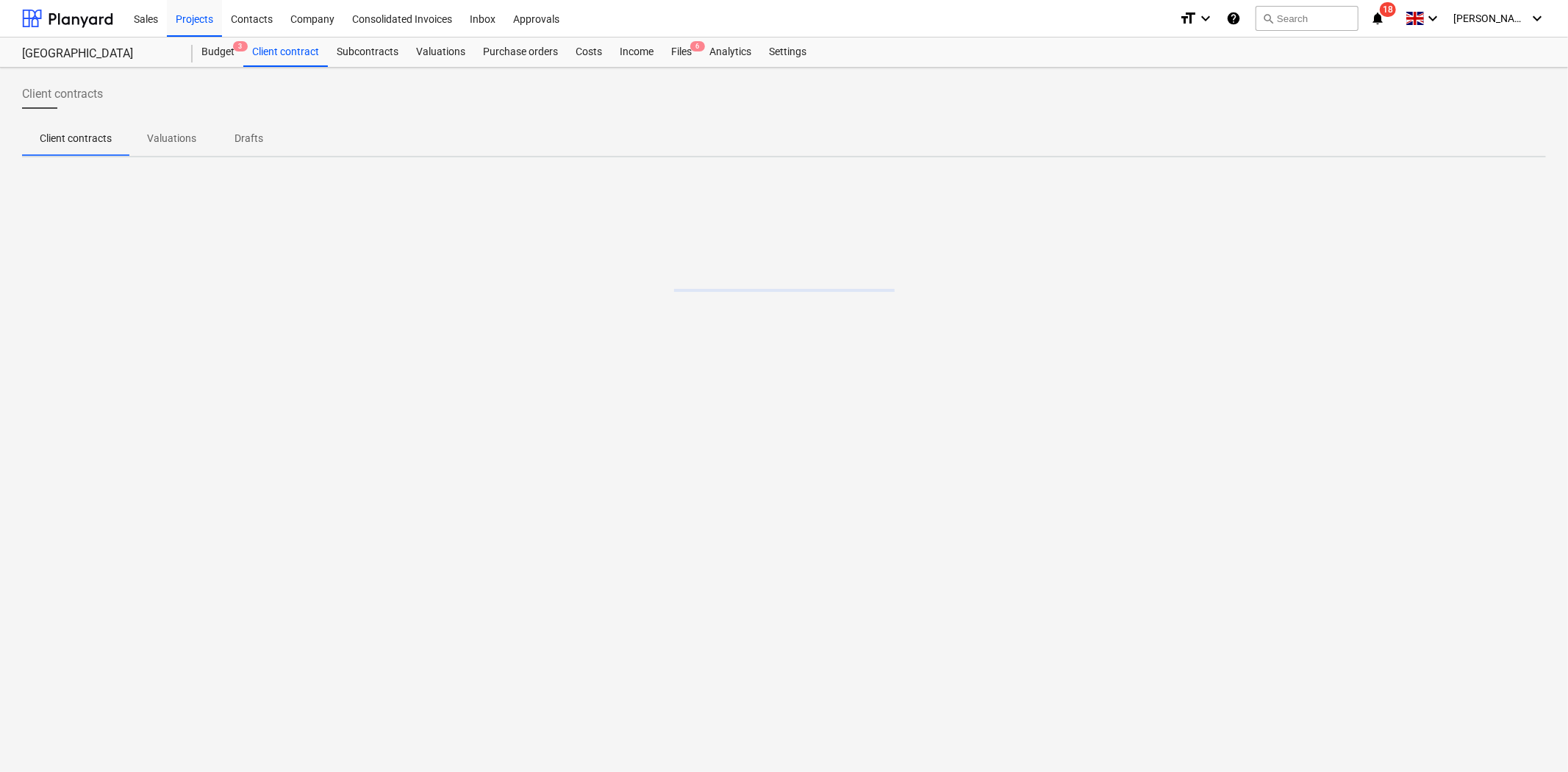
click at [191, 50] on div "[GEOGRAPHIC_DATA]" at bounding box center [107, 52] width 171 height 29
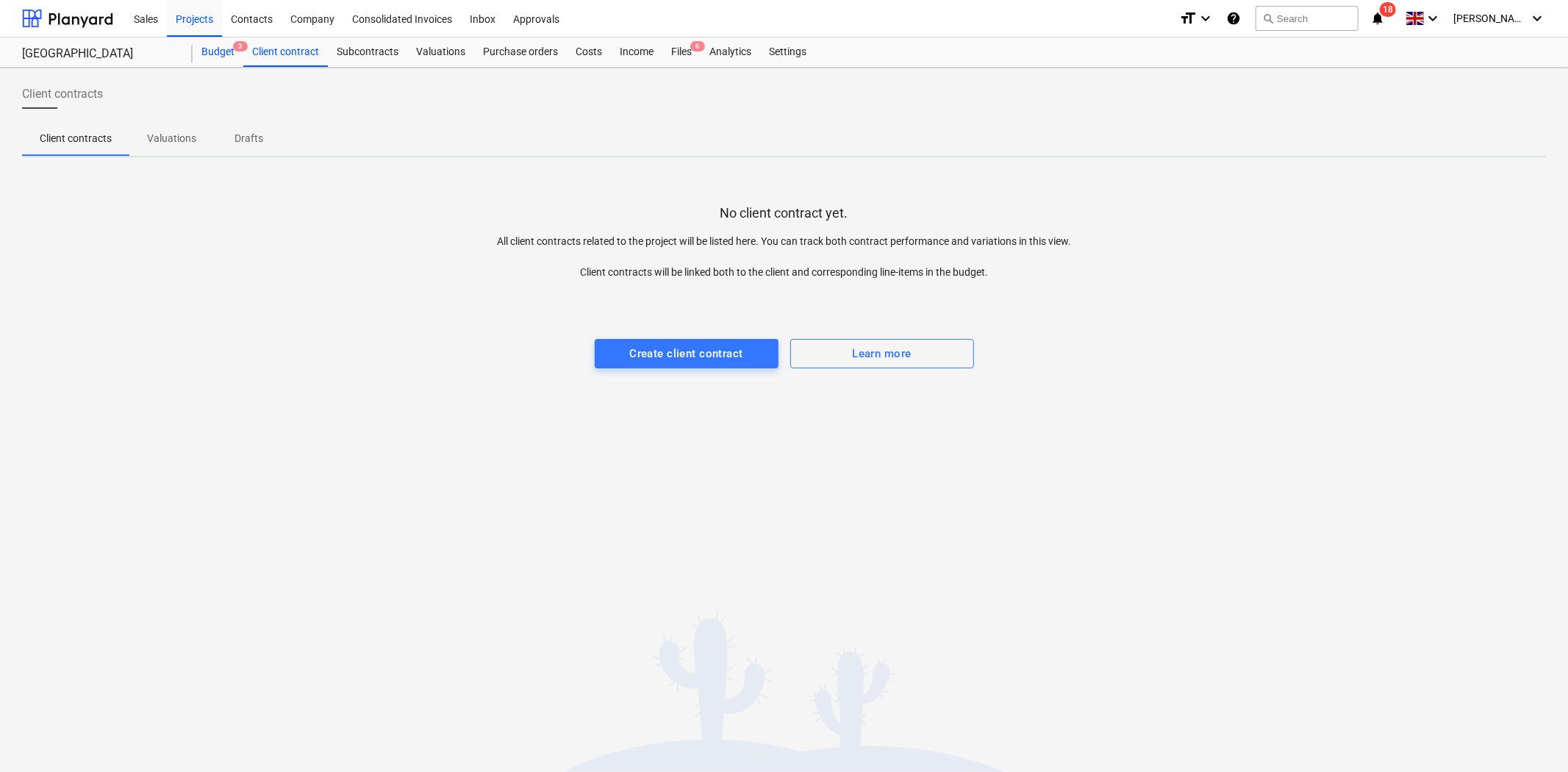
click at [227, 53] on div "Budget 3" at bounding box center [217, 52] width 51 height 29
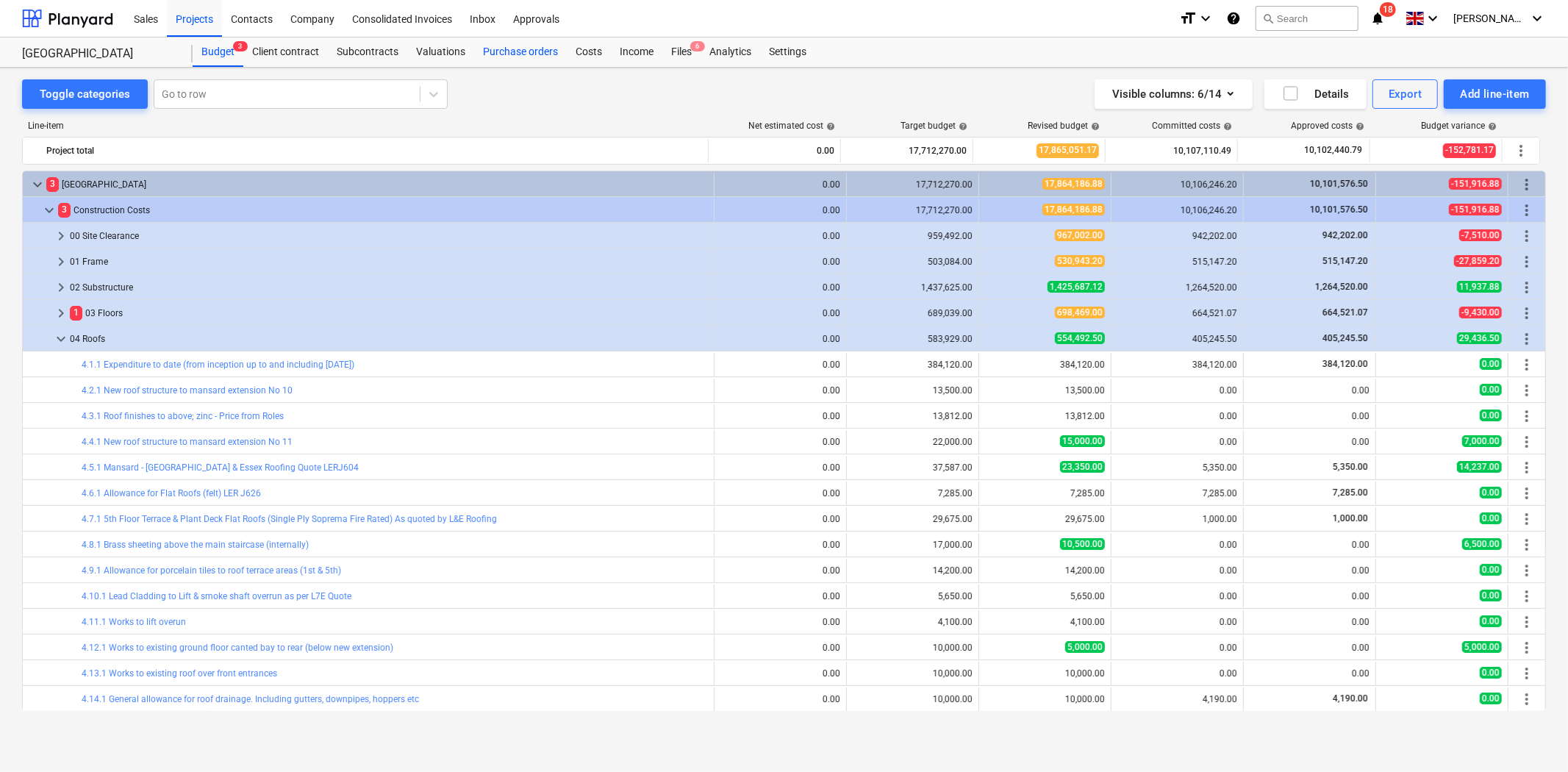
click at [524, 50] on div "Purchase orders" at bounding box center [520, 52] width 93 height 29
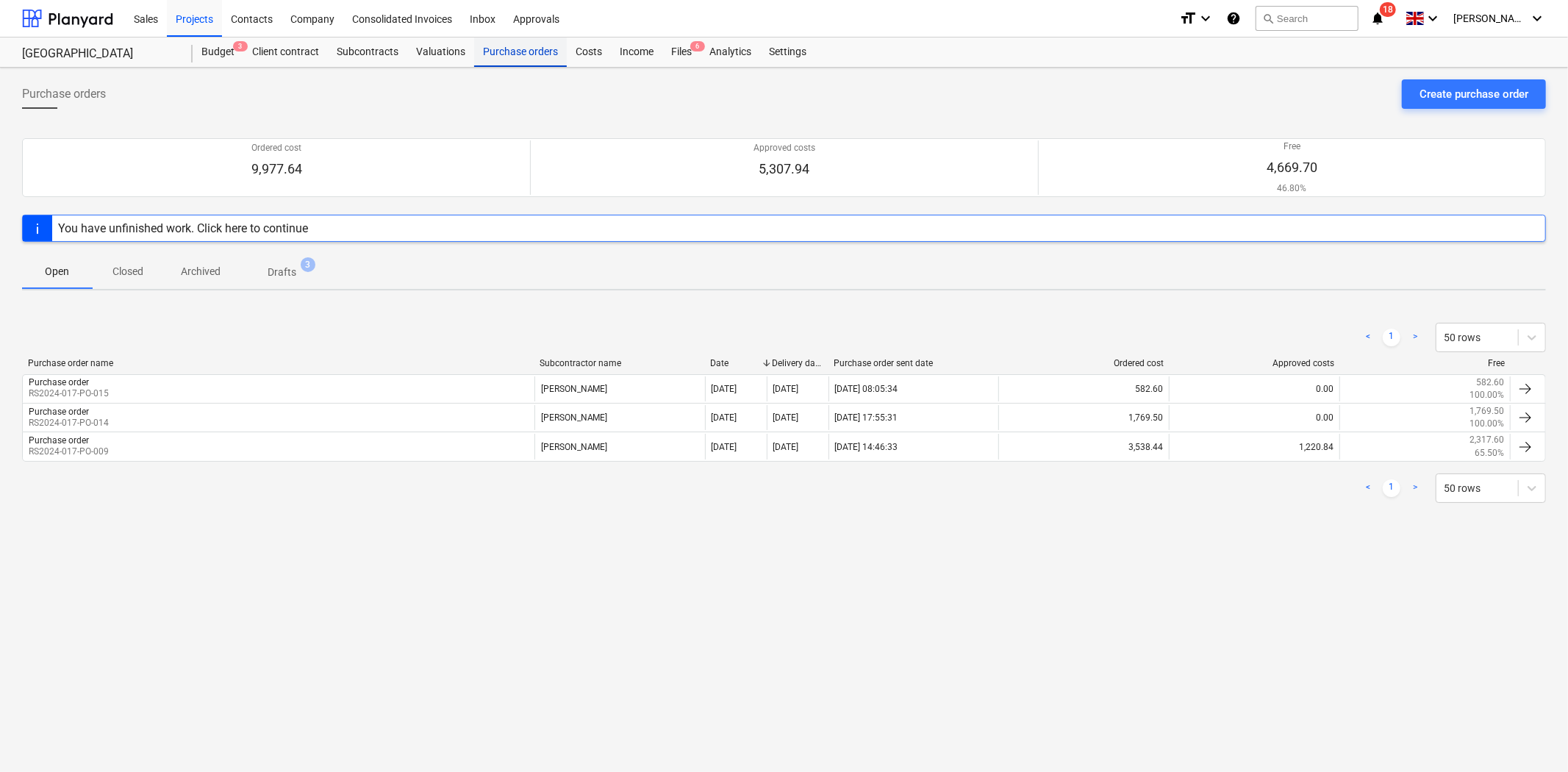
click at [524, 52] on div "Purchase orders" at bounding box center [520, 52] width 93 height 29
click at [209, 13] on div "Projects" at bounding box center [194, 18] width 55 height 38
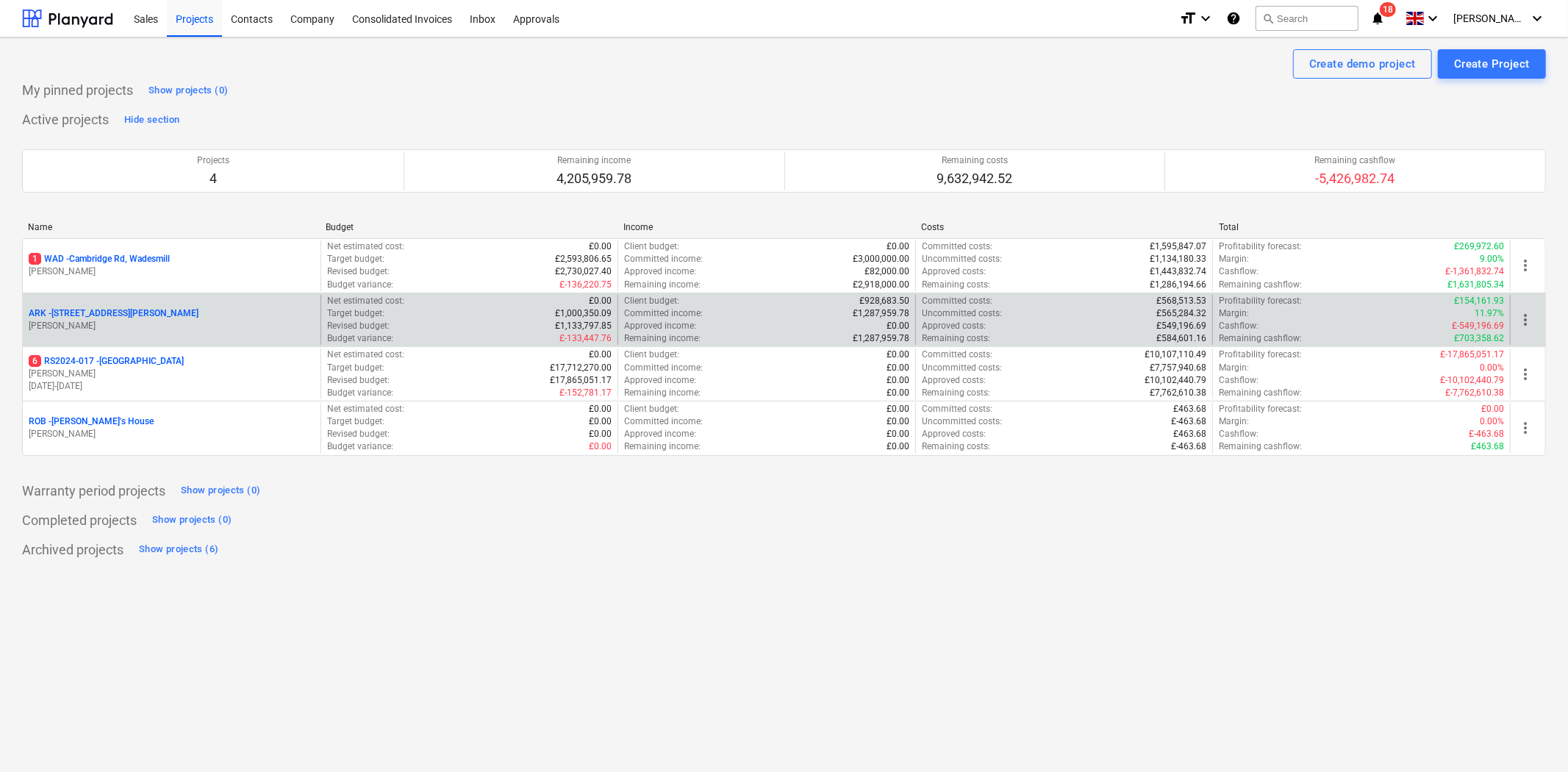
click at [155, 321] on p "[PERSON_NAME]" at bounding box center [171, 326] width 286 height 13
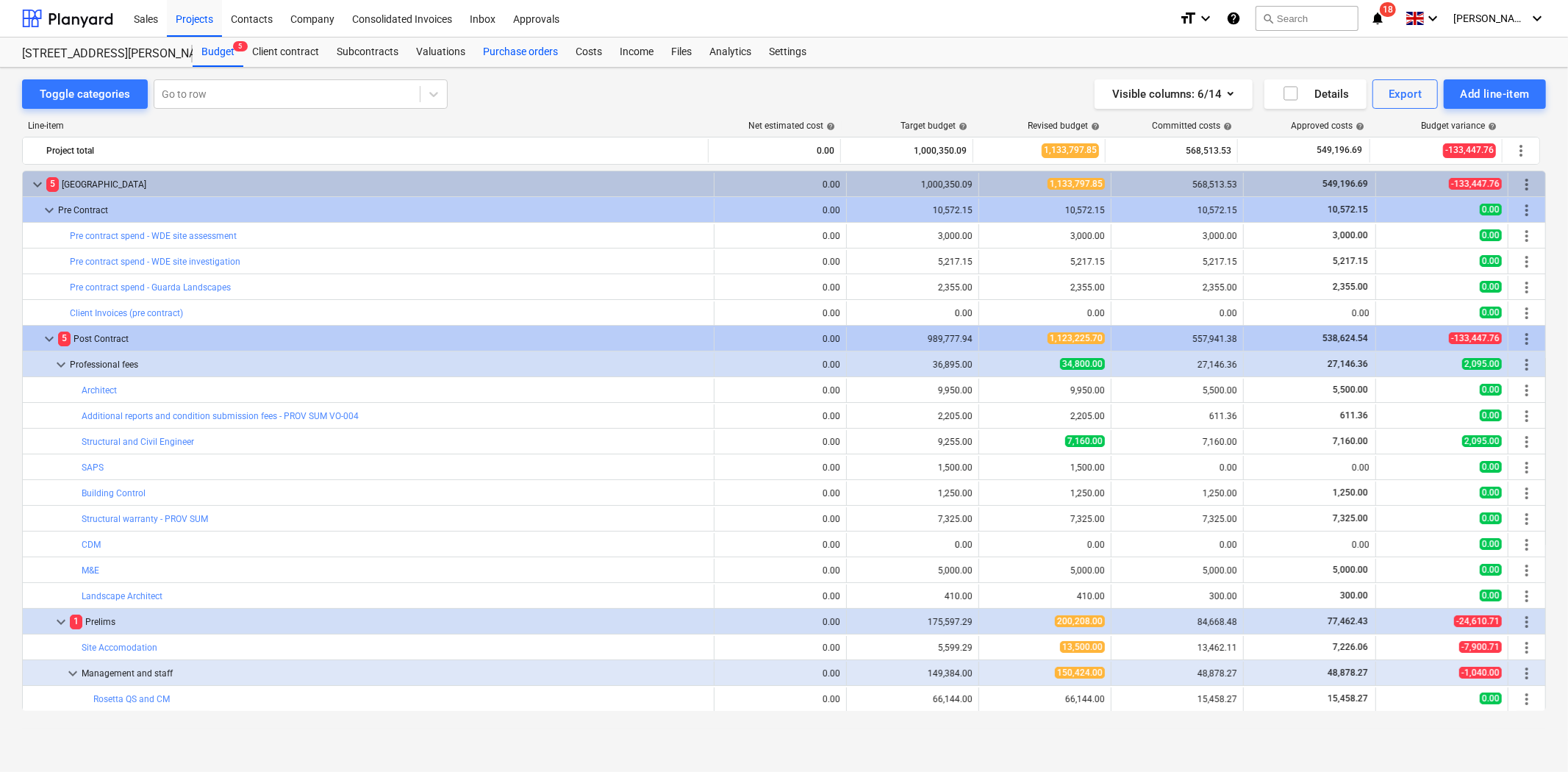
click at [511, 60] on div "Purchase orders" at bounding box center [520, 52] width 93 height 29
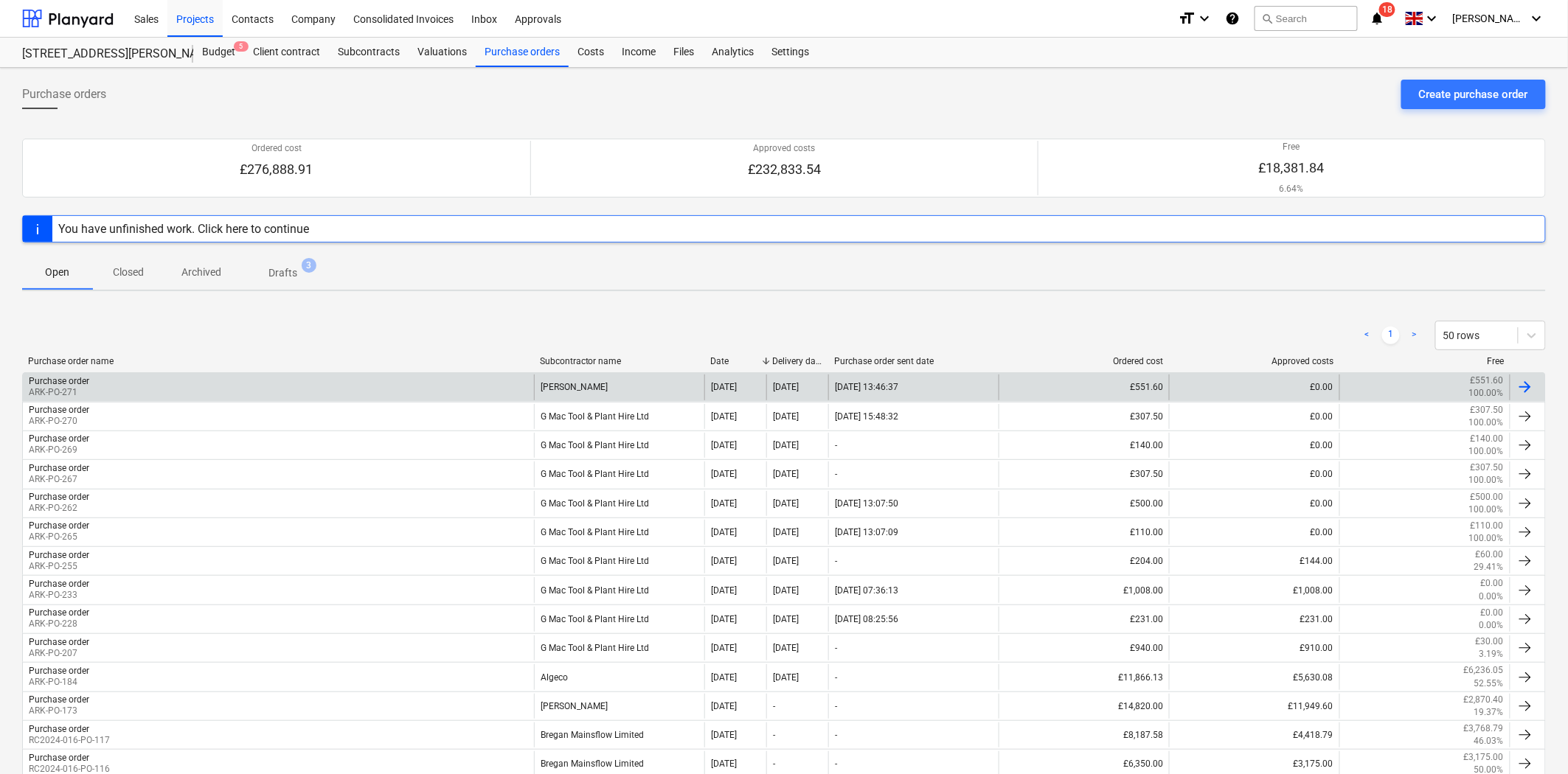
click at [188, 382] on div "Purchase order ARK-PO-271" at bounding box center [279, 387] width 511 height 25
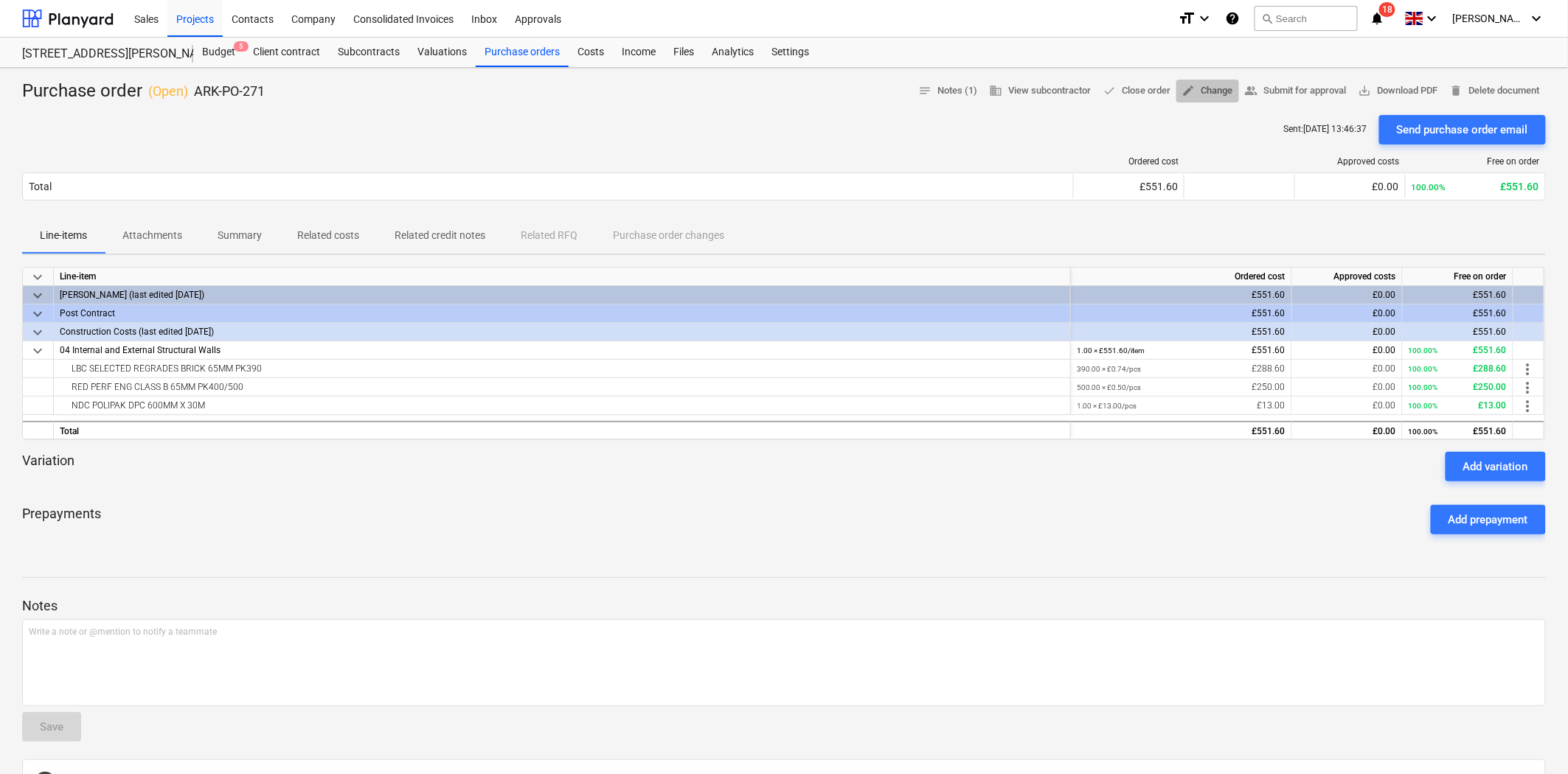
click at [1213, 92] on span "edit Change" at bounding box center [1207, 91] width 51 height 17
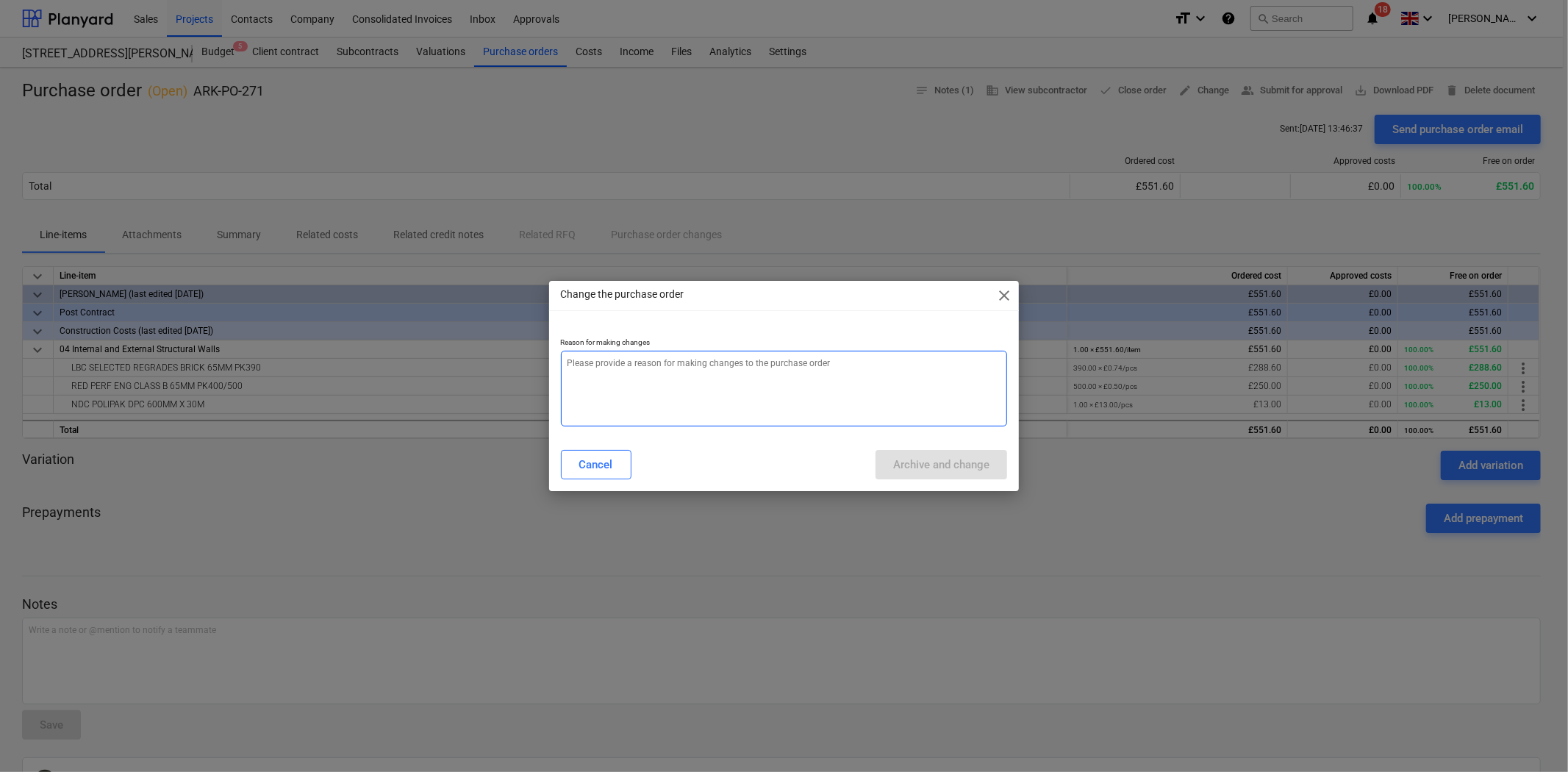
click at [780, 381] on textarea at bounding box center [784, 389] width 447 height 76
click at [827, 386] on textarea at bounding box center [784, 389] width 447 height 76
click at [702, 386] on textarea at bounding box center [784, 389] width 447 height 76
type textarea "x"
type textarea "O"
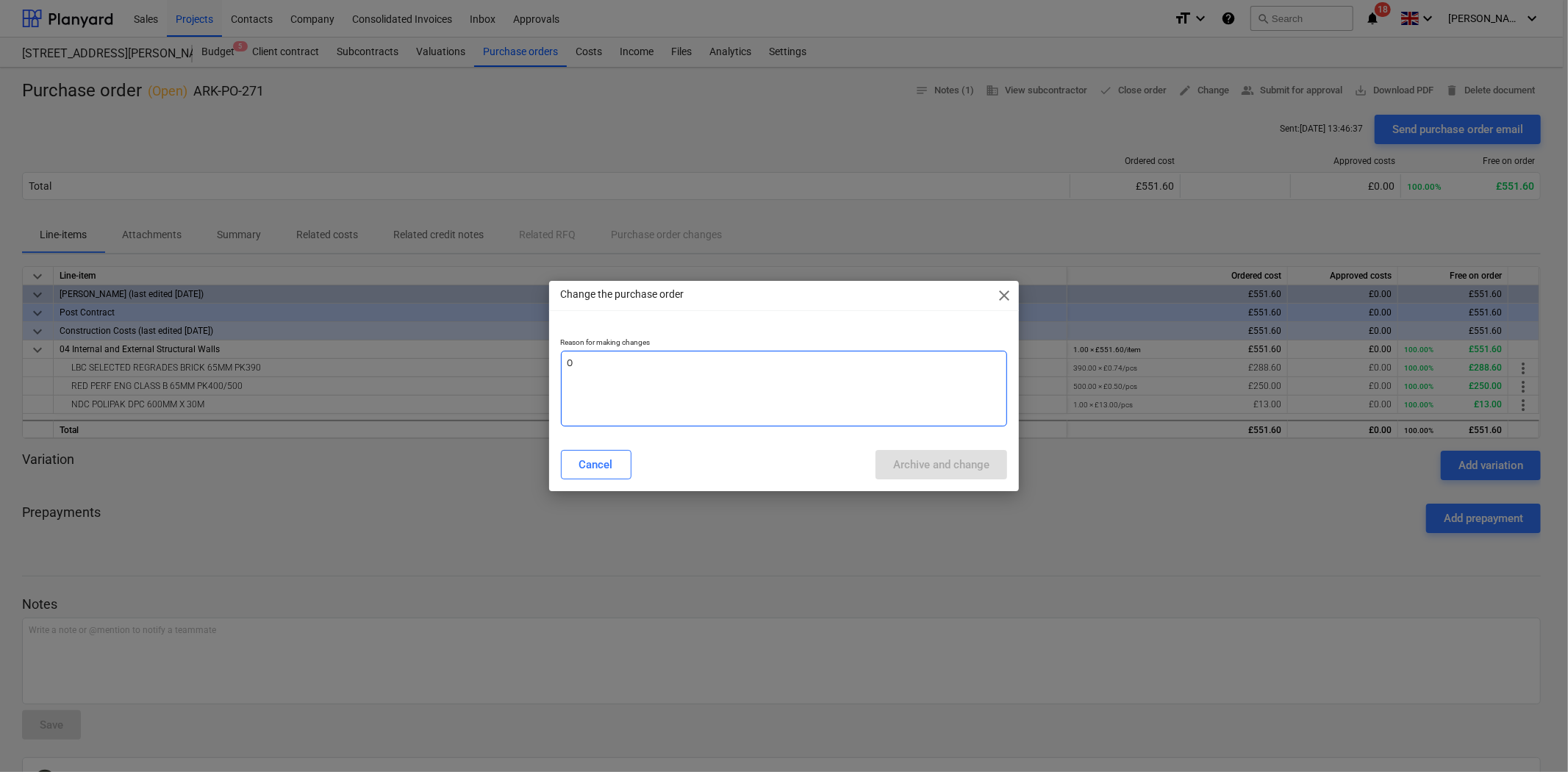
type textarea "x"
type textarea "Om"
type textarea "x"
type textarea "Omi"
type textarea "x"
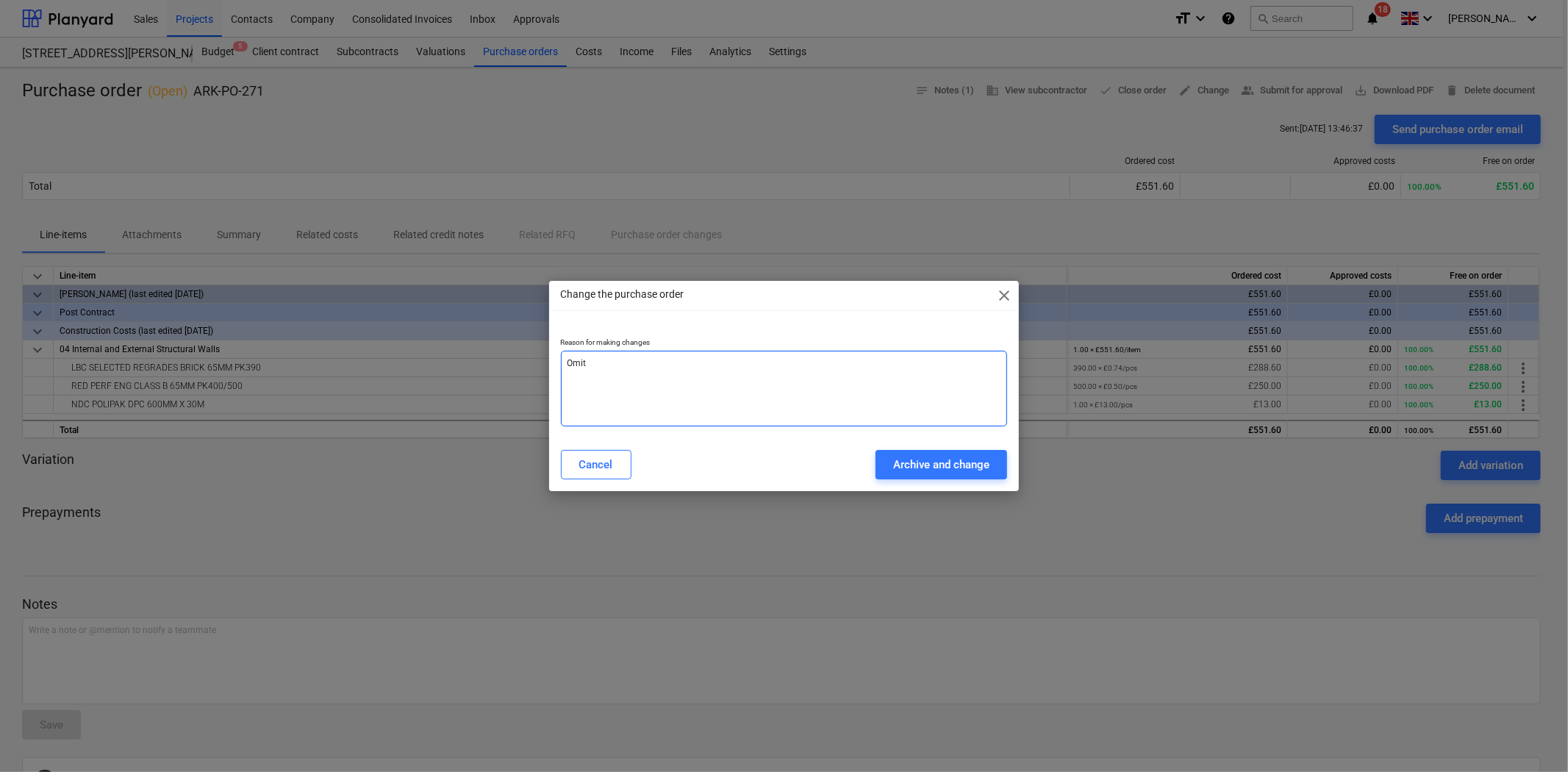
type textarea "Omit"
type textarea "x"
type textarea "Omit"
type textarea "x"
type textarea "Omi"
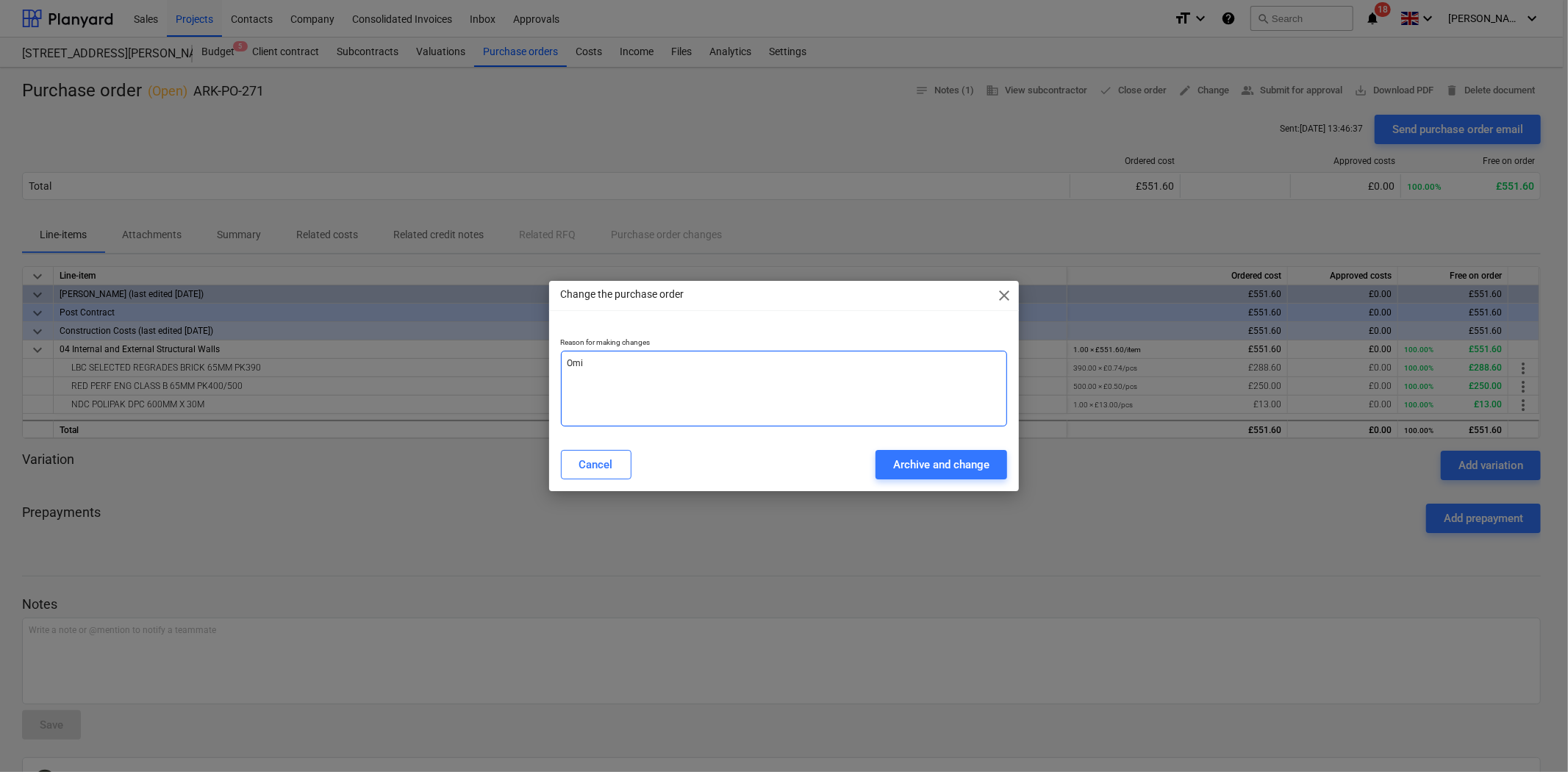
type textarea "x"
type textarea "Omis"
type textarea "x"
type textarea "Omiss"
type textarea "x"
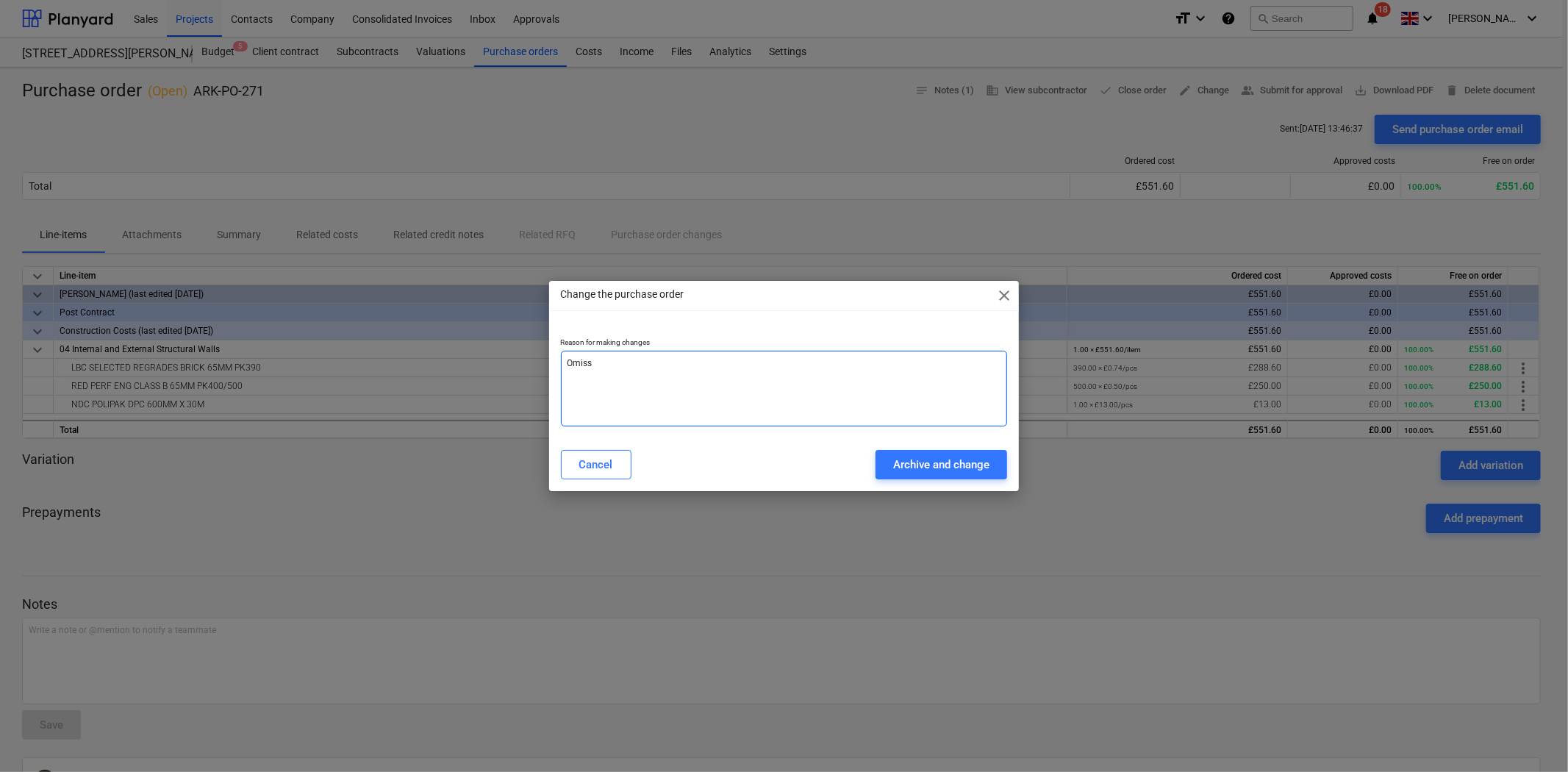
type textarea "[PERSON_NAME]"
type textarea "x"
type textarea "Omissio"
type textarea "x"
type textarea "Omission"
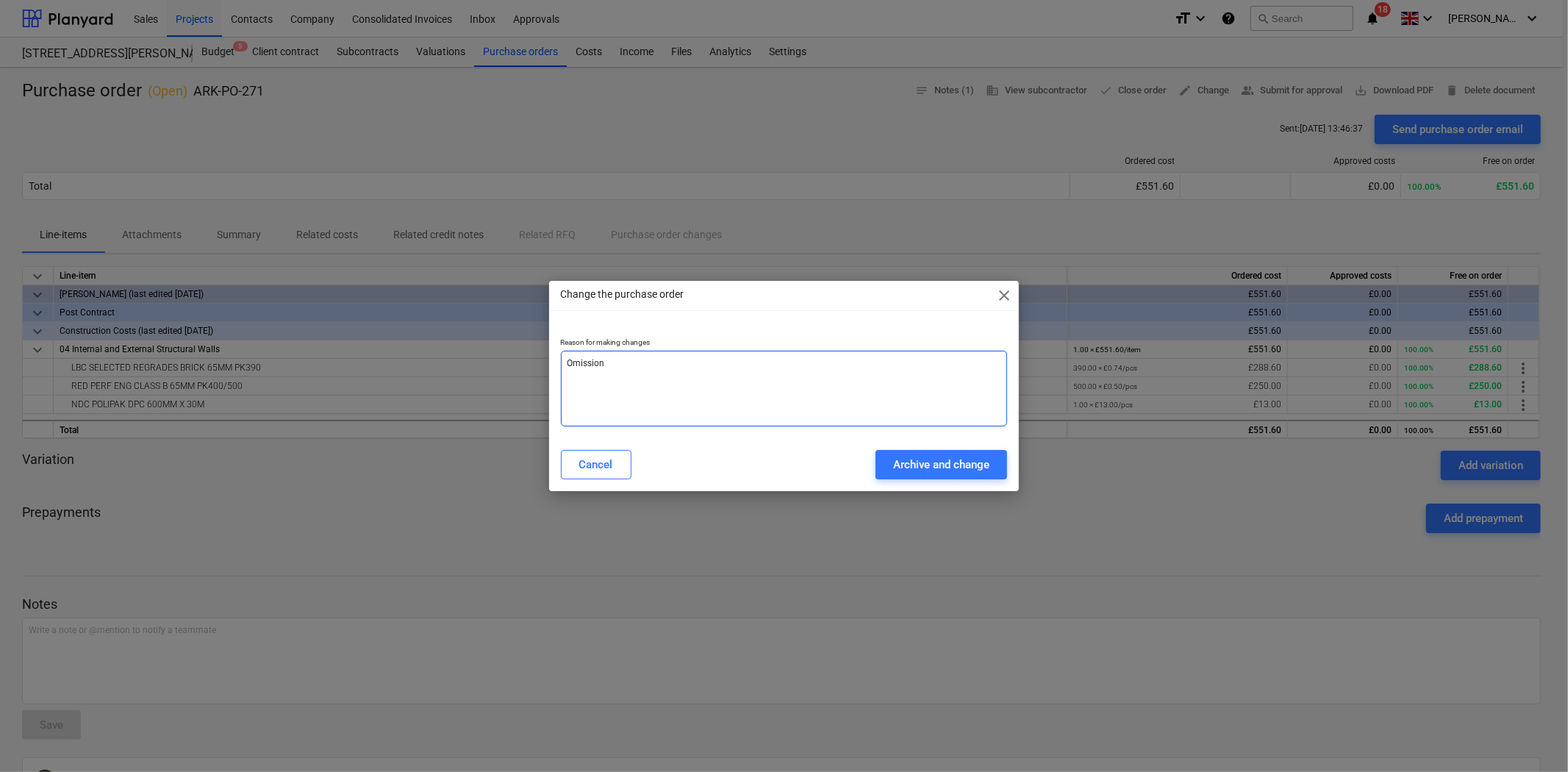
type textarea "x"
type textarea "Omission"
click at [936, 458] on div "Archive and change" at bounding box center [941, 465] width 96 height 19
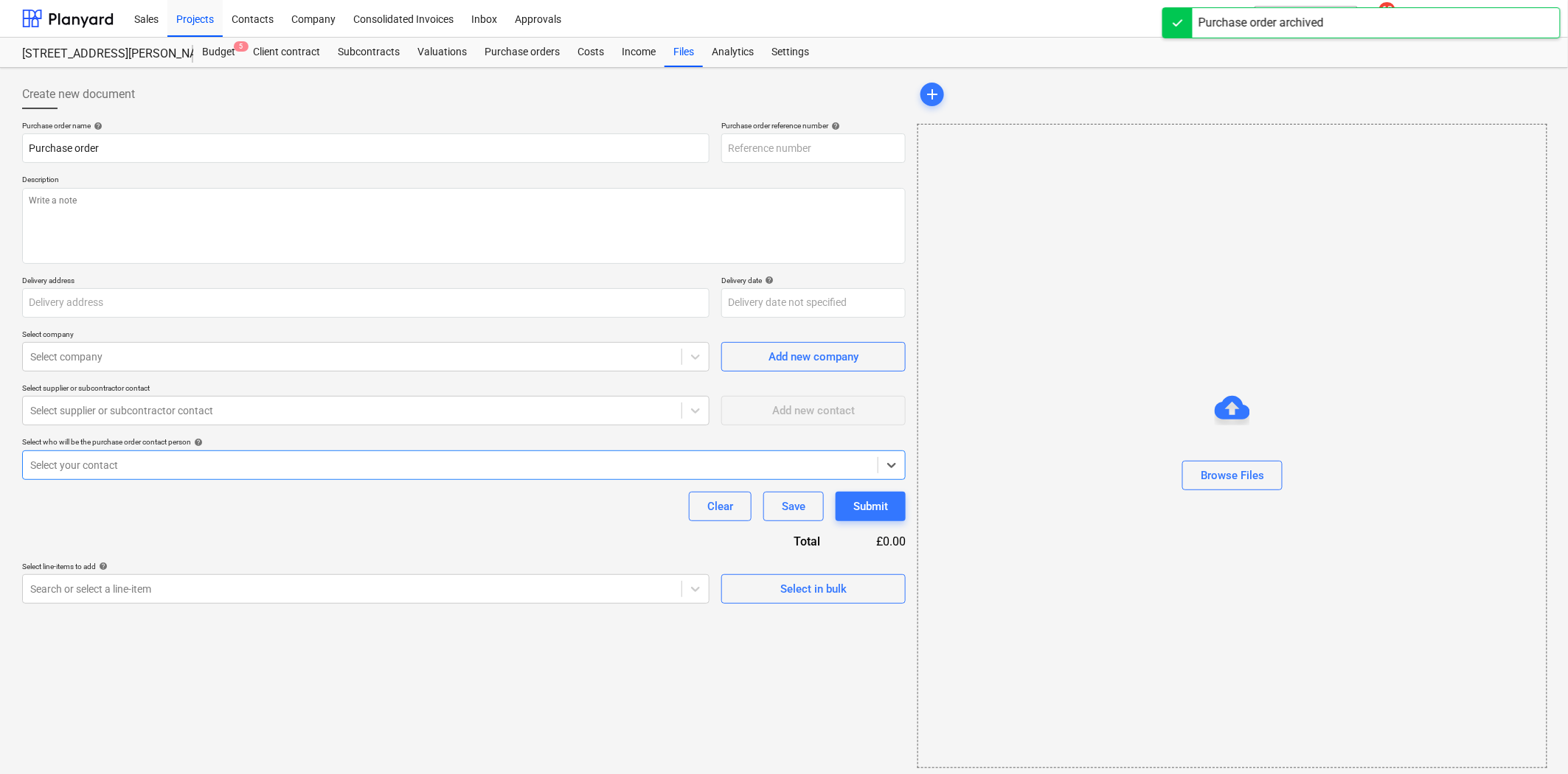
type textarea "x"
type input "ARK-PO-271"
type textarea "As per Quote 2832Q176650"
type input "[GEOGRAPHIC_DATA], [STREET_ADDRESS]"
type input "[DATE]"
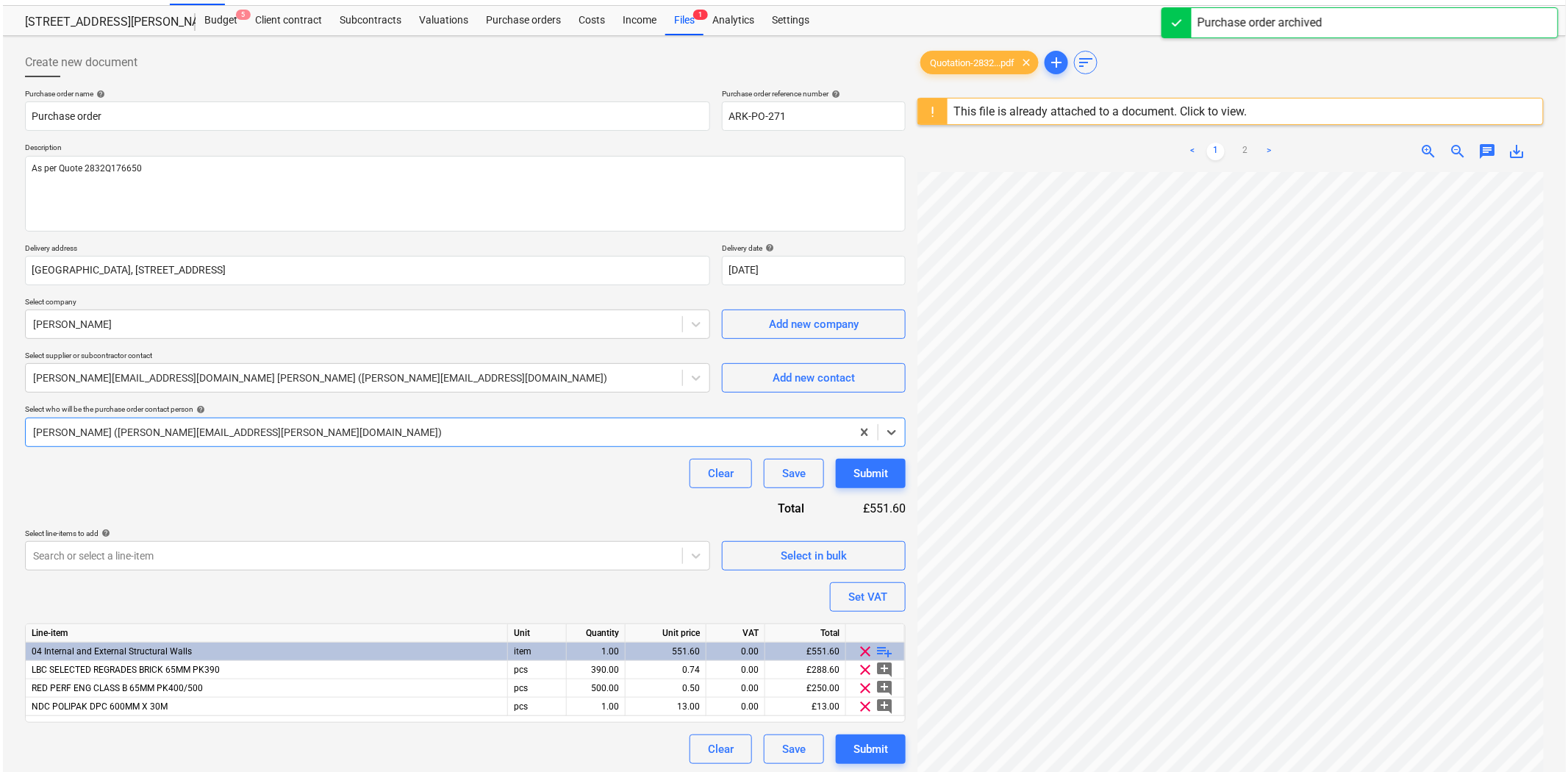
scroll to position [35, 0]
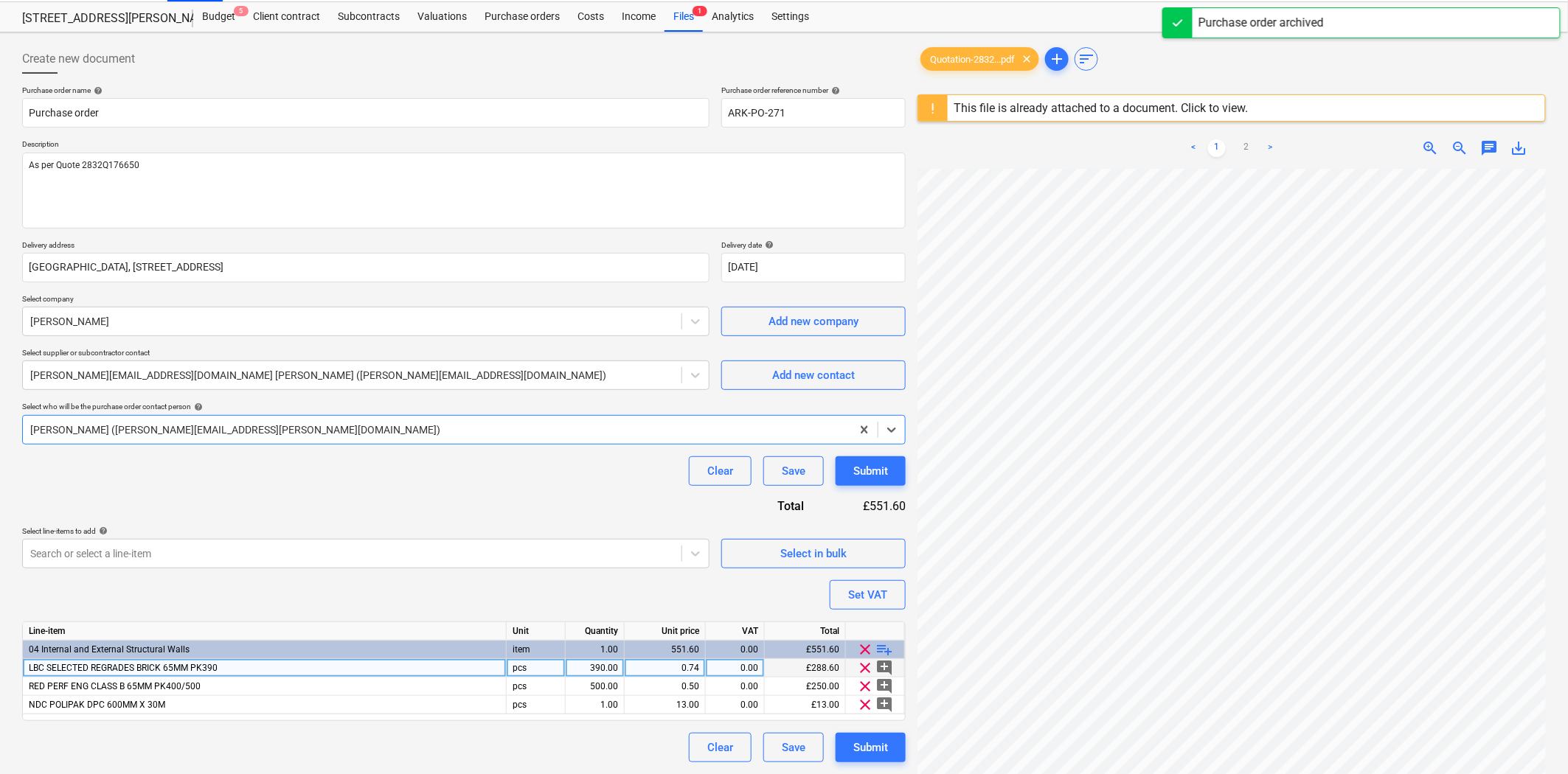
click at [865, 666] on span "clear" at bounding box center [865, 668] width 18 height 18
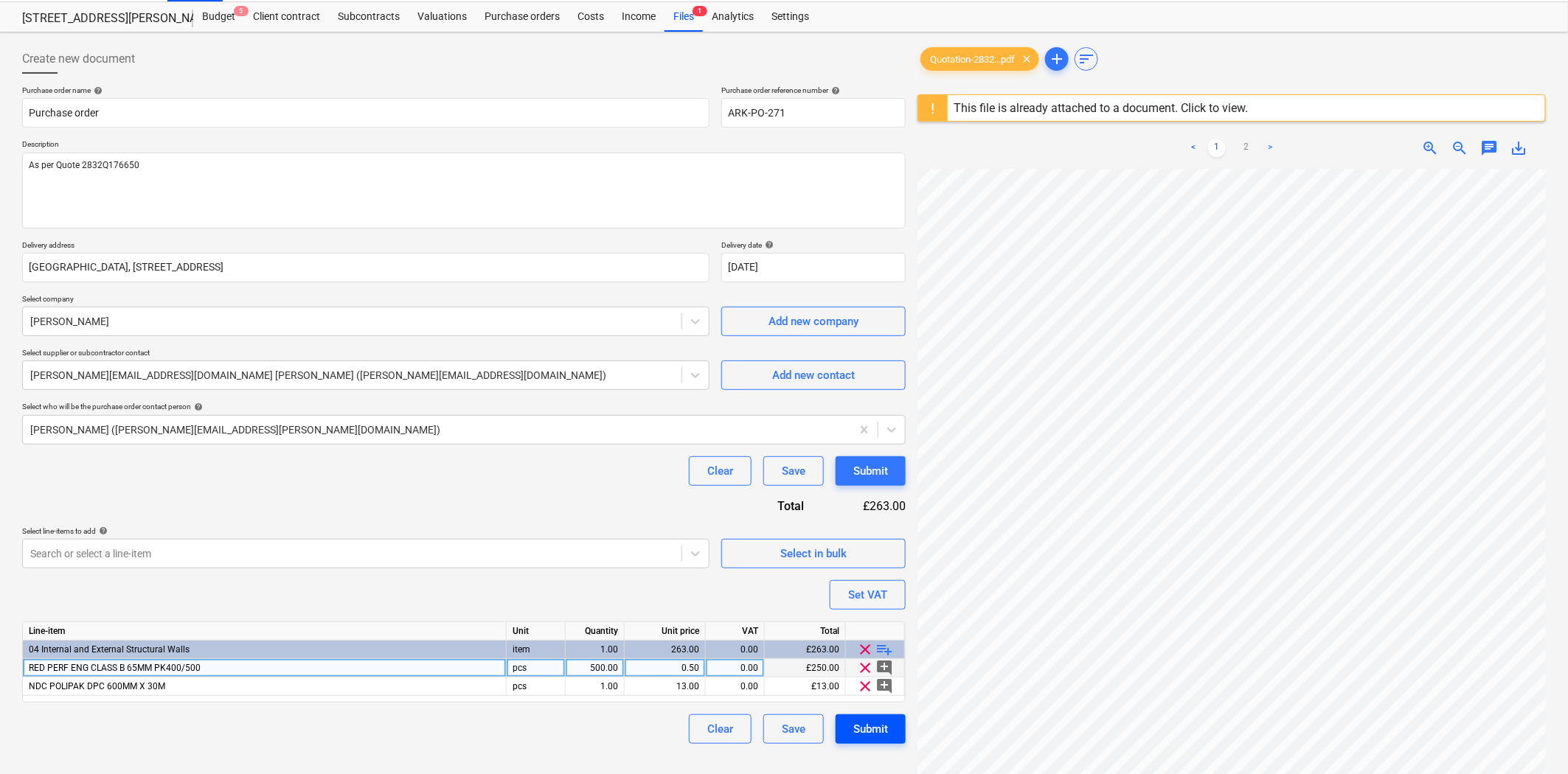
click at [865, 725] on div "Submit" at bounding box center [871, 729] width 34 height 19
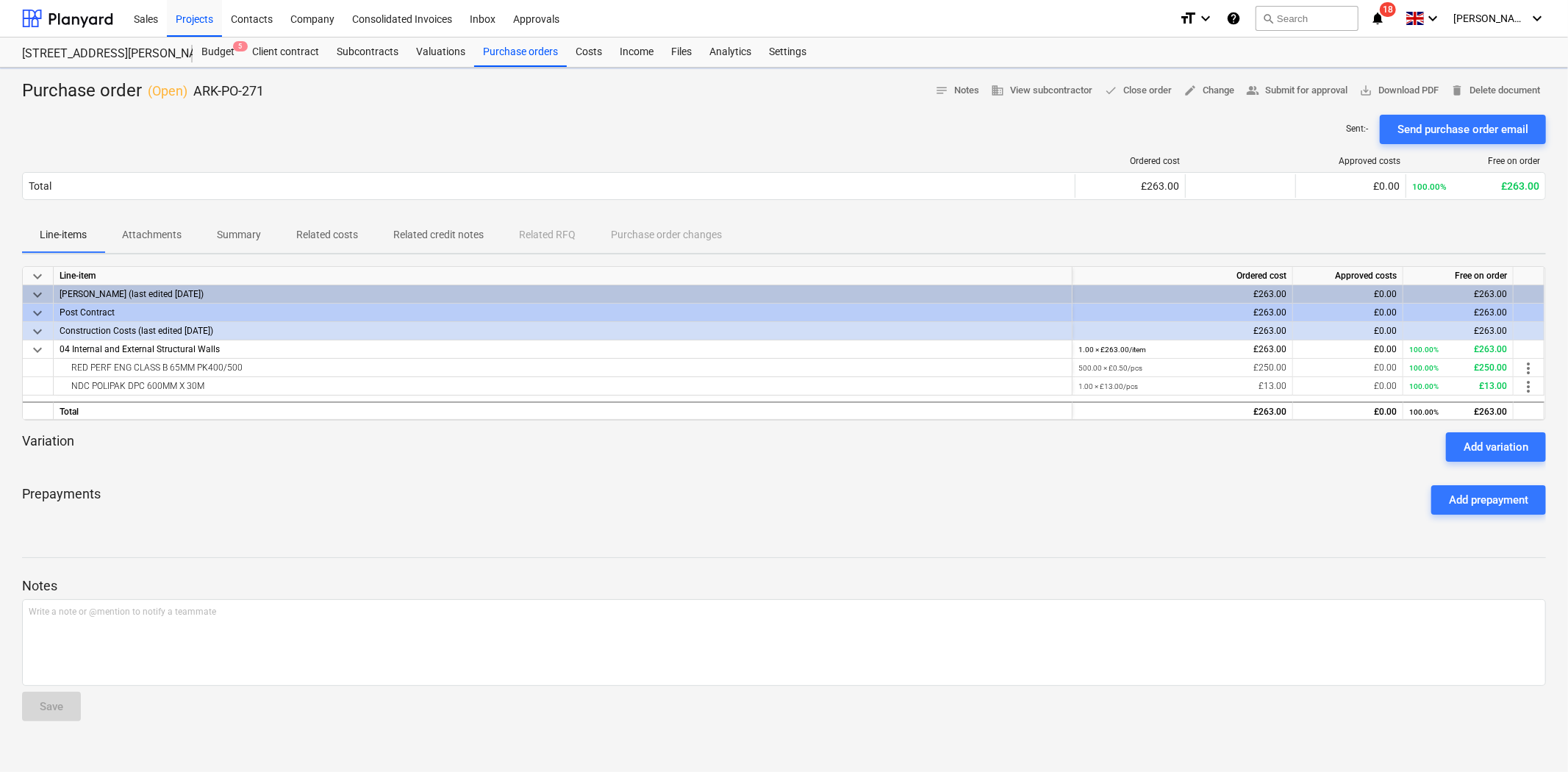
click at [1444, 127] on div "Send purchase order email" at bounding box center [1462, 130] width 130 height 19
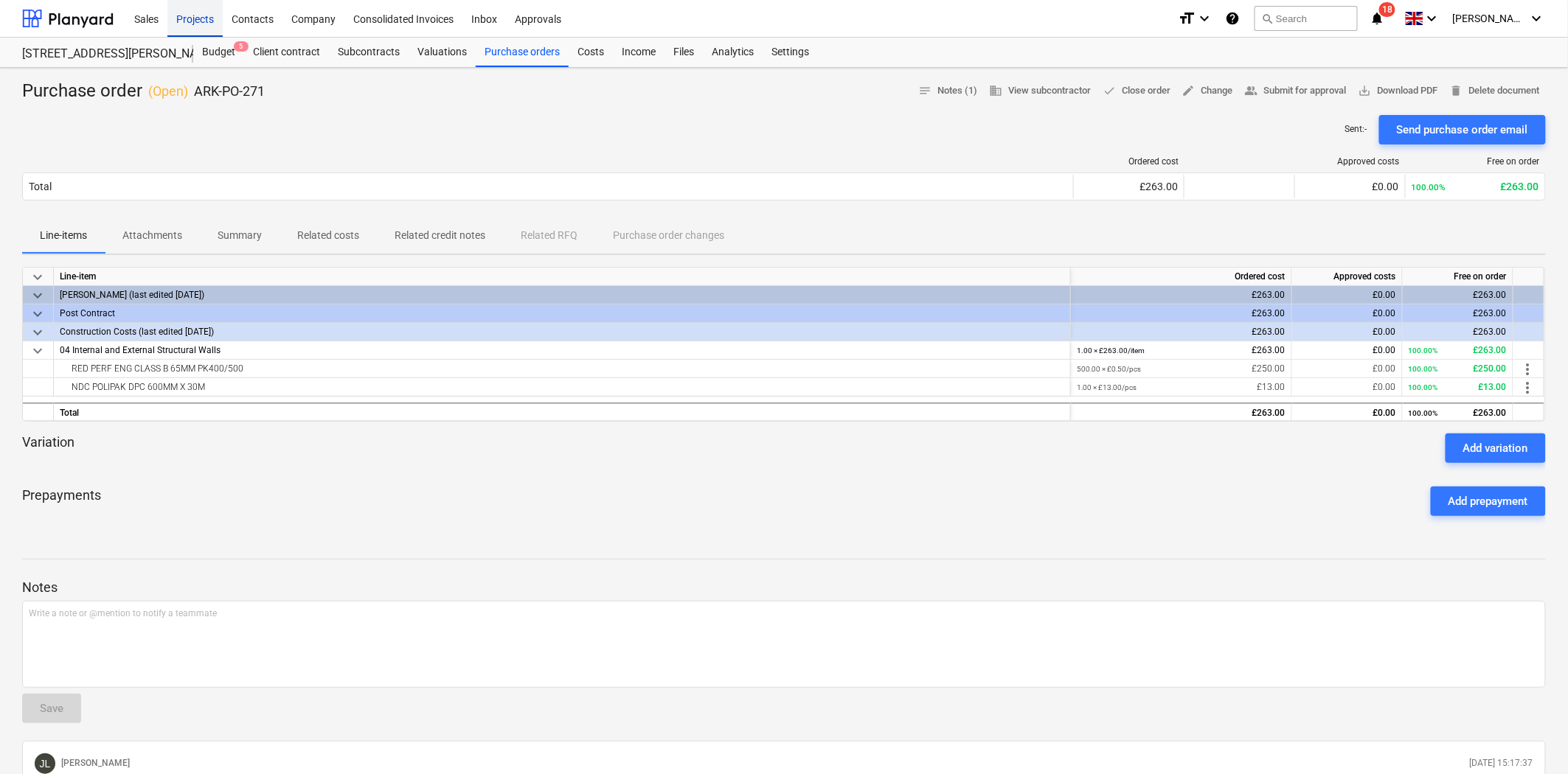
click at [193, 18] on div "Projects" at bounding box center [195, 18] width 55 height 38
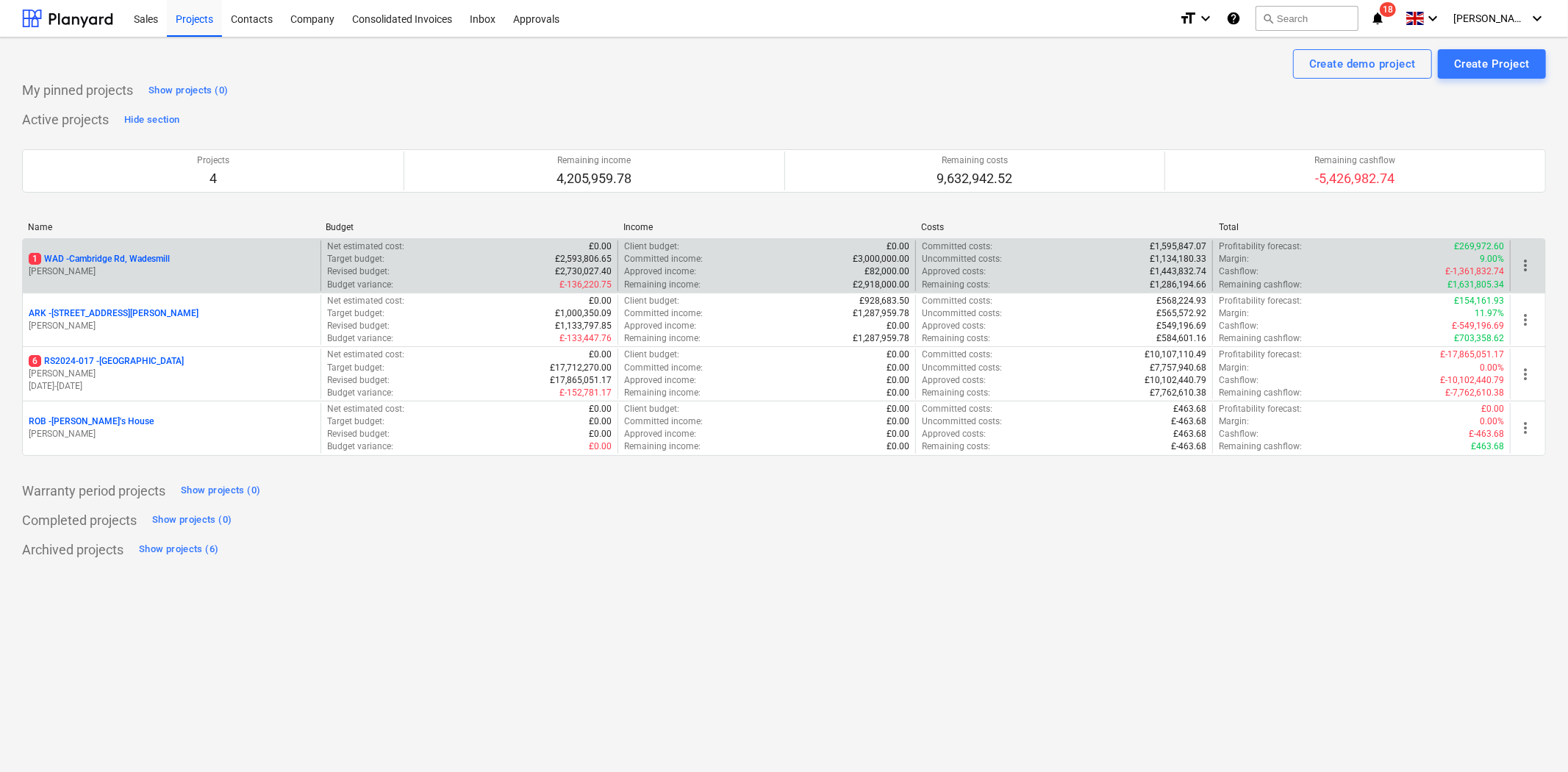
click at [121, 267] on p "[PERSON_NAME]" at bounding box center [171, 271] width 286 height 13
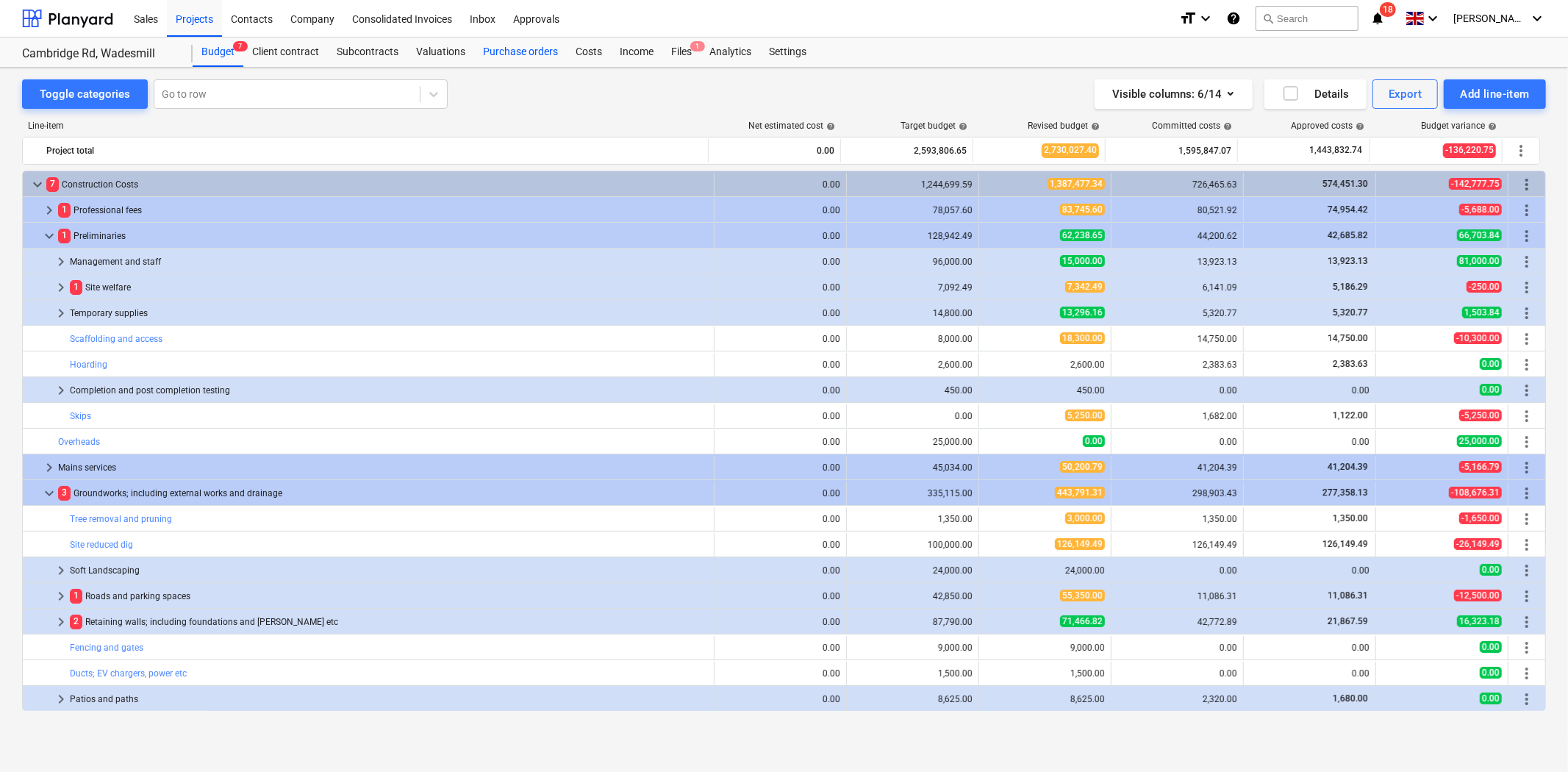
click at [533, 49] on div "Purchase orders" at bounding box center [520, 52] width 93 height 29
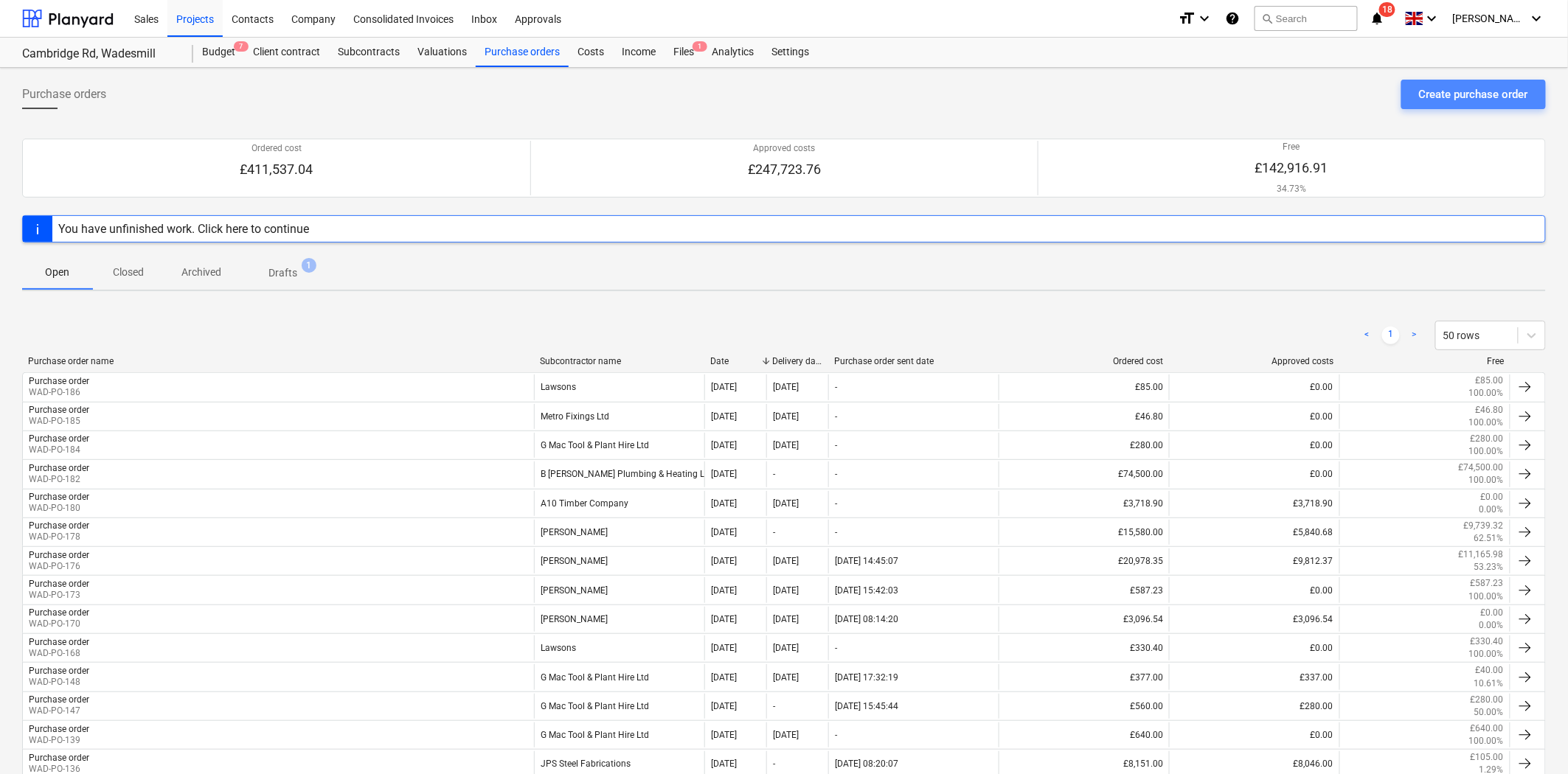
click at [1425, 86] on div "Create purchase order" at bounding box center [1473, 94] width 109 height 19
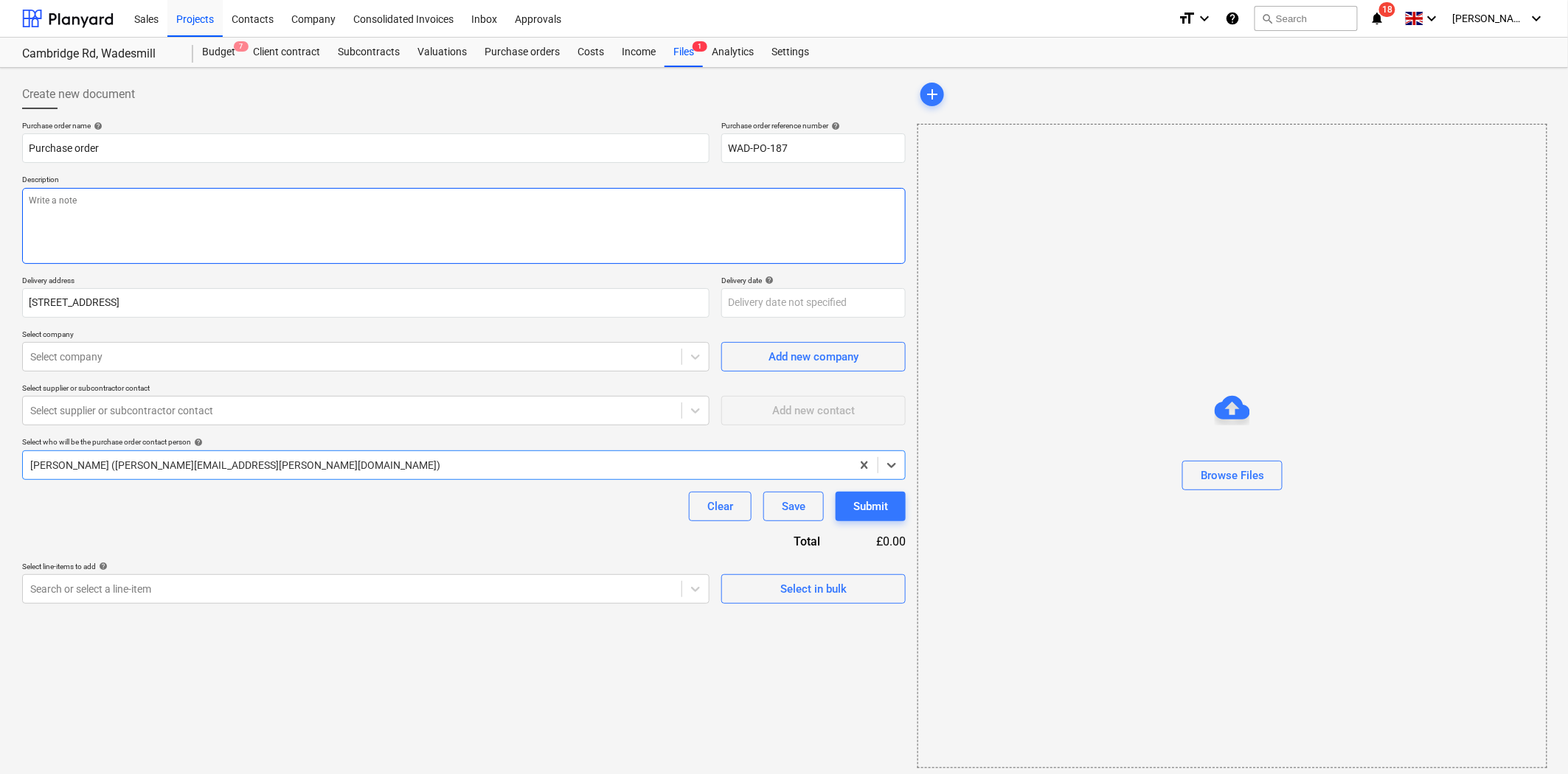
click at [239, 219] on textarea at bounding box center [464, 226] width 883 height 76
click at [522, 265] on div "Purchase order name help Purchase order Purchase order reference number help WA…" at bounding box center [464, 362] width 883 height 483
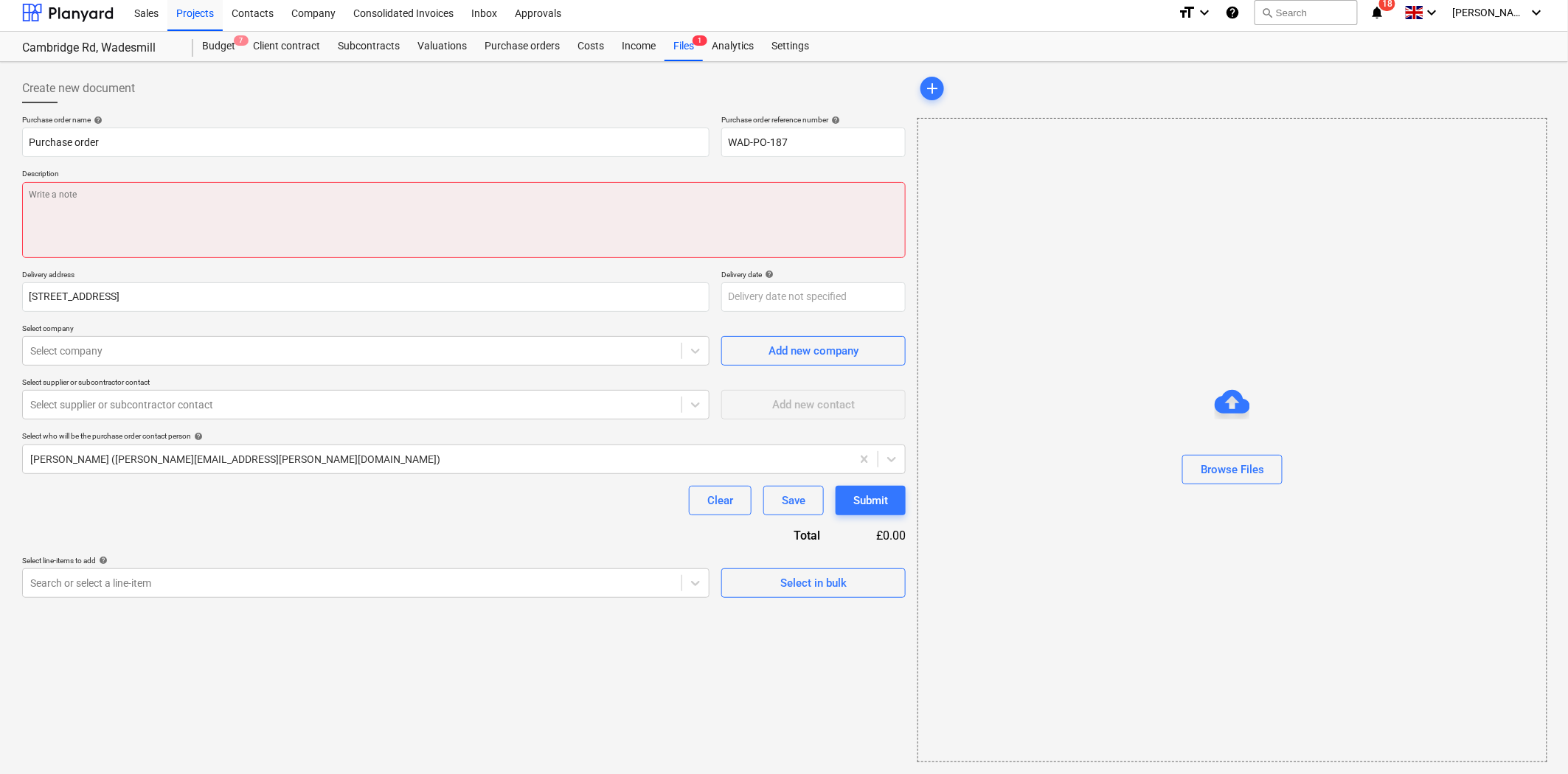
click at [505, 202] on textarea at bounding box center [464, 220] width 883 height 76
type textarea "x"
type textarea "C"
type textarea "x"
type textarea "Ca"
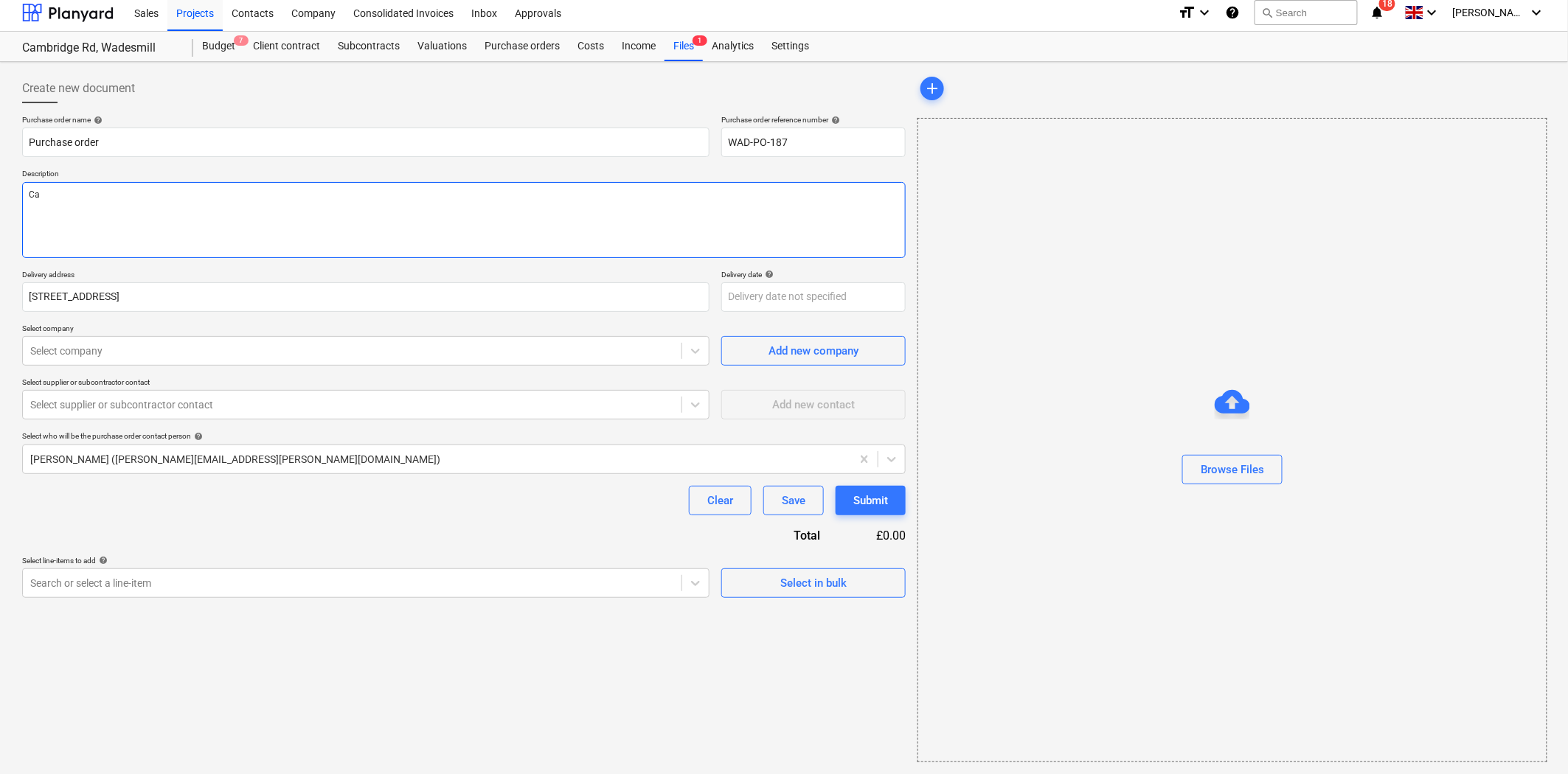
type textarea "x"
type textarea "Cat"
type textarea "x"
type textarea "Catn"
type textarea "x"
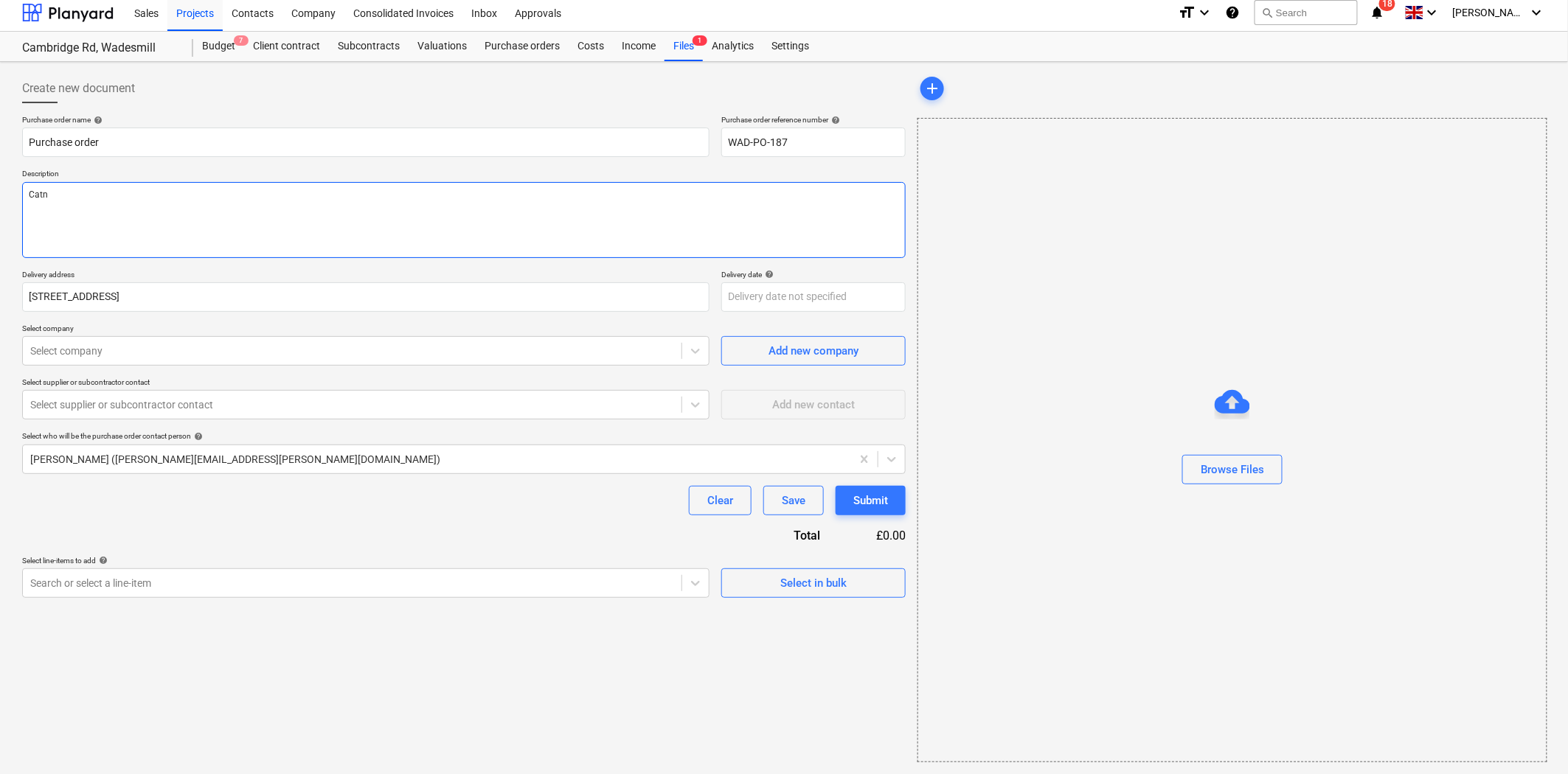
type textarea "Catni"
type textarea "x"
type textarea "Catnic"
type textarea "x"
type textarea "Catnic"
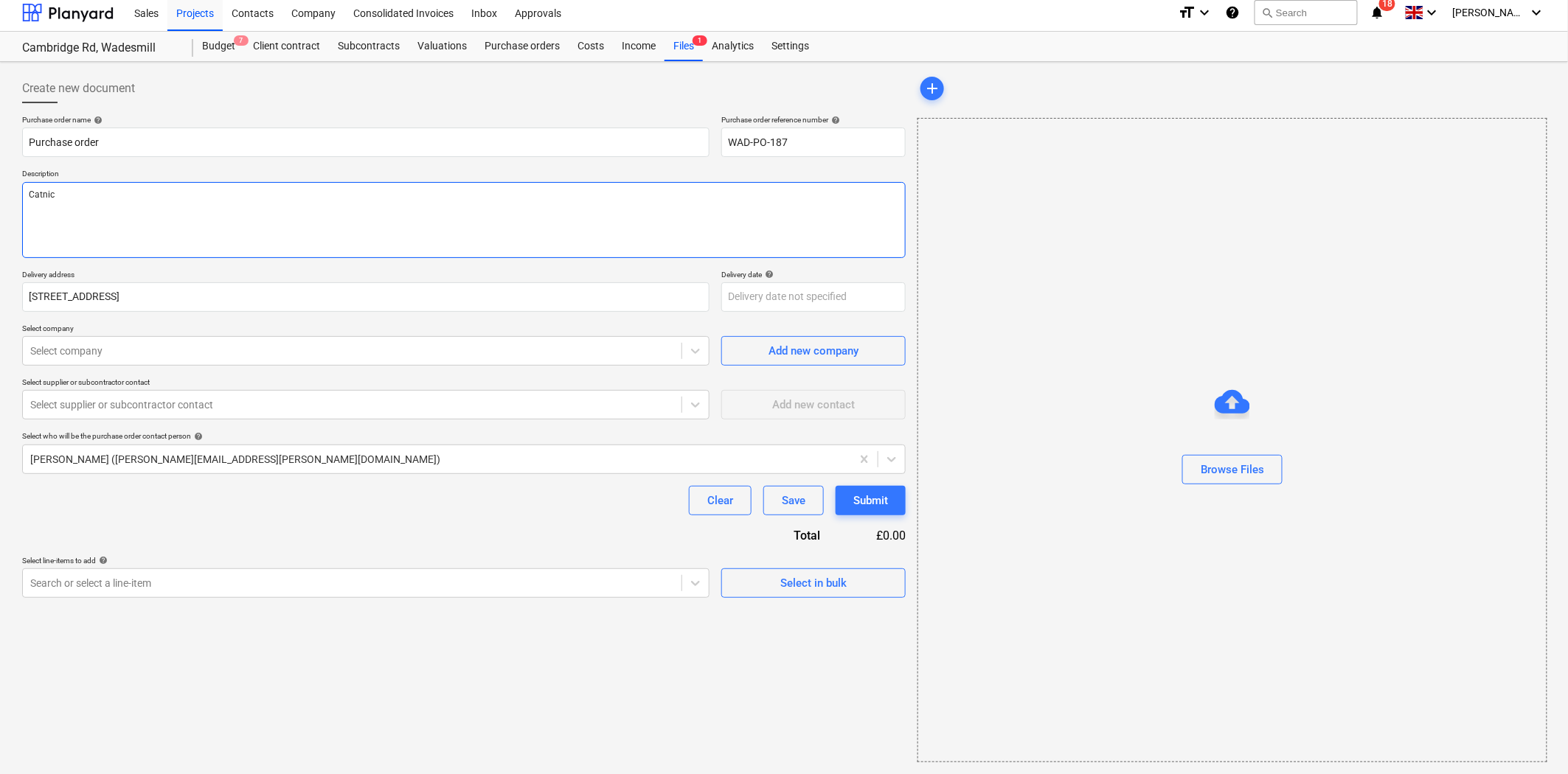
type textarea "x"
type textarea "Catnic L"
type textarea "x"
type textarea "Catnic Li"
type textarea "x"
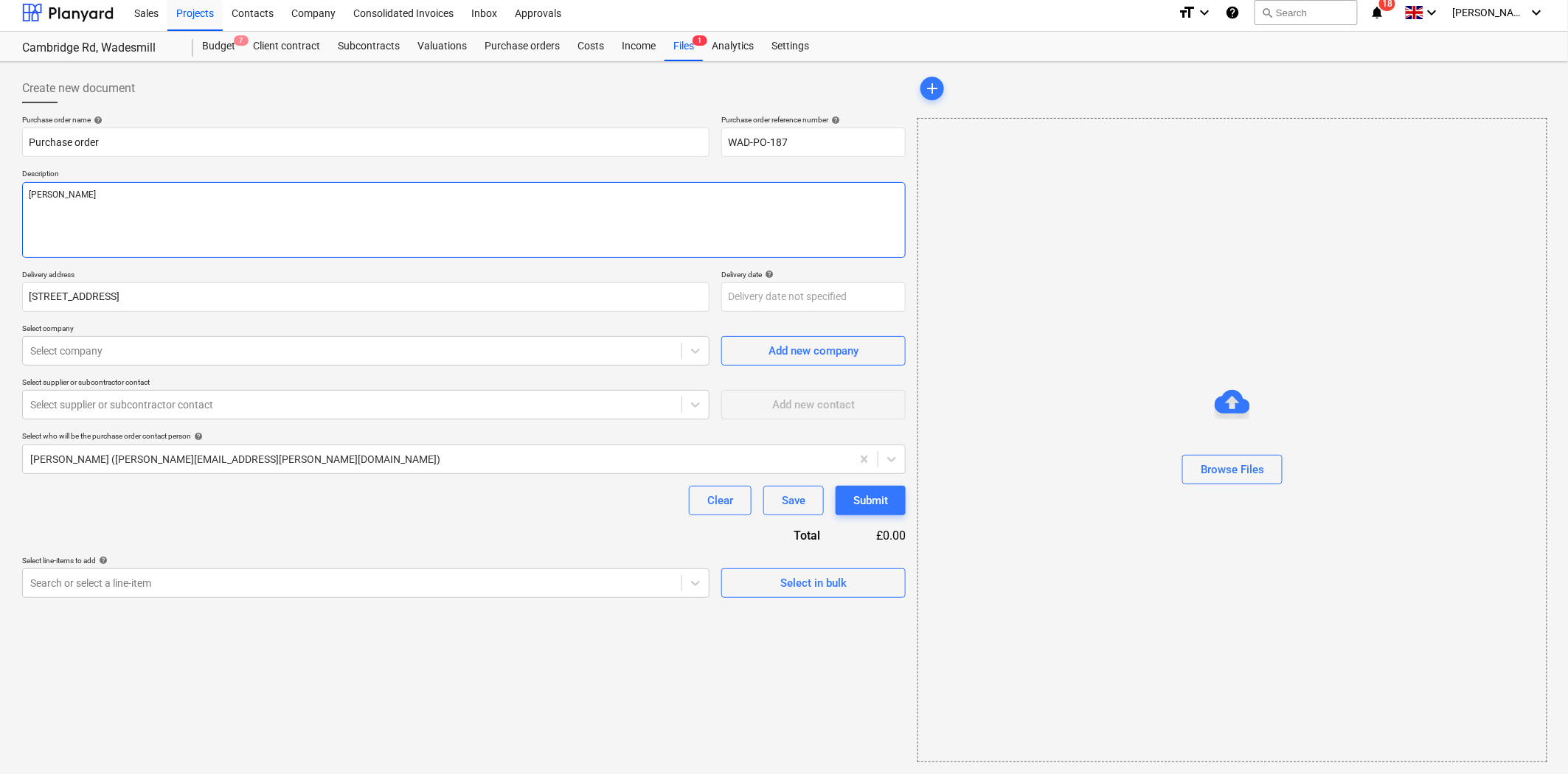
type textarea "Catnic Lint"
type textarea "x"
type textarea "Catnic Linte"
type textarea "x"
type textarea "[PERSON_NAME]"
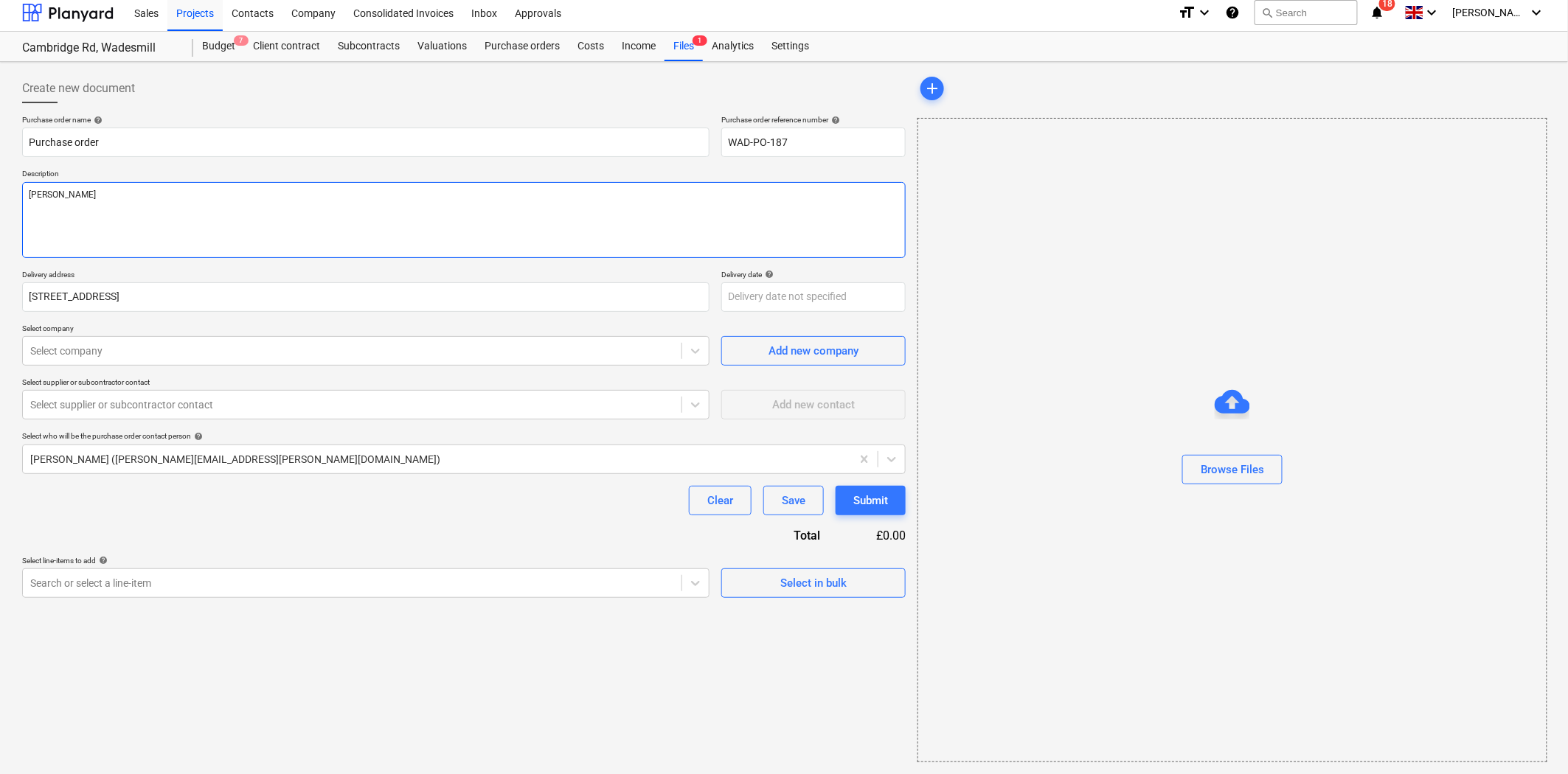
type textarea "x"
type textarea "Catnic Lintels"
type textarea "x"
type textarea "Catnic Lintels"
type textarea "x"
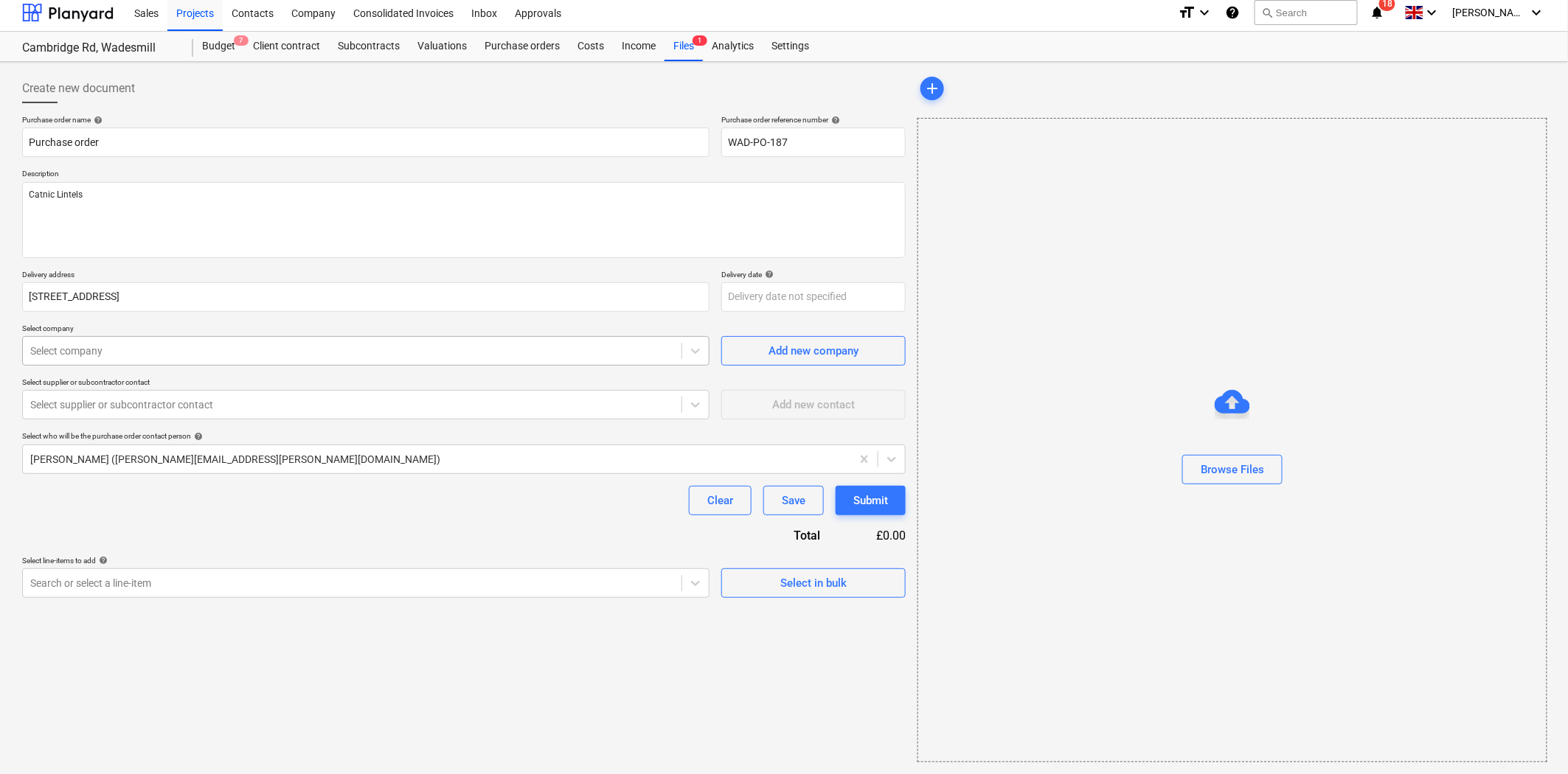
click at [285, 337] on div "Select company" at bounding box center [366, 351] width 687 height 29
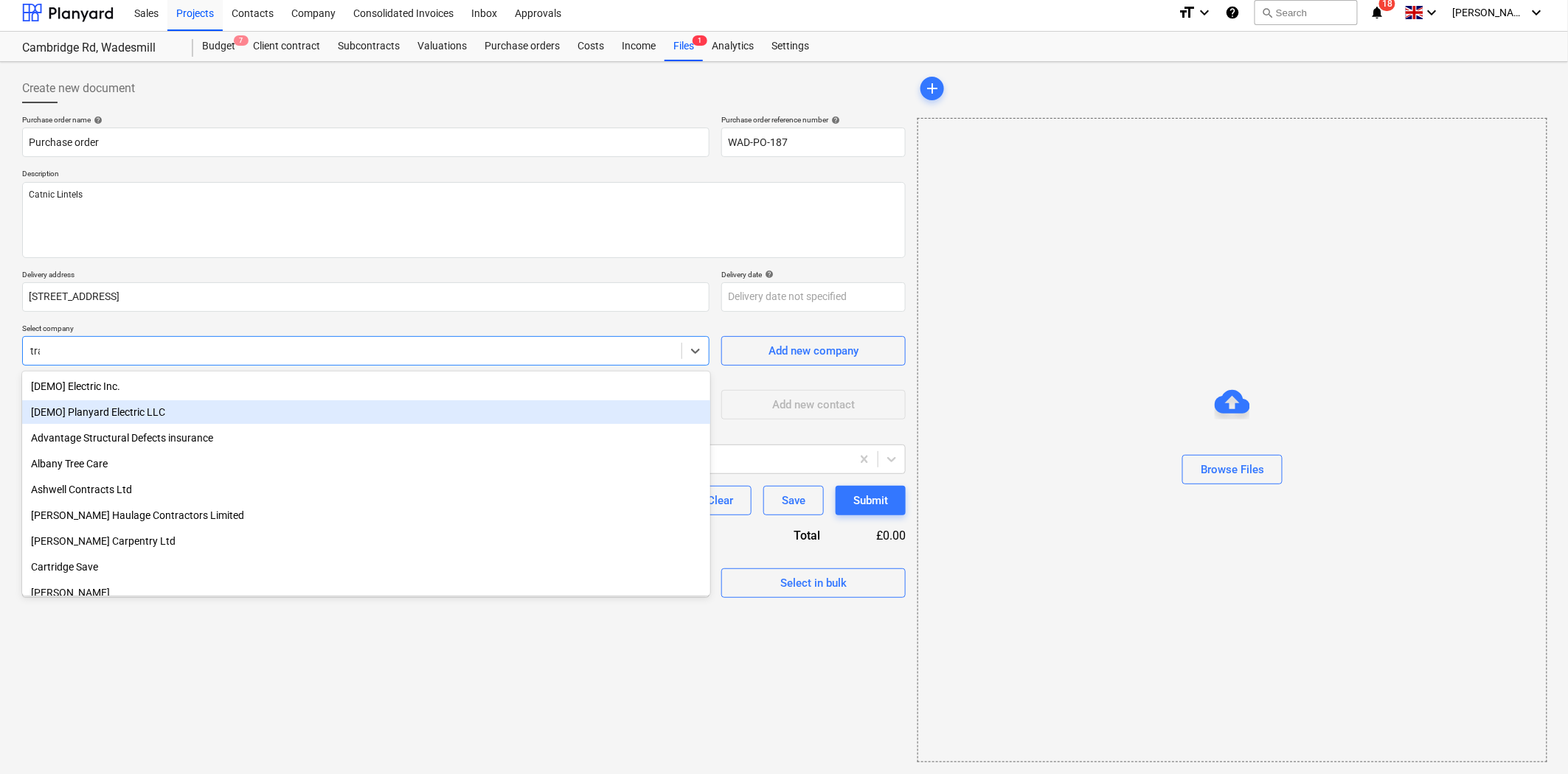
type input "trav"
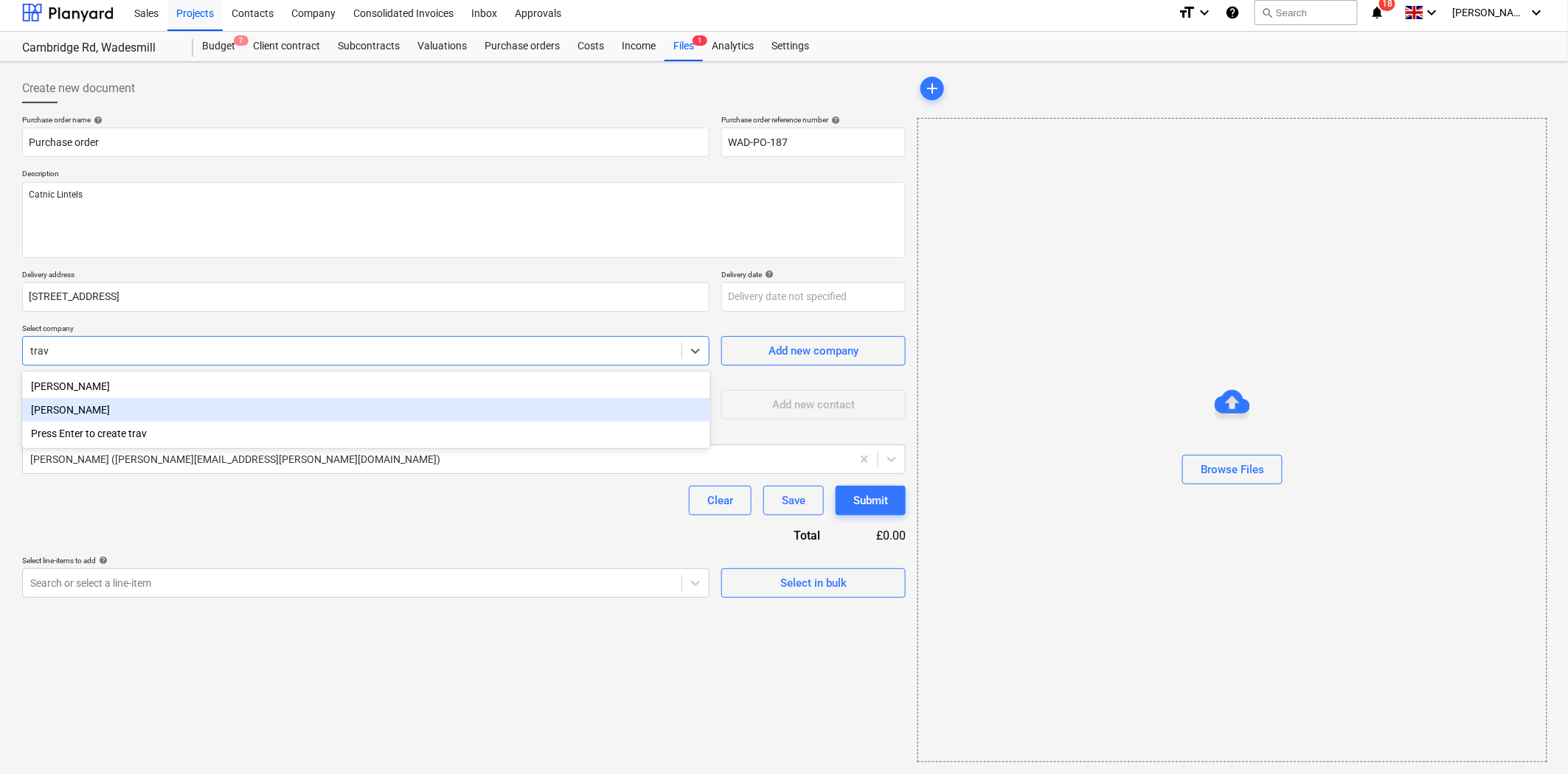
click at [148, 410] on div "[PERSON_NAME]" at bounding box center [366, 410] width 688 height 23
type textarea "x"
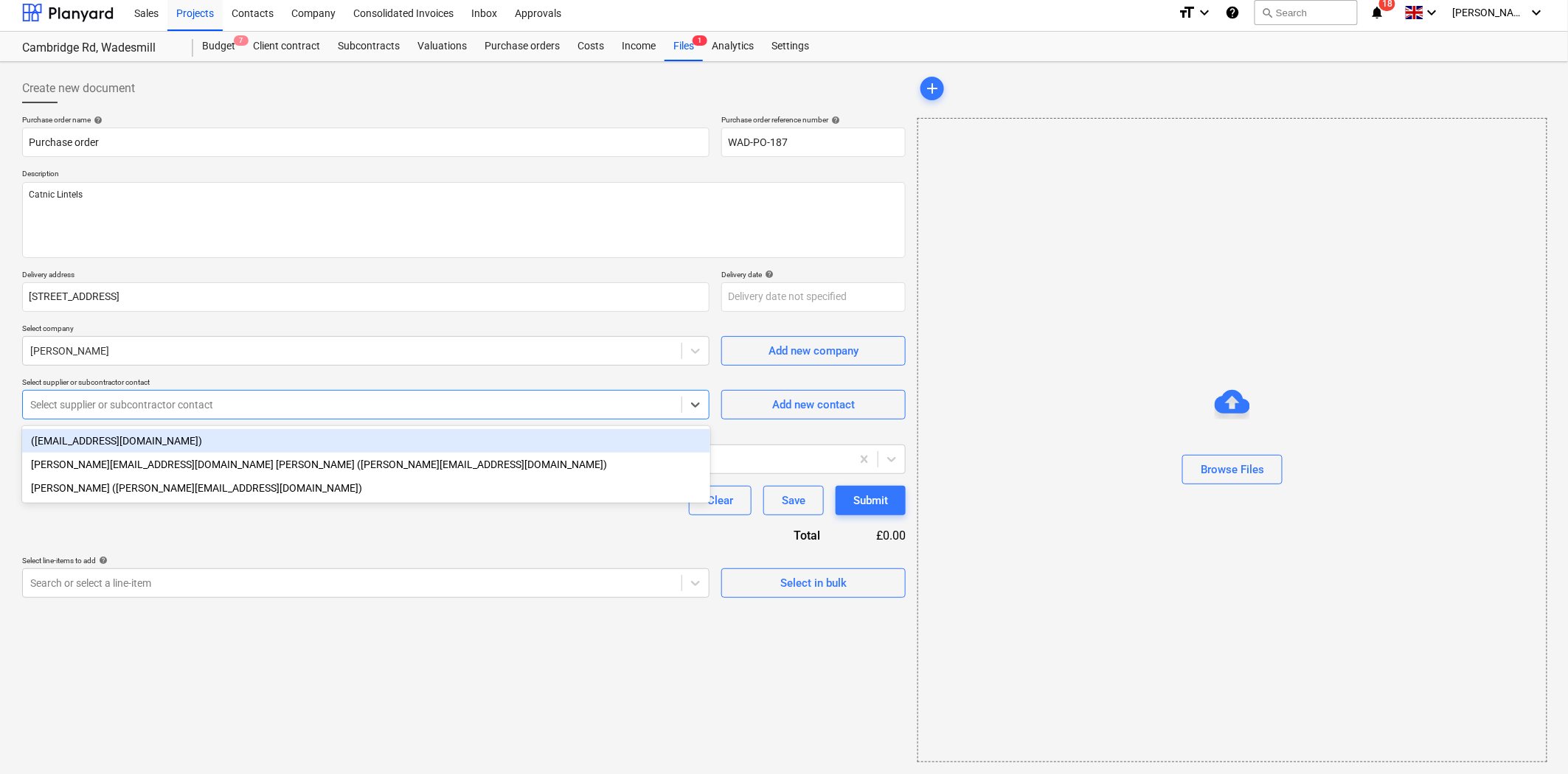
click at [239, 408] on div at bounding box center [352, 405] width 644 height 15
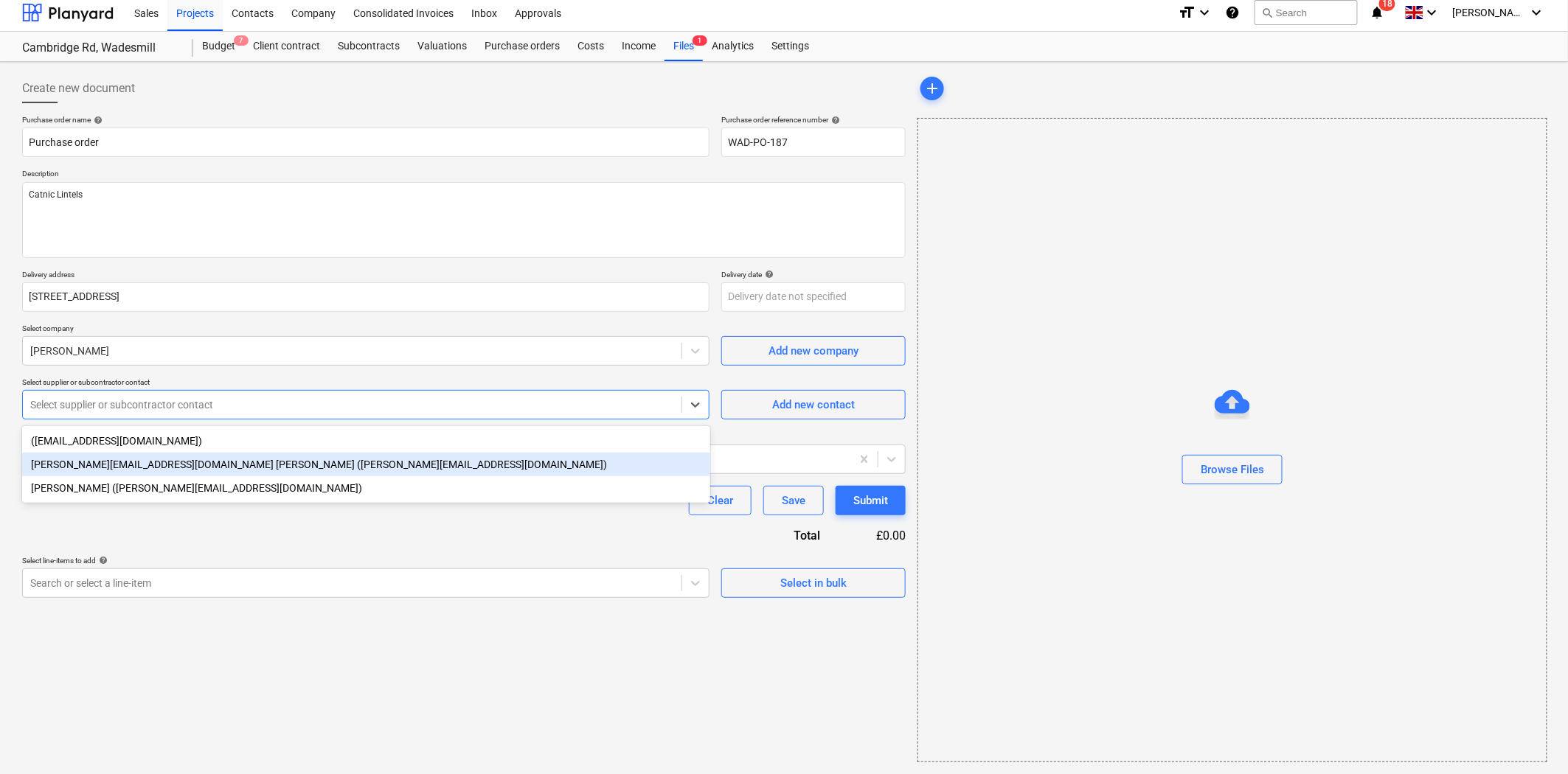
click at [249, 467] on div "[PERSON_NAME][EMAIL_ADDRESS][DOMAIN_NAME] [PERSON_NAME] ([PERSON_NAME][EMAIL_AD…" at bounding box center [366, 464] width 688 height 23
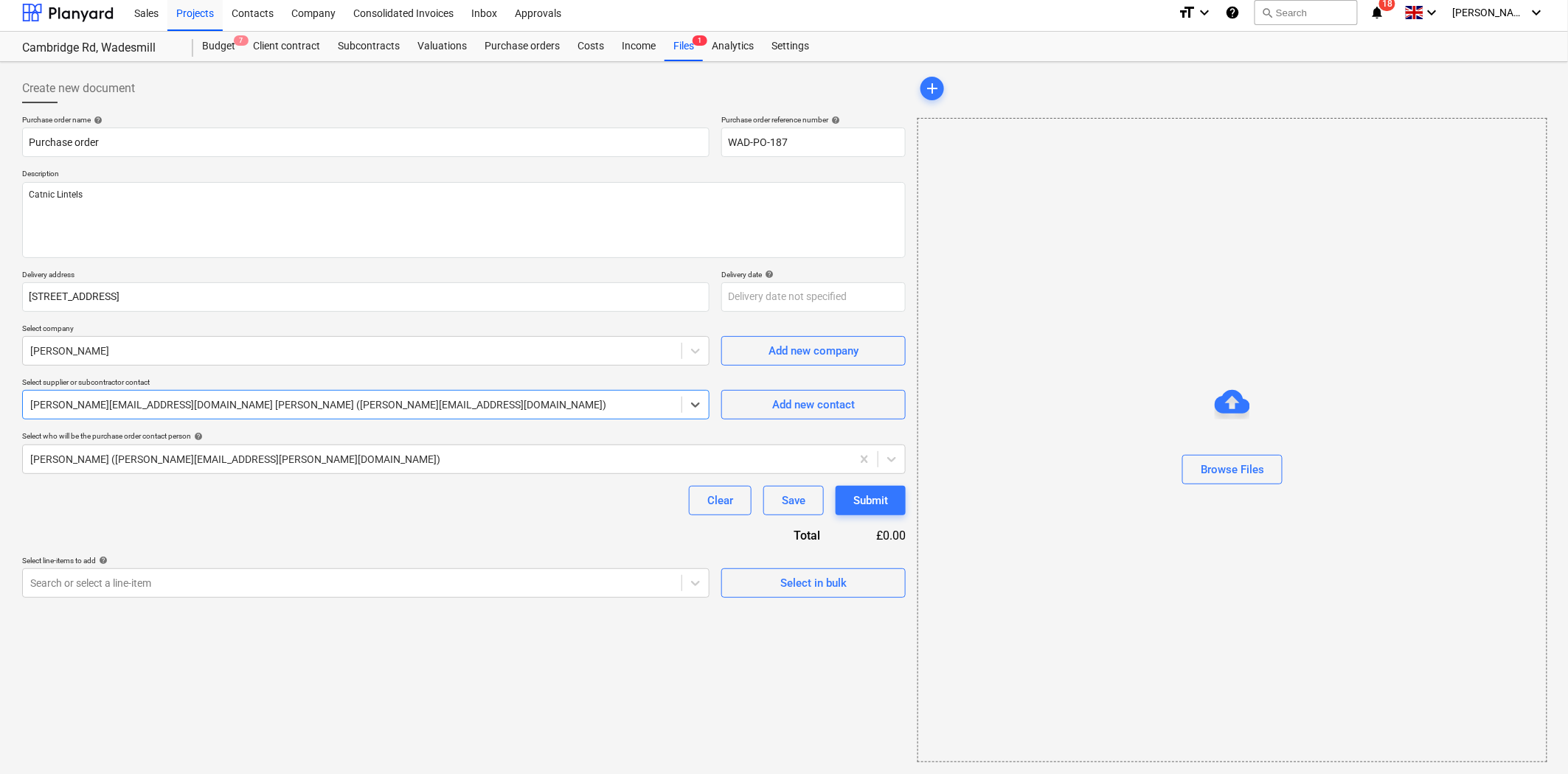
click at [791, 313] on div "Purchase order name help Purchase order Purchase order reference number help WA…" at bounding box center [464, 356] width 883 height 483
click at [794, 296] on body "Sales Projects Contacts Company Consolidated Invoices Inbox Approvals format_si…" at bounding box center [784, 381] width 1568 height 774
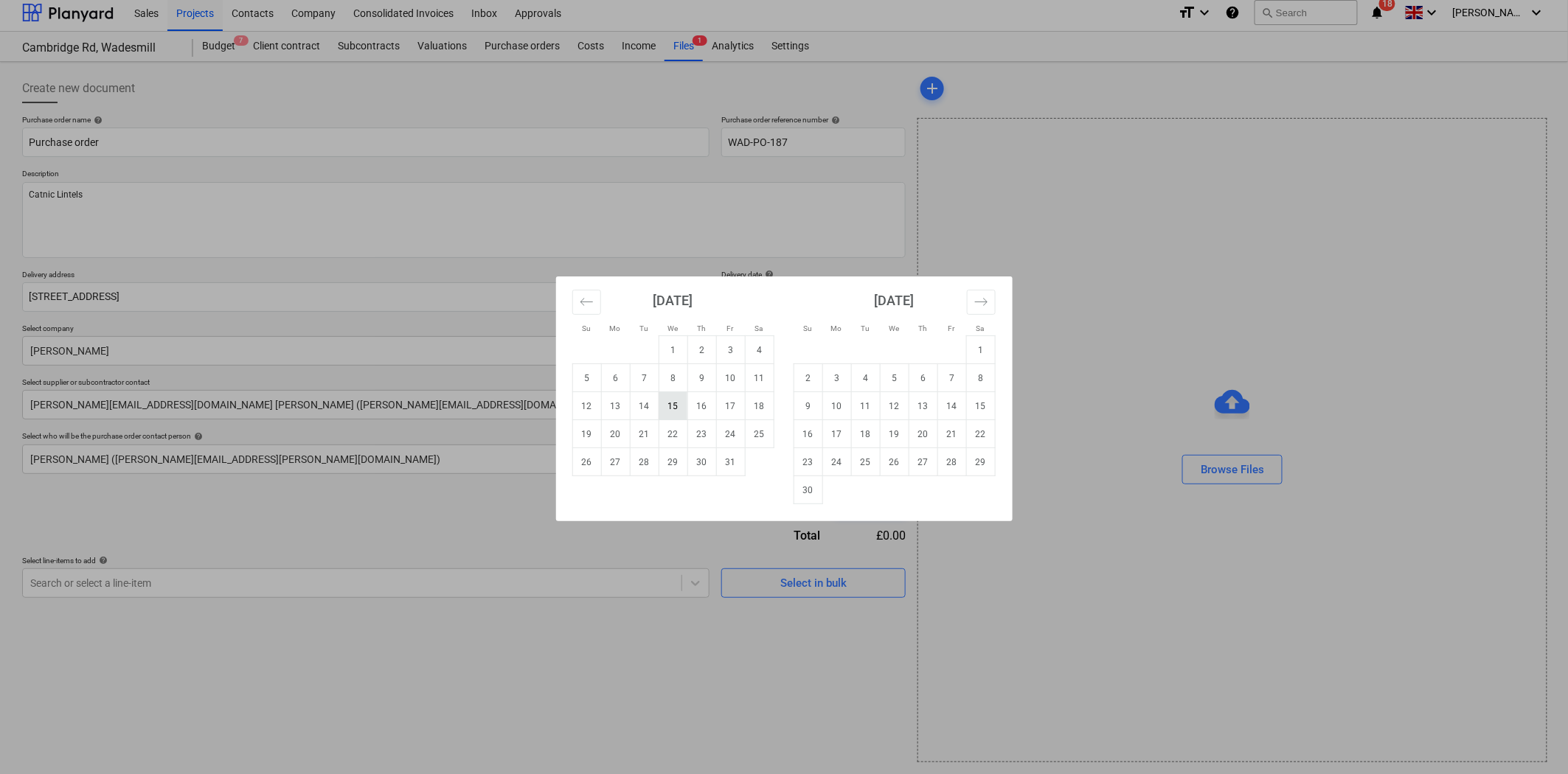
click at [680, 406] on td "15" at bounding box center [672, 406] width 28 height 28
type textarea "x"
type input "[DATE]"
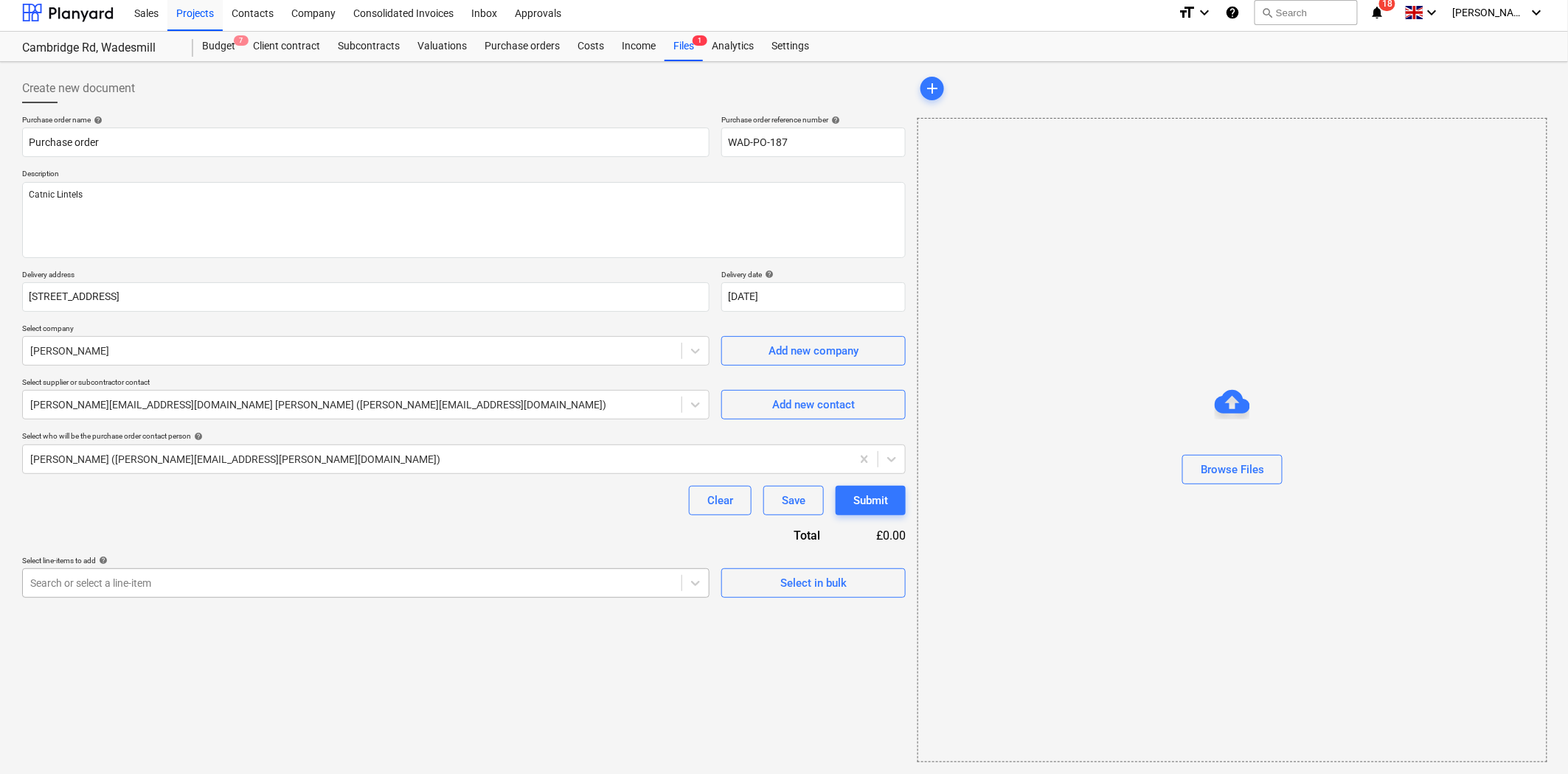
click at [348, 578] on div at bounding box center [352, 583] width 644 height 15
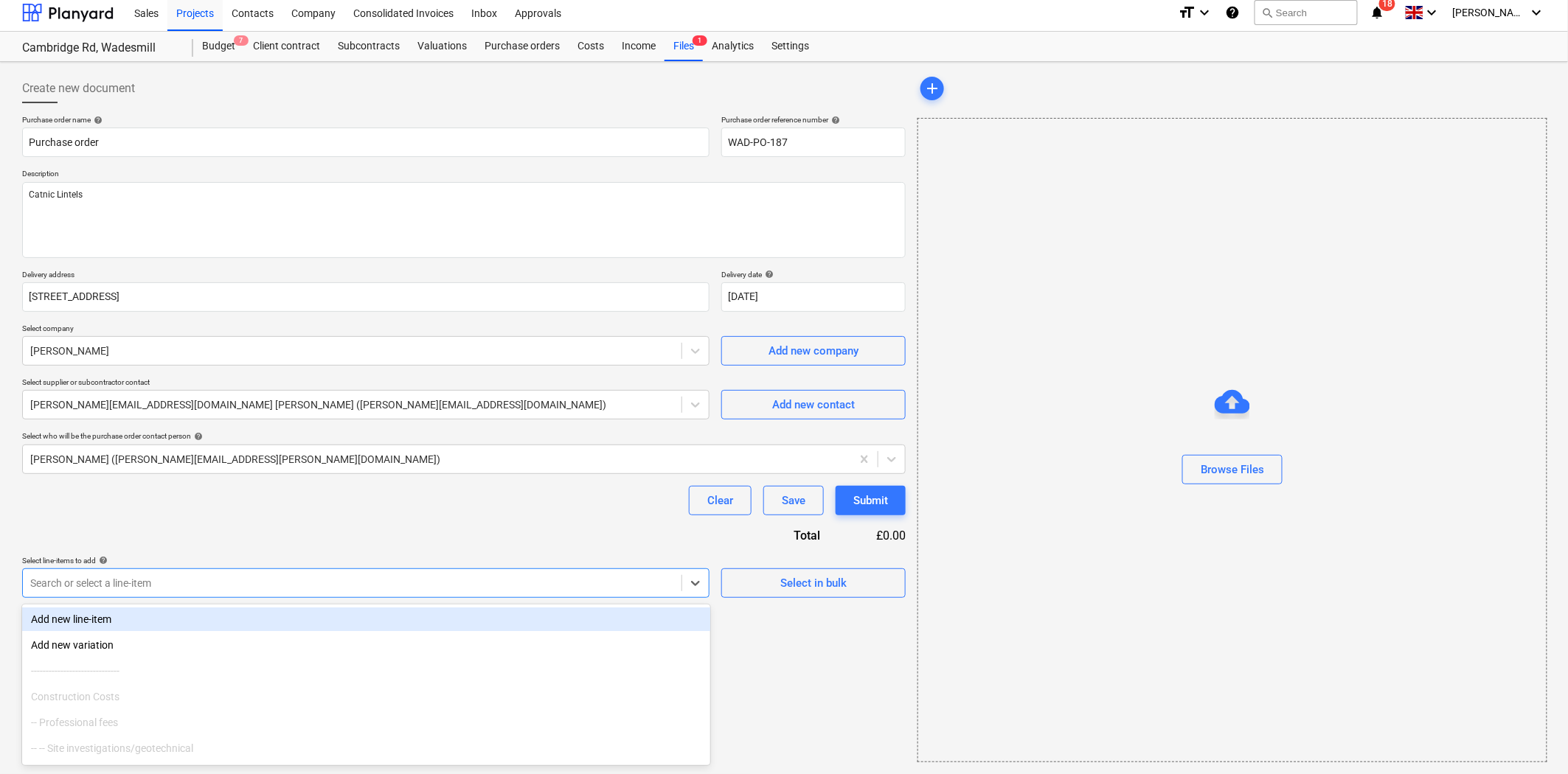
type input "e"
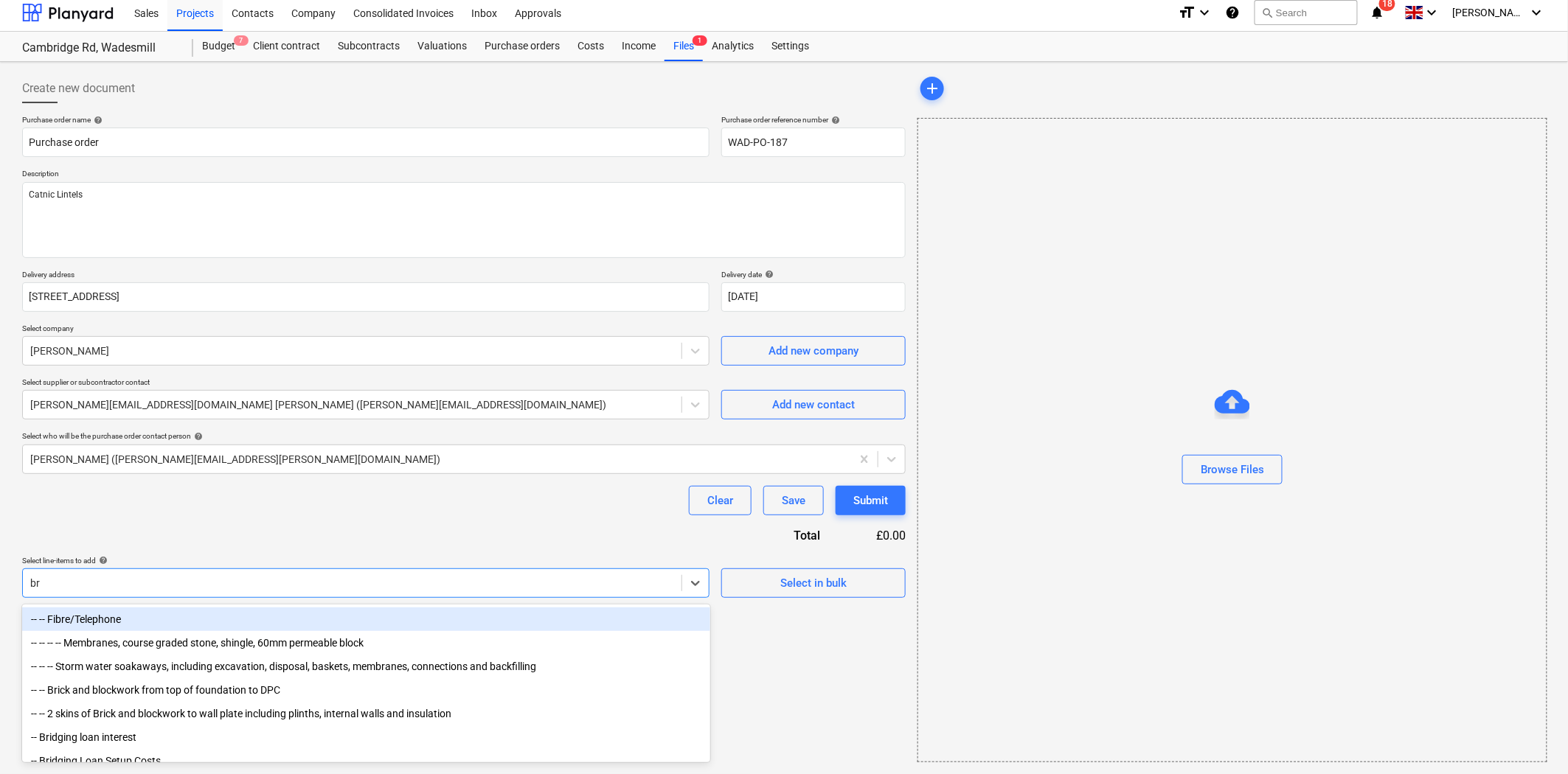
type input "bri"
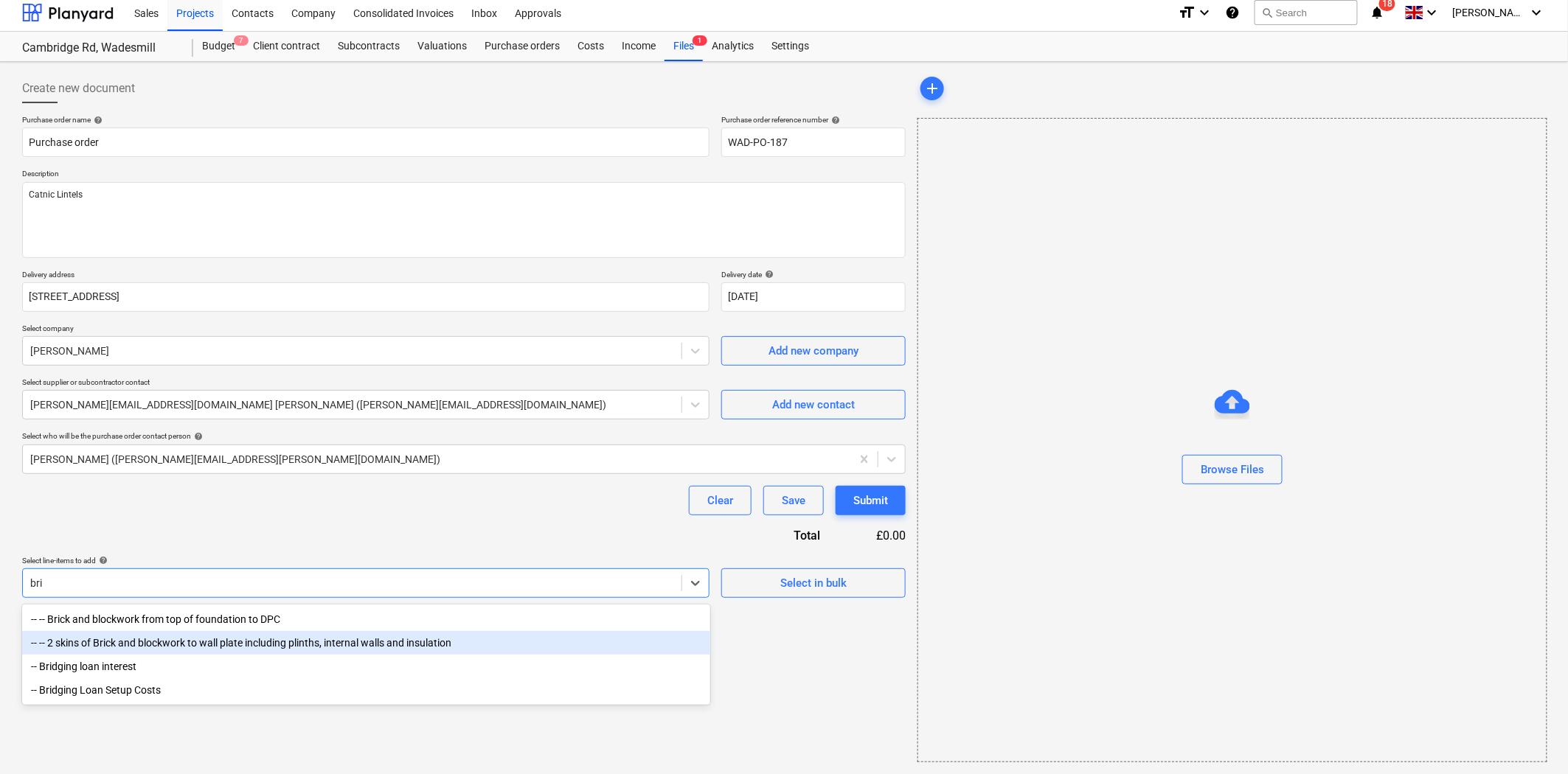
click at [344, 640] on div "-- -- 2 skins of Brick and blockwork to wall plate including plinths, internal …" at bounding box center [366, 642] width 688 height 23
type textarea "x"
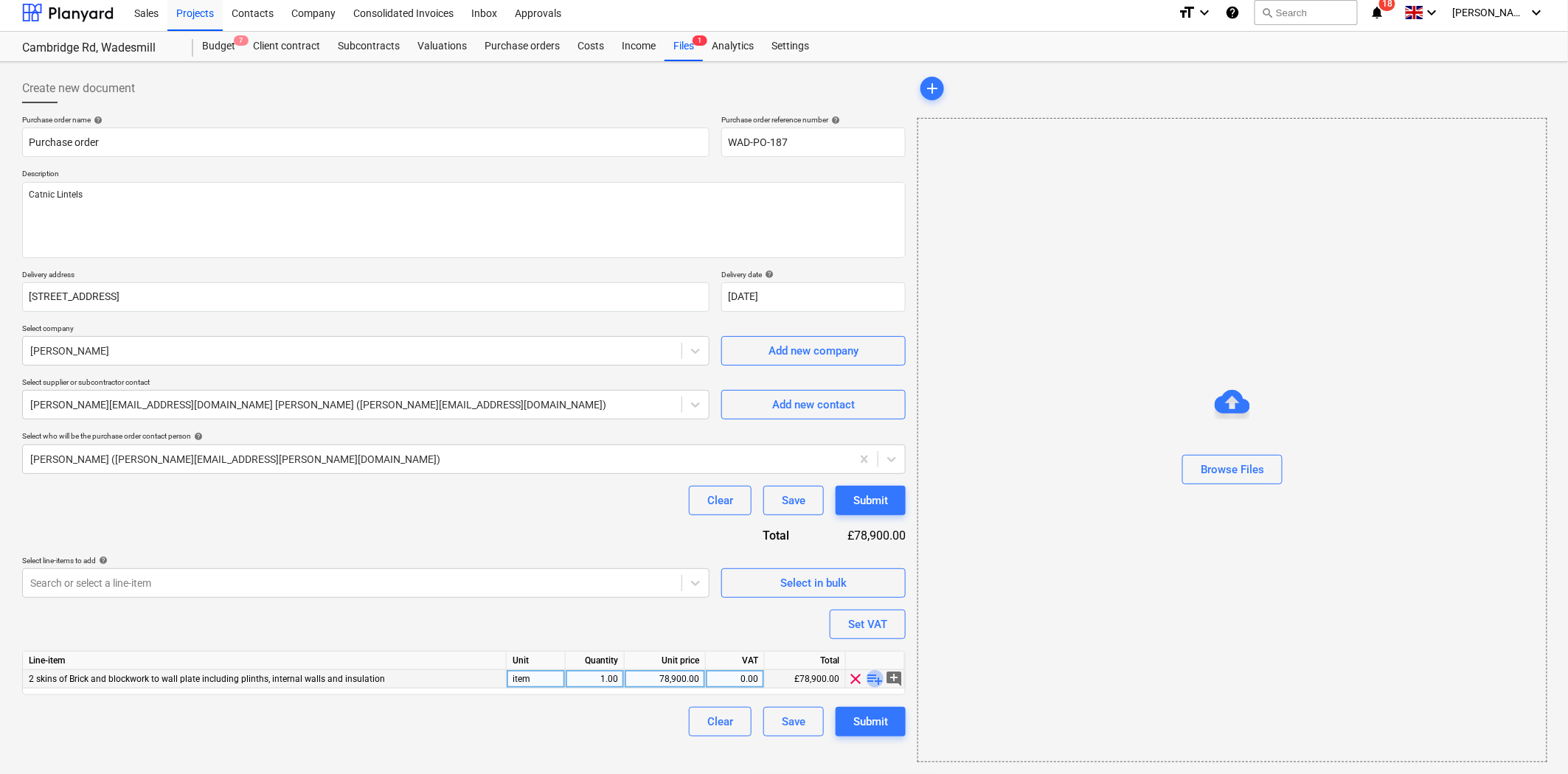
click at [872, 681] on span "playlist_add" at bounding box center [875, 679] width 18 height 18
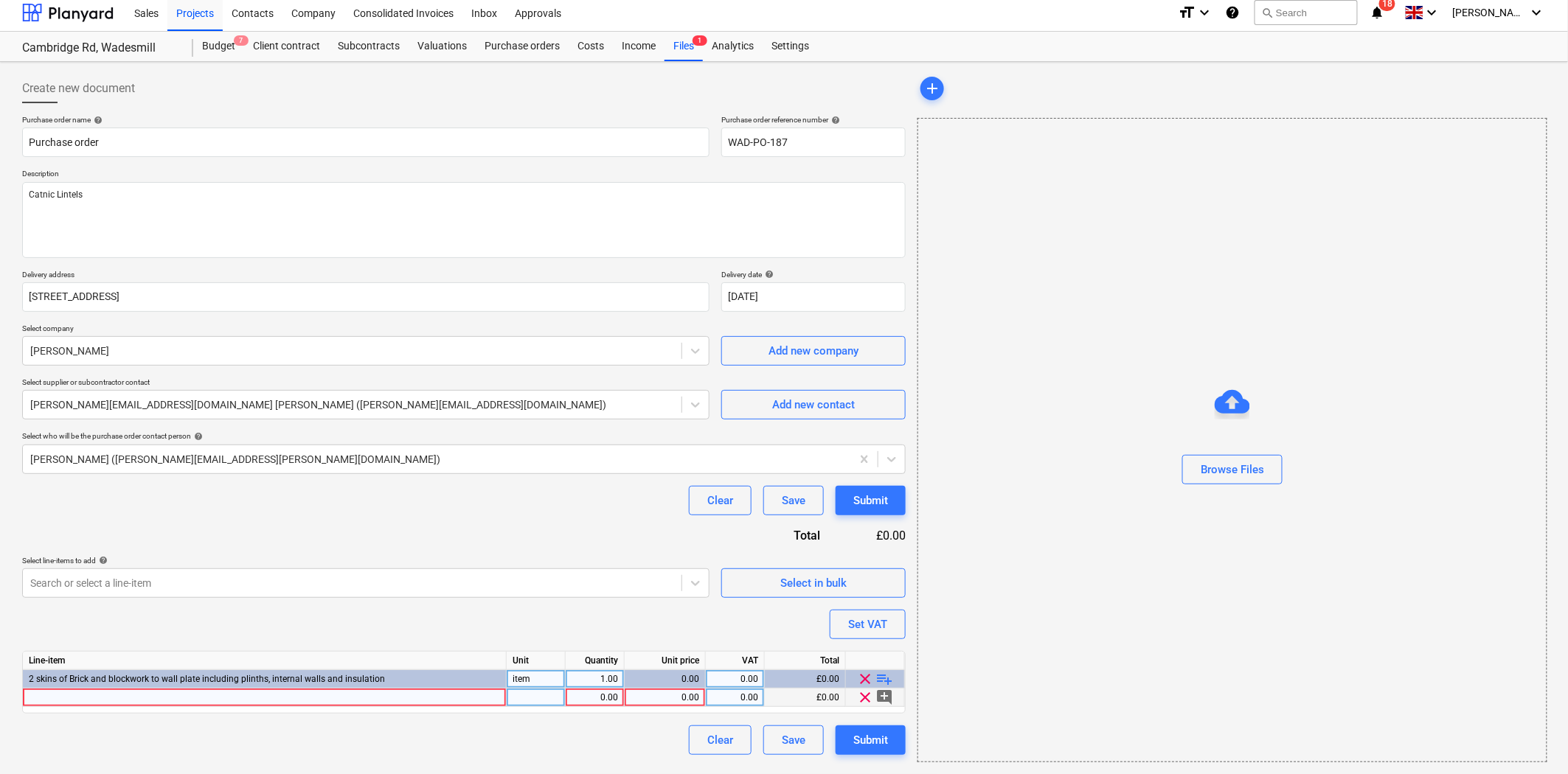
click at [308, 694] on div at bounding box center [265, 697] width 484 height 18
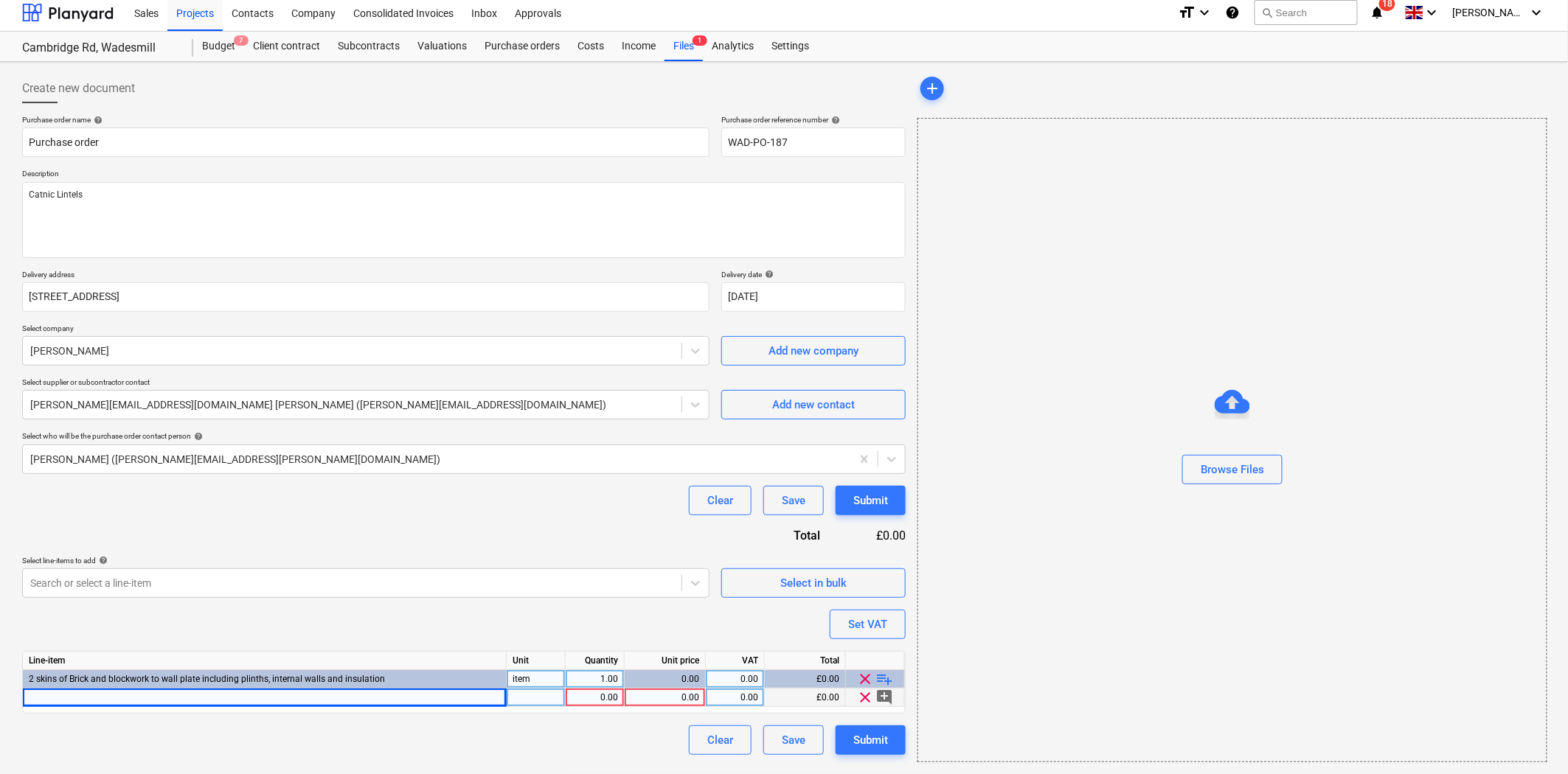
click at [365, 691] on div at bounding box center [265, 697] width 484 height 18
type textarea "x"
type input "CATNIC STD DUTY LINTEL 2100MM CG150/100"
type textarea "x"
click at [518, 622] on div "Purchase order name help Purchase order Purchase order reference number help WA…" at bounding box center [464, 435] width 883 height 640
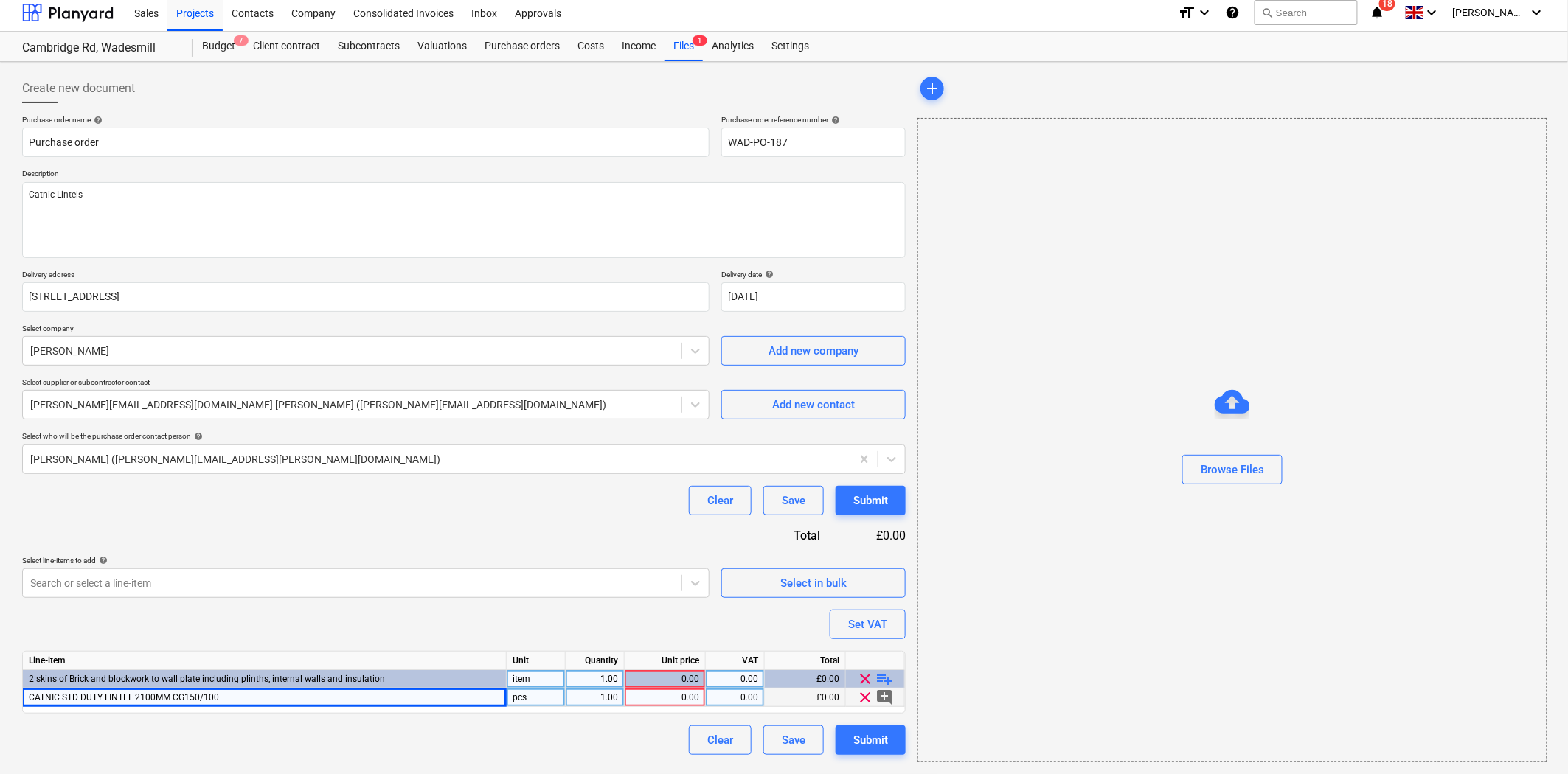
click at [662, 697] on div "0.00" at bounding box center [665, 697] width 69 height 18
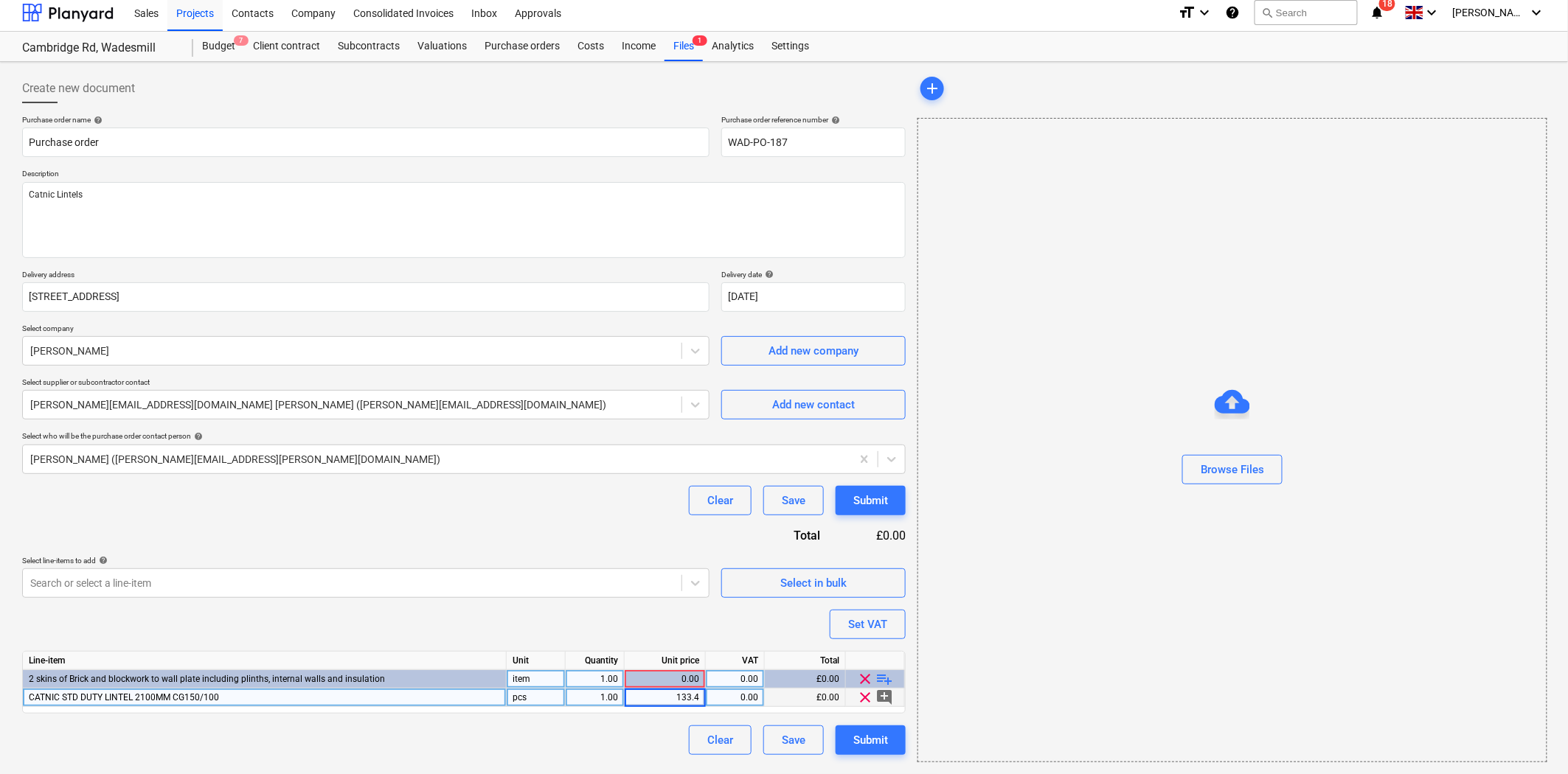
type input "133.48"
type textarea "x"
click at [600, 697] on div "1.00" at bounding box center [595, 697] width 46 height 18
type input "3"
click at [640, 636] on div "Purchase order name help Purchase order Purchase order reference number help WA…" at bounding box center [464, 435] width 883 height 640
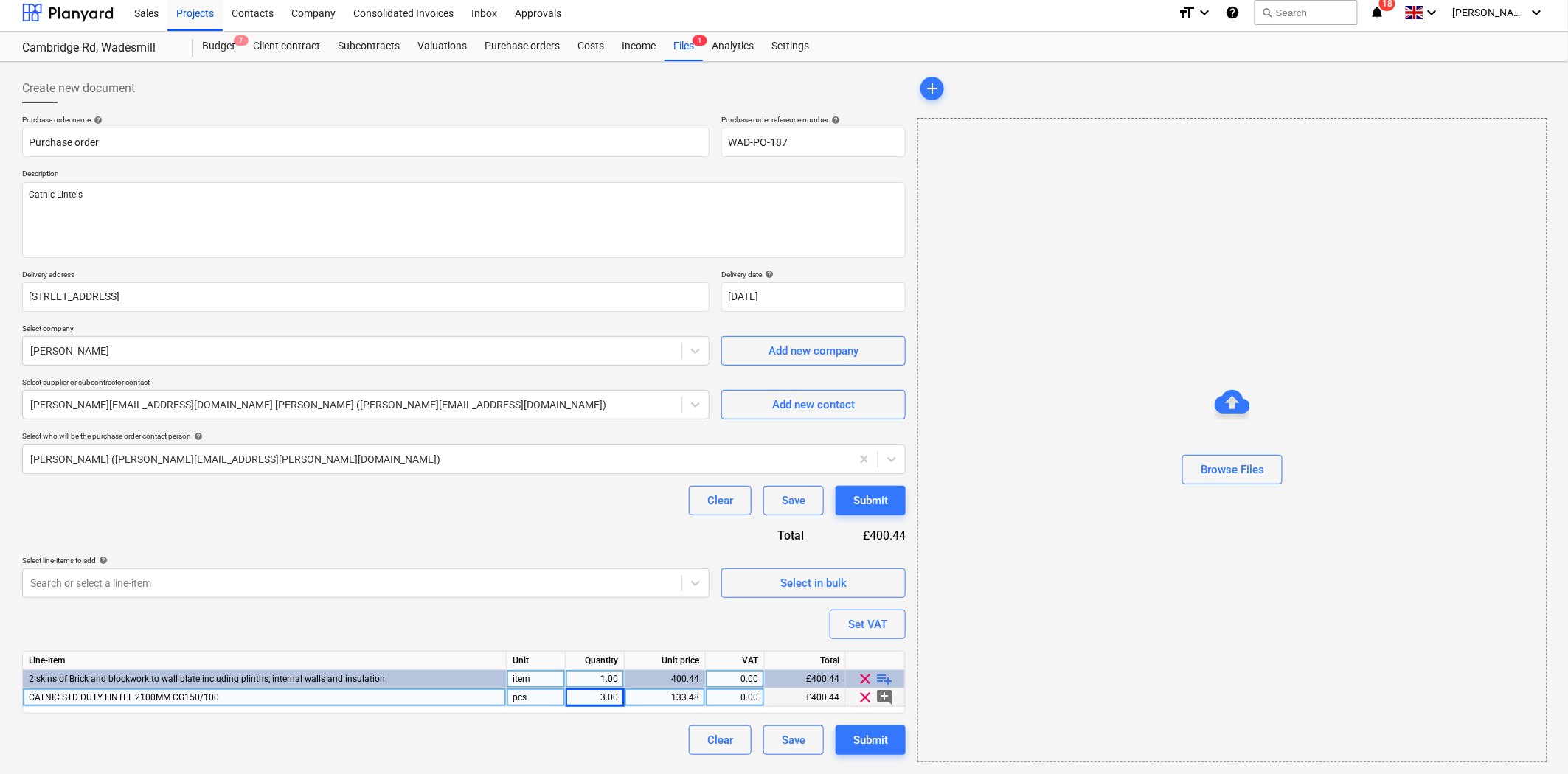
click at [594, 548] on div "Purchase order name help Purchase order Purchase order reference number help WA…" at bounding box center [464, 435] width 883 height 640
click at [416, 537] on div "Purchase order name help Purchase order Purchase order reference number help WA…" at bounding box center [464, 435] width 883 height 640
click at [717, 621] on div "Purchase order name help Purchase order Purchase order reference number help WA…" at bounding box center [464, 435] width 883 height 640
click at [885, 741] on div "Submit" at bounding box center [871, 740] width 34 height 19
type textarea "x"
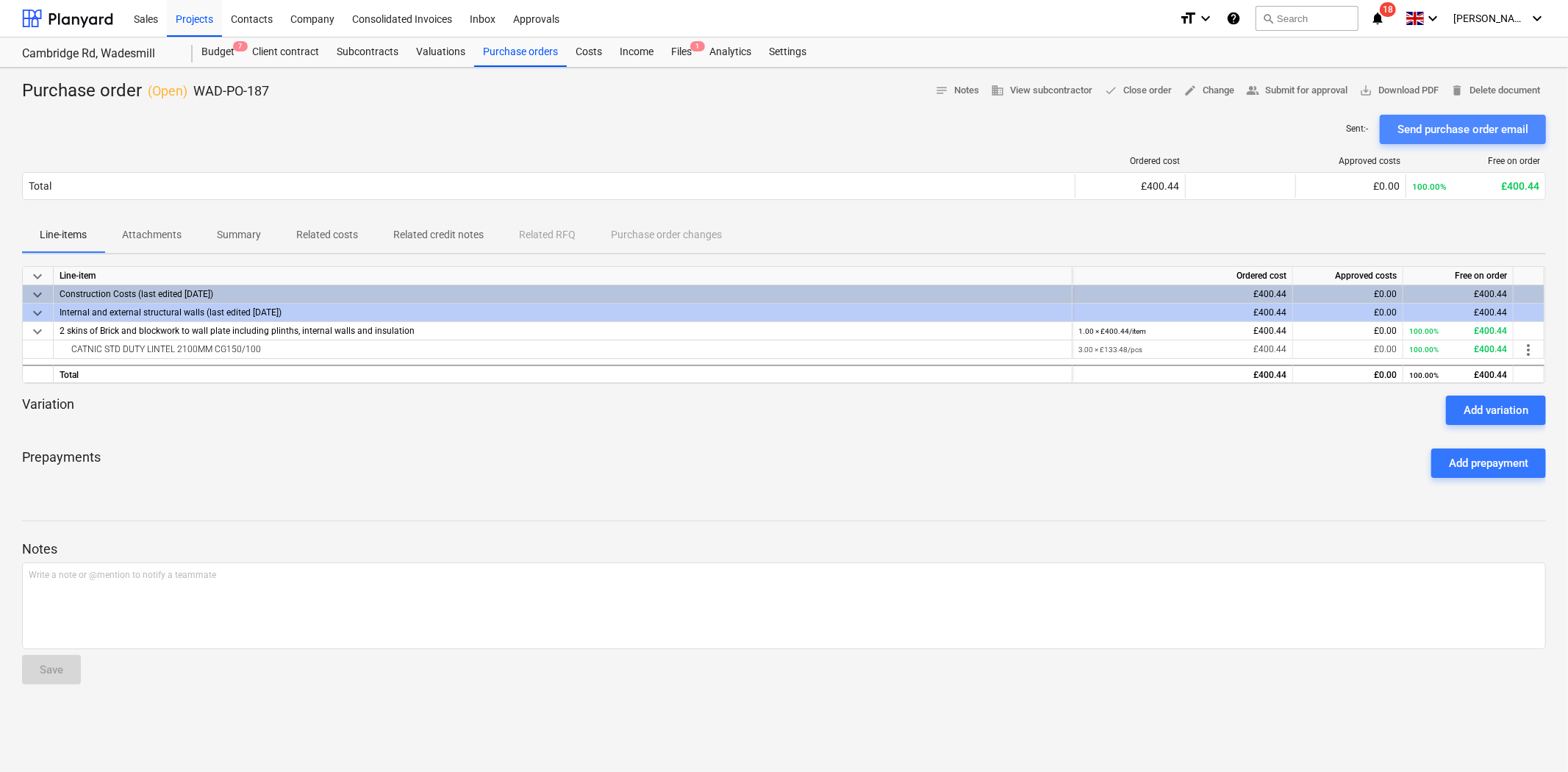
click at [1463, 131] on div "Send purchase order email" at bounding box center [1462, 130] width 130 height 19
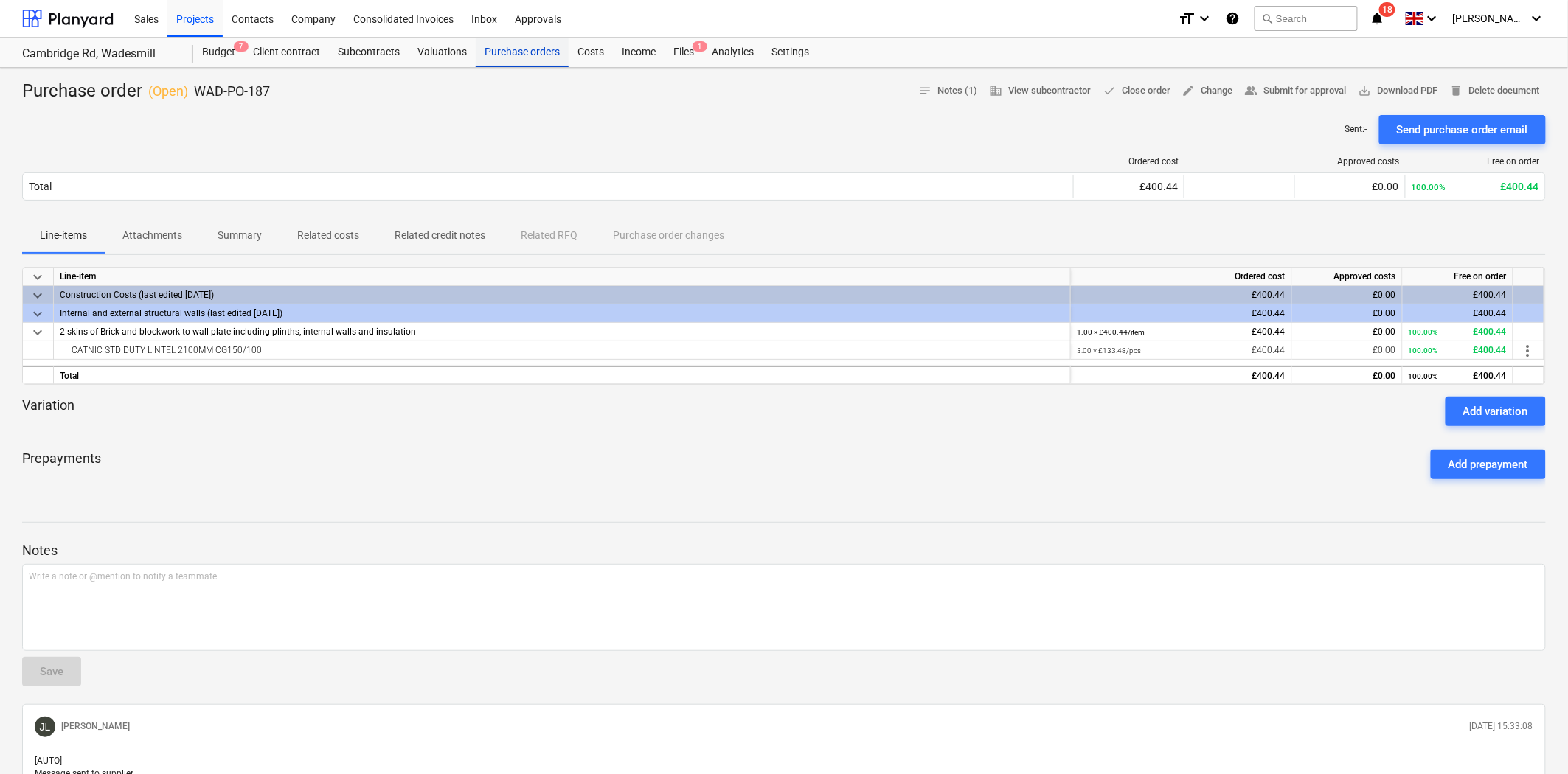
click at [499, 55] on div "Purchase orders" at bounding box center [522, 53] width 93 height 29
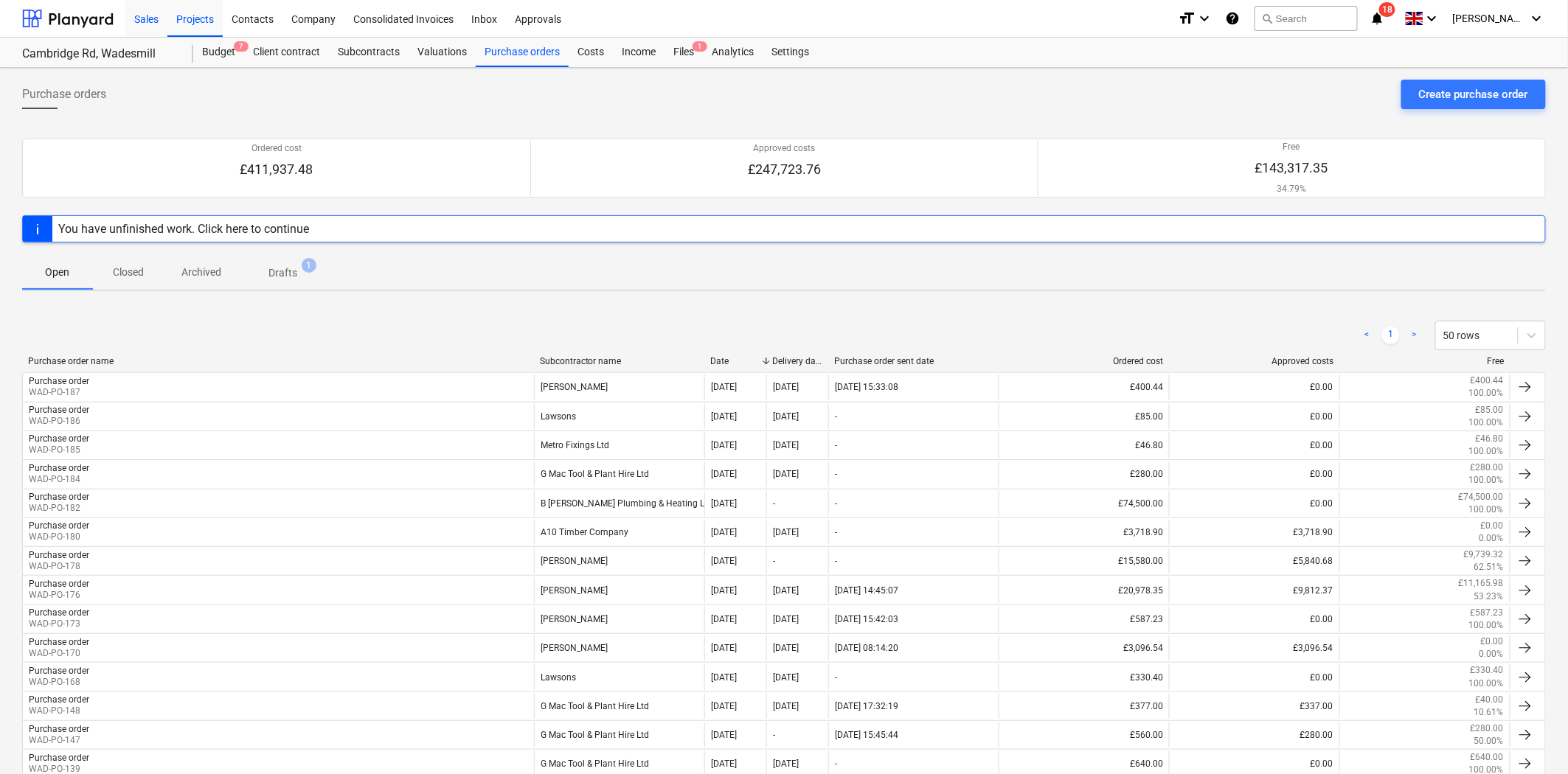
click at [137, 17] on div "Sales" at bounding box center [146, 18] width 42 height 38
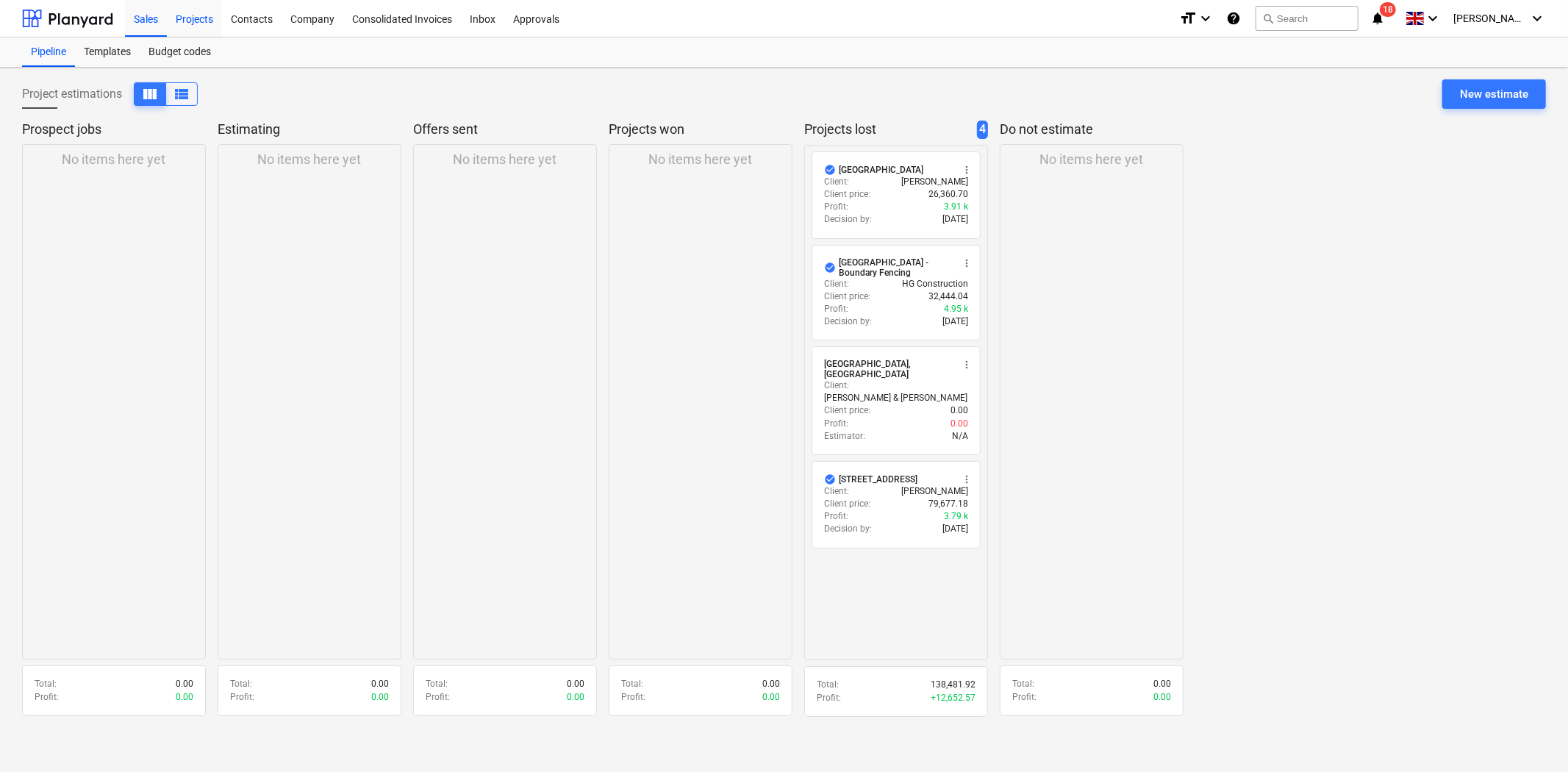
click at [203, 18] on div "Projects" at bounding box center [194, 18] width 55 height 38
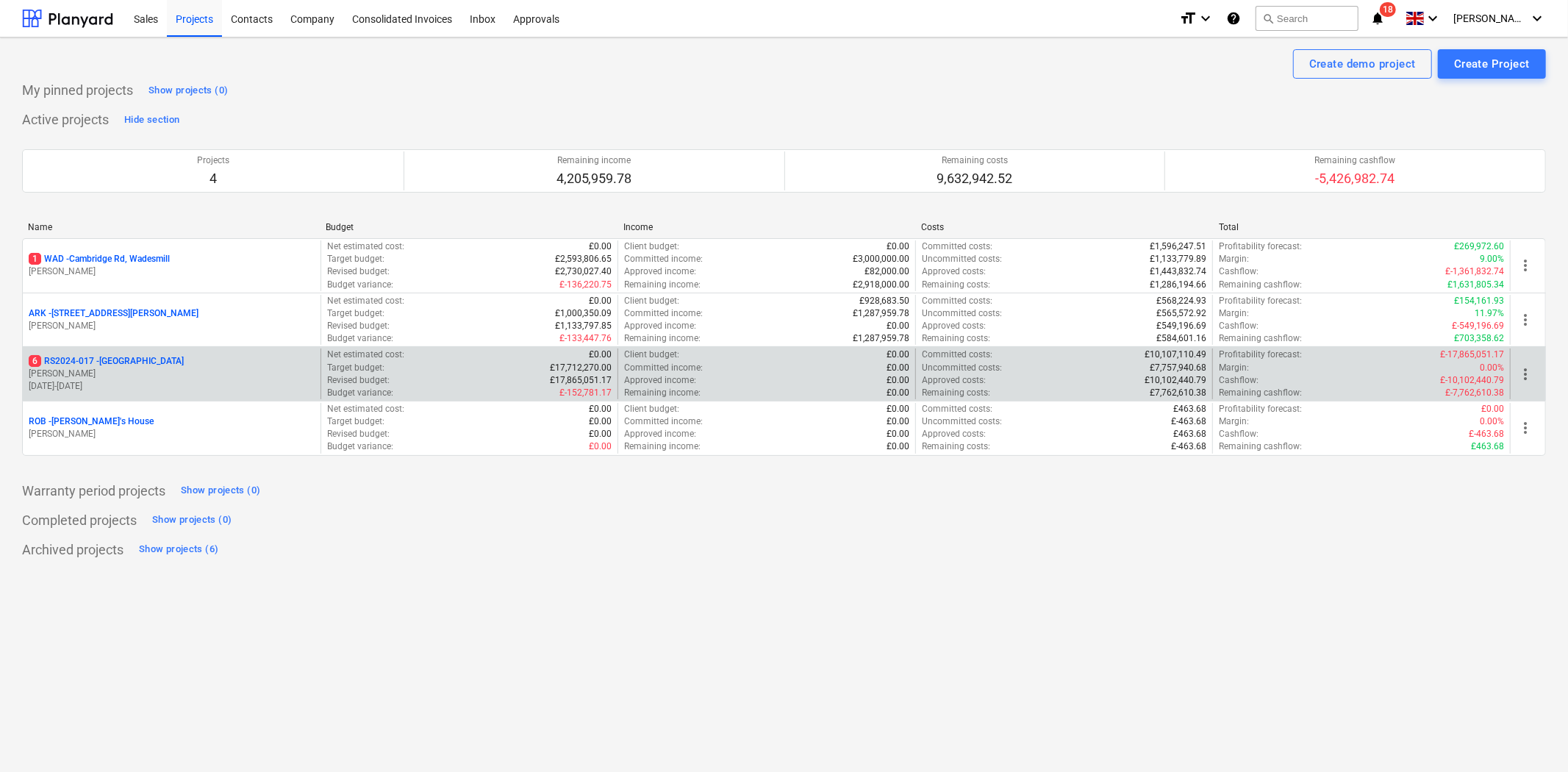
click at [141, 369] on p "[PERSON_NAME]" at bounding box center [171, 374] width 286 height 13
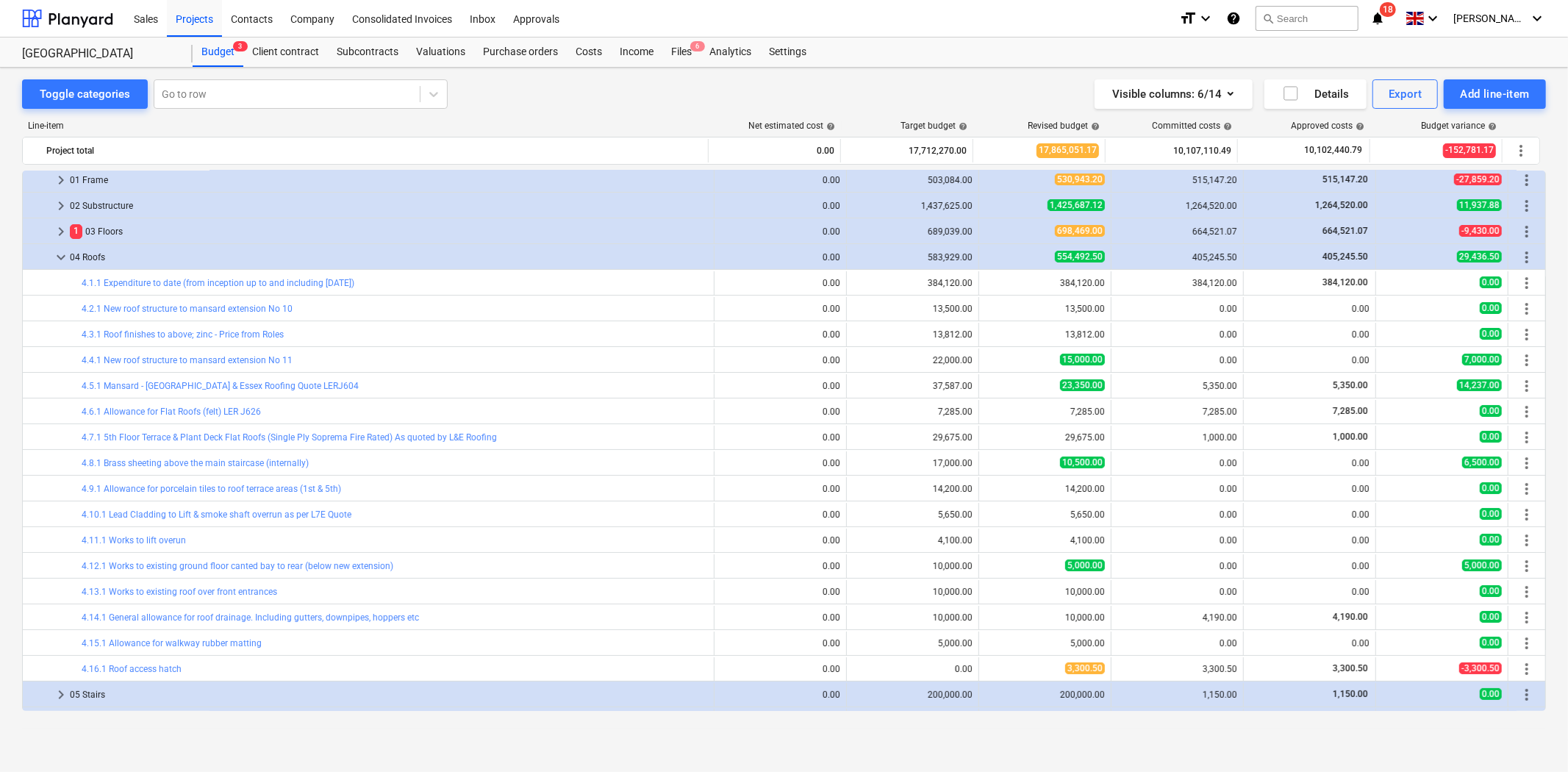
scroll to position [515, 0]
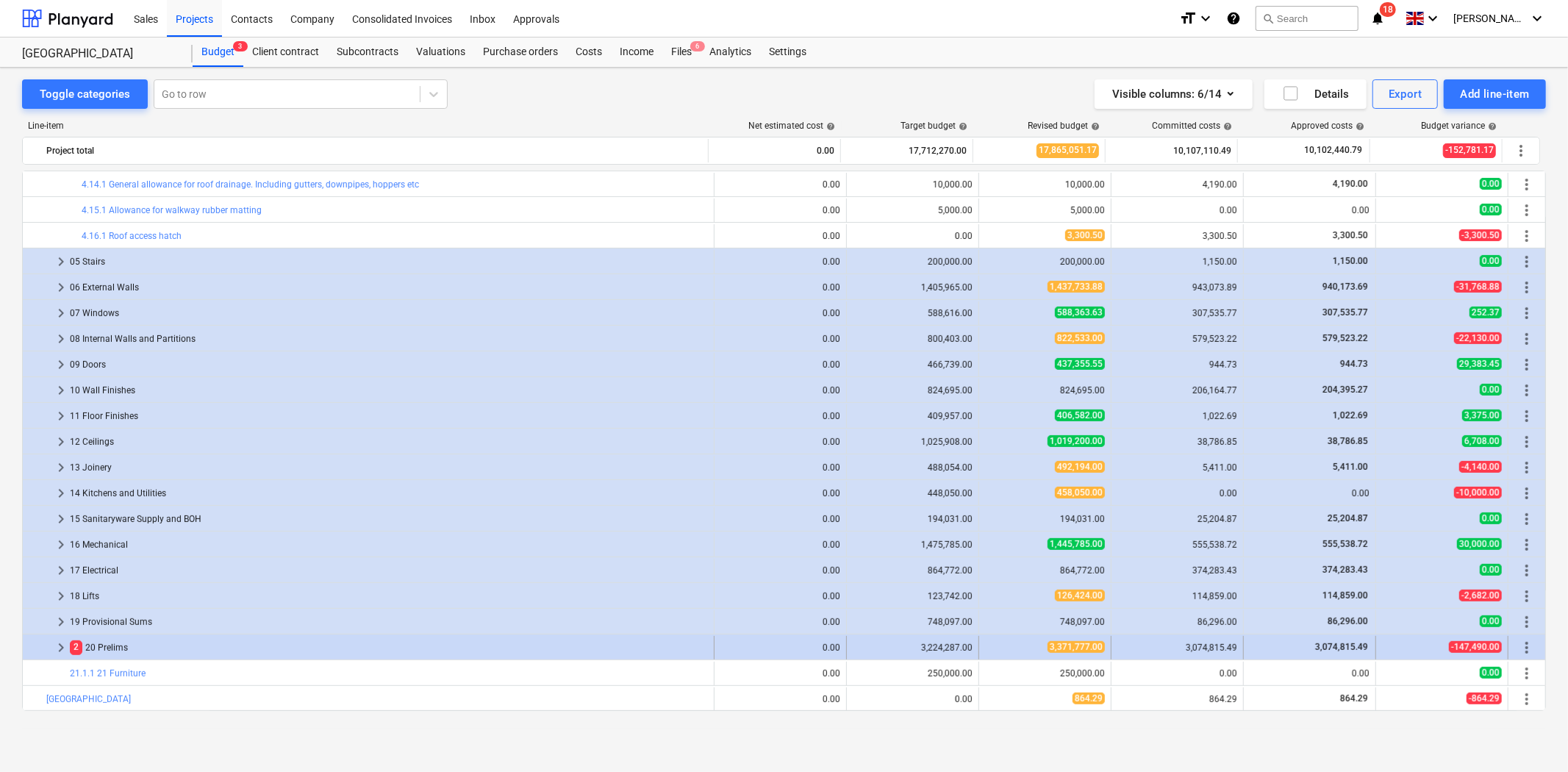
click at [59, 646] on span "keyboard_arrow_right" at bounding box center [61, 647] width 18 height 18
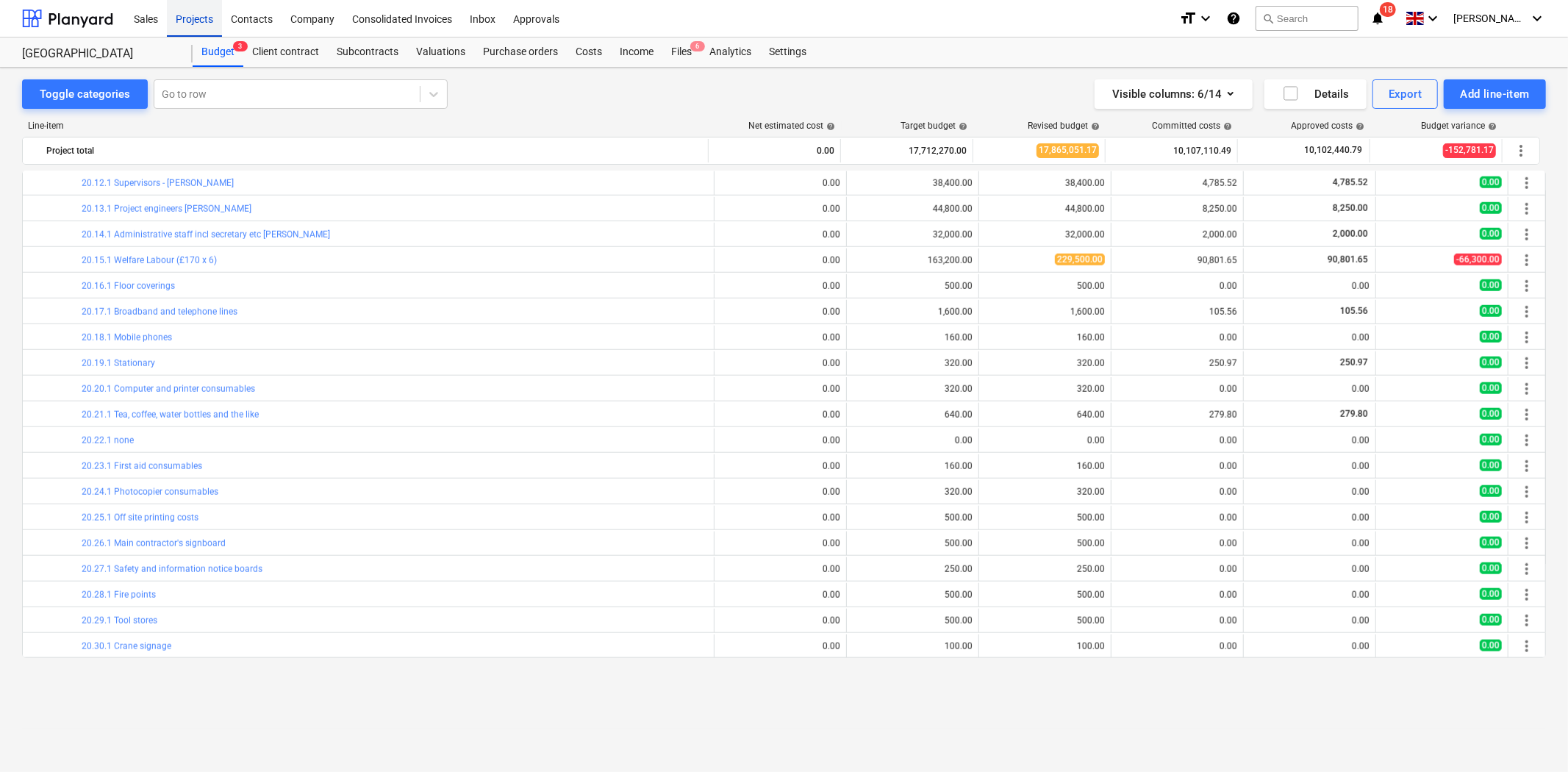
scroll to position [716, 0]
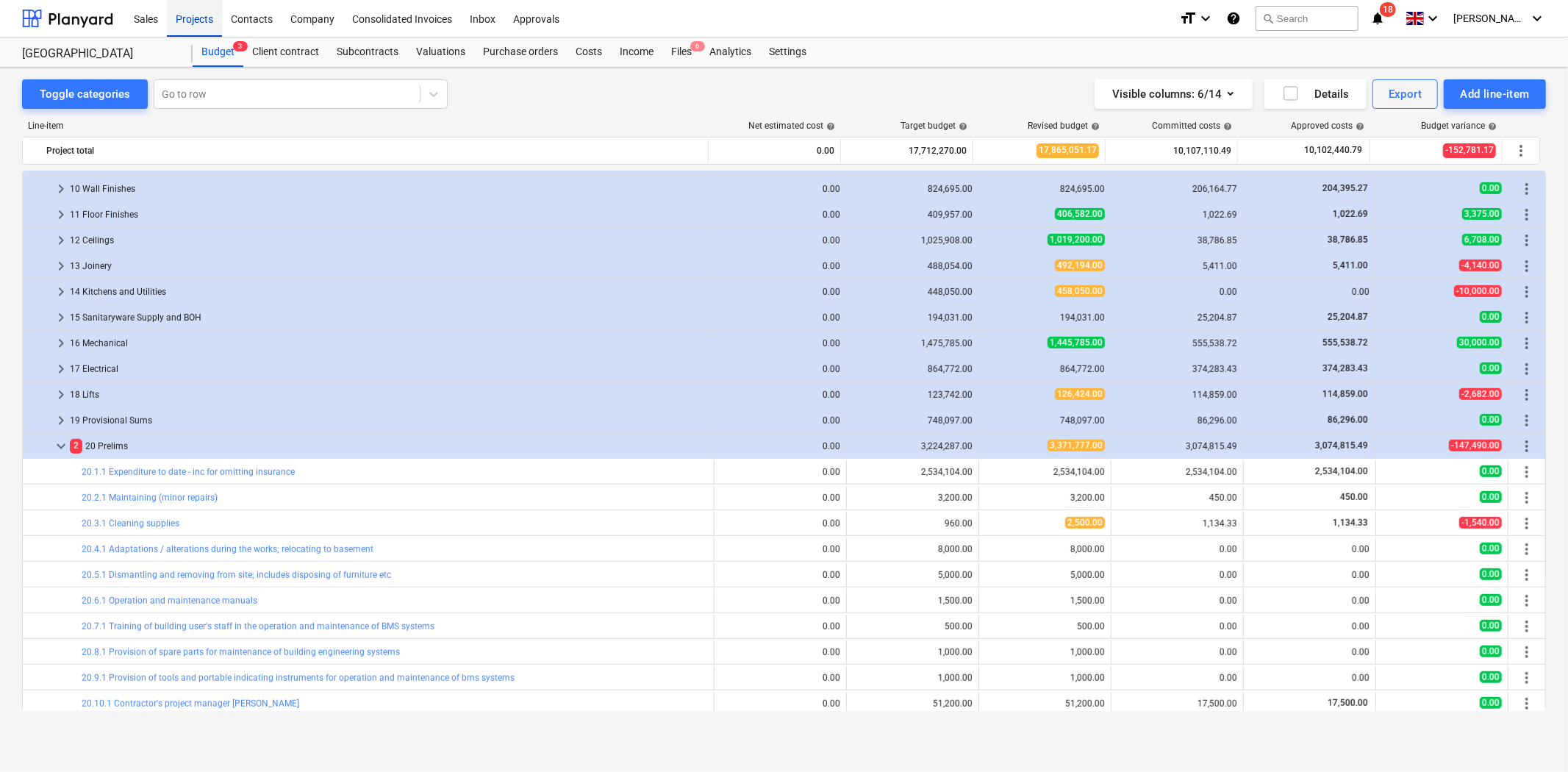
drag, startPoint x: 199, startPoint y: 21, endPoint x: 350, endPoint y: 100, distance: 170.4
click at [199, 21] on div "Projects" at bounding box center [194, 18] width 55 height 38
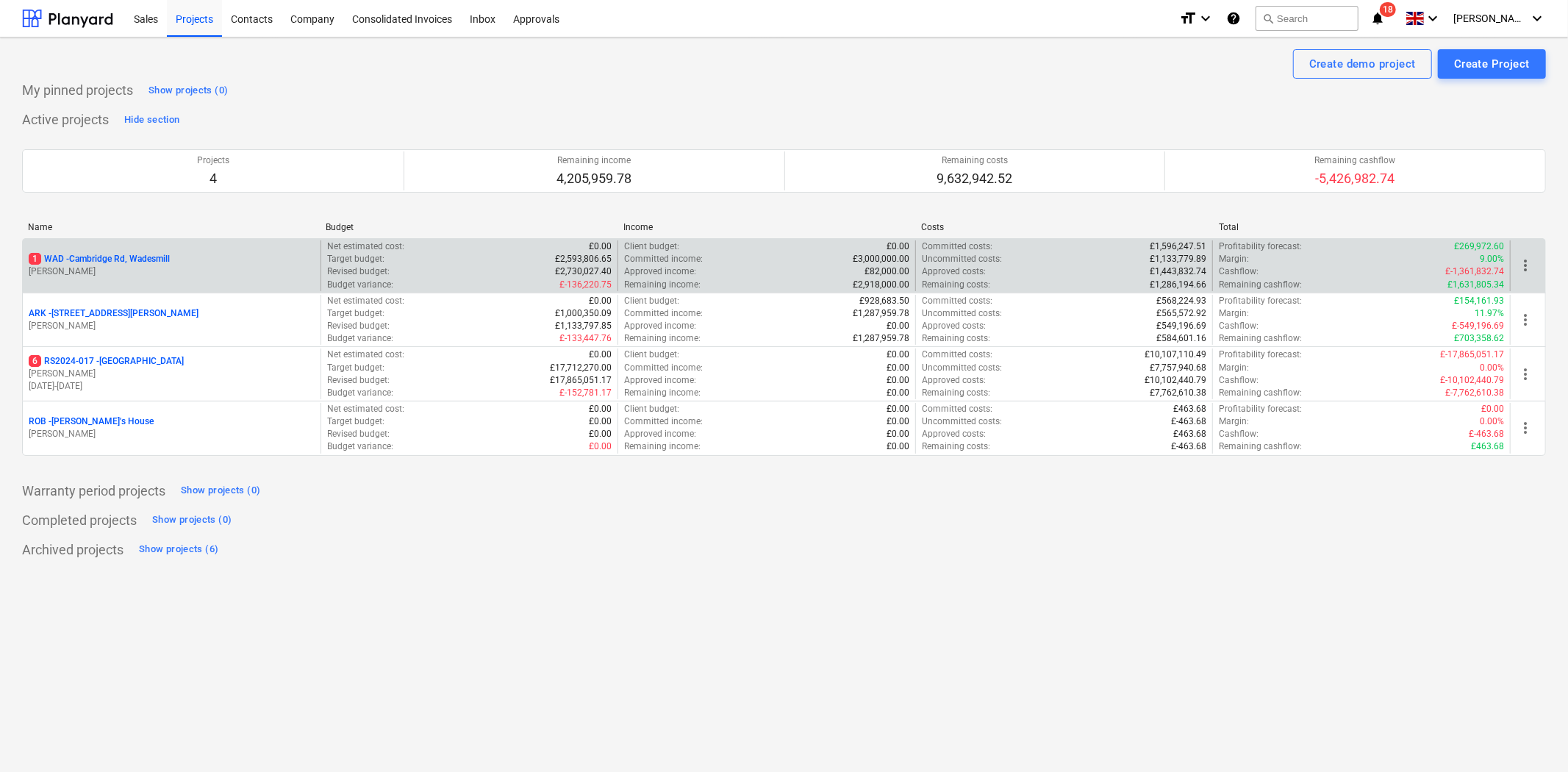
click at [128, 258] on p "1 WAD - Cambridge Rd, Wadesmill" at bounding box center [99, 259] width 141 height 13
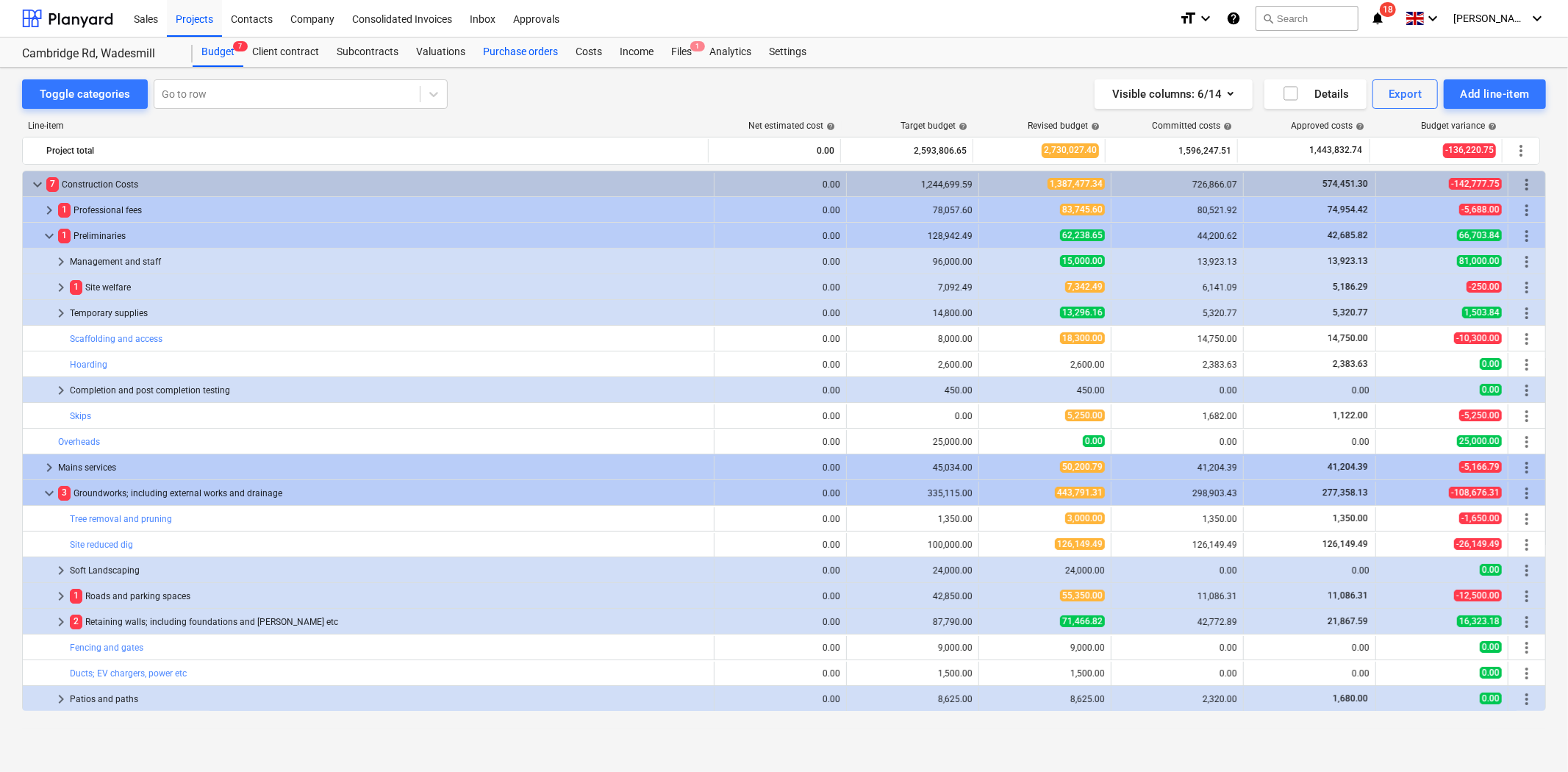
click at [505, 53] on div "Purchase orders" at bounding box center [520, 52] width 93 height 29
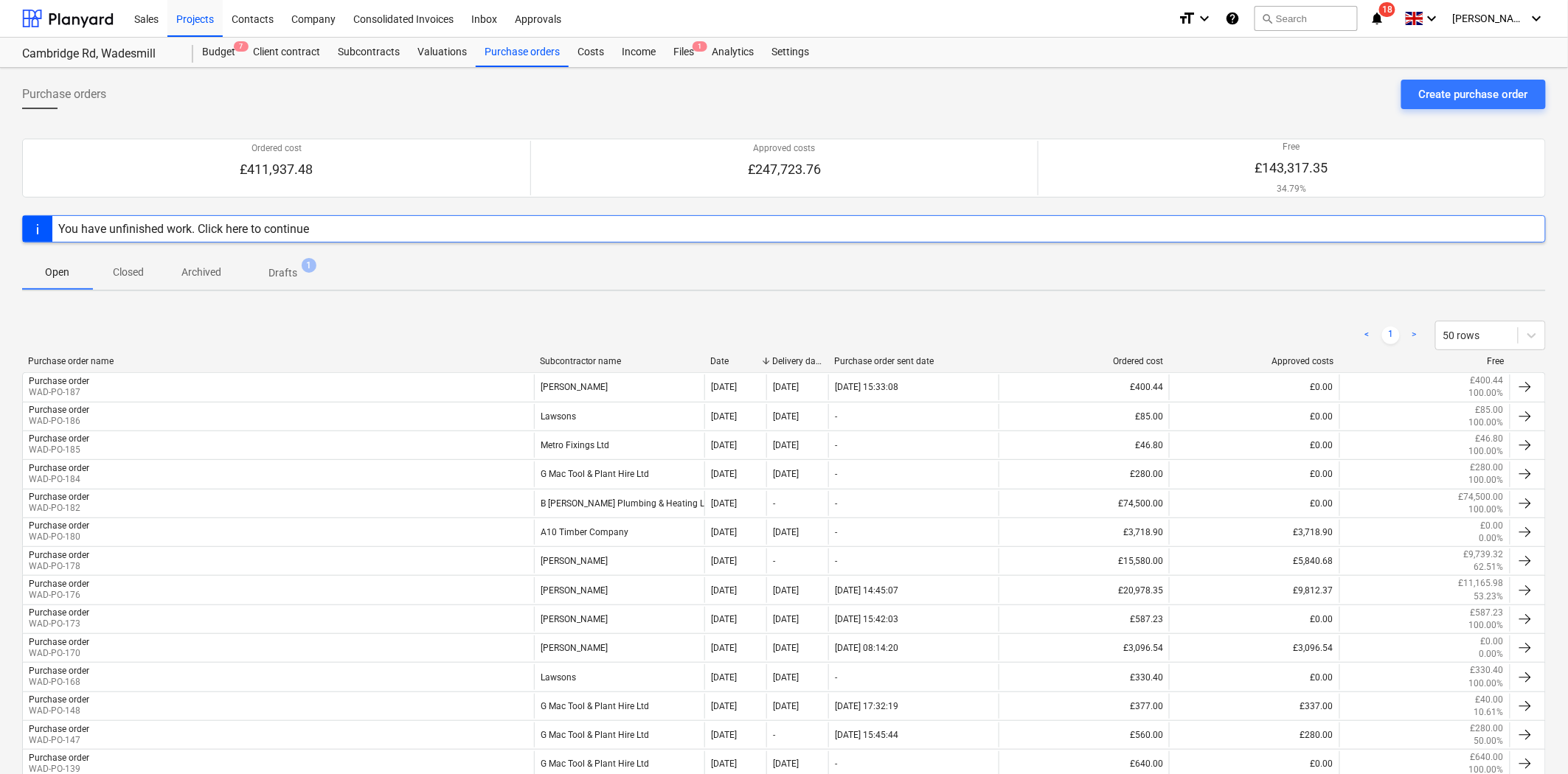
click at [825, 275] on div "Open Closed Archived Drafts 1" at bounding box center [784, 271] width 1524 height 35
click at [579, 303] on div "< 1 > 50 rows Purchase order name Subcontractor name Date Delivery date Purchas…" at bounding box center [784, 715] width 1524 height 825
click at [193, 28] on div "Projects" at bounding box center [195, 18] width 55 height 38
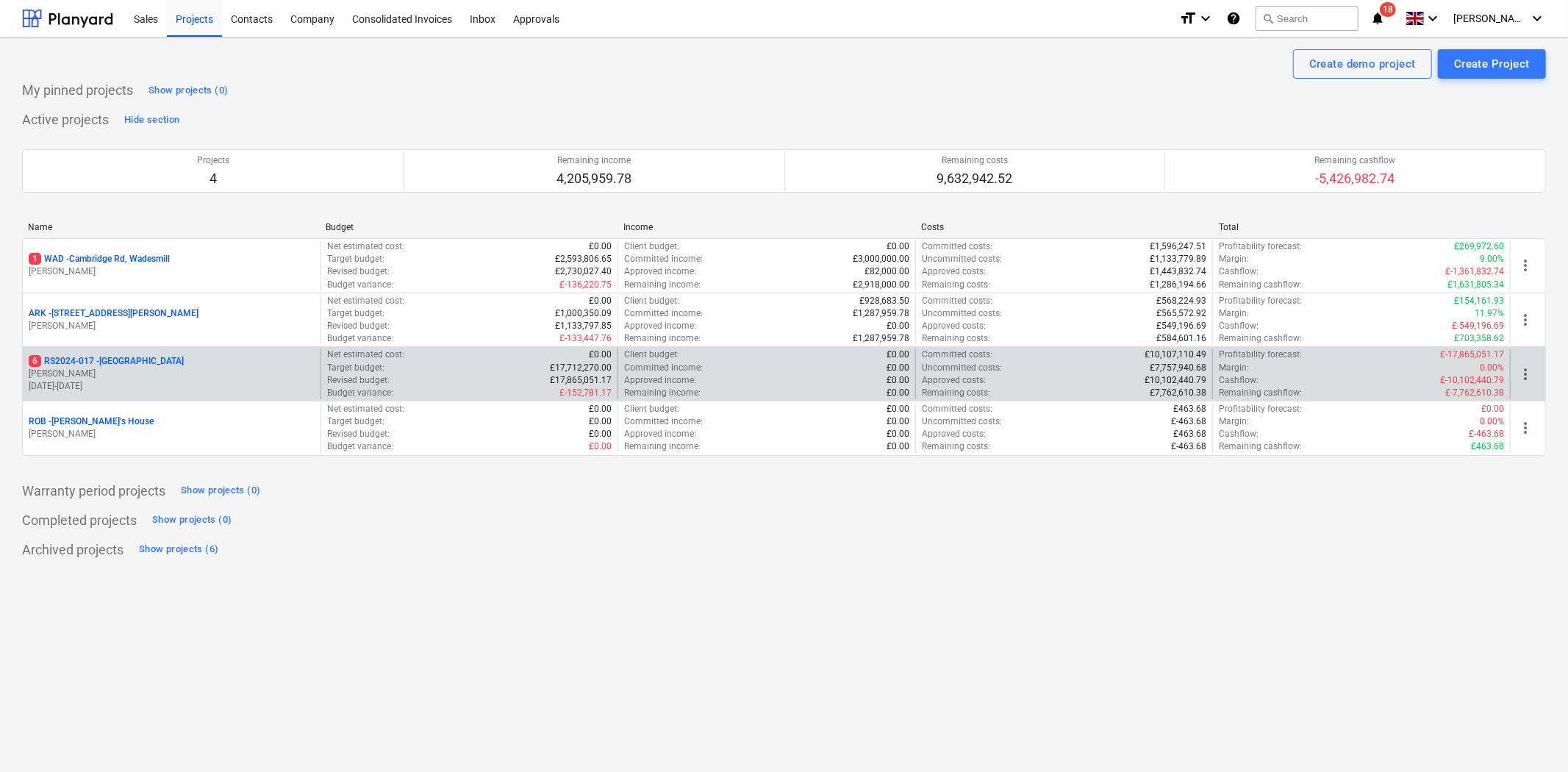
click at [152, 368] on p "[PERSON_NAME]" at bounding box center [171, 374] width 286 height 13
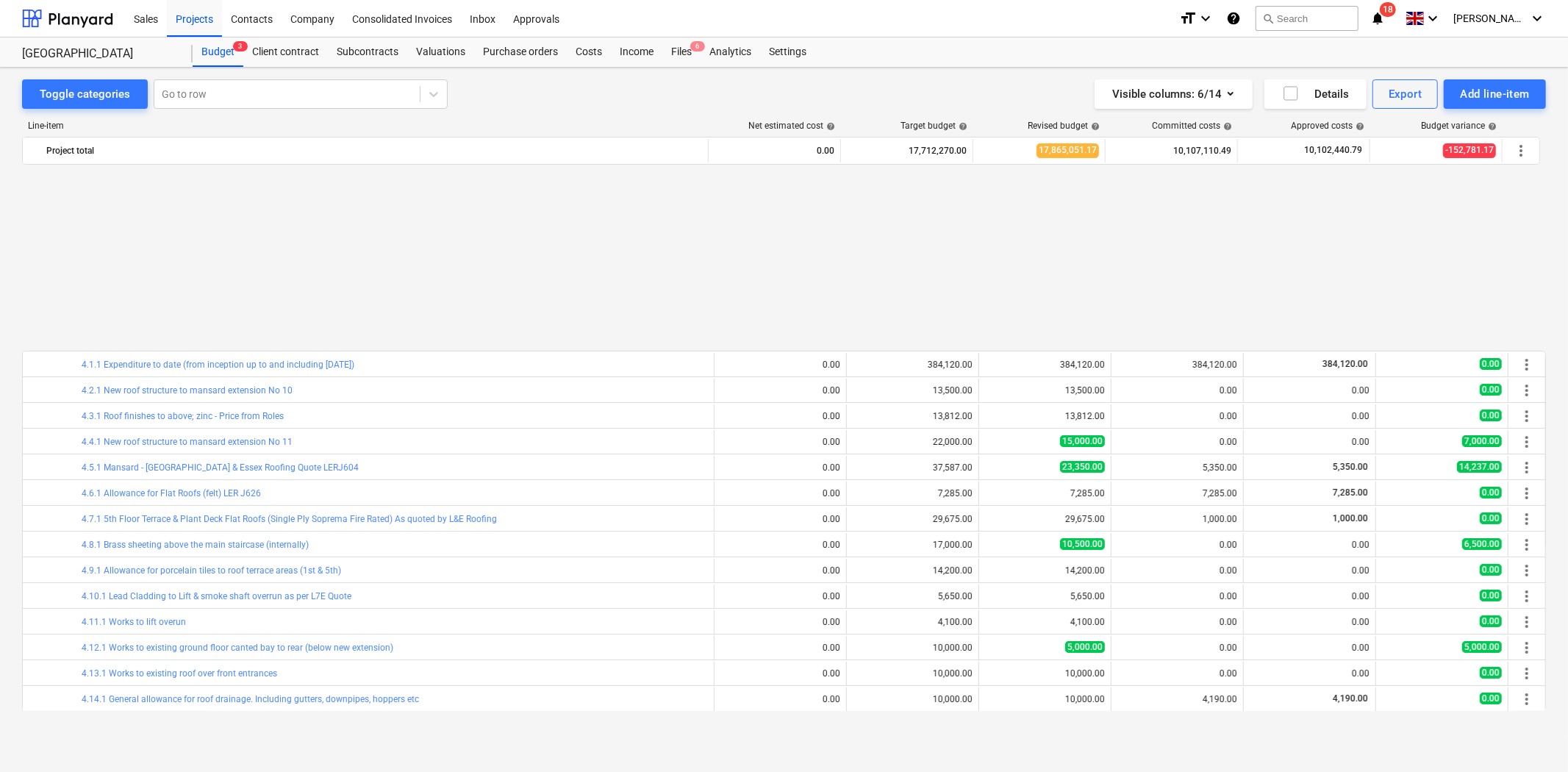
scroll to position [716, 0]
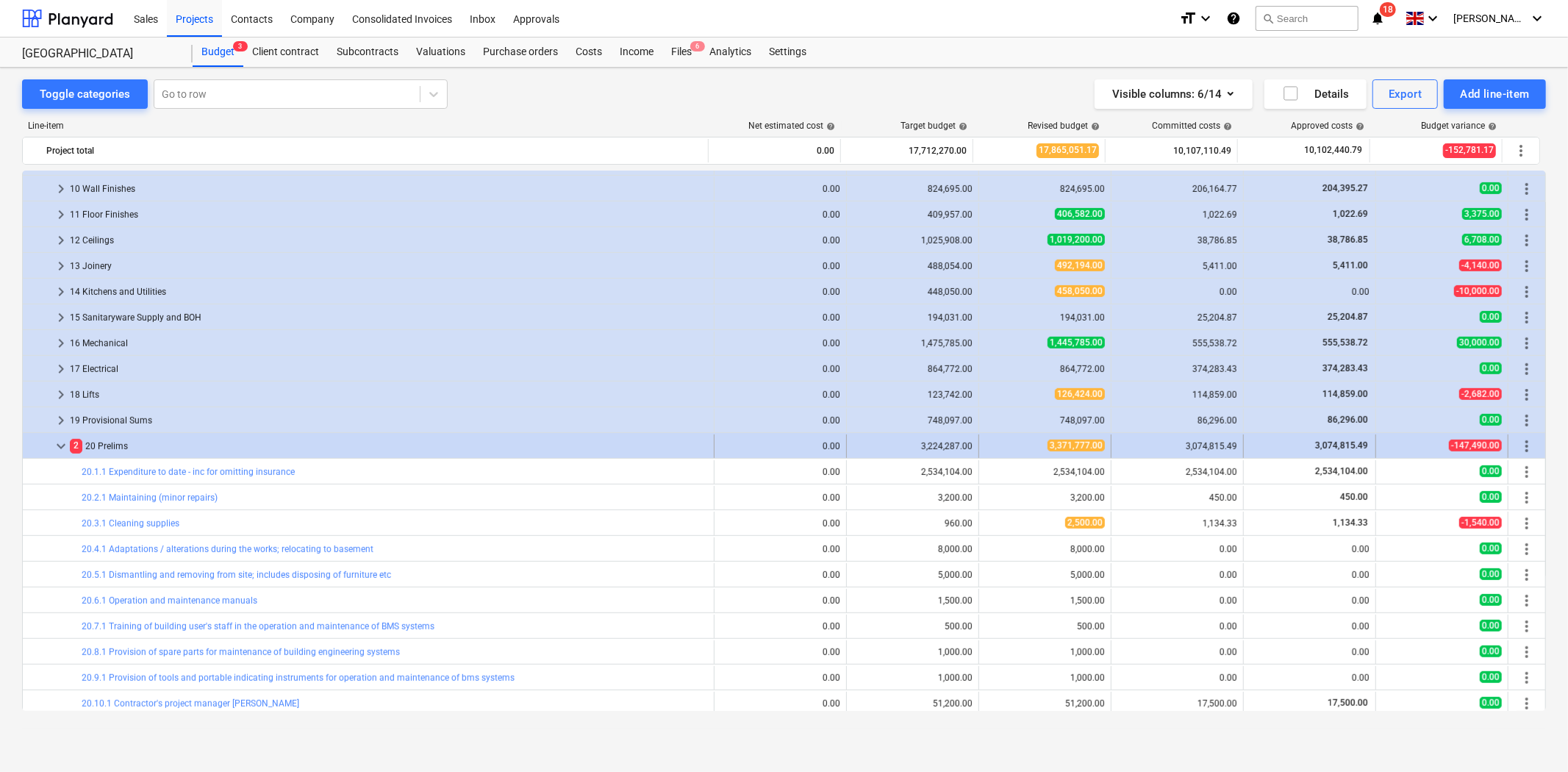
click at [61, 447] on span "keyboard_arrow_down" at bounding box center [61, 447] width 18 height 18
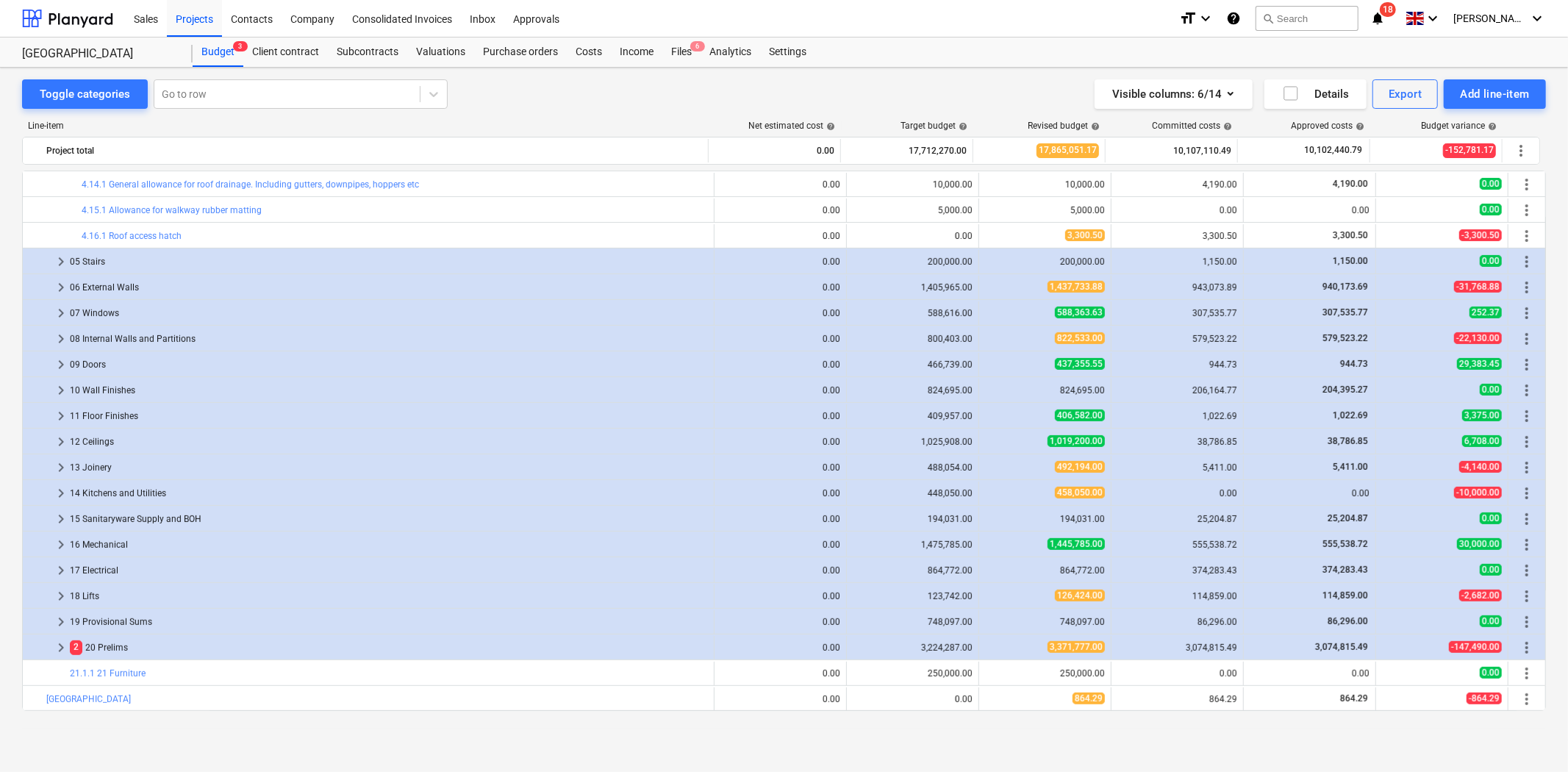
scroll to position [515, 0]
click at [1068, 738] on div "Toggle categories Go to row Visible columns : 6/14 Details Export Add line-item…" at bounding box center [784, 404] width 1568 height 673
click at [221, 40] on div "Budget 3" at bounding box center [217, 52] width 51 height 29
click at [195, 22] on div "Projects" at bounding box center [194, 18] width 55 height 38
